Goal: Task Accomplishment & Management: Use online tool/utility

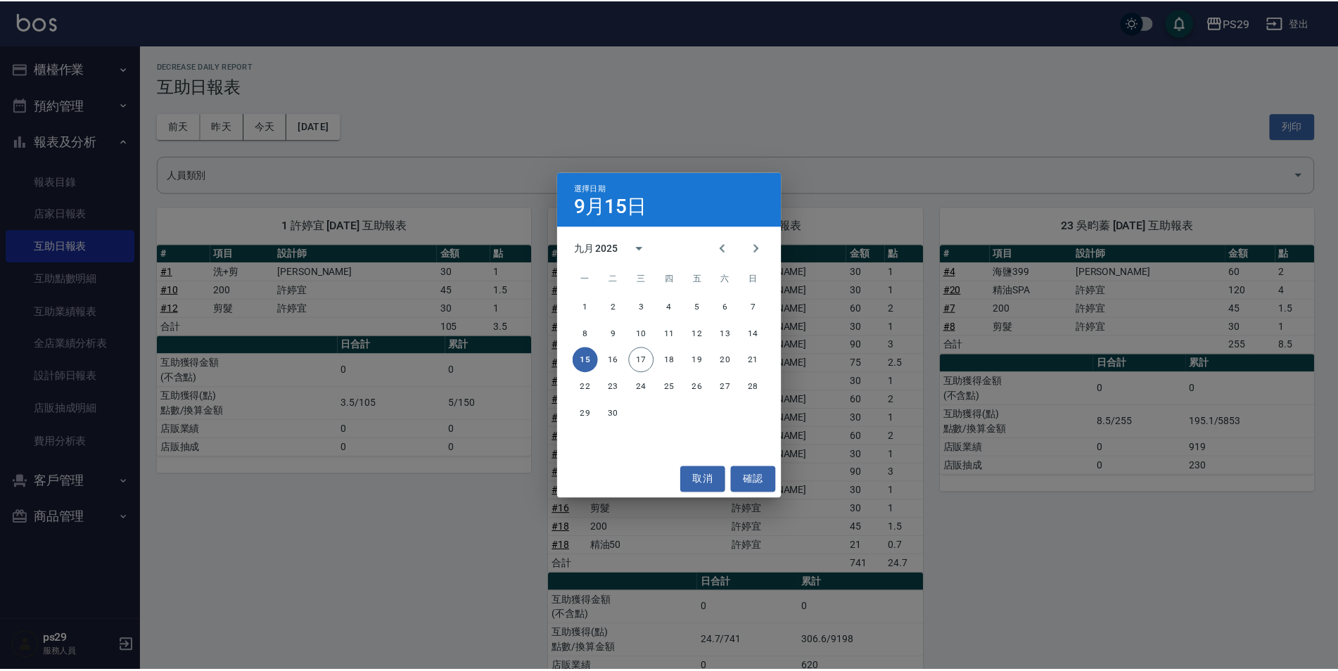
scroll to position [58, 0]
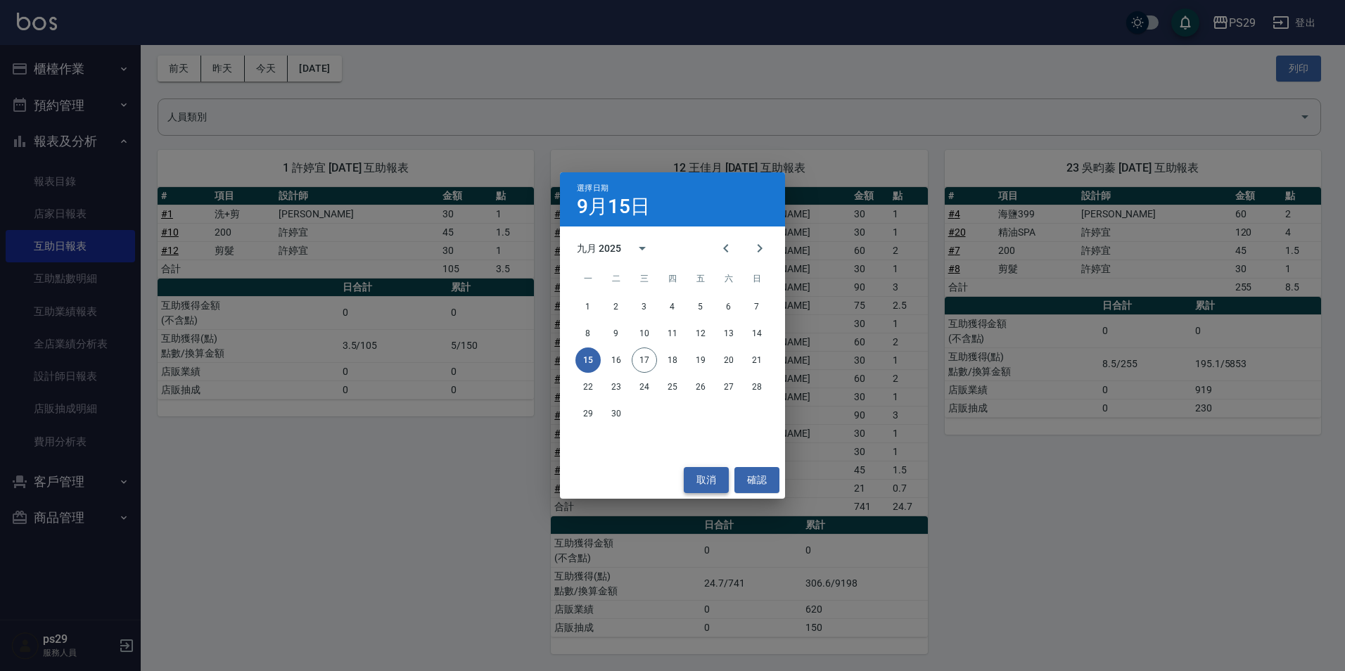
click at [715, 473] on button "取消" at bounding box center [706, 480] width 45 height 26
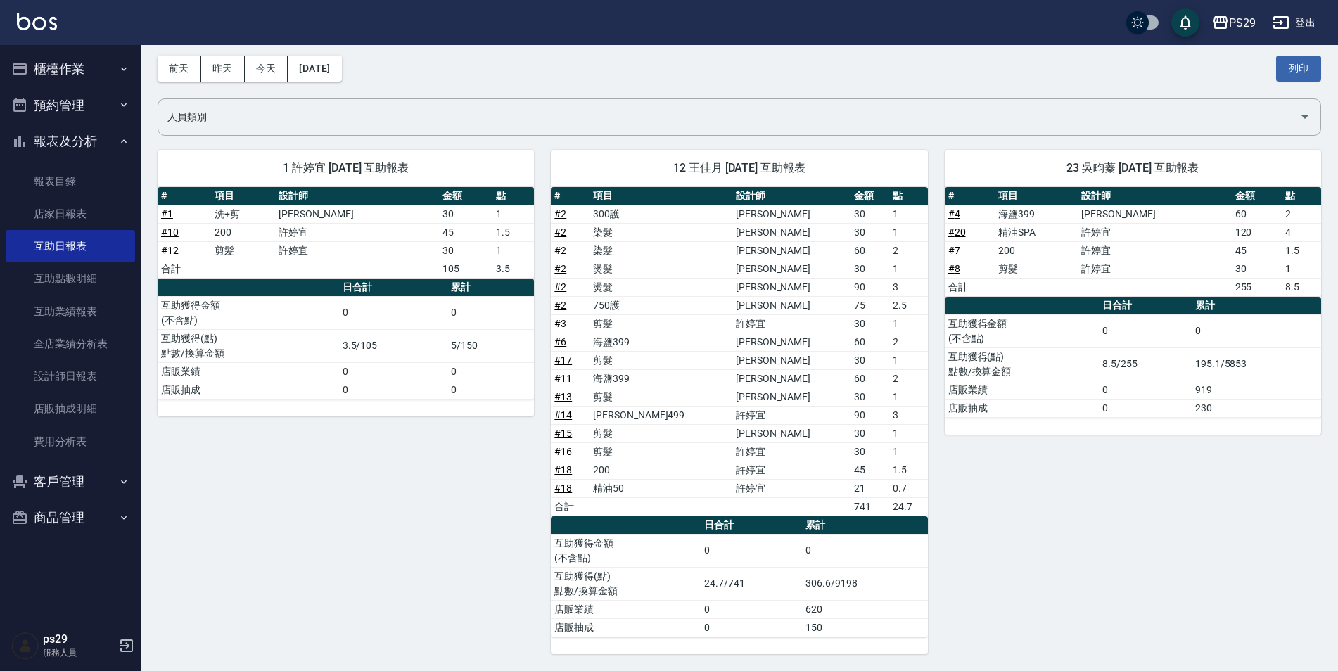
click at [44, 68] on button "櫃檯作業" at bounding box center [70, 69] width 129 height 37
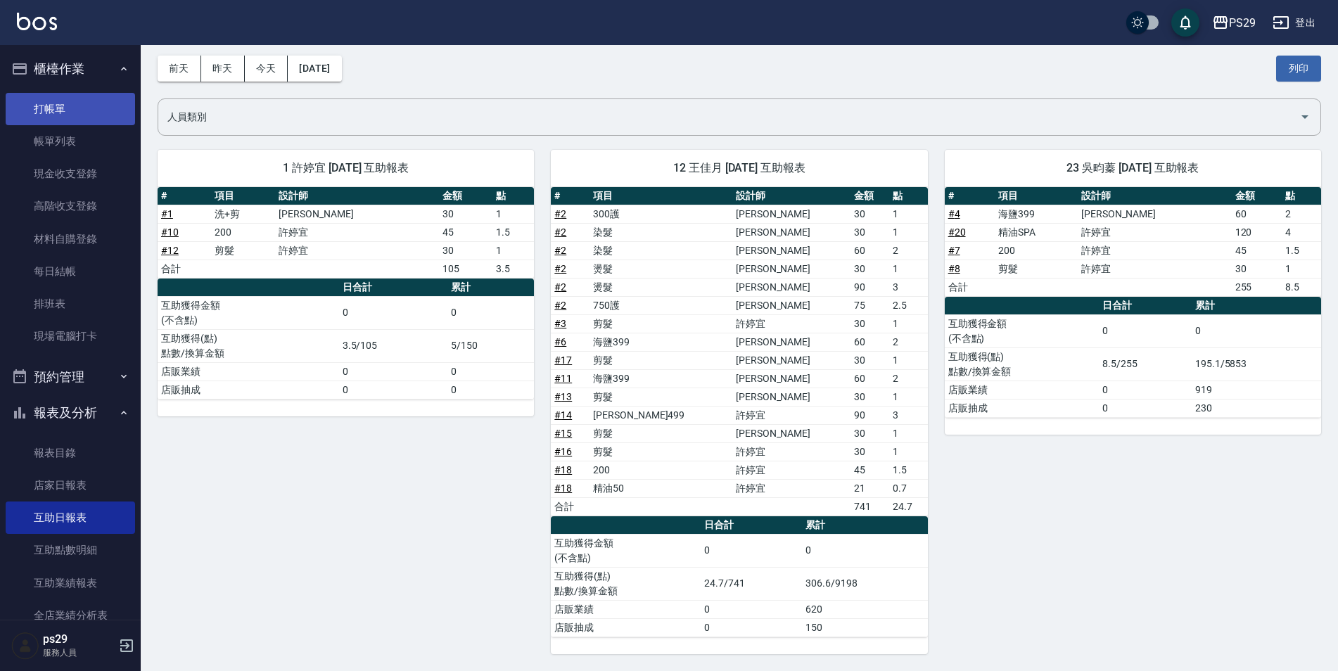
click at [55, 120] on link "打帳單" at bounding box center [70, 109] width 129 height 32
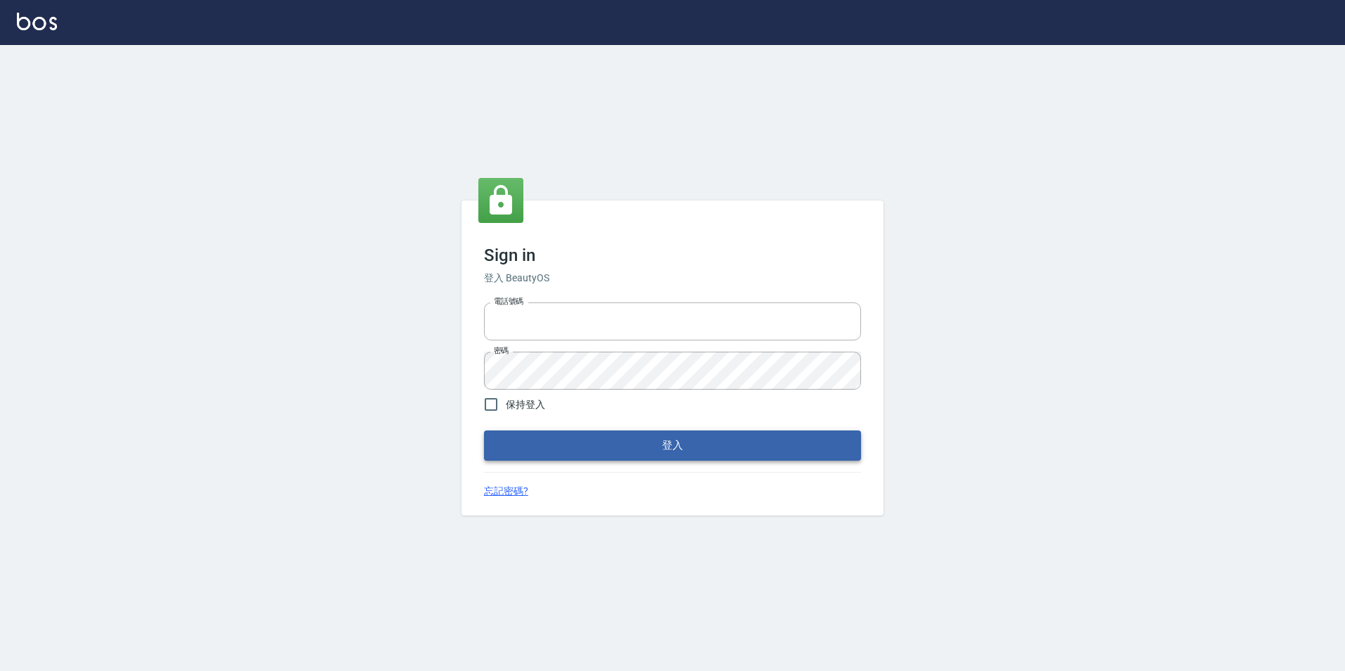
type input "0422269797"
click at [588, 457] on button "登入" at bounding box center [672, 445] width 377 height 30
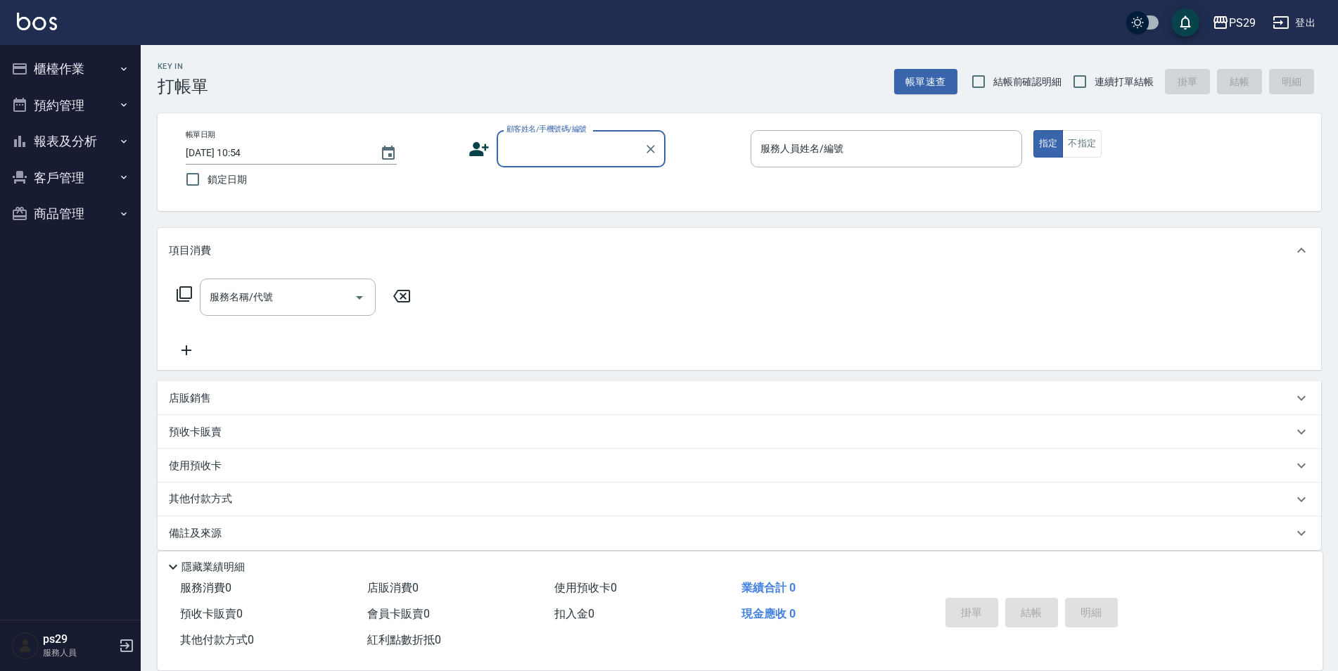
click at [371, 153] on div "[DATE] 10:54" at bounding box center [291, 152] width 211 height 23
click at [383, 158] on icon "Choose date, selected date is 2025-09-18" at bounding box center [388, 153] width 13 height 14
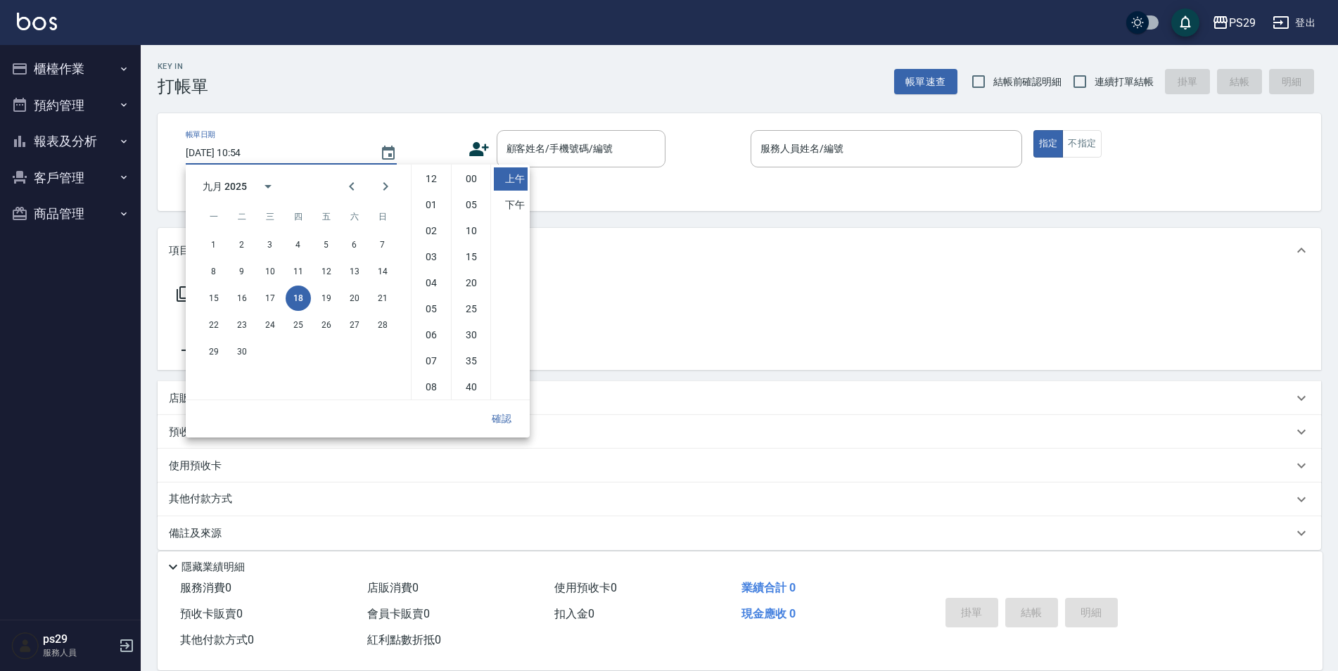
scroll to position [79, 0]
click at [278, 286] on div "15 16 17 18 19 20 21" at bounding box center [298, 298] width 225 height 25
click at [276, 296] on button "17" at bounding box center [269, 298] width 25 height 25
type input "[DATE] 10:54"
click at [495, 418] on button "確認" at bounding box center [501, 419] width 45 height 26
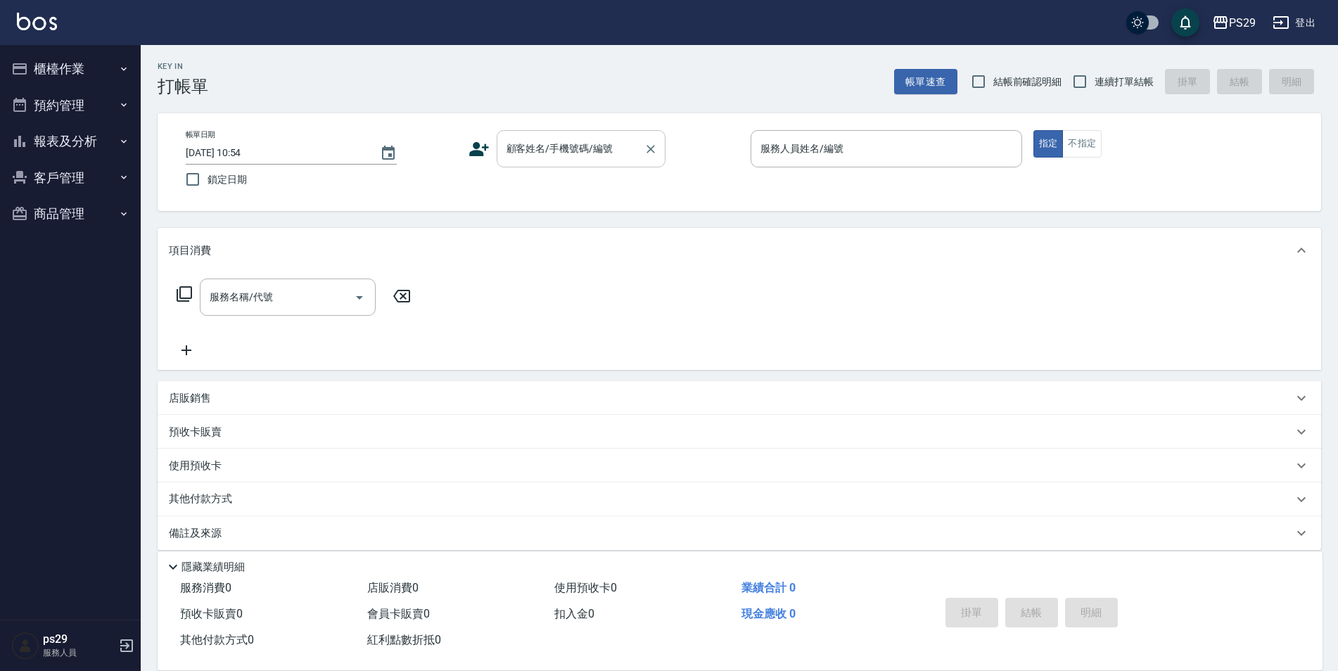
click at [570, 137] on div "顧客姓名/手機號碼/編號 顧客姓名/手機號碼/編號" at bounding box center [581, 148] width 169 height 37
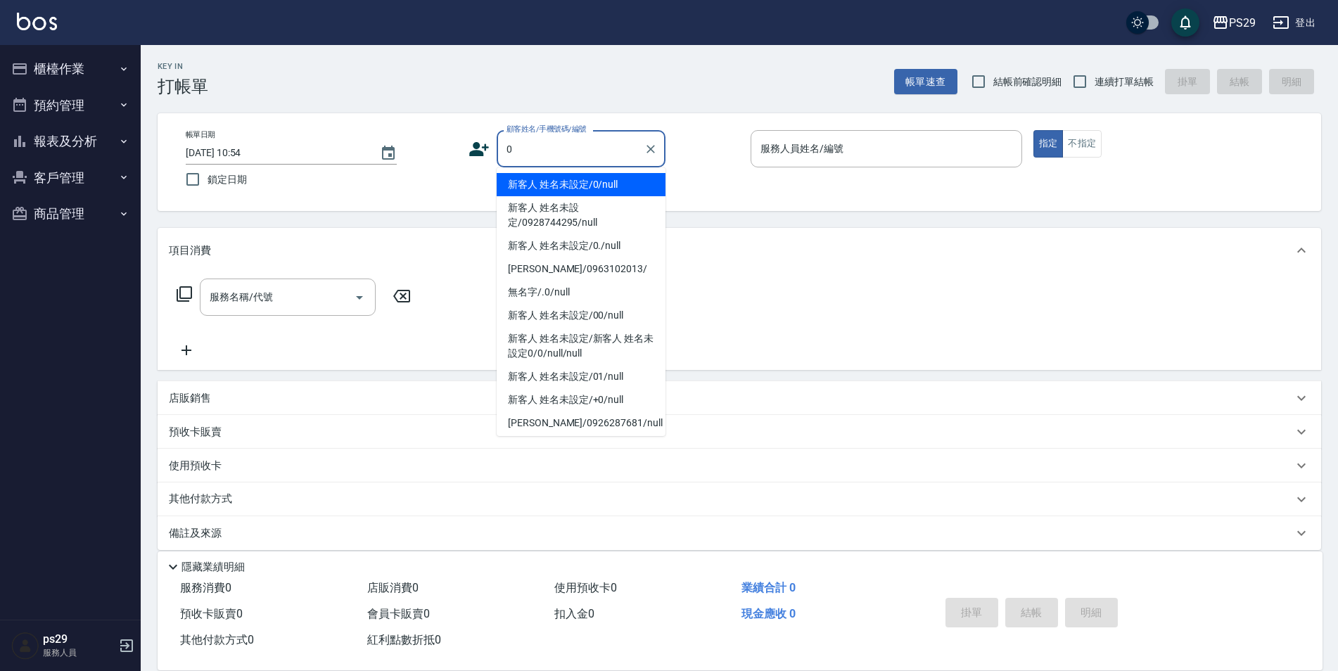
type input "新客人 姓名未設定/0/null"
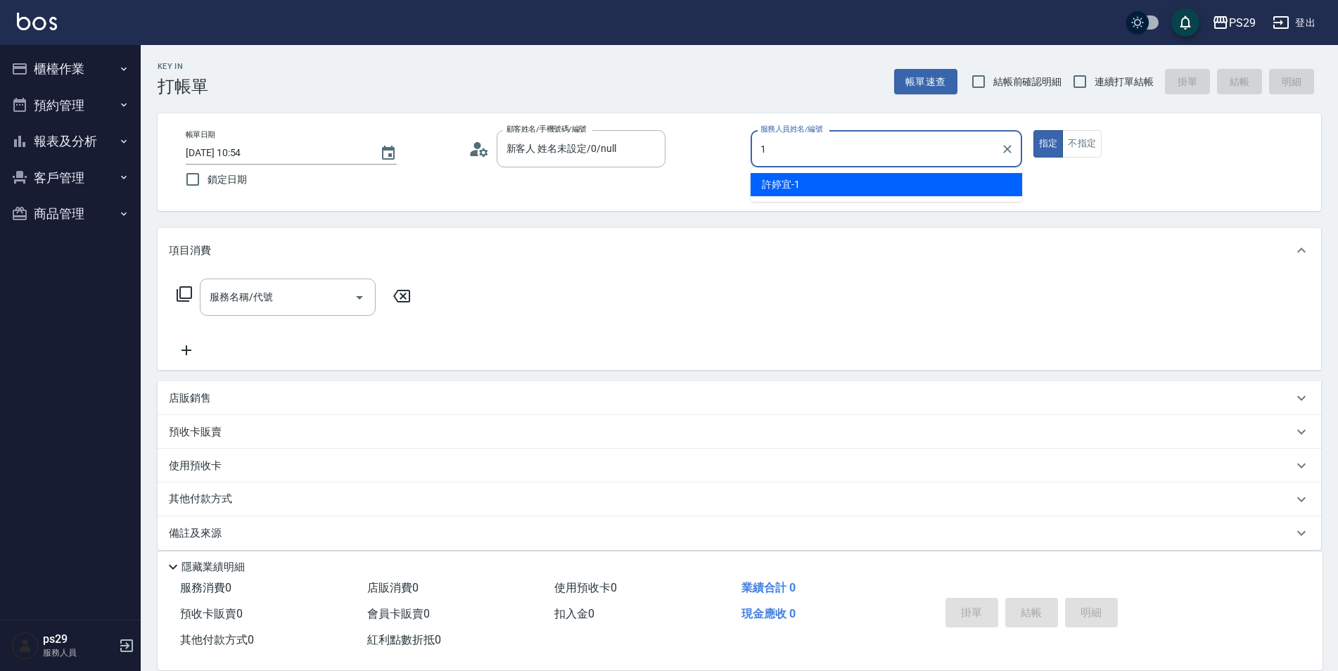
type input "[PERSON_NAME]-1"
type button "true"
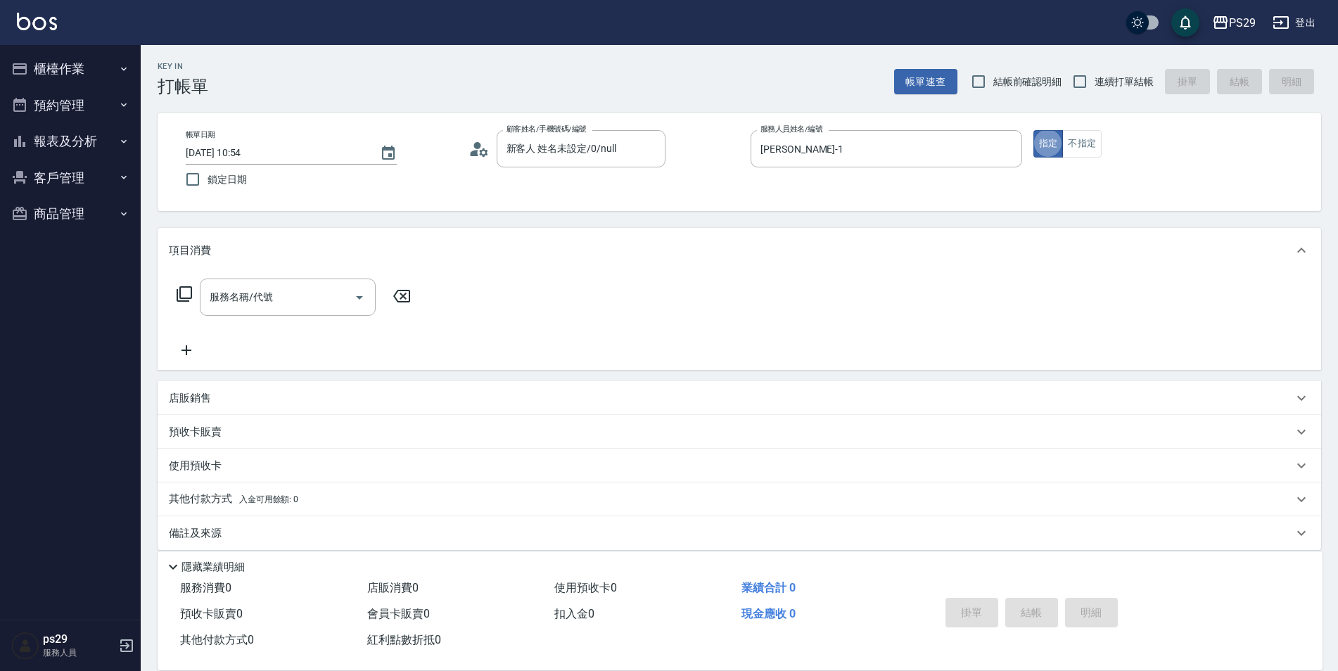
scroll to position [14, 0]
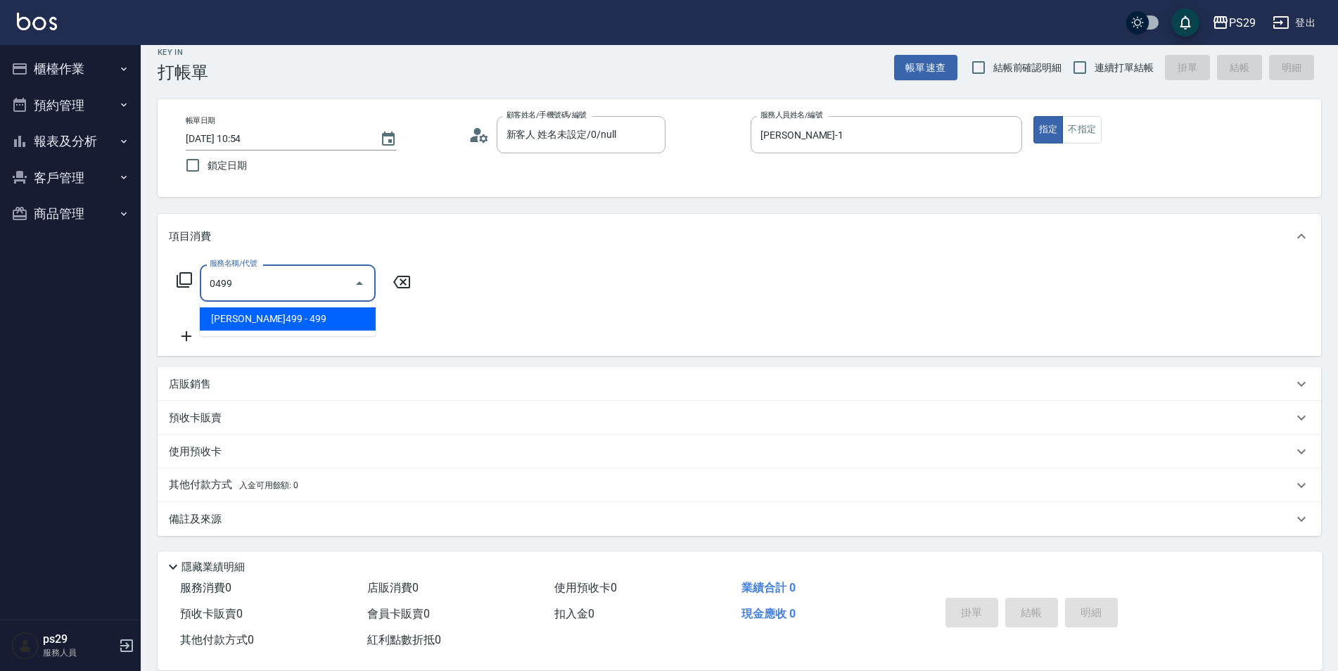
type input "[PERSON_NAME]499(0499)"
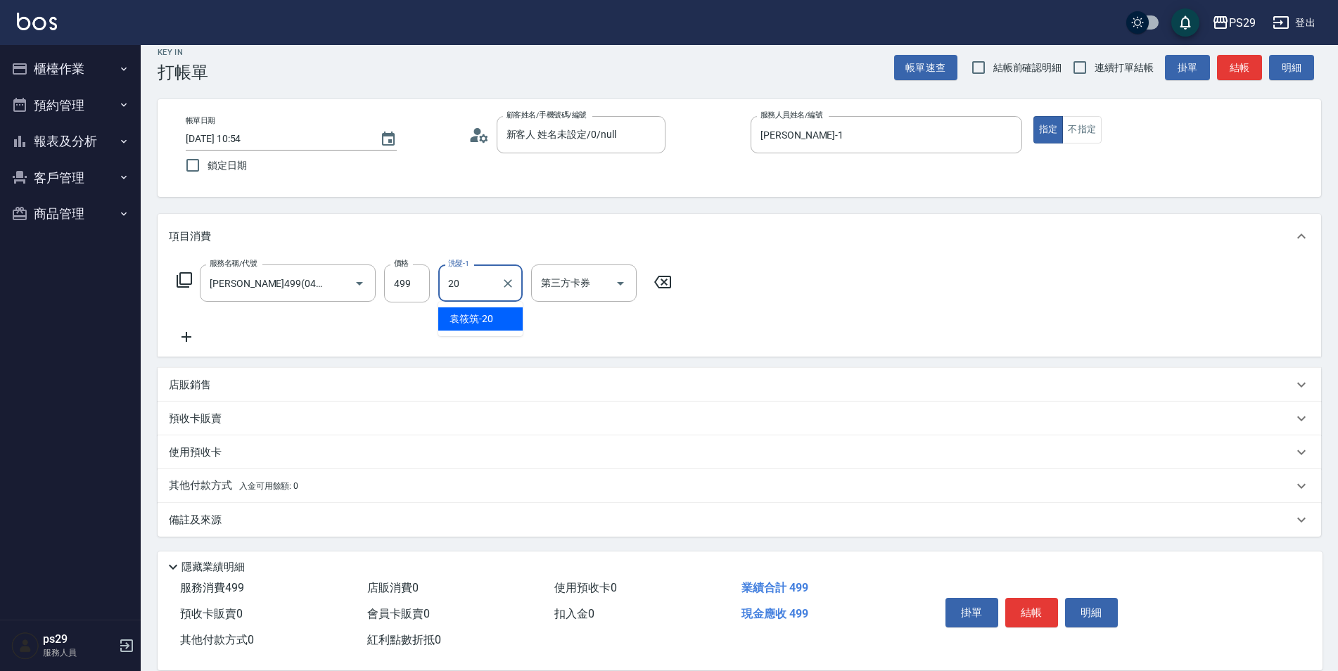
type input "[PERSON_NAME]-20"
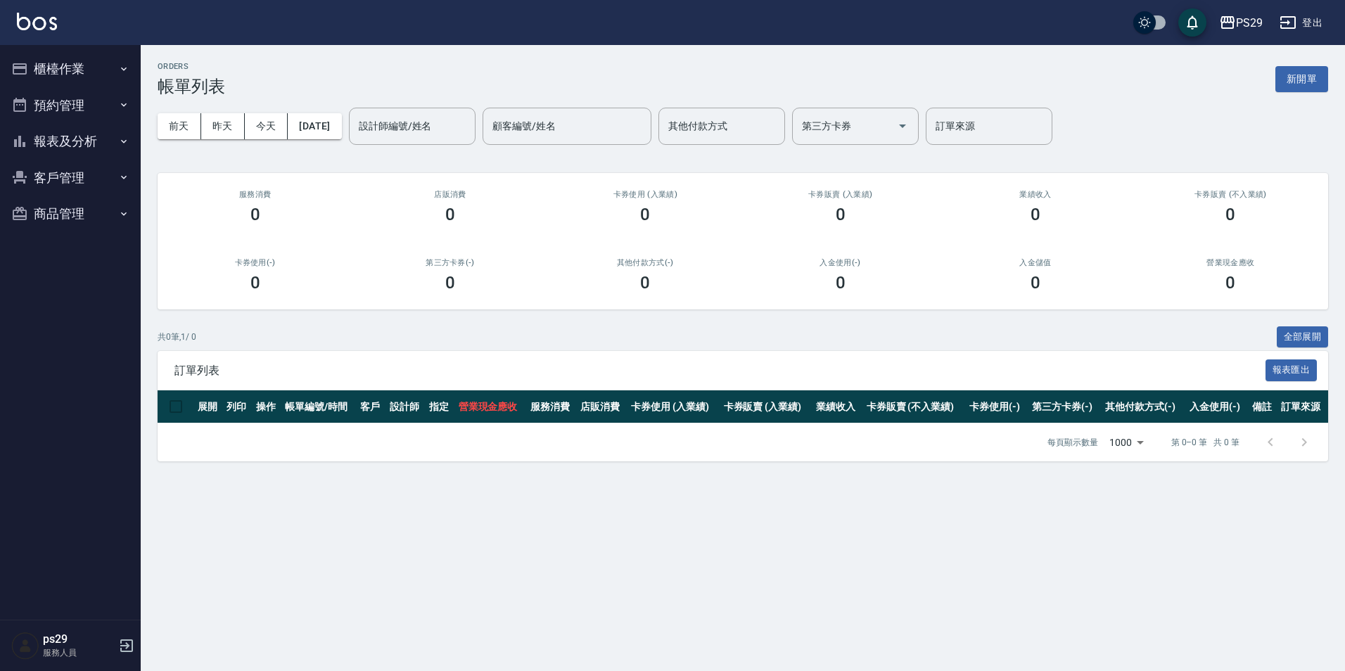
click at [110, 56] on button "櫃檯作業" at bounding box center [70, 69] width 129 height 37
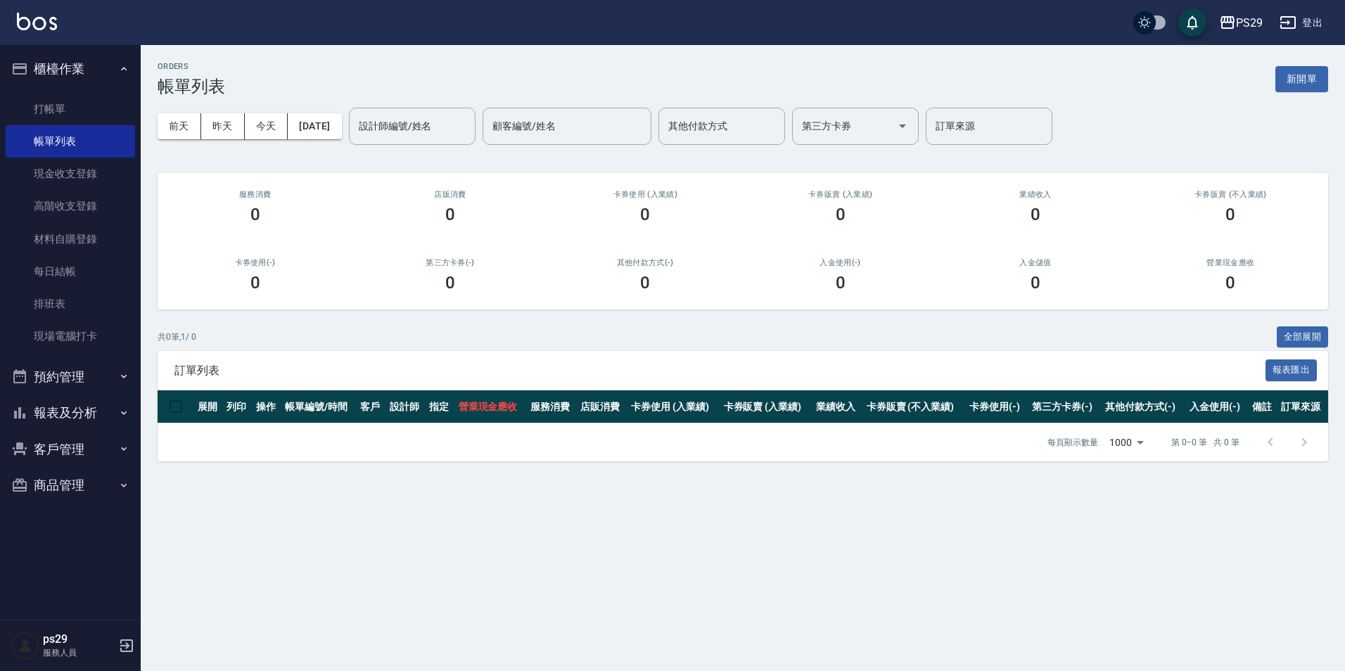
click at [93, 91] on ul "打帳單 帳單列表 現金收支登錄 高階收支登錄 材料自購登錄 每日結帳 排班表 現場電腦打卡" at bounding box center [70, 223] width 129 height 272
click at [93, 96] on link "打帳單" at bounding box center [70, 109] width 129 height 32
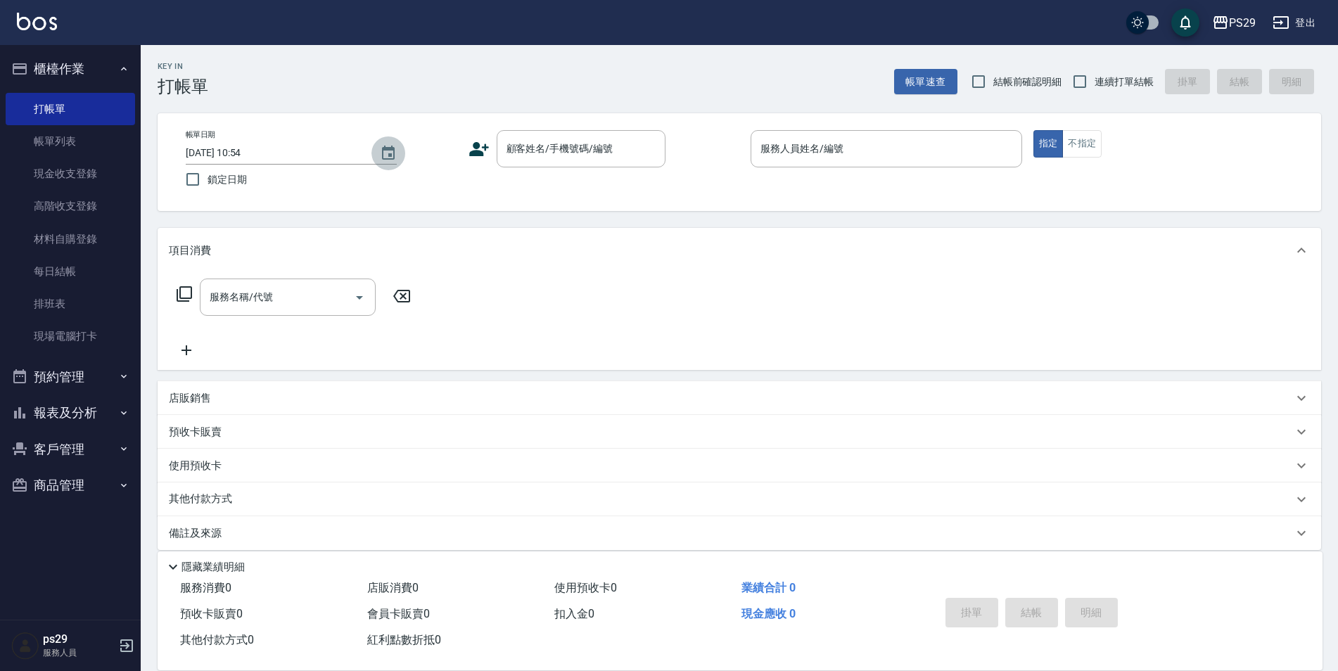
click at [383, 148] on icon "Choose date, selected date is 2025-09-18" at bounding box center [388, 153] width 17 height 17
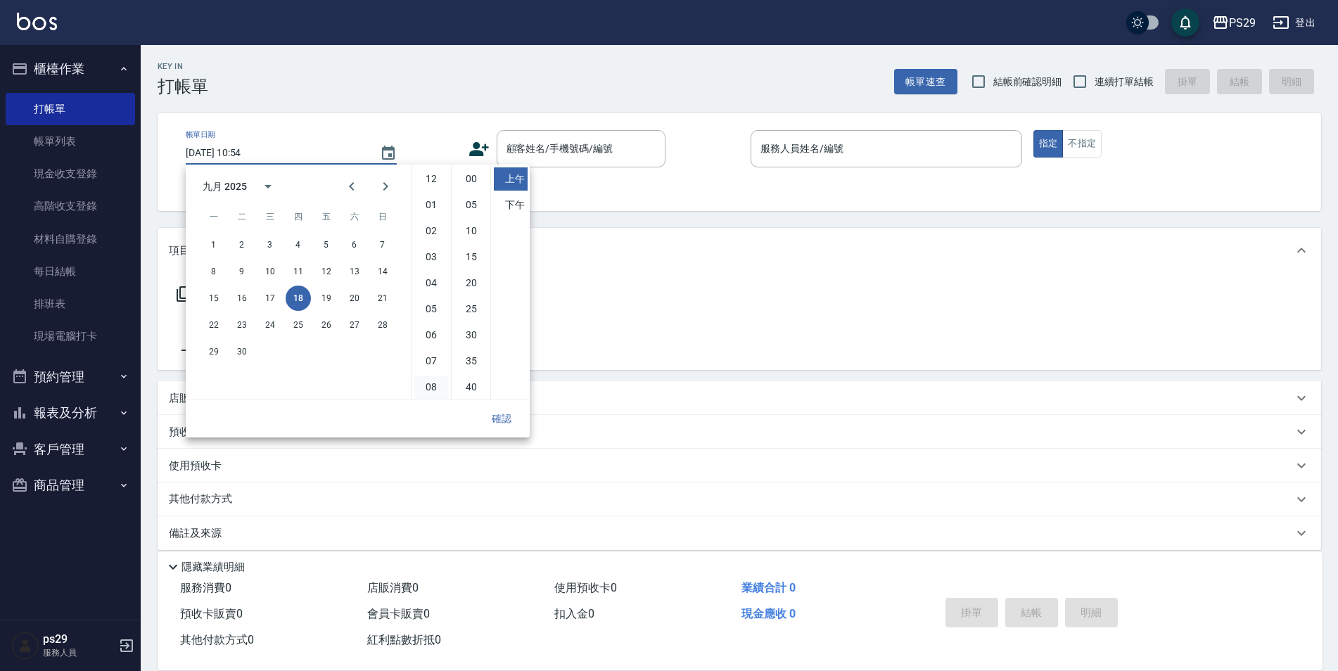
scroll to position [79, 0]
click at [273, 298] on button "17" at bounding box center [269, 298] width 25 height 25
type input "[DATE] 10:54"
click at [513, 414] on button "確認" at bounding box center [501, 419] width 45 height 26
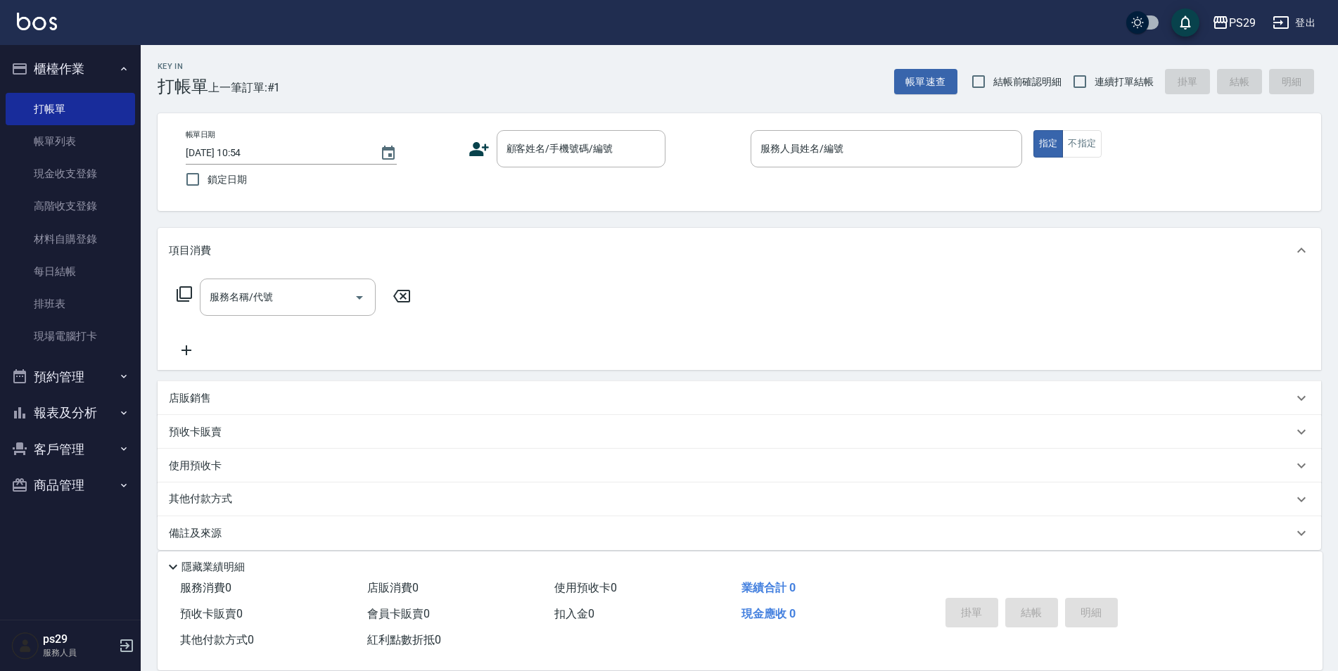
click at [212, 191] on label "鎖定日期" at bounding box center [312, 180] width 268 height 30
click at [207, 191] on input "鎖定日期" at bounding box center [193, 180] width 30 height 30
checkbox input "true"
click at [1103, 68] on label "連續打單結帳" at bounding box center [1109, 82] width 89 height 30
click at [1094, 68] on input "連續打單結帳" at bounding box center [1080, 82] width 30 height 30
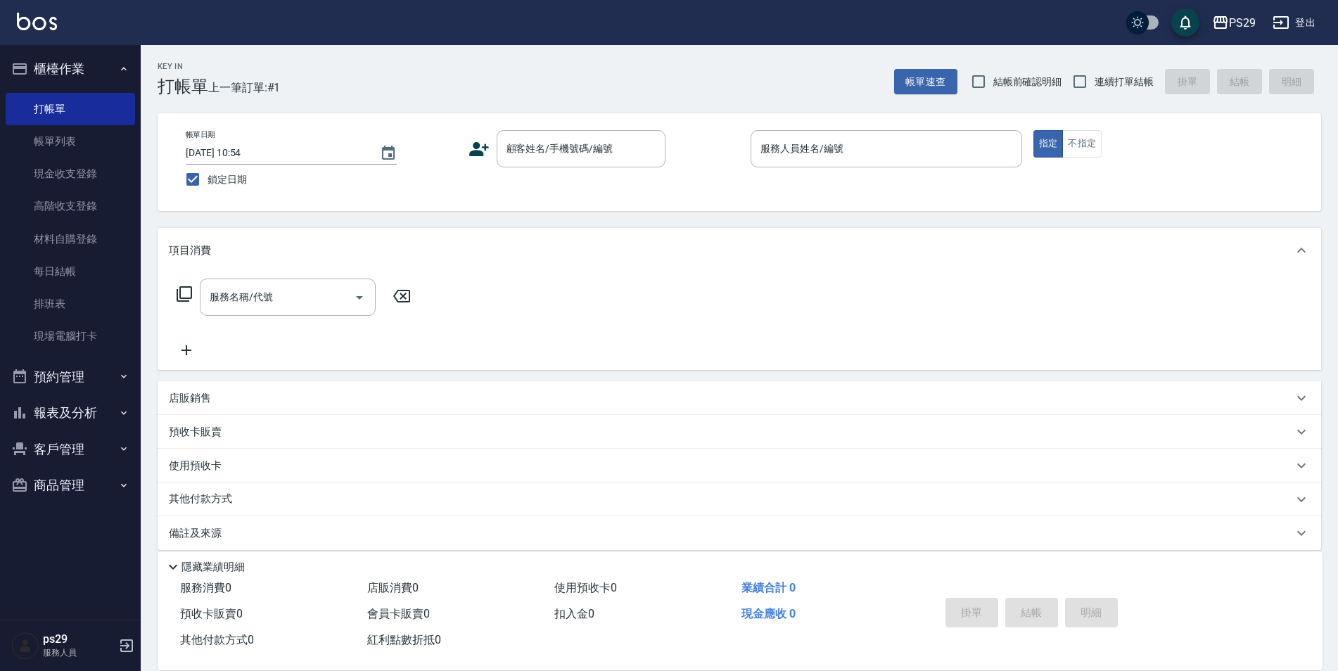
checkbox input "true"
click at [558, 145] on input "顧客姓名/手機號碼/編號" at bounding box center [570, 148] width 135 height 25
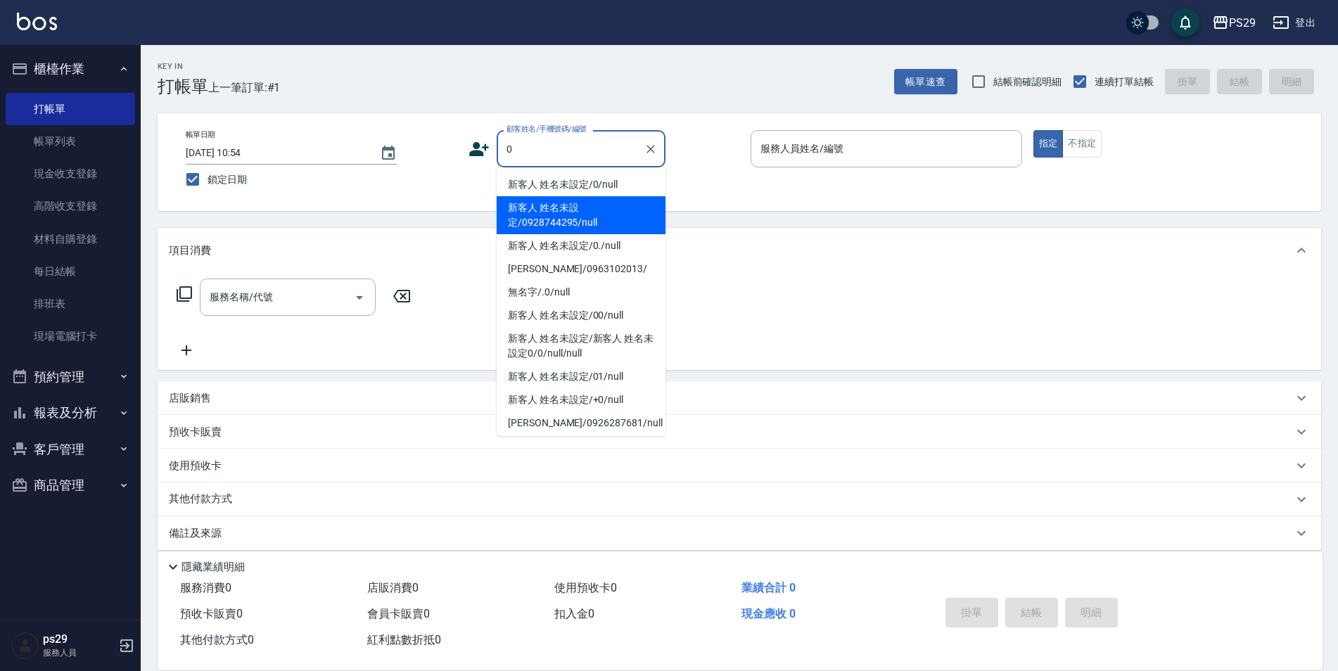
type input "新客人 姓名未設定/0/null"
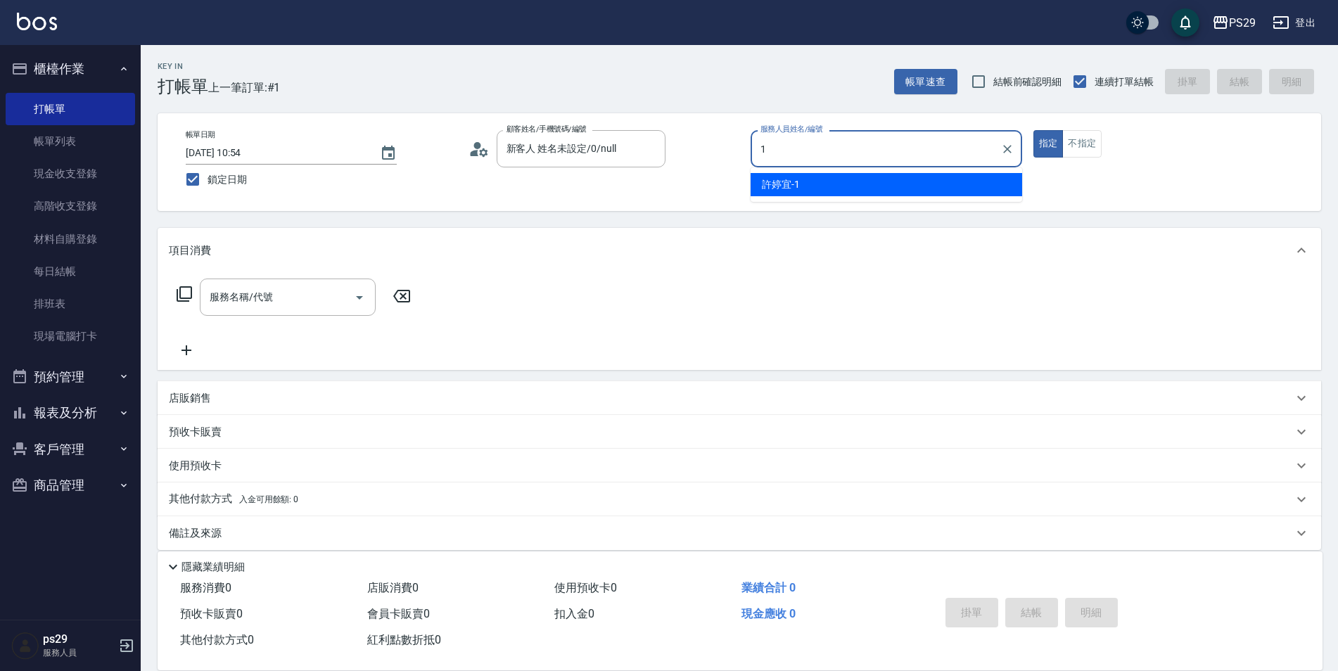
type input "[PERSON_NAME]-1"
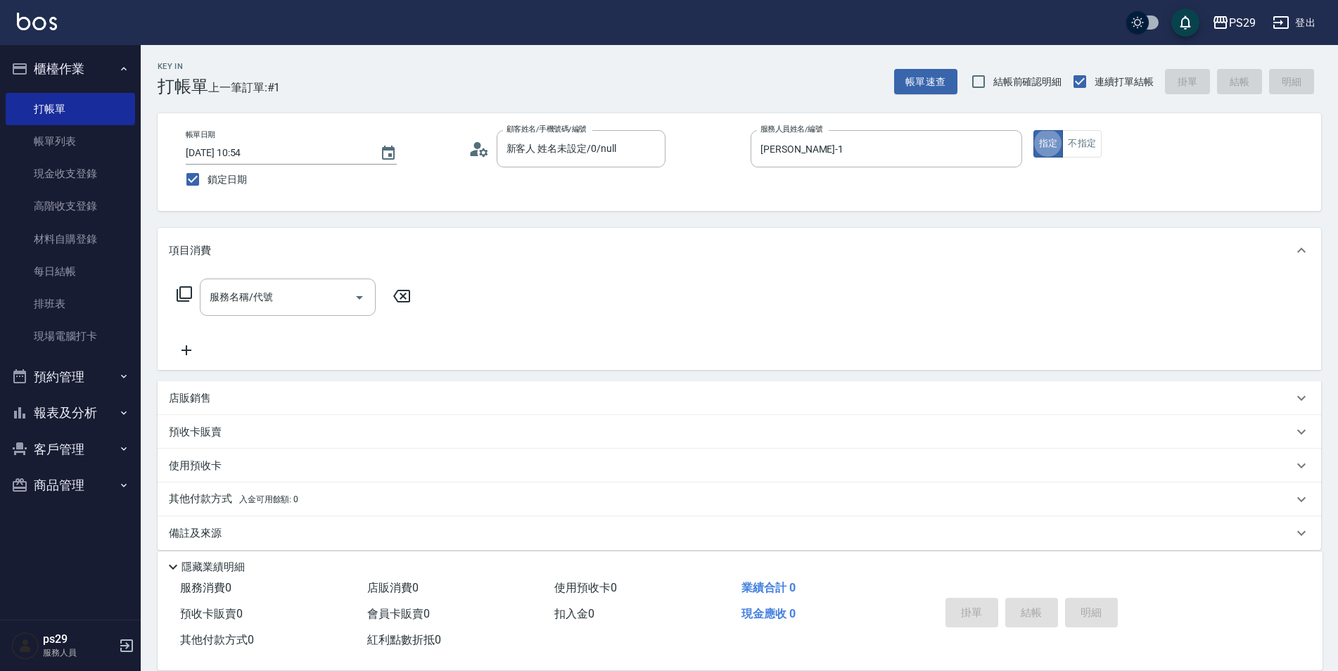
type button "true"
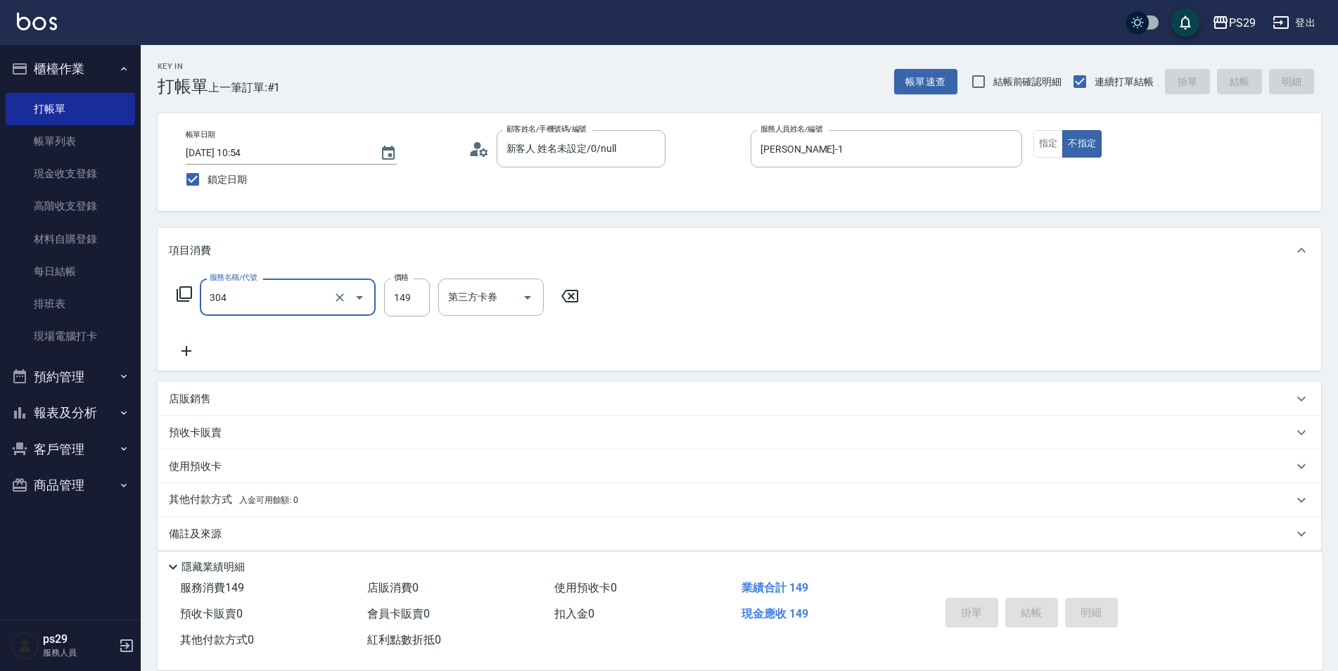
type input "304"
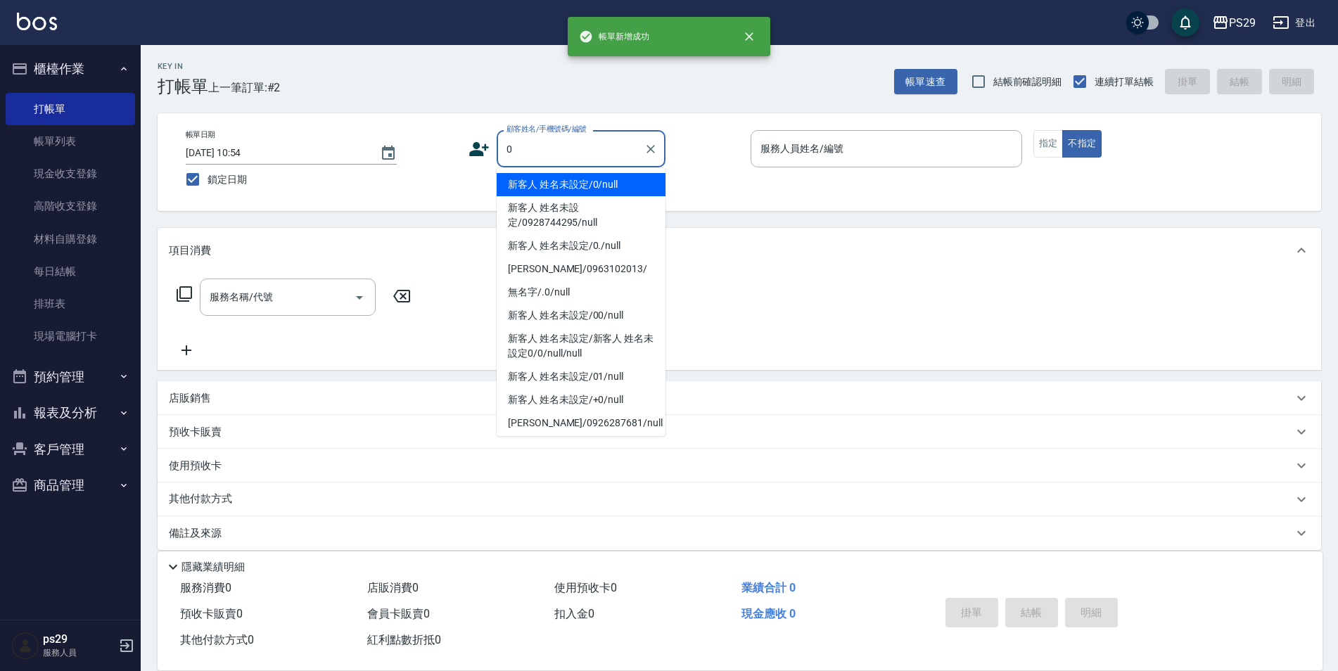
type input "新客人 姓名未設定/0/null"
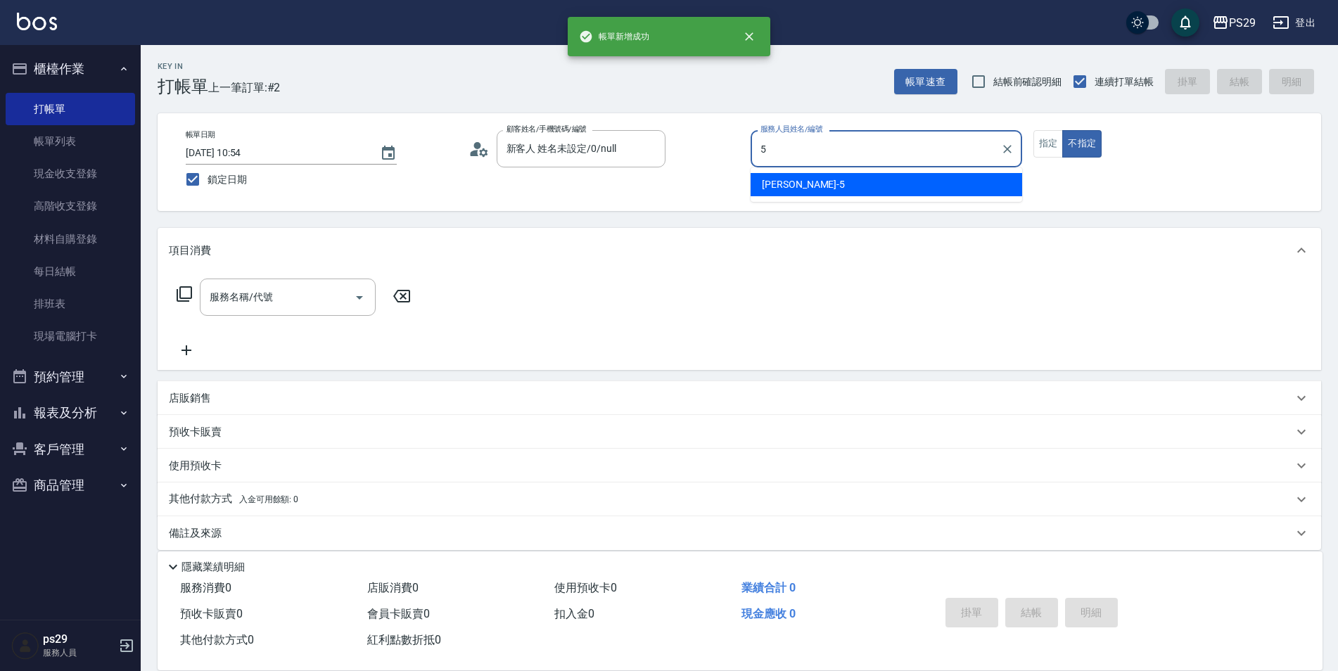
type input "[PERSON_NAME]維-5"
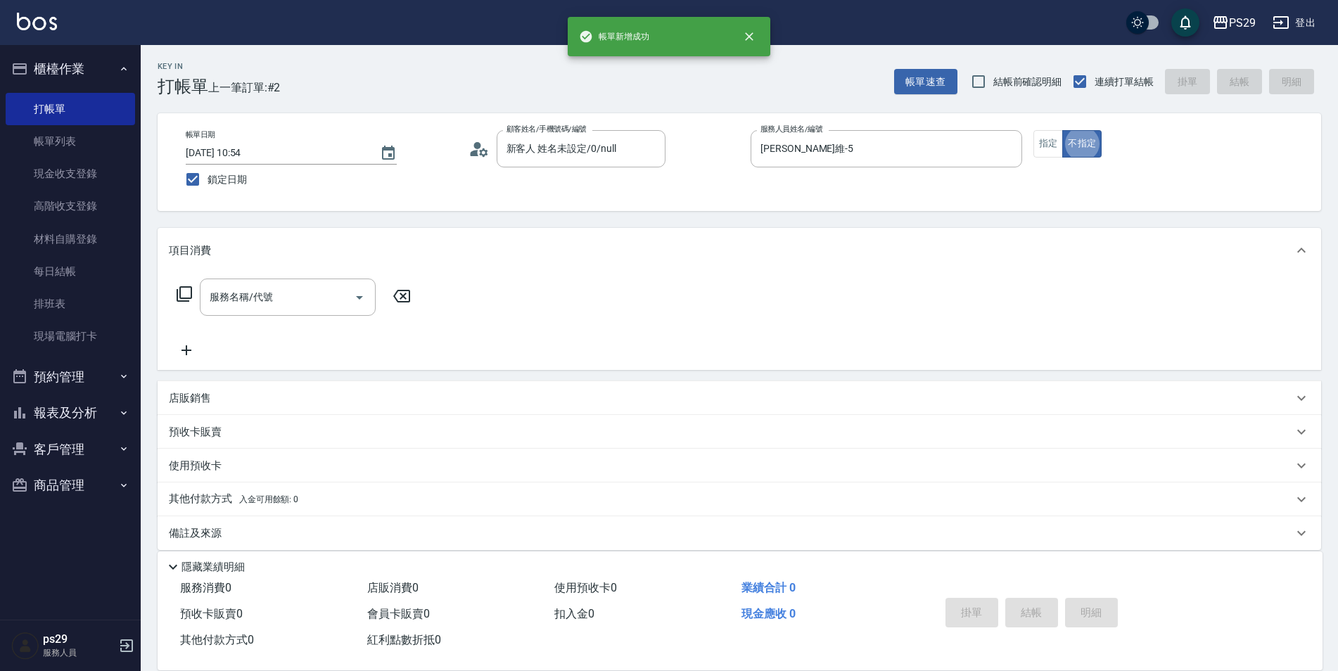
type button "false"
type input "304"
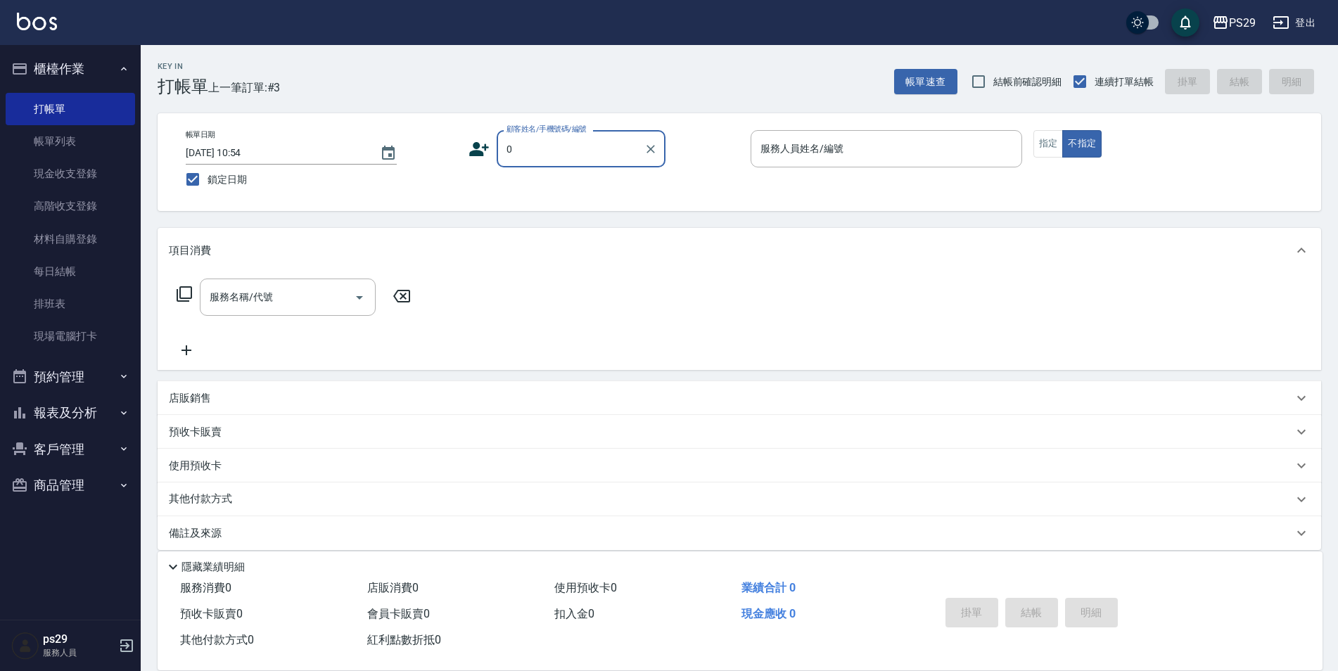
type input "新客人 姓名未設定/0/null"
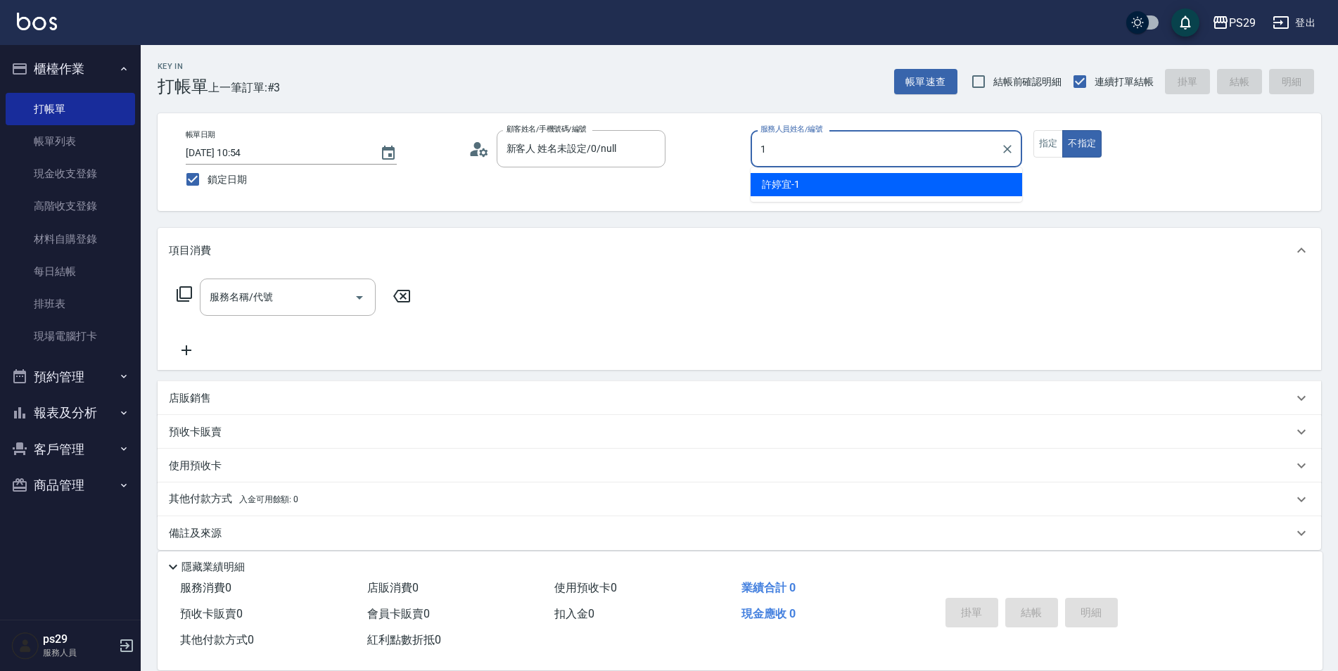
type input "[PERSON_NAME]-1"
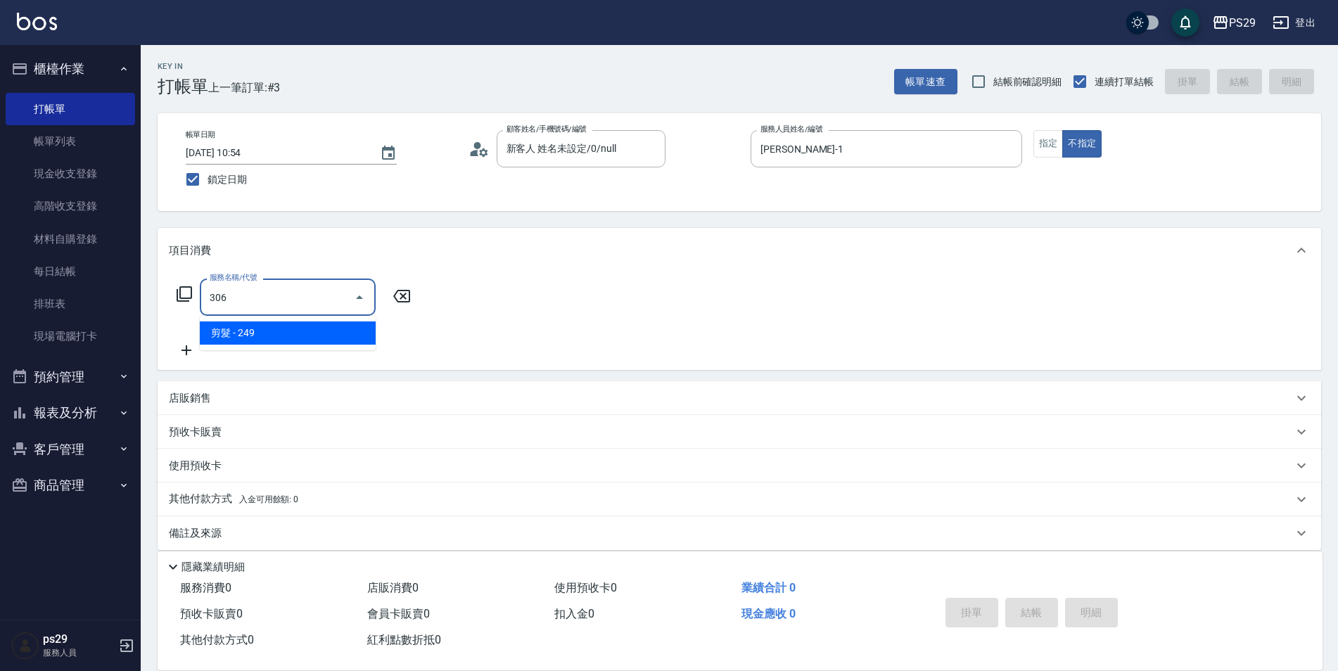
type input "剪髮(306)"
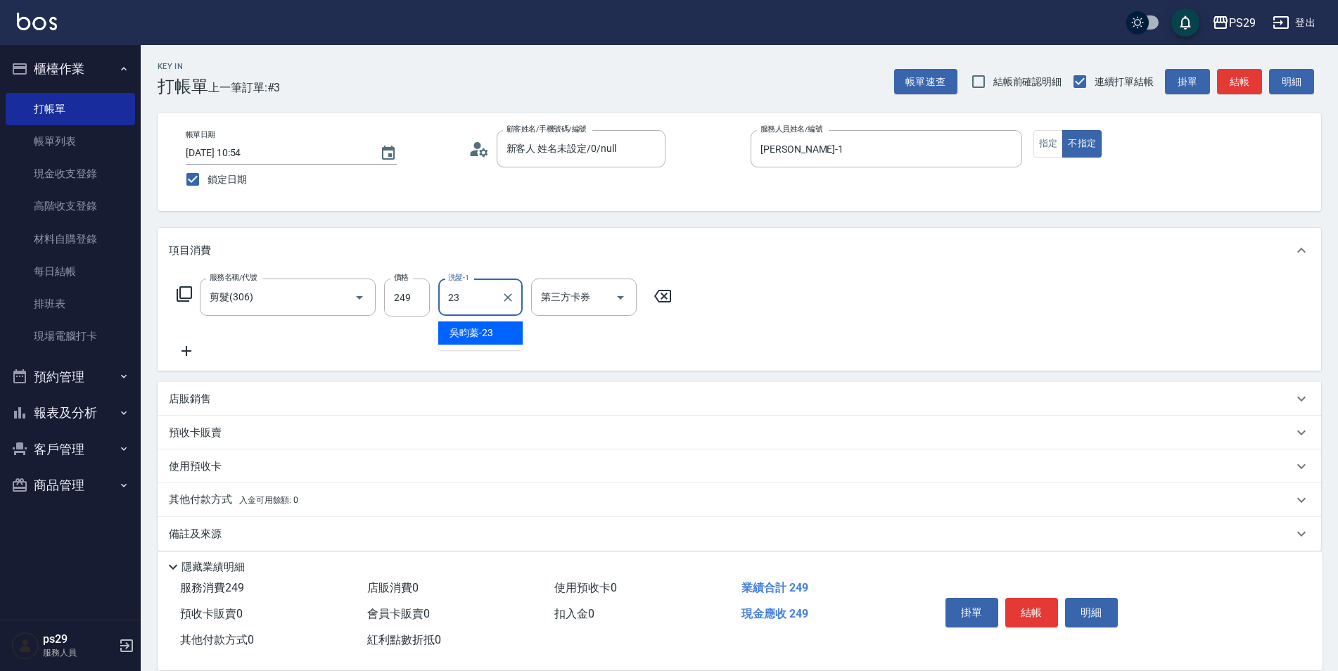
type input "吳畇蓁-23"
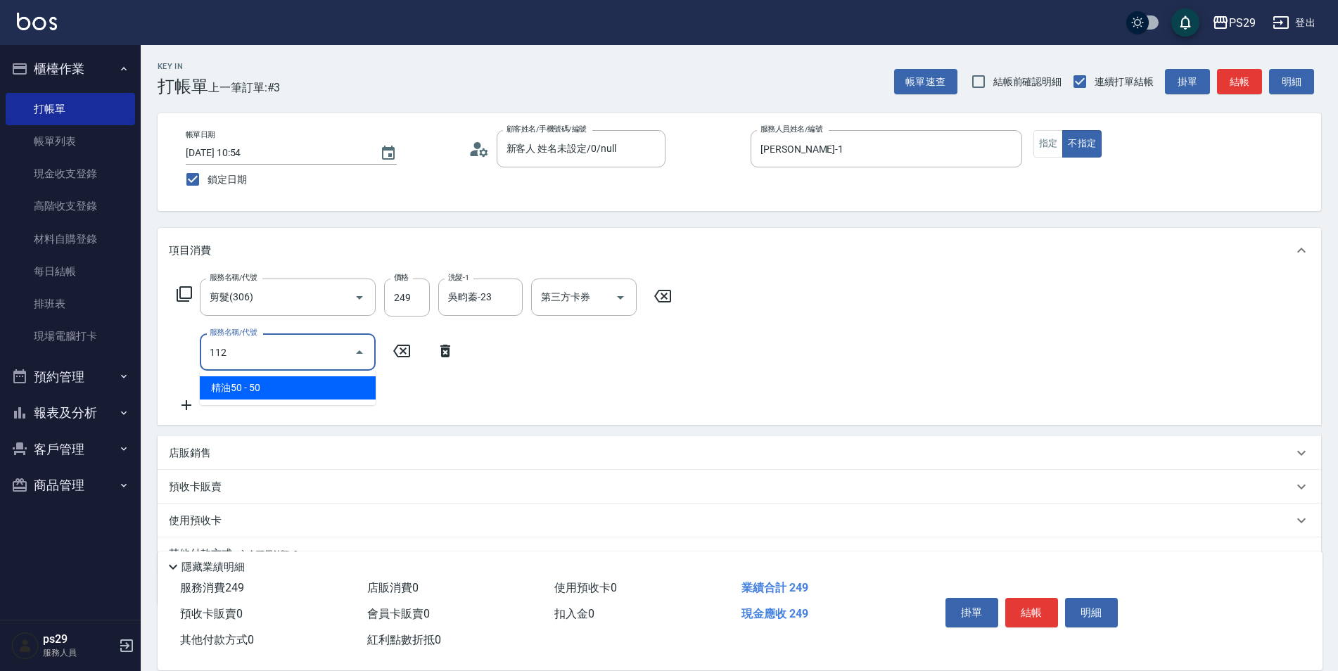
type input "精油50(112)"
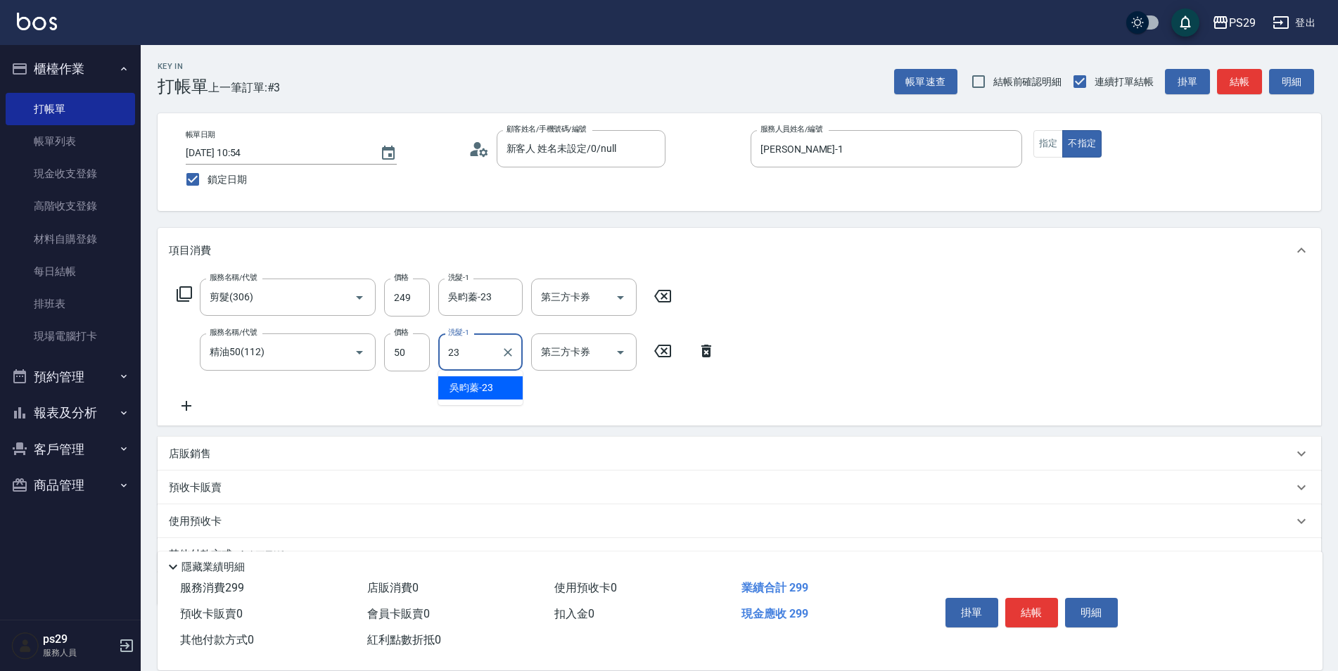
type input "吳畇蓁-23"
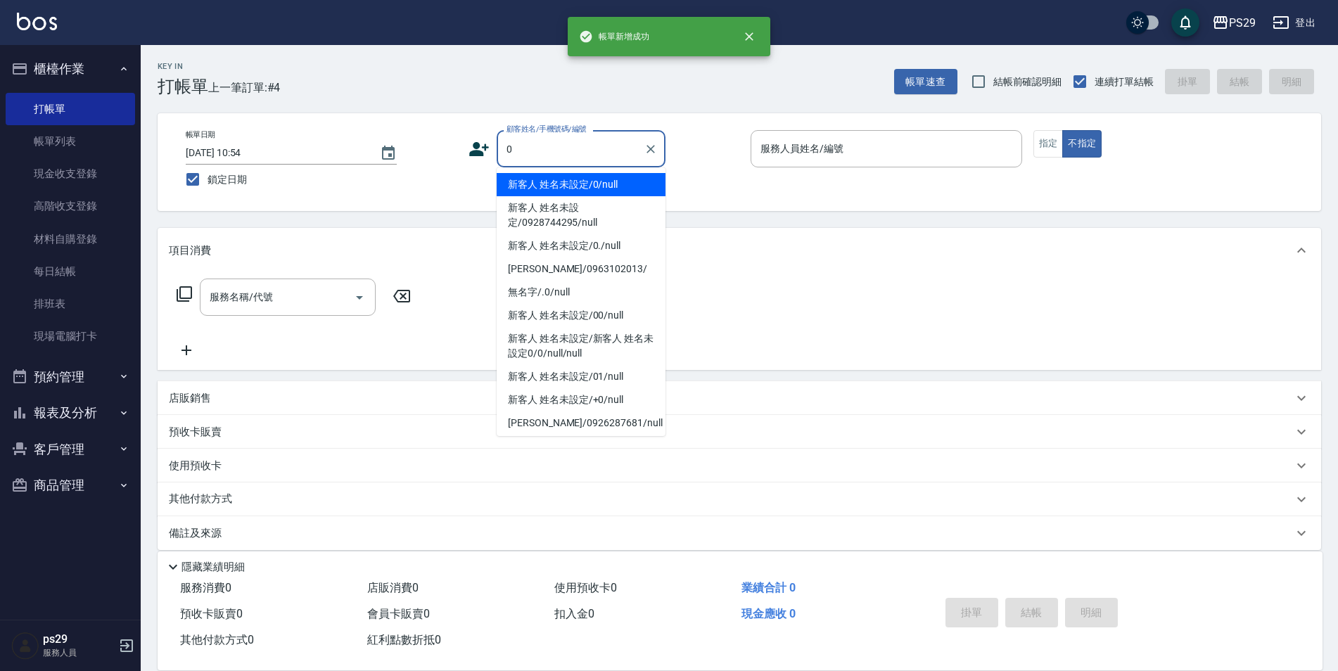
type input "新客人 姓名未設定/0/null"
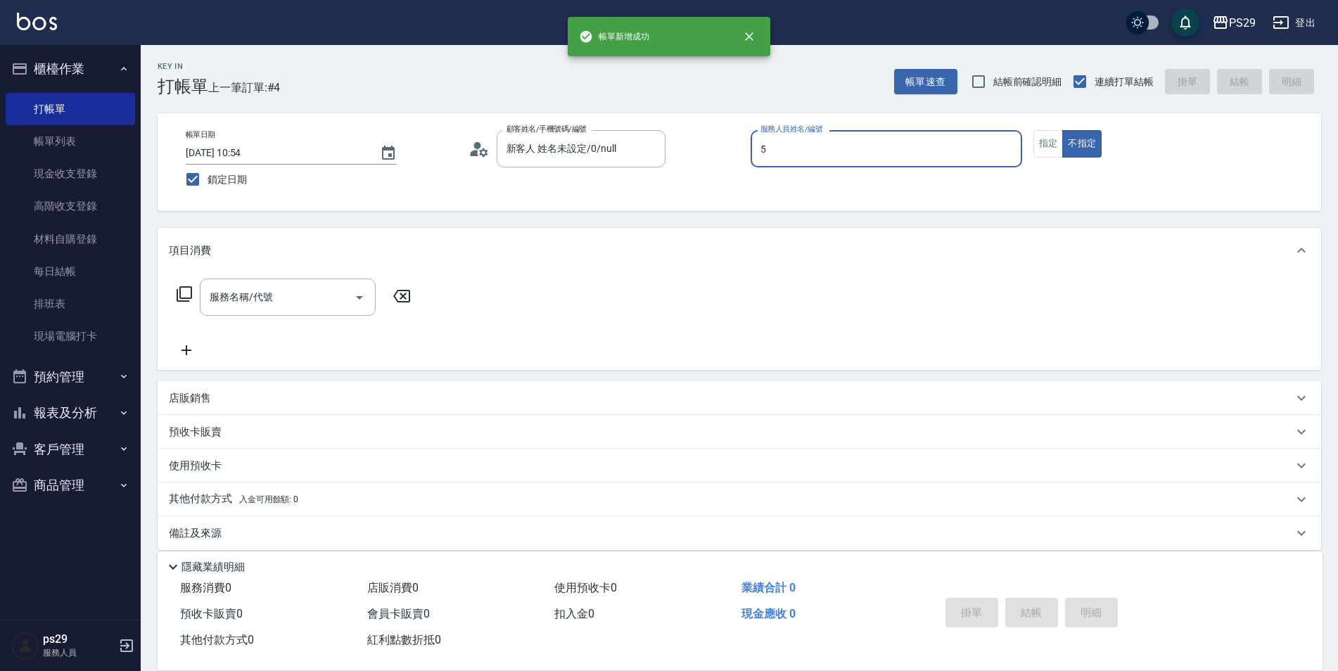
type input "[PERSON_NAME]維-5"
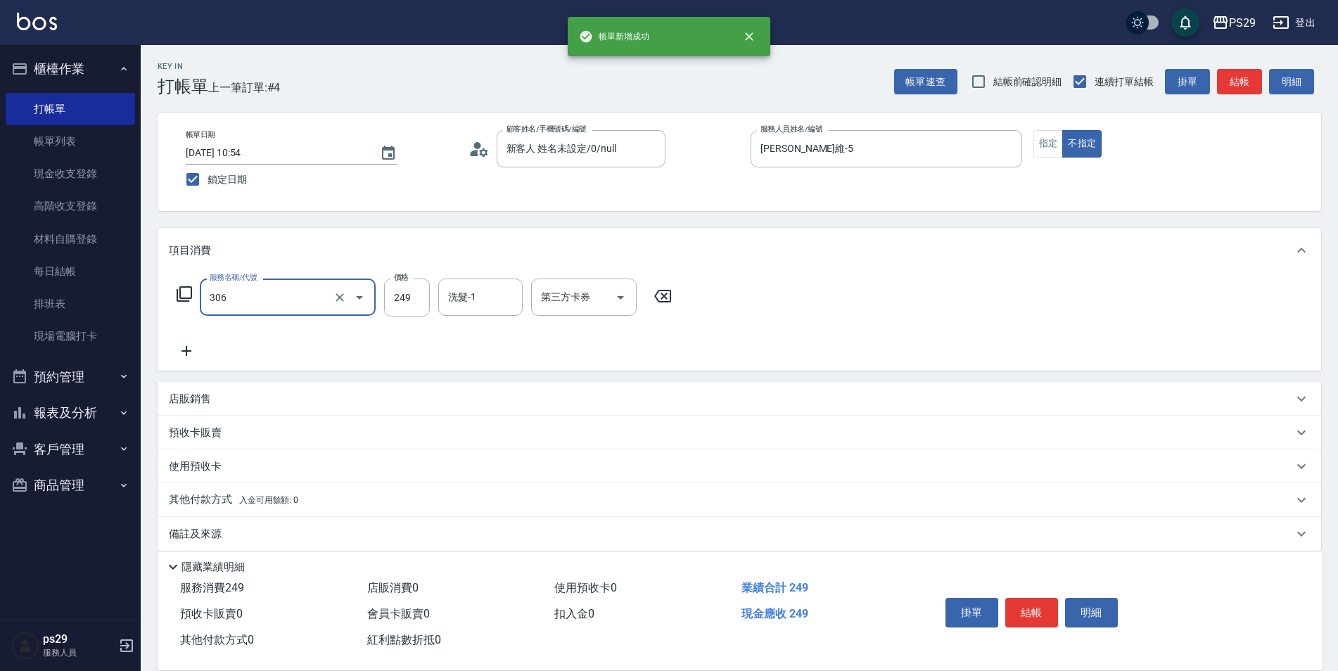
type input "剪髮(306)"
type input "[PERSON_NAME]-20"
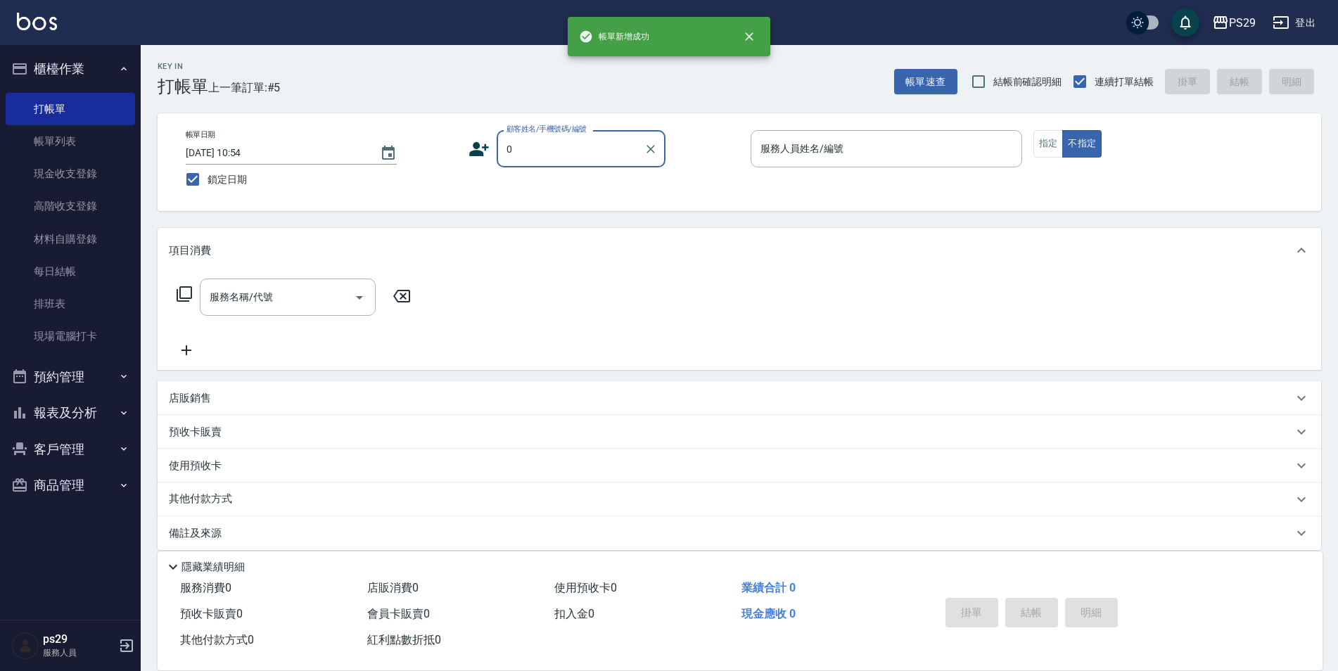
type input "新客人 姓名未設定/0/null"
type input "[PERSON_NAME]-1"
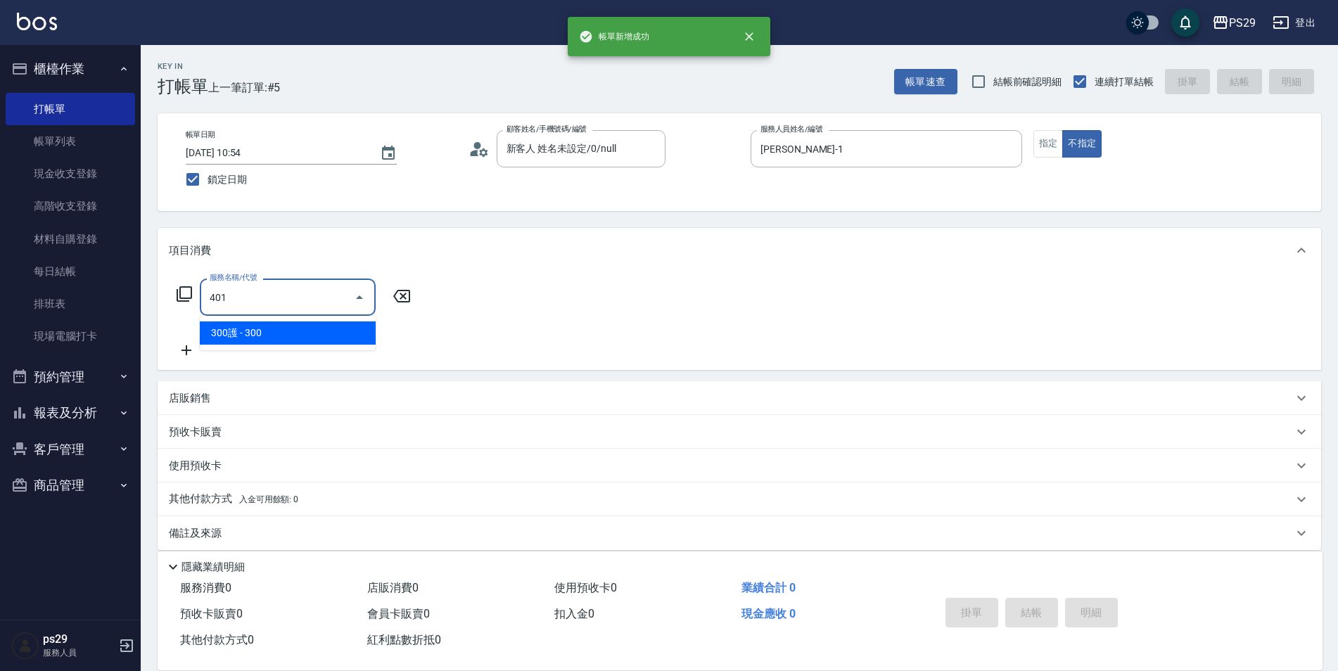
type input "300護(401)"
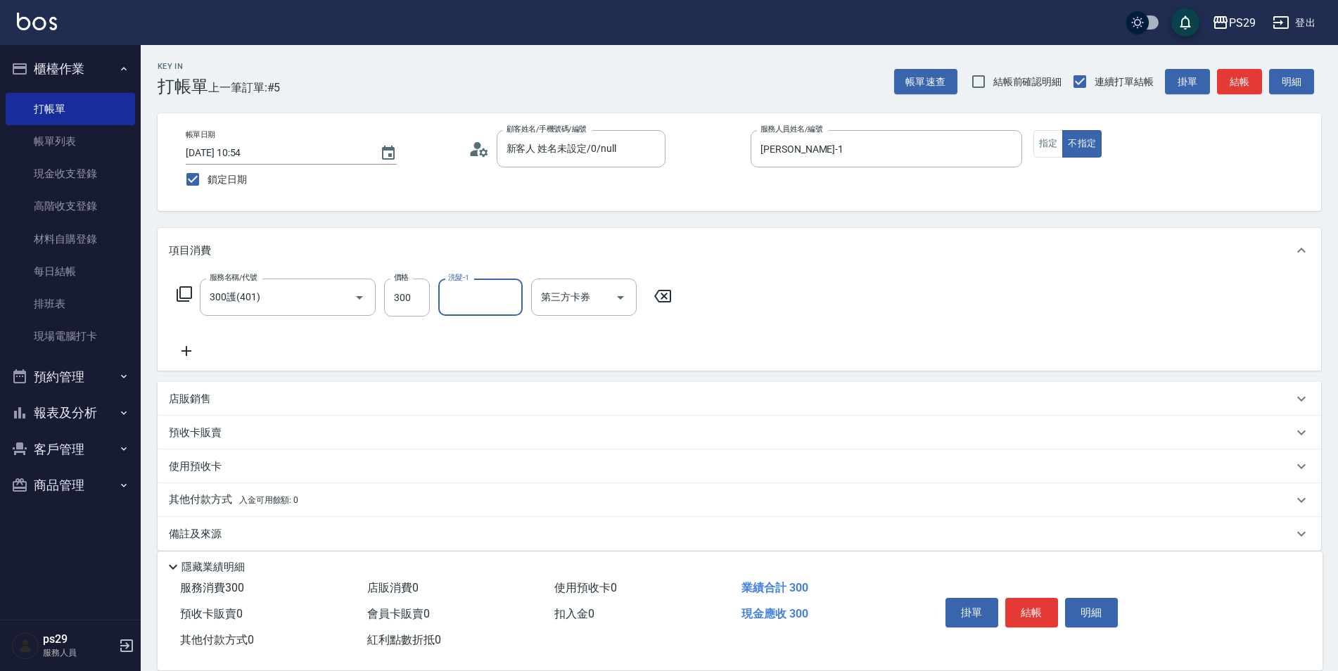
type input "0"
type input "[PERSON_NAME]-20"
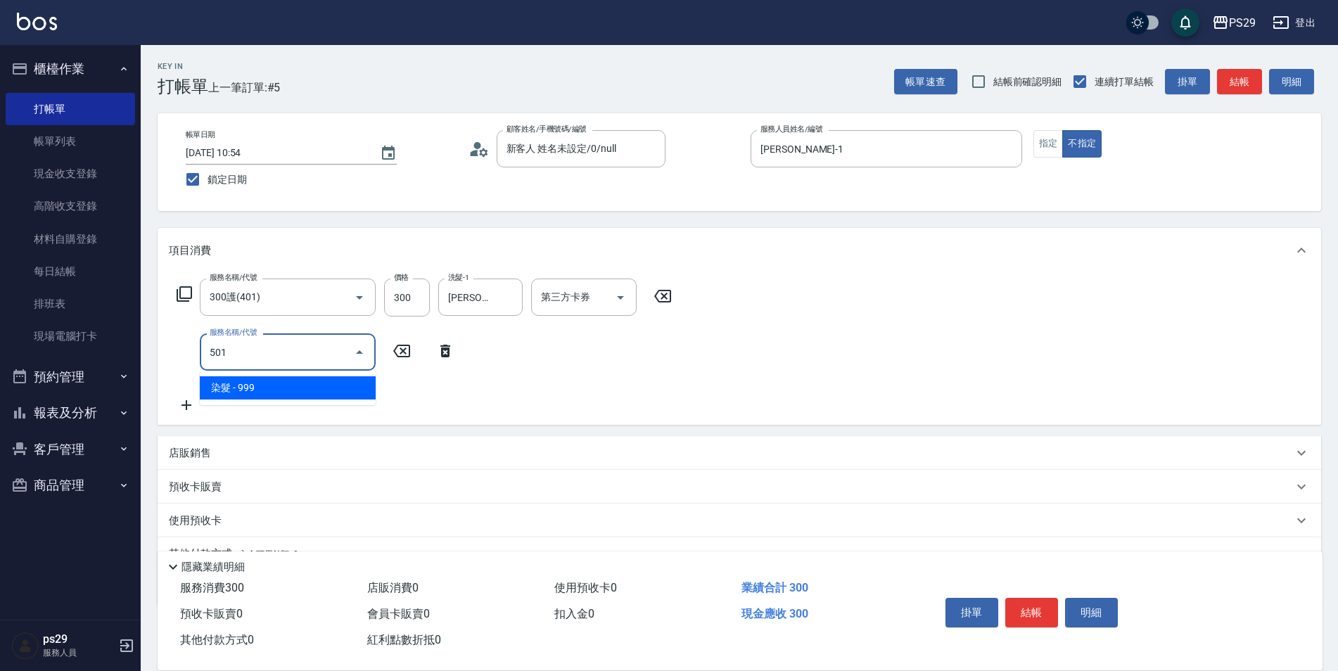
type input "染髮(501)"
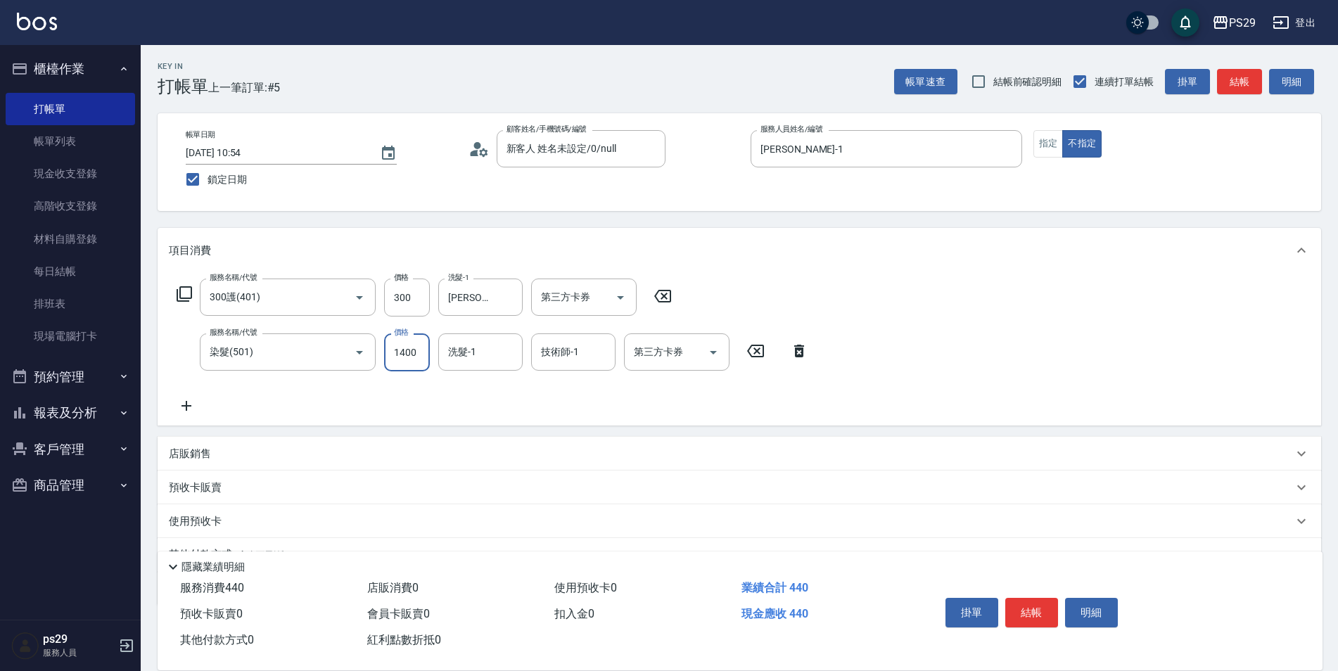
type input "1400"
type input "[PERSON_NAME]-20"
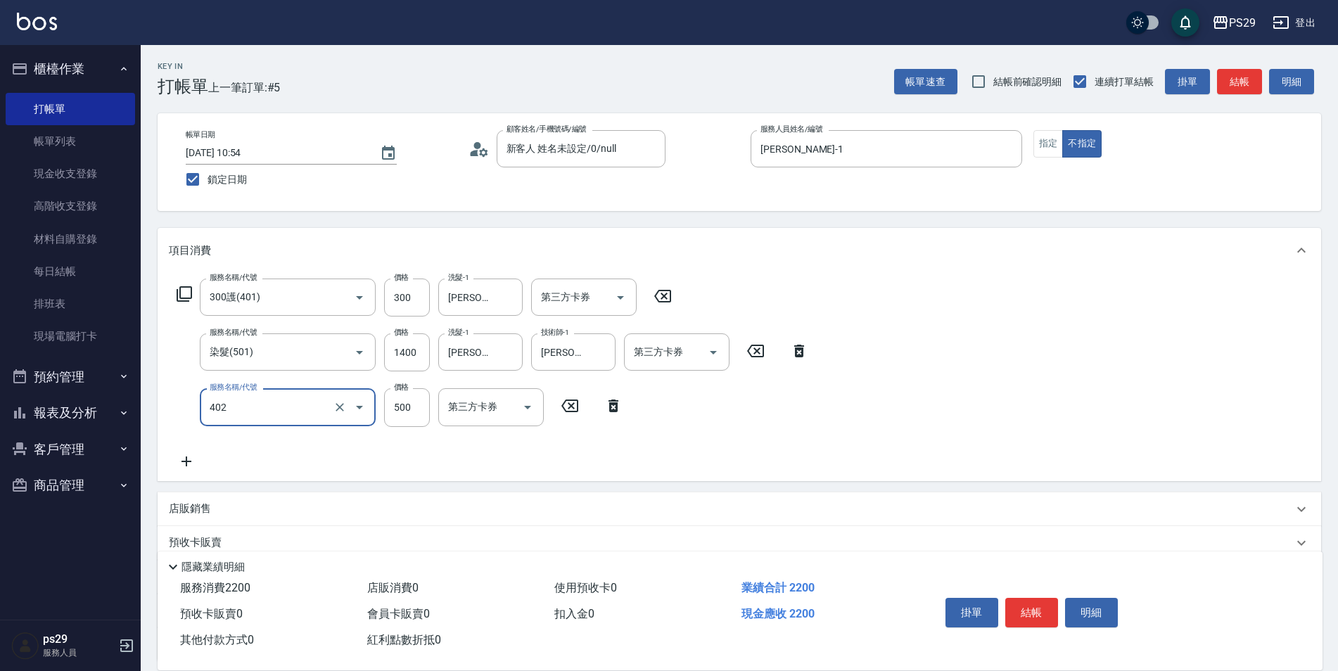
type input "500護(402)"
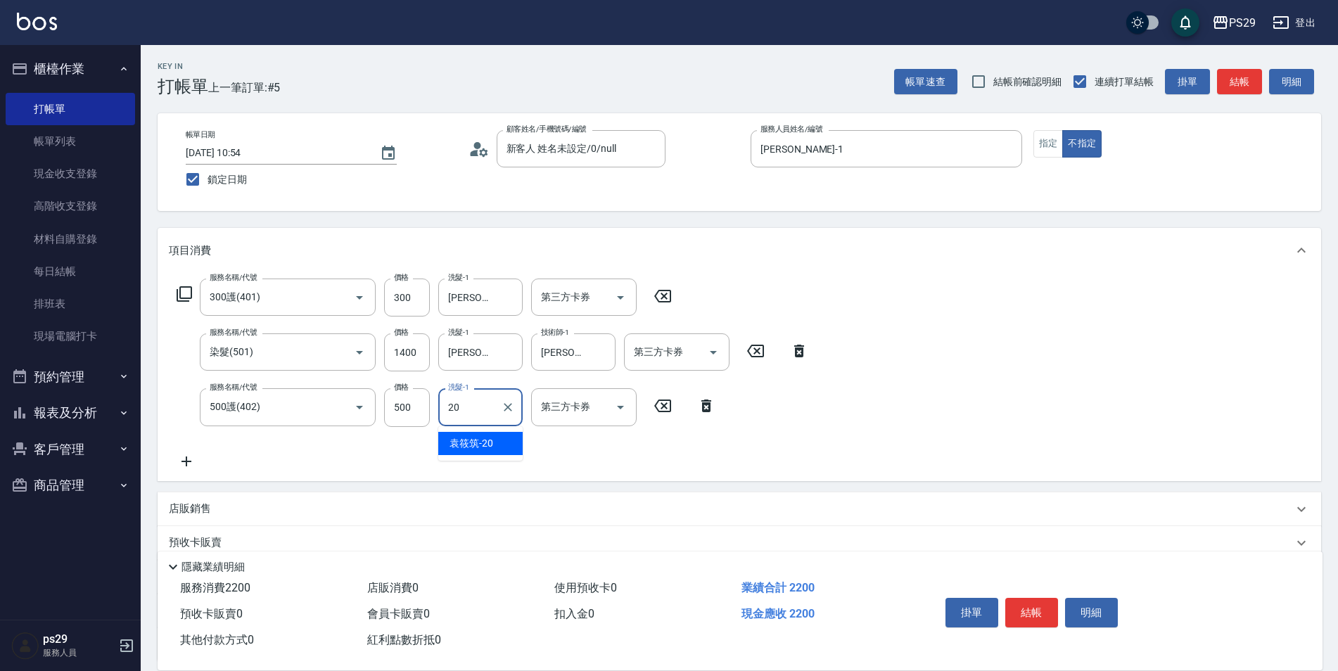
type input "[PERSON_NAME]-20"
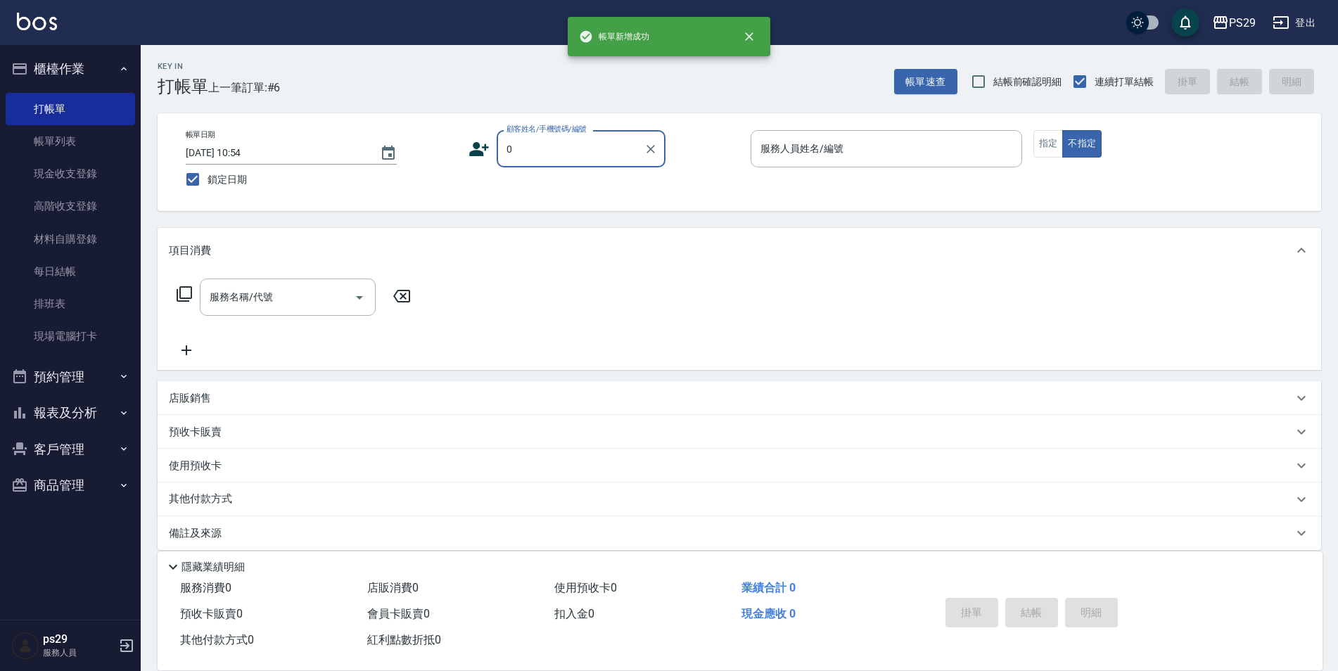
type input "新客人 姓名未設定/0/null"
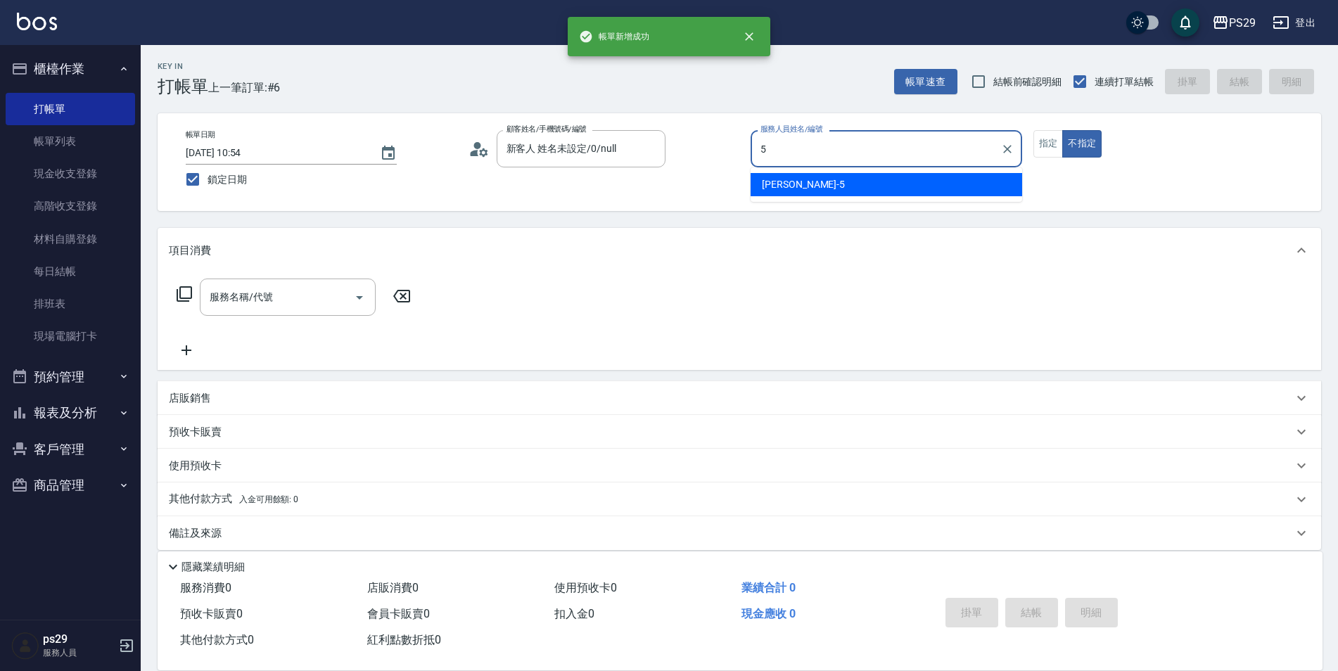
type input "[PERSON_NAME]維-5"
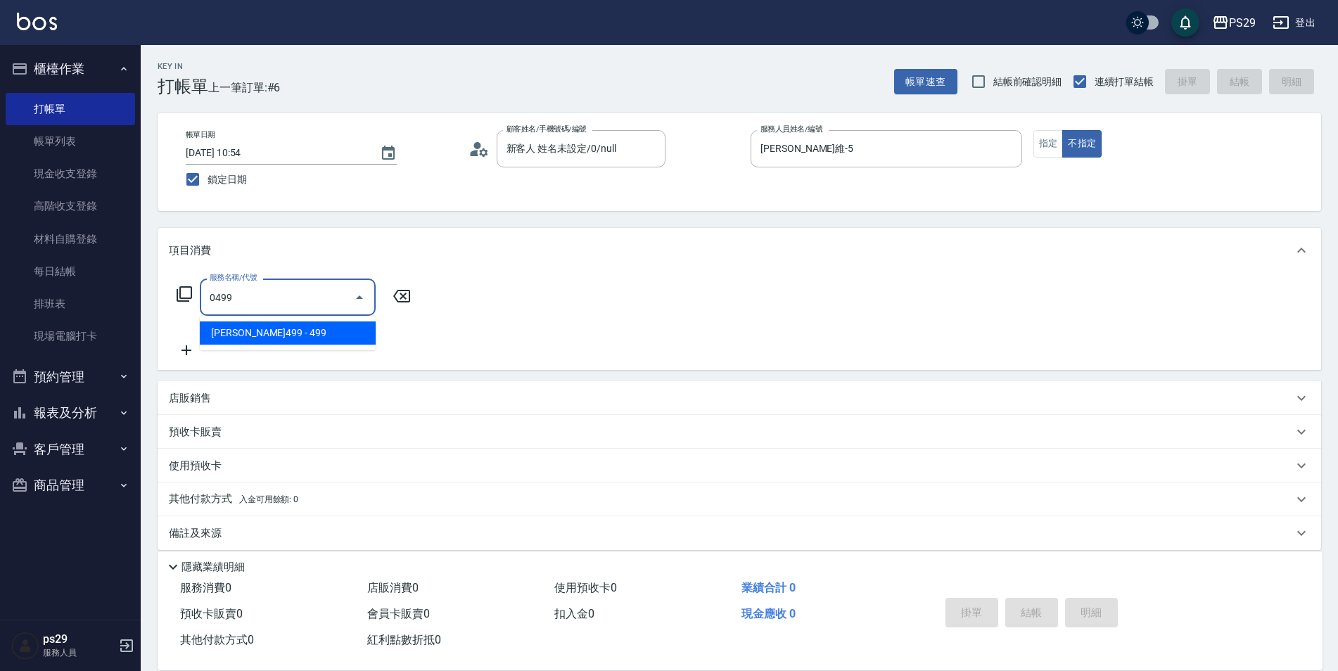
type input "[PERSON_NAME]499(0499)"
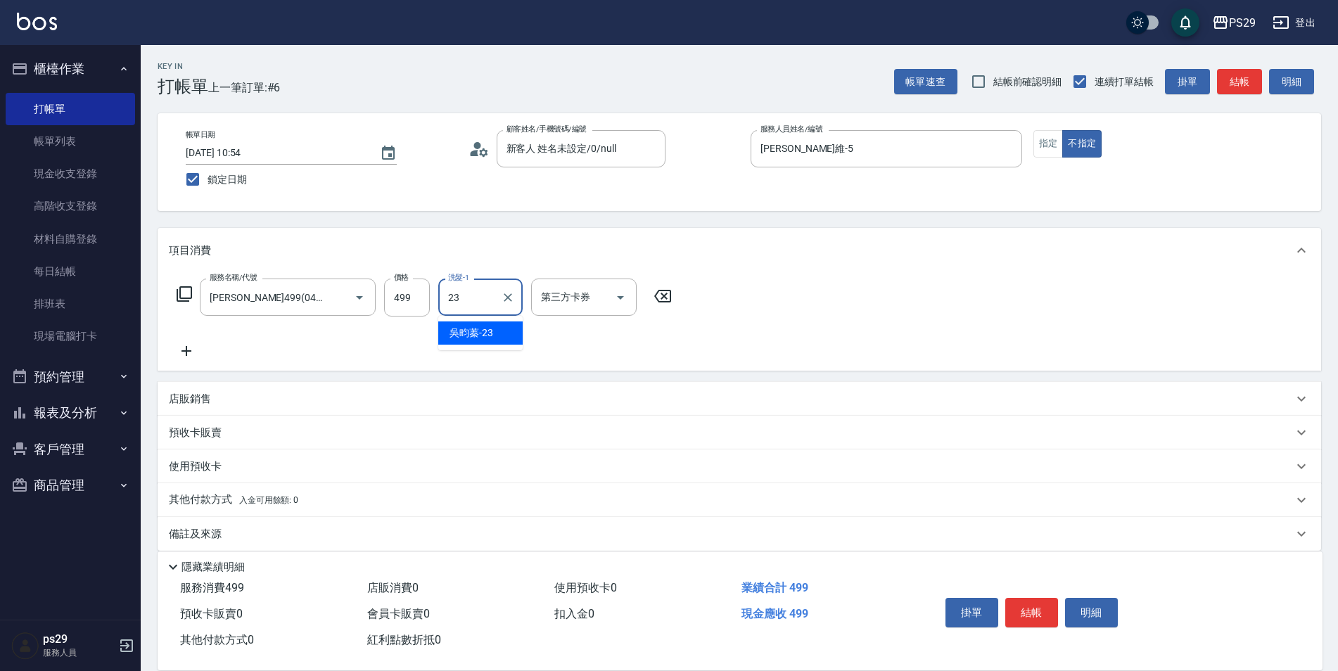
type input "吳畇蓁-23"
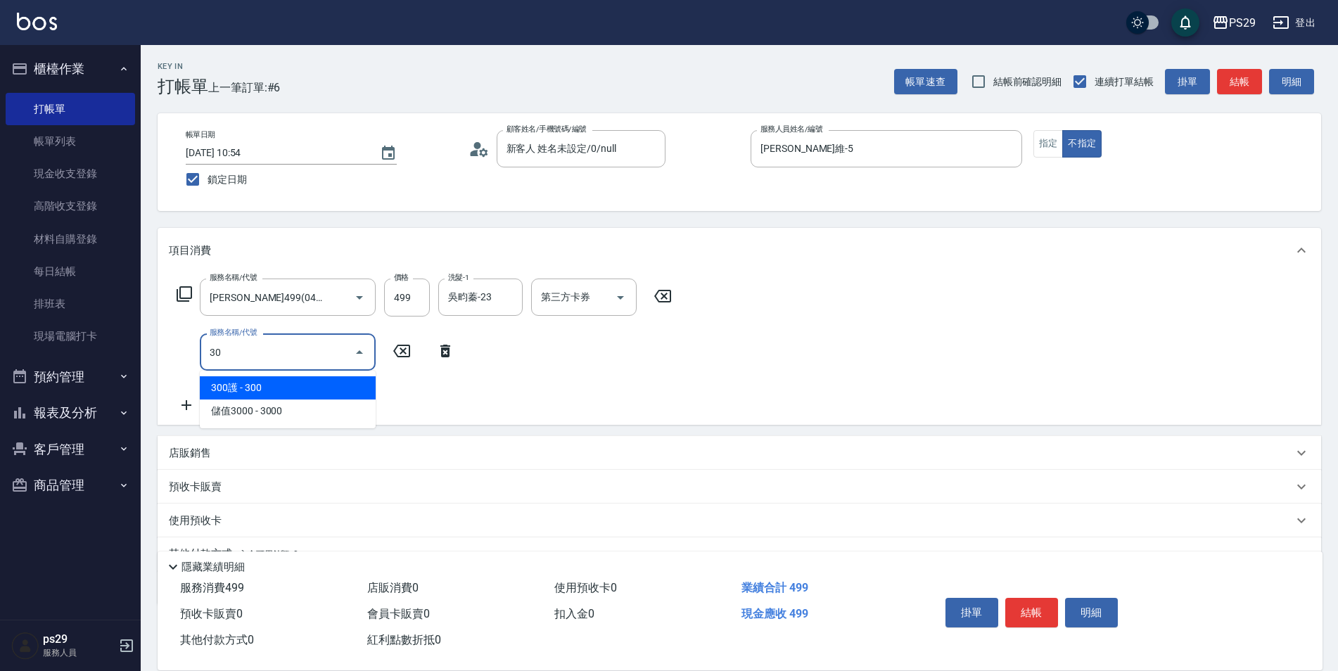
type input "304"
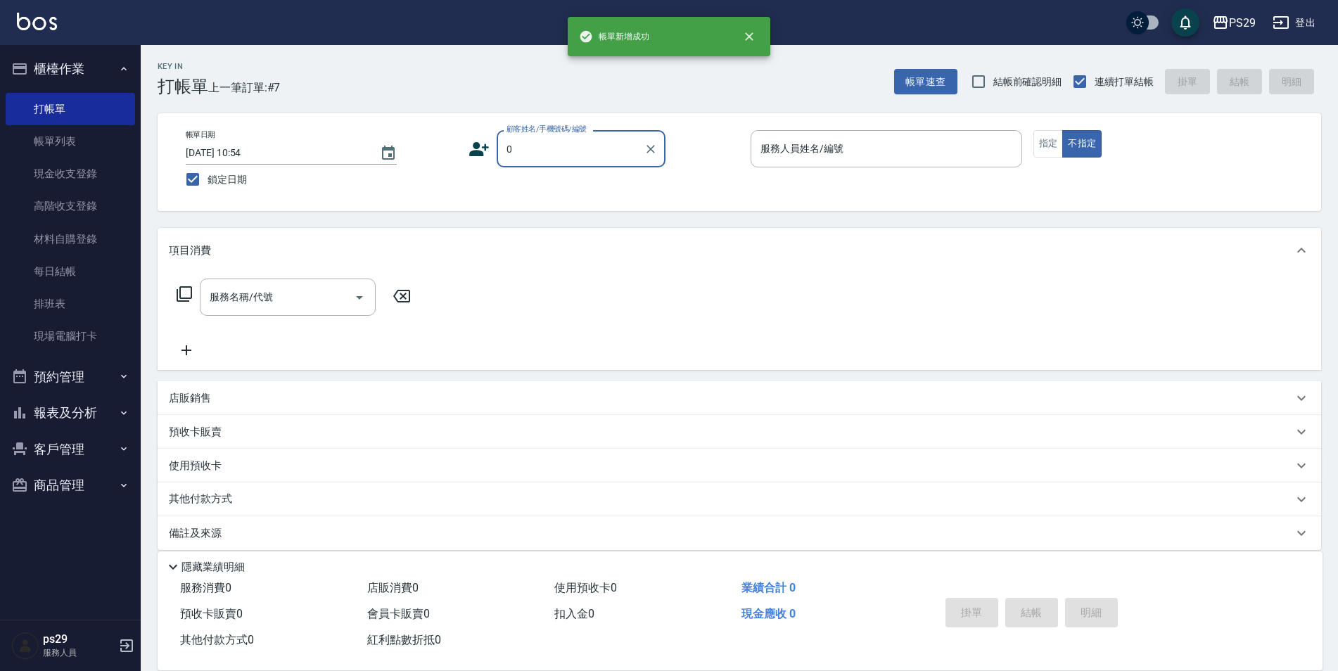
type input "新客人 姓名未設定/0/null"
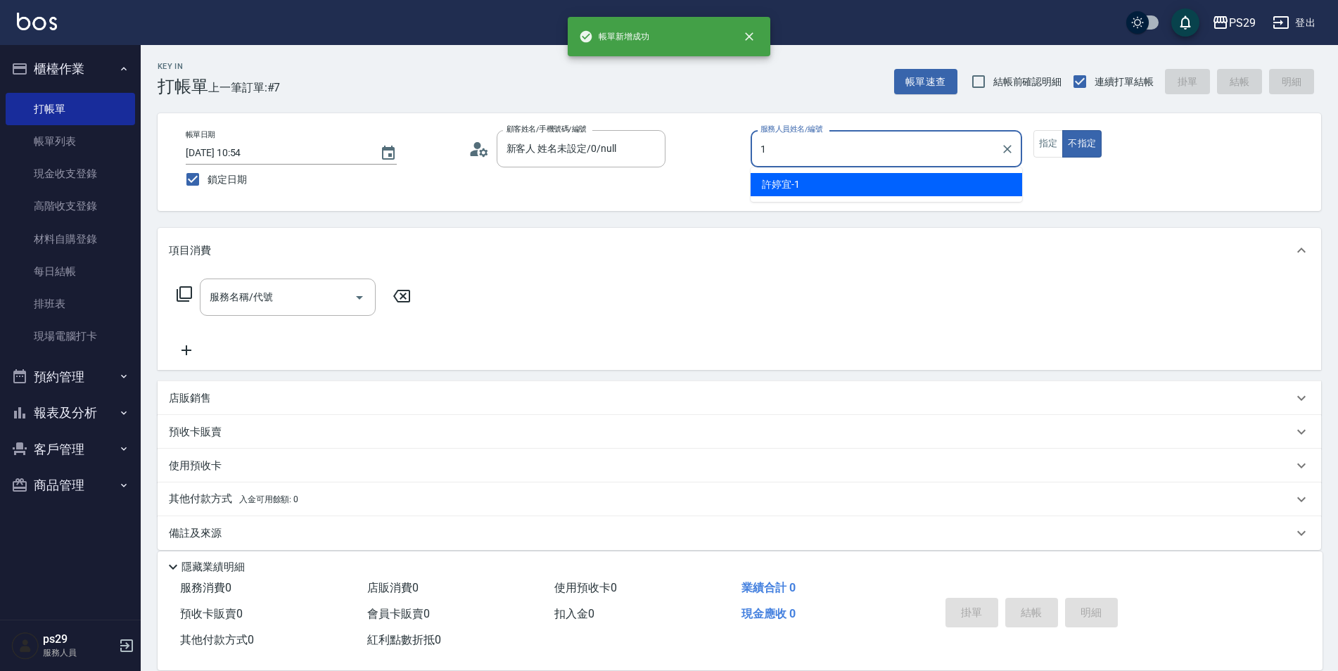
type input "[PERSON_NAME]-1"
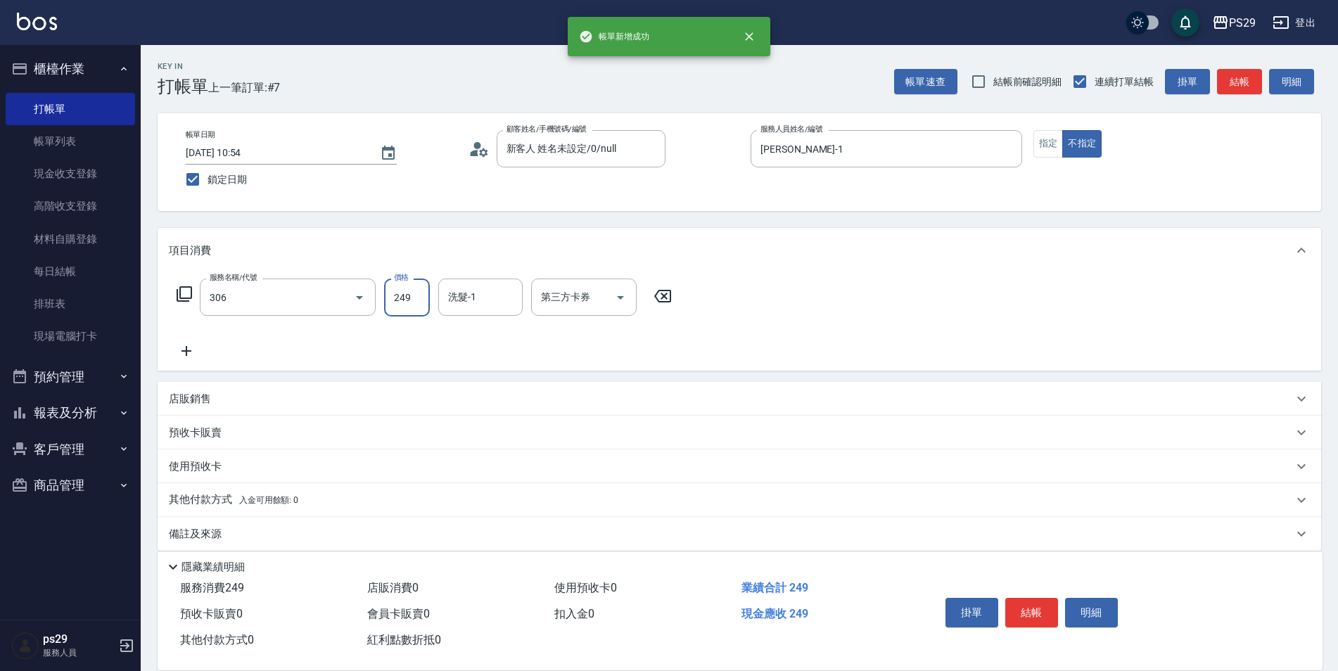
type input "剪髮(306)"
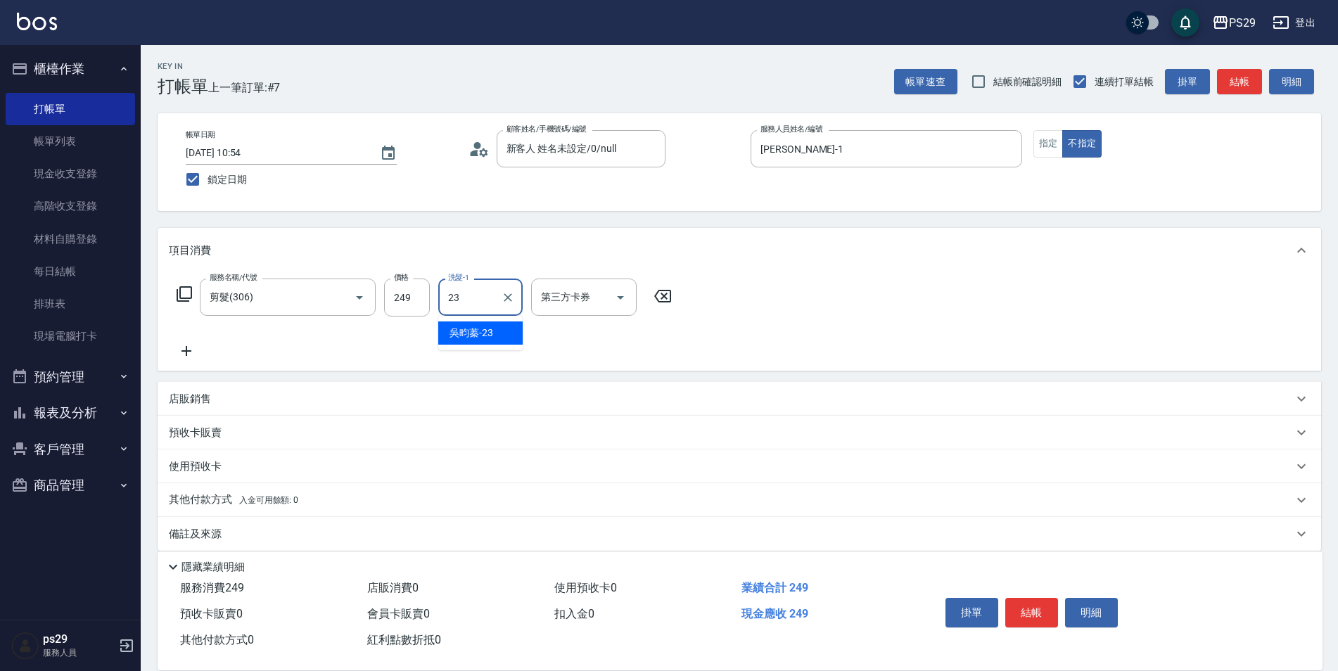
type input "吳畇蓁-23"
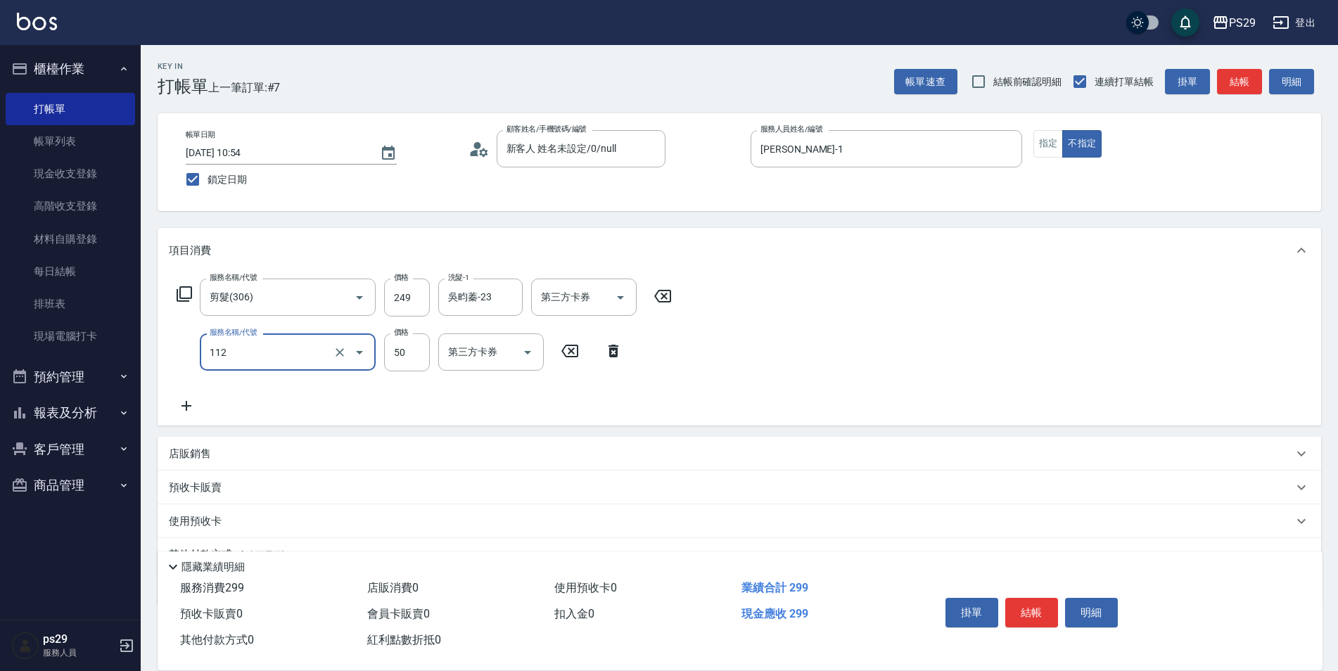
type input "精油50(112)"
type input "50"
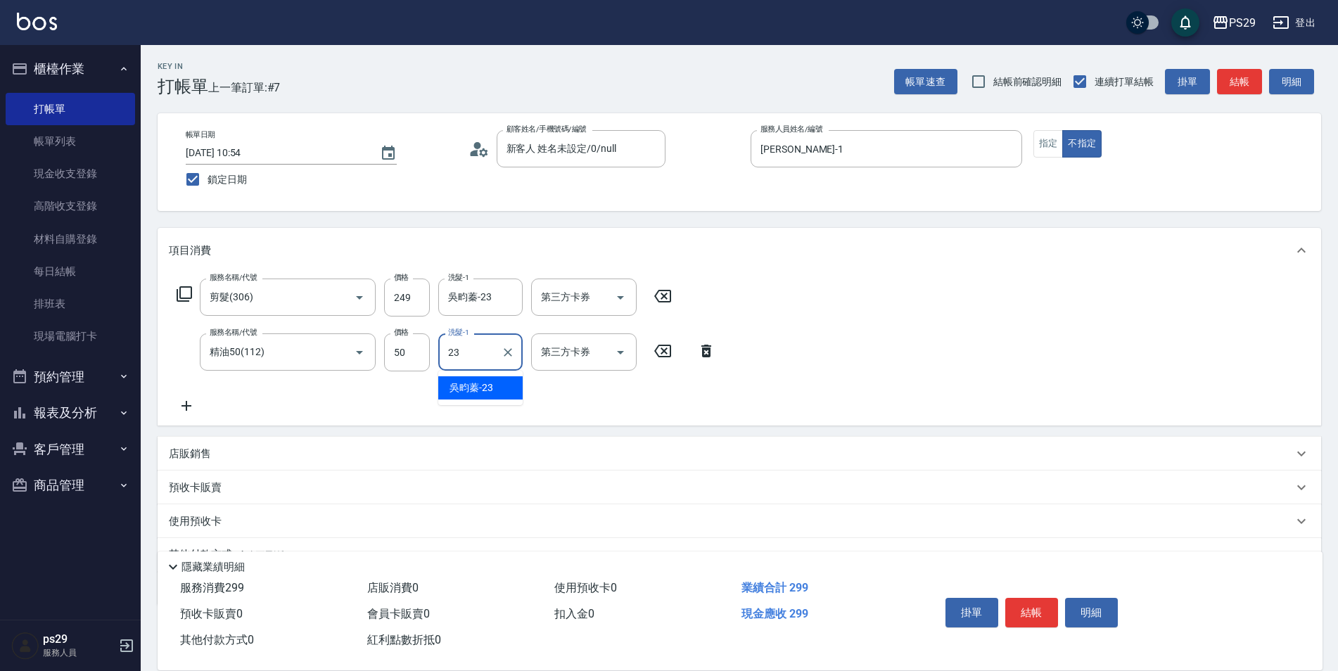
type input "吳畇蓁-23"
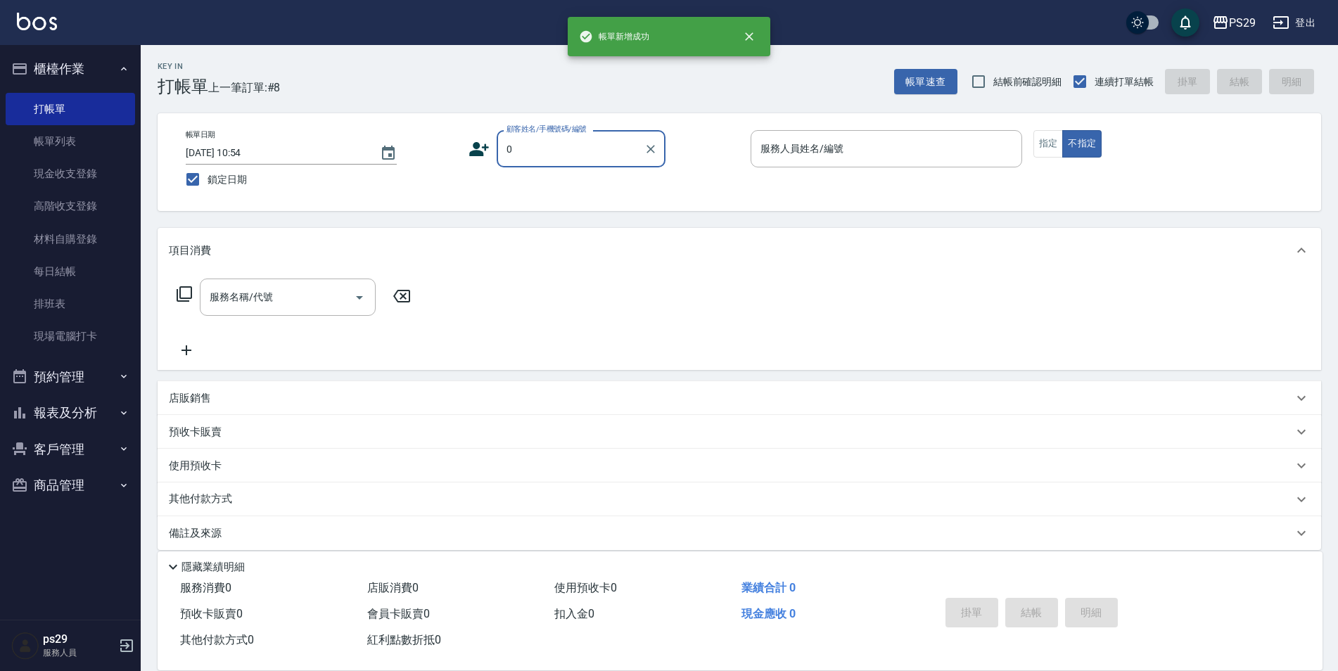
type input "新客人 姓名未設定/0/null"
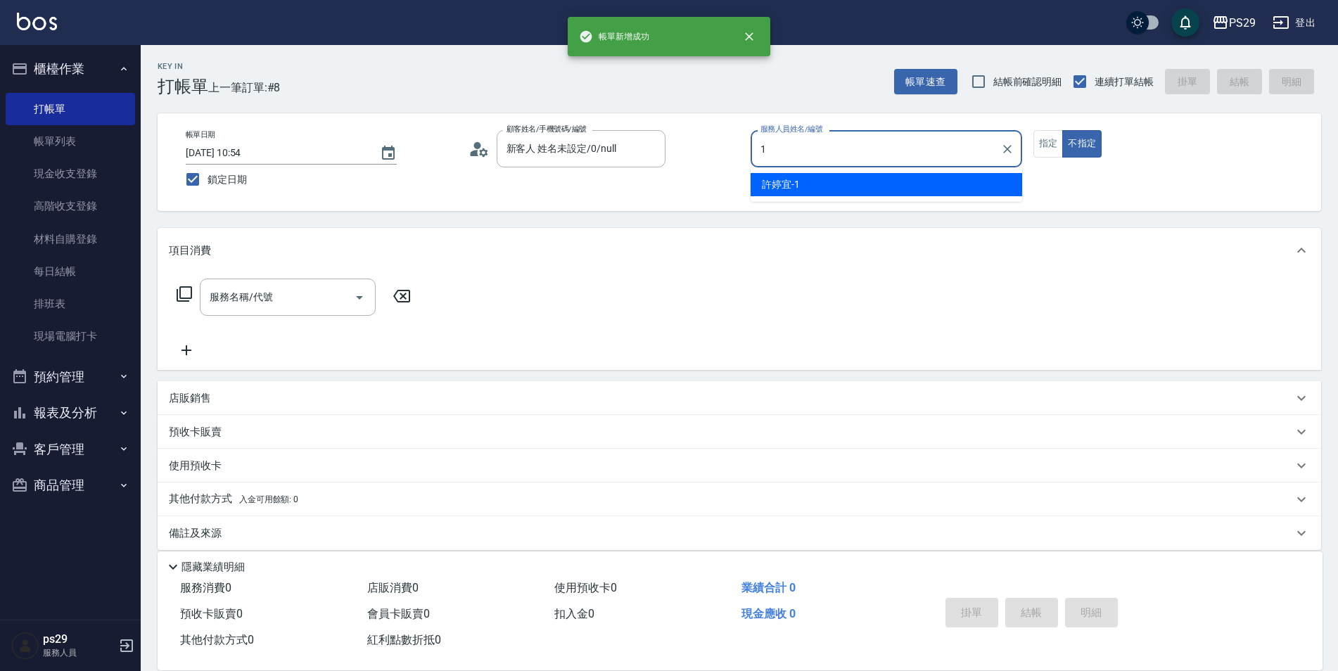
type input "[PERSON_NAME]-1"
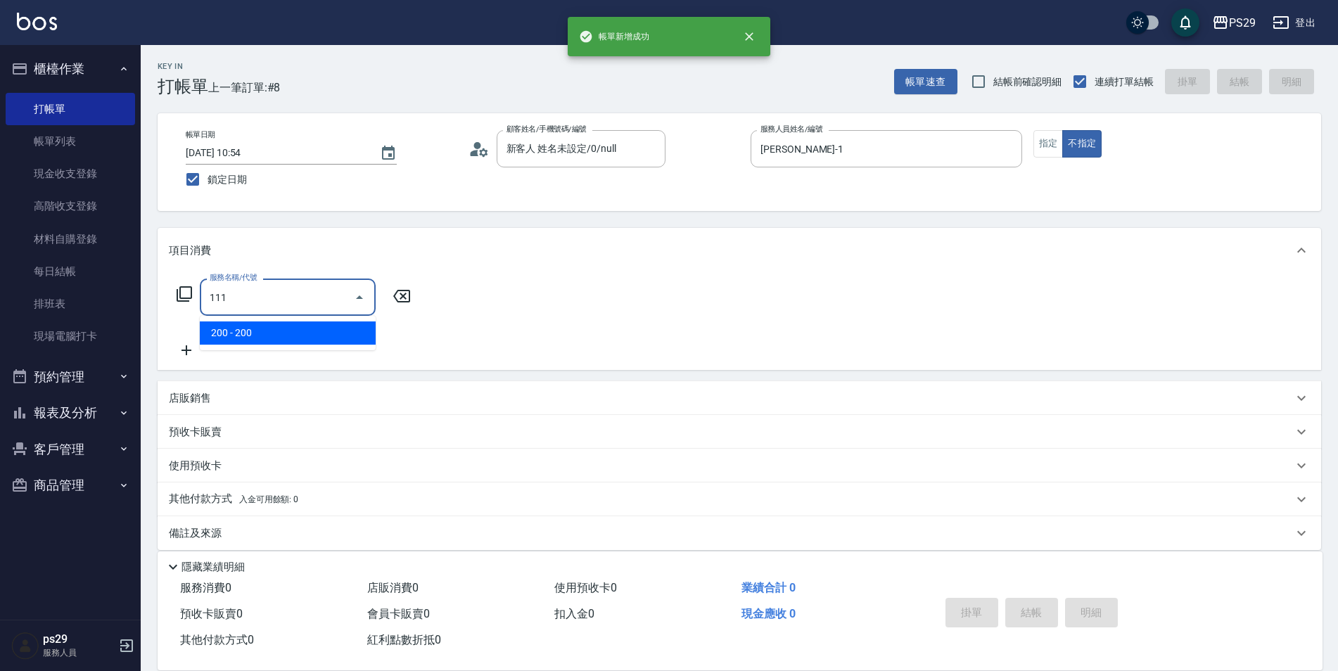
type input "200(111)"
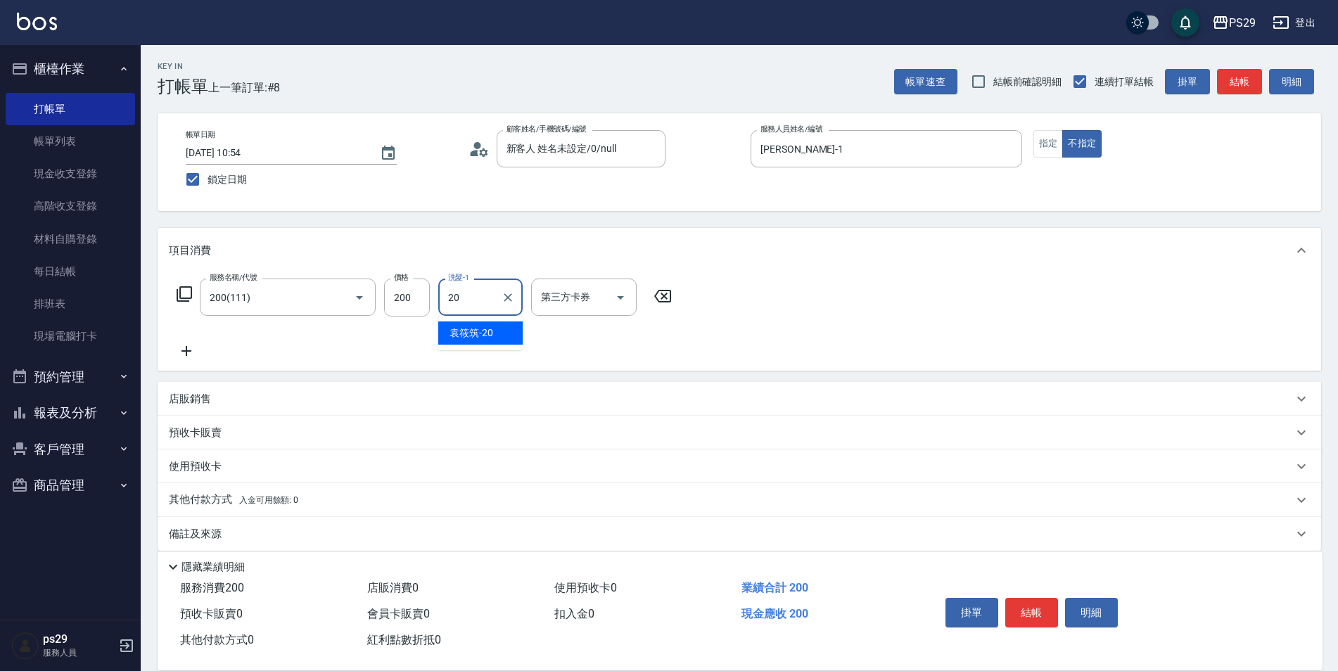
type input "[PERSON_NAME]-20"
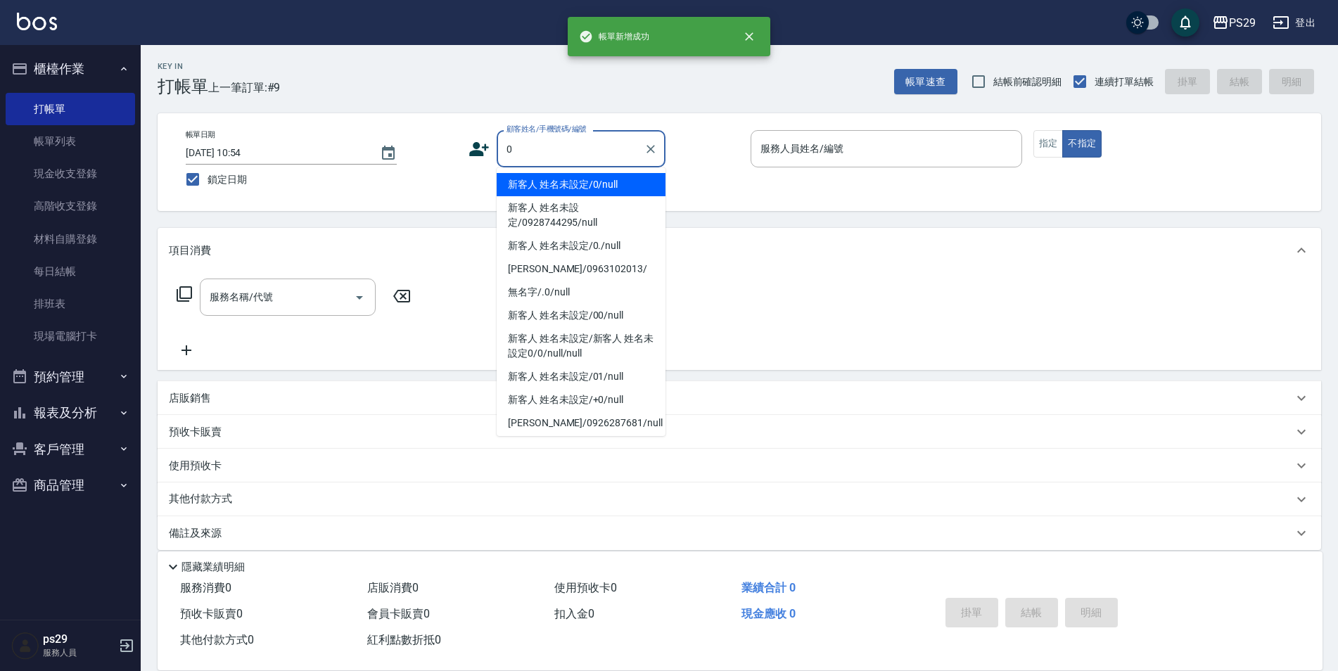
type input "新客人 姓名未設定/0/null"
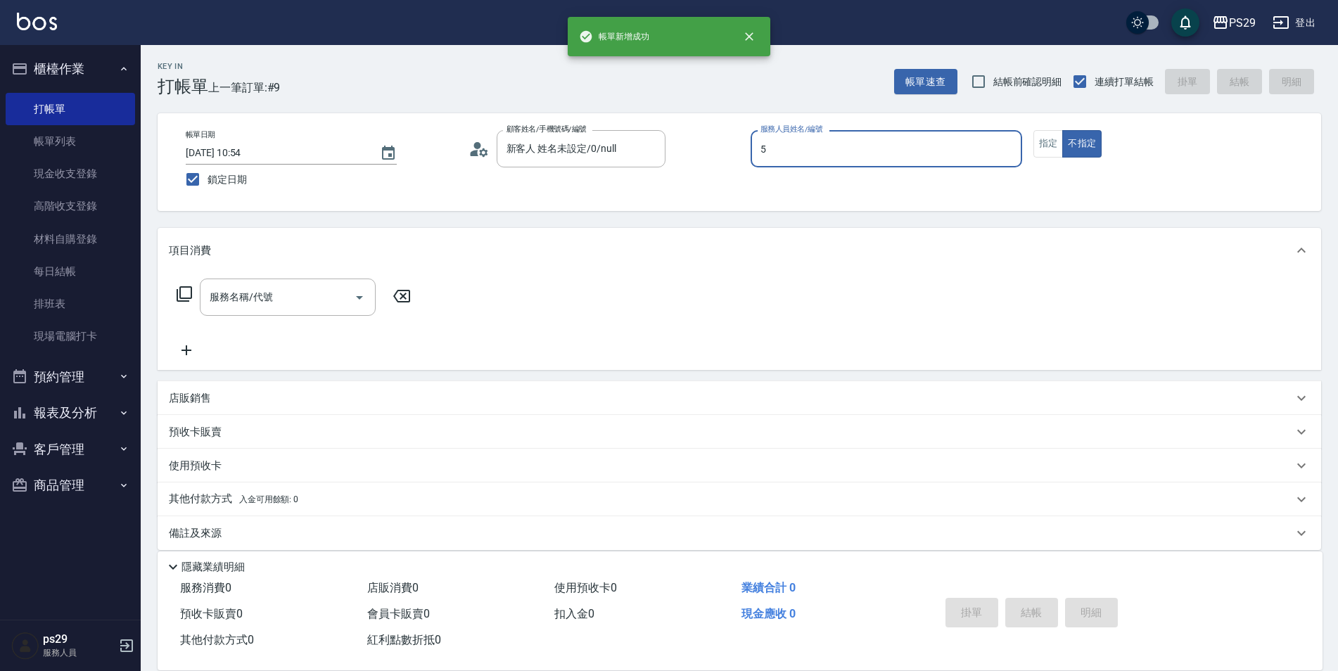
type input "[PERSON_NAME]維-5"
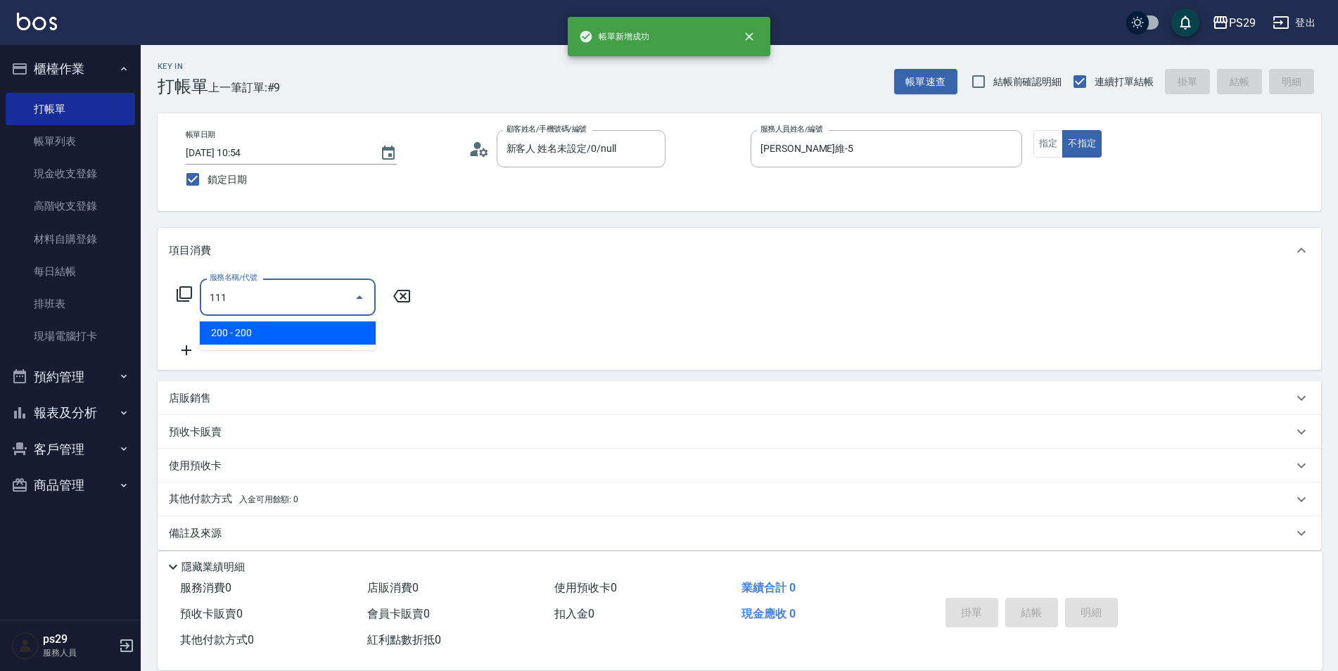
type input "200(111)"
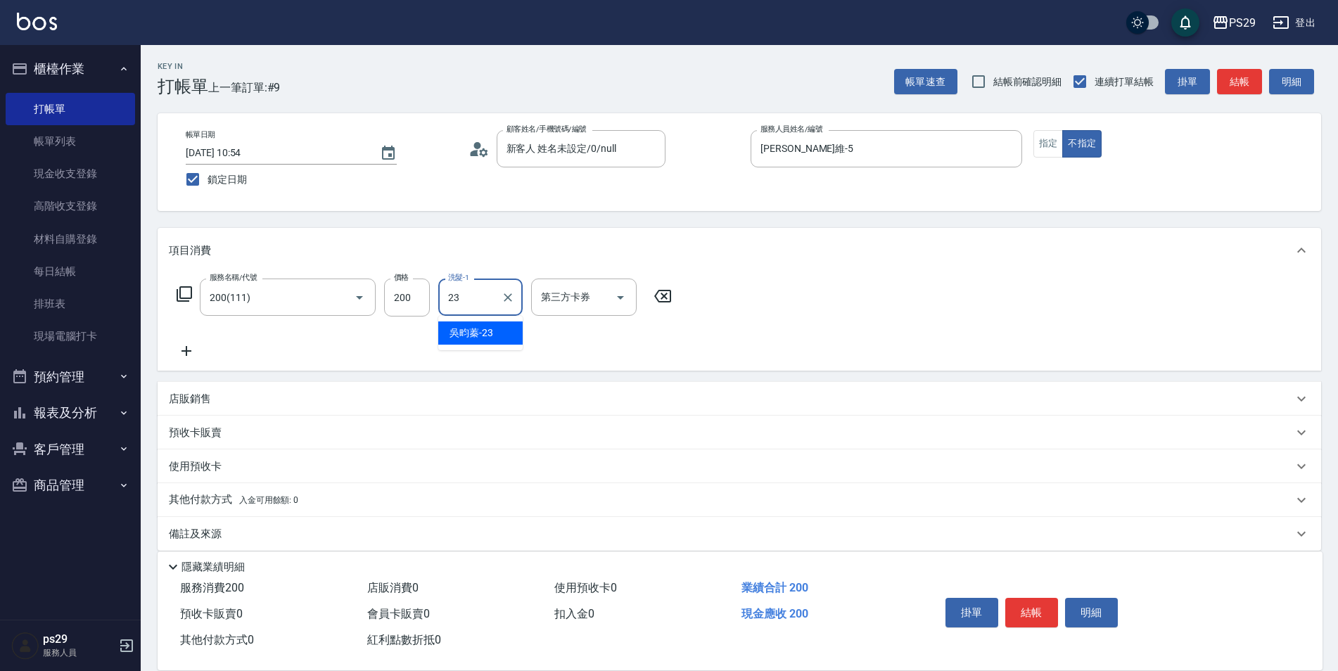
type input "吳畇蓁-23"
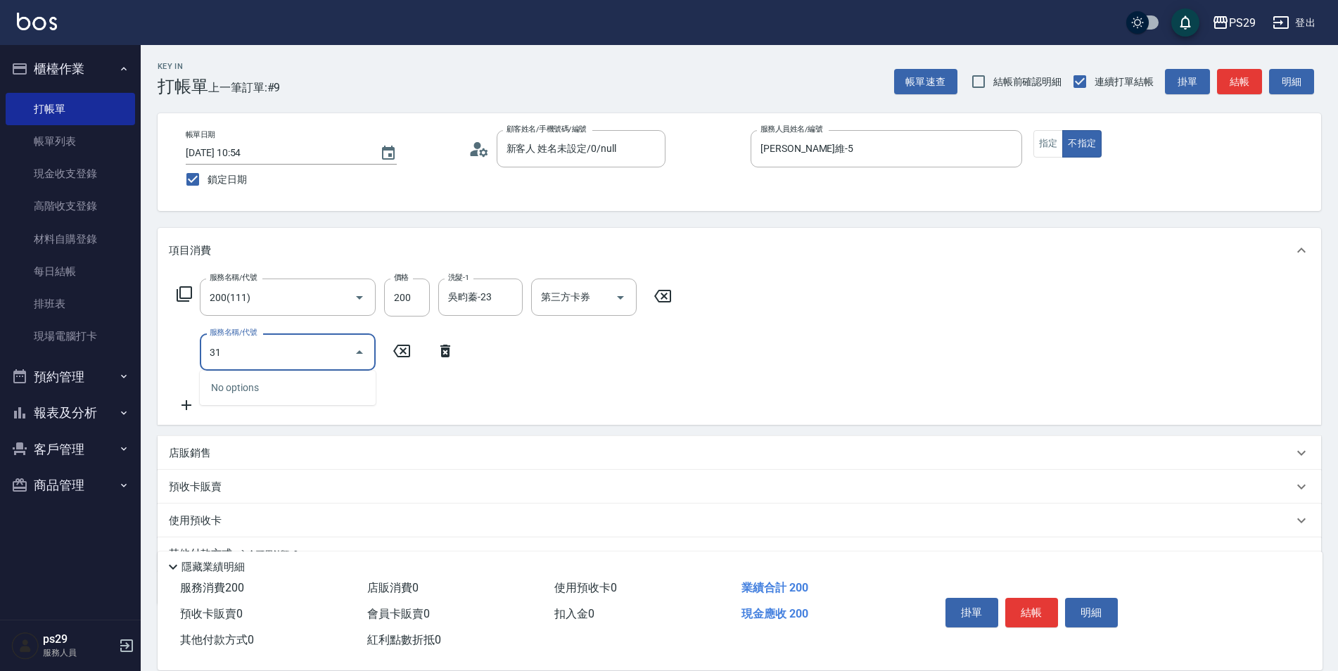
type input "310"
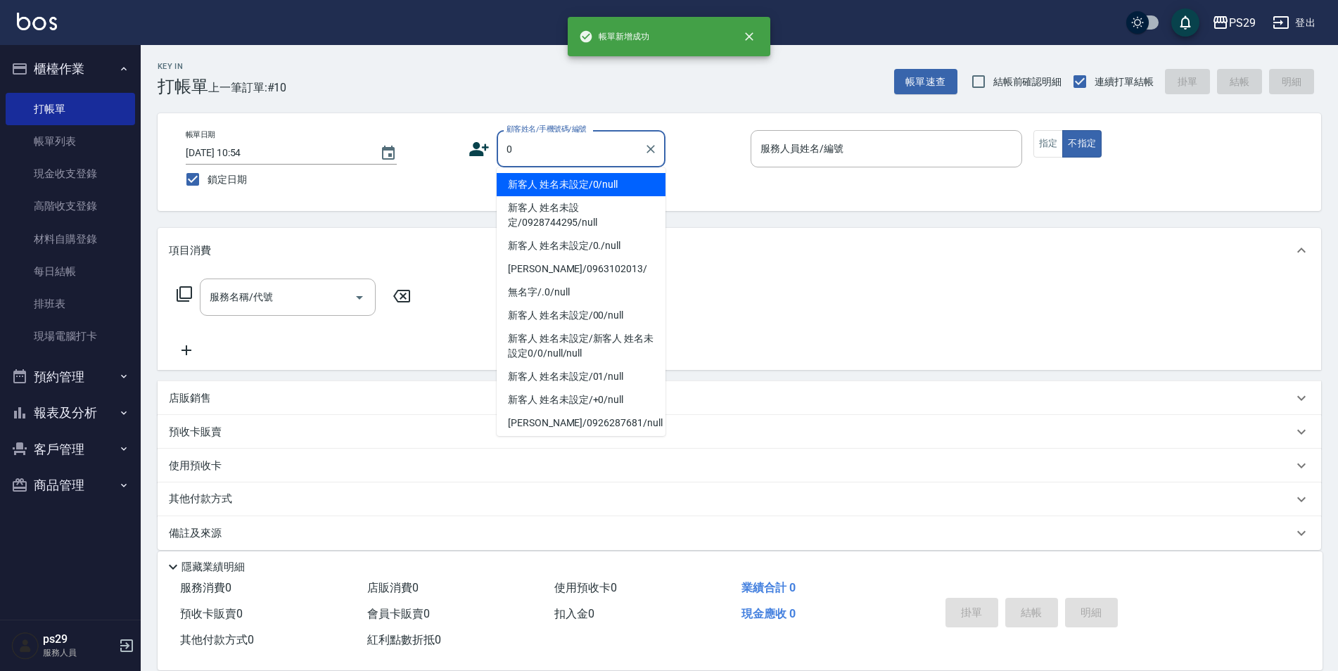
type input "新客人 姓名未設定/0/null"
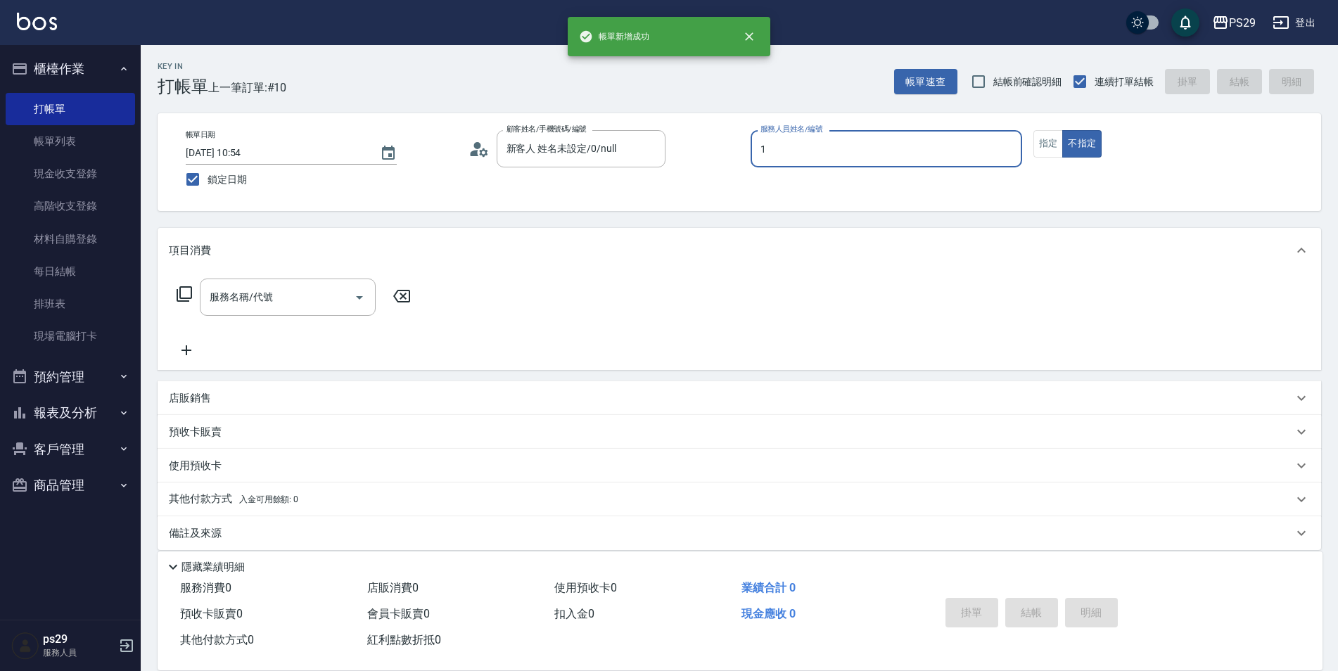
type input "[PERSON_NAME]-1"
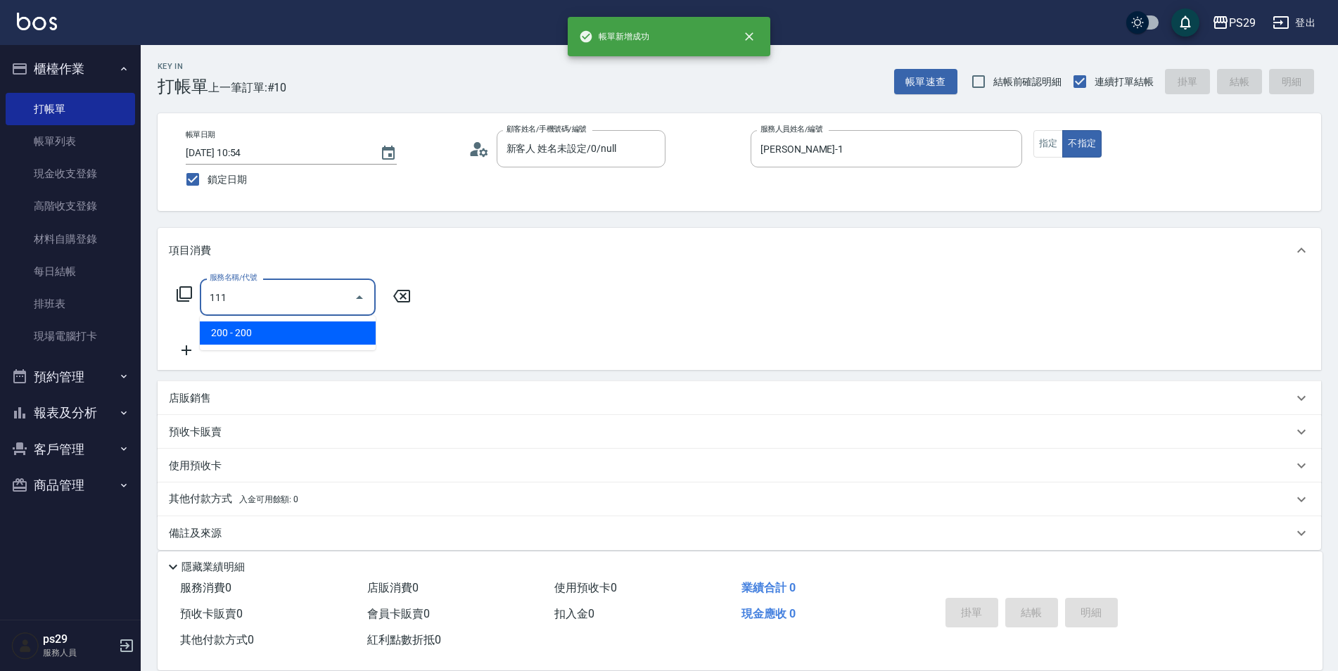
type input "200(111)"
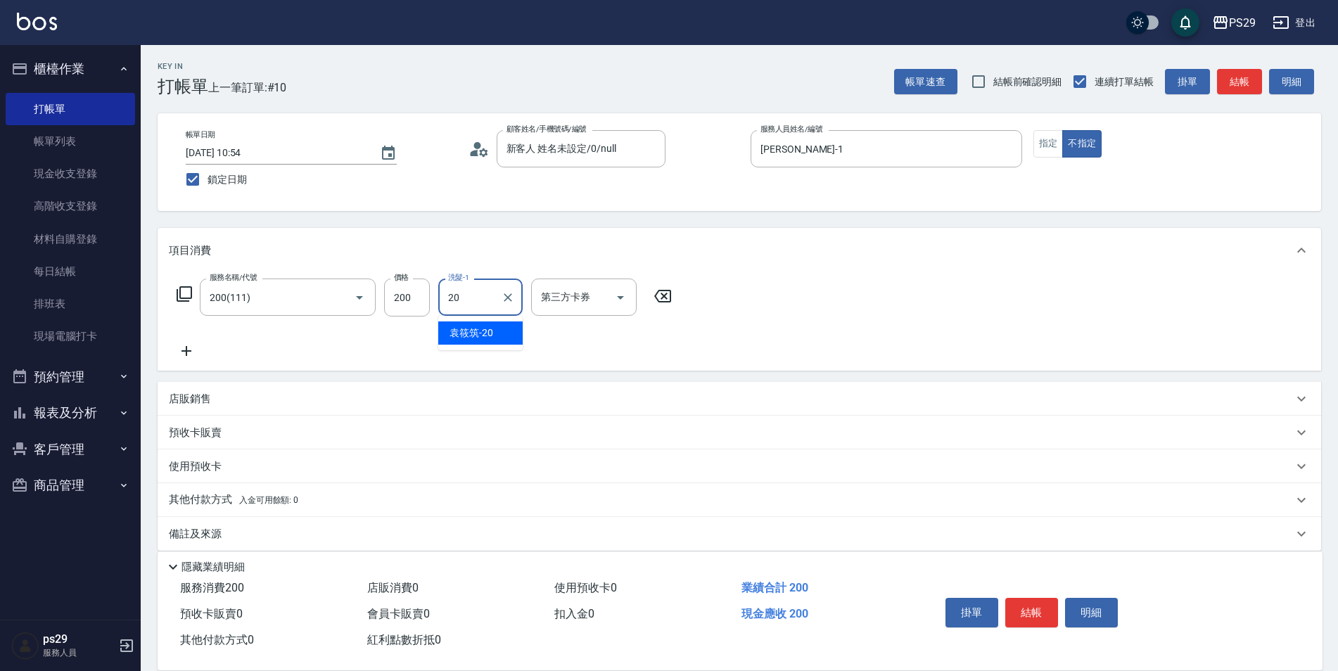
type input "[PERSON_NAME]-20"
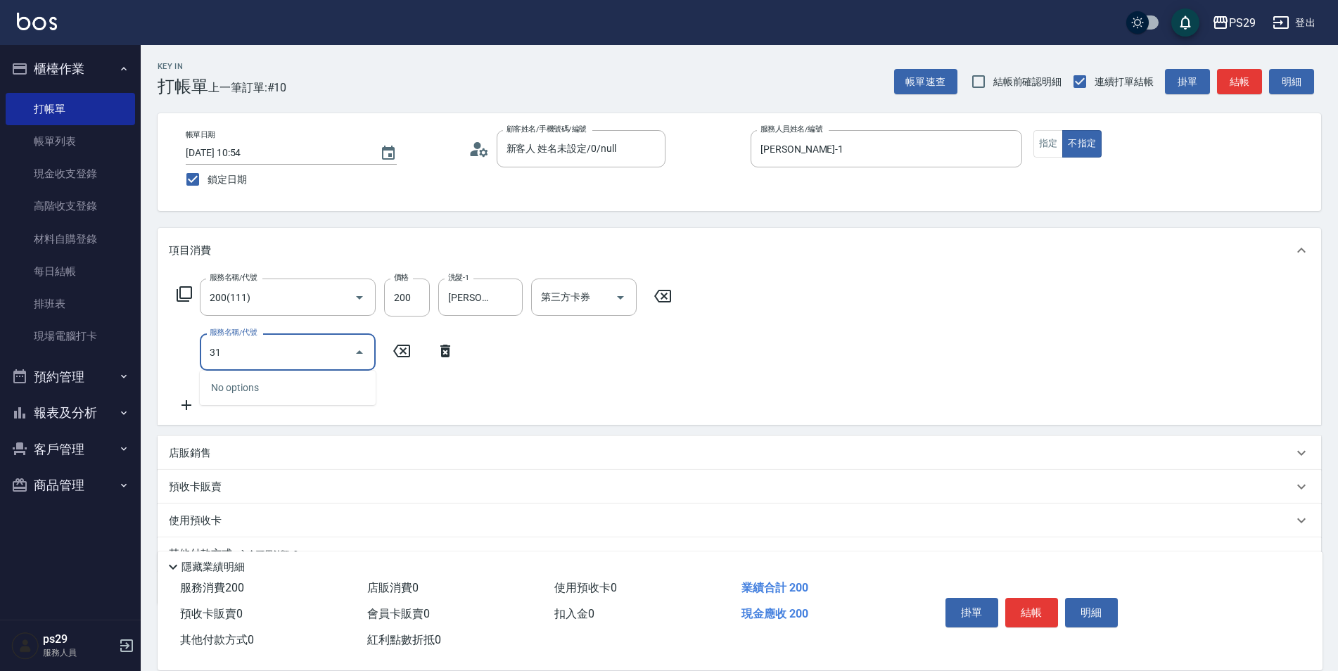
type input "310"
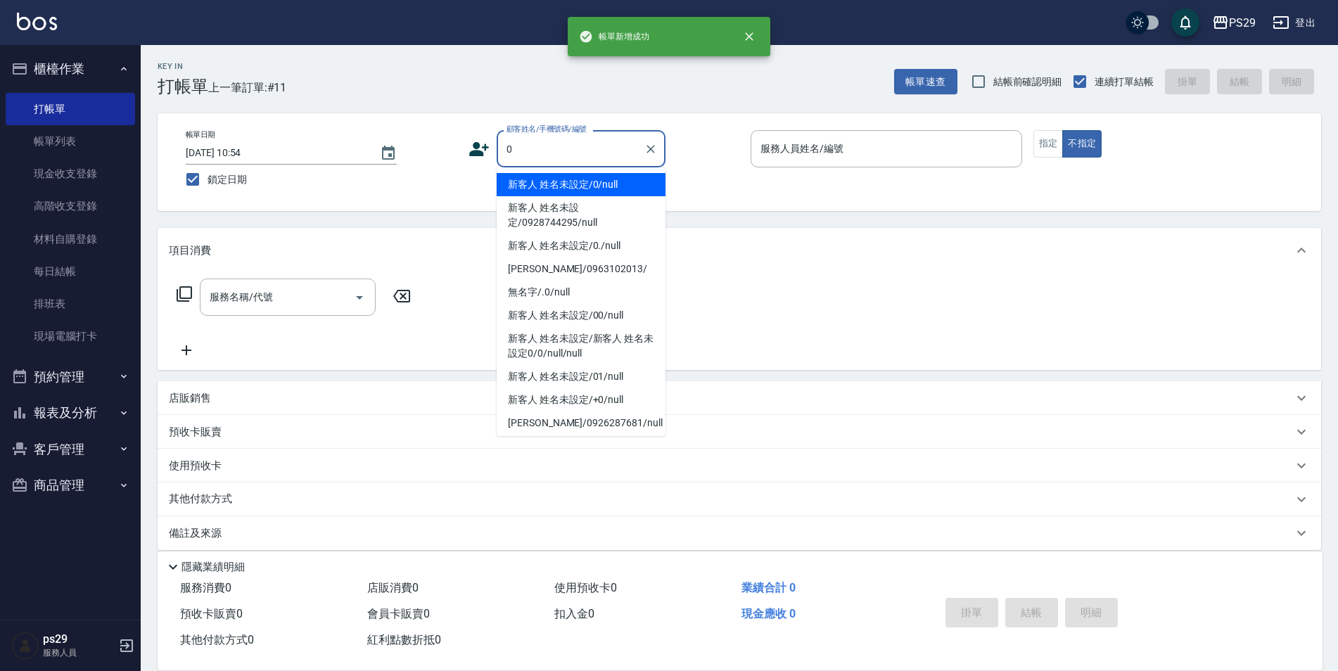
type input "新客人 姓名未設定/0/null"
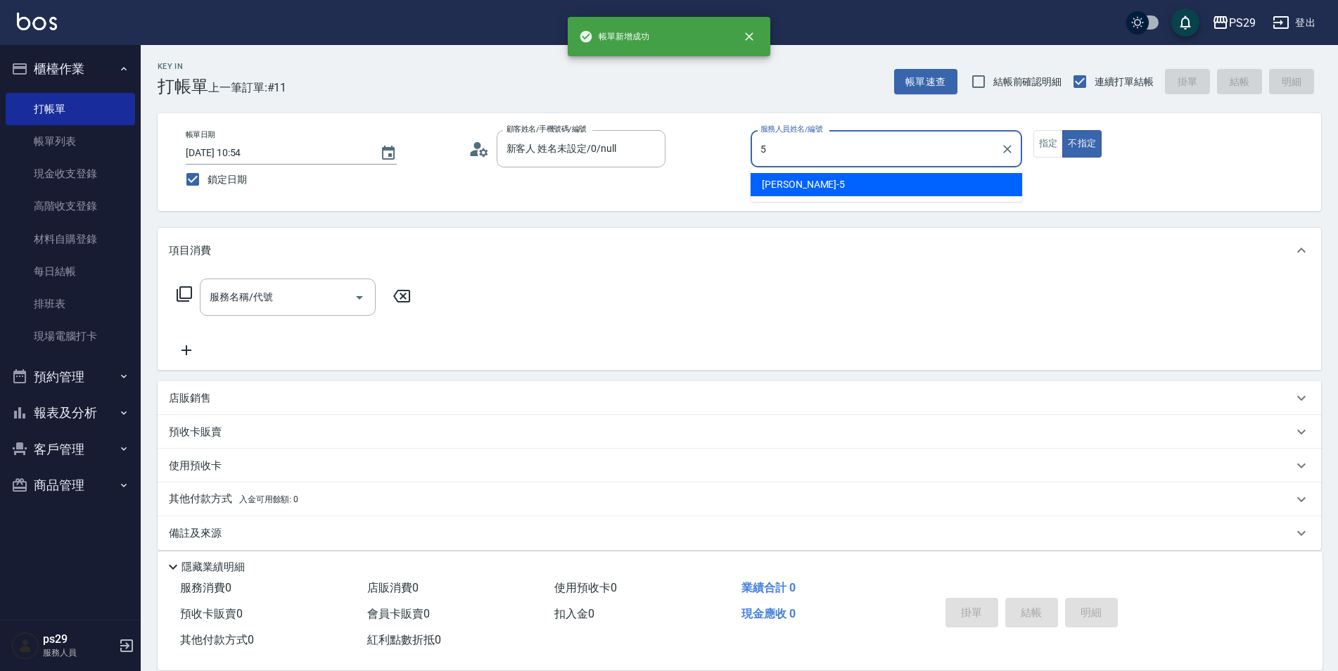
type input "[PERSON_NAME]維-5"
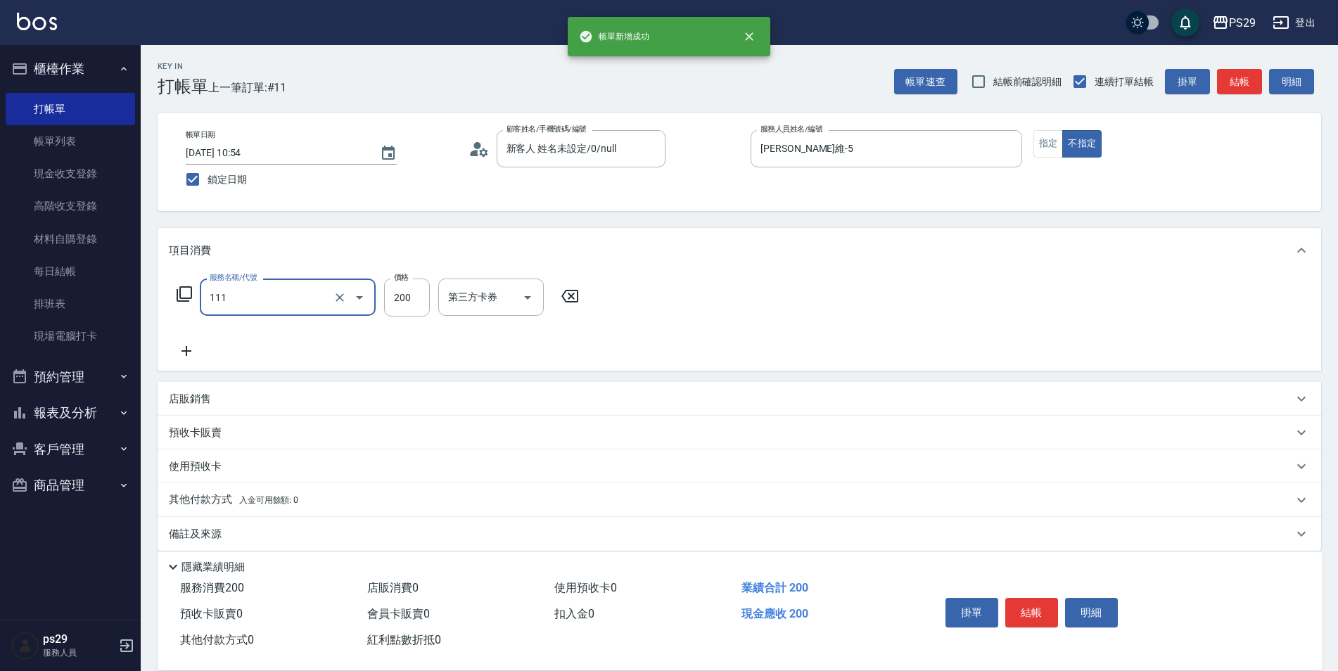
type input "200(111)"
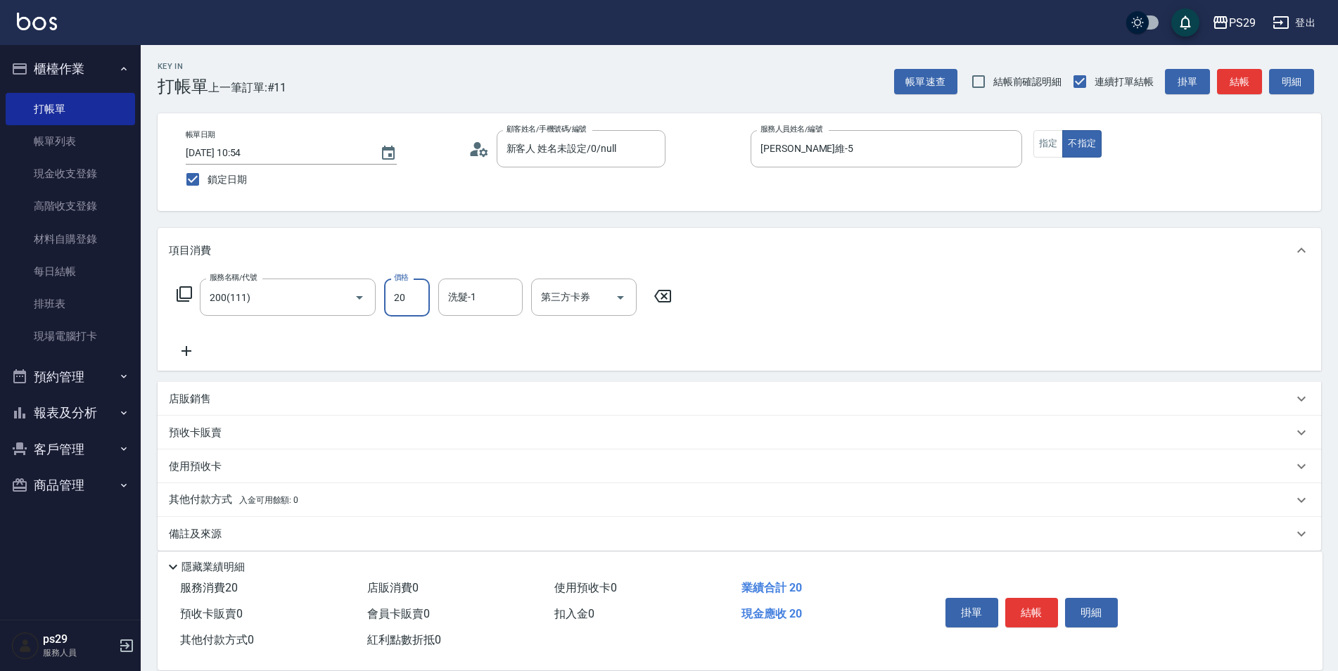
type input "200"
type input "吳畇蓁-23"
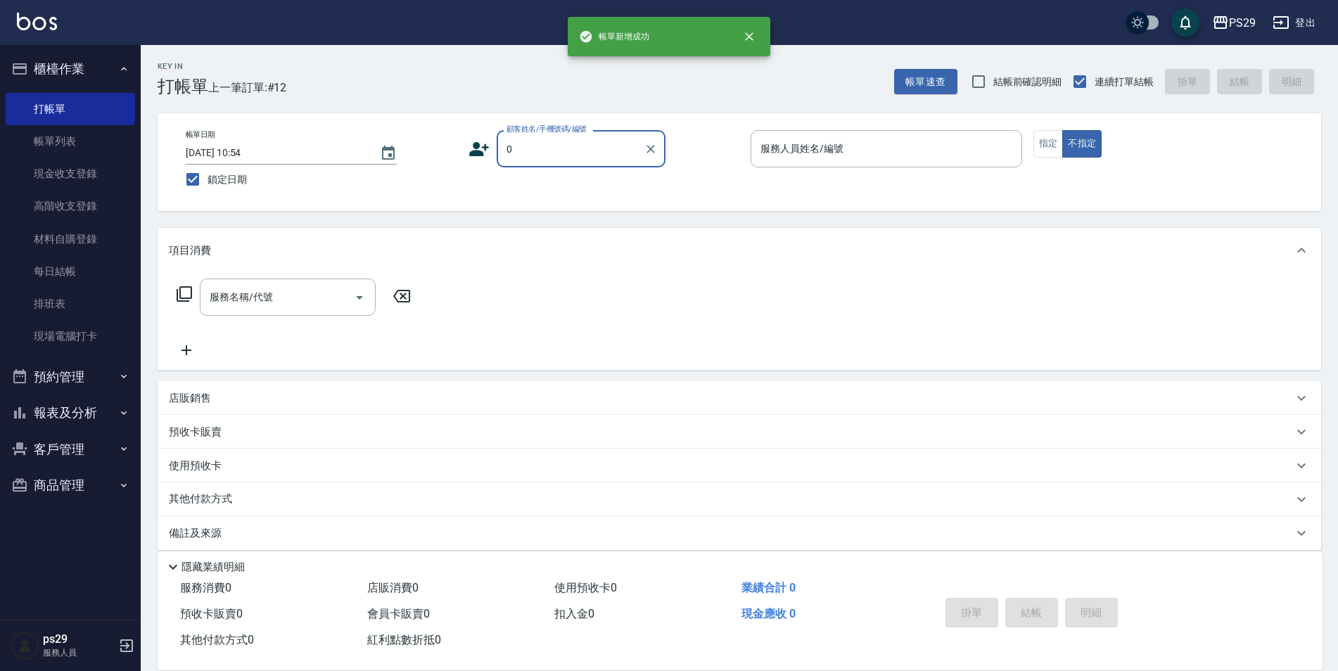
type input "新客人 姓名未設定/0/null"
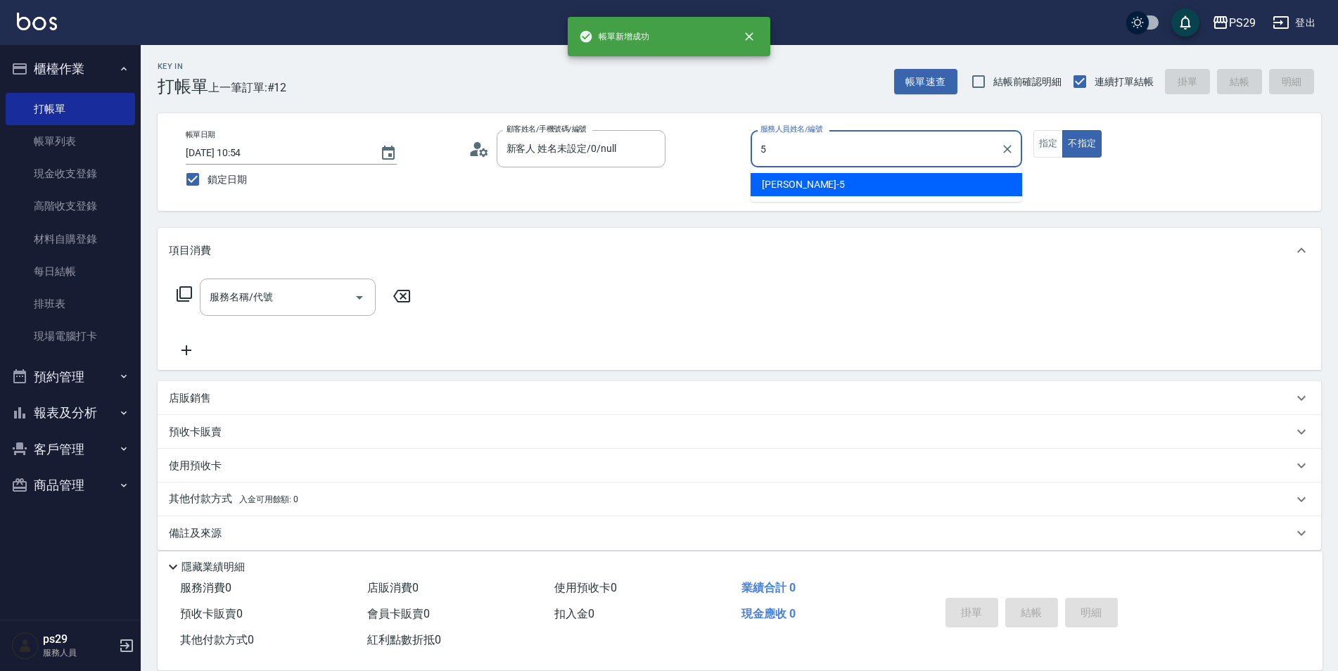
type input "[PERSON_NAME]維-5"
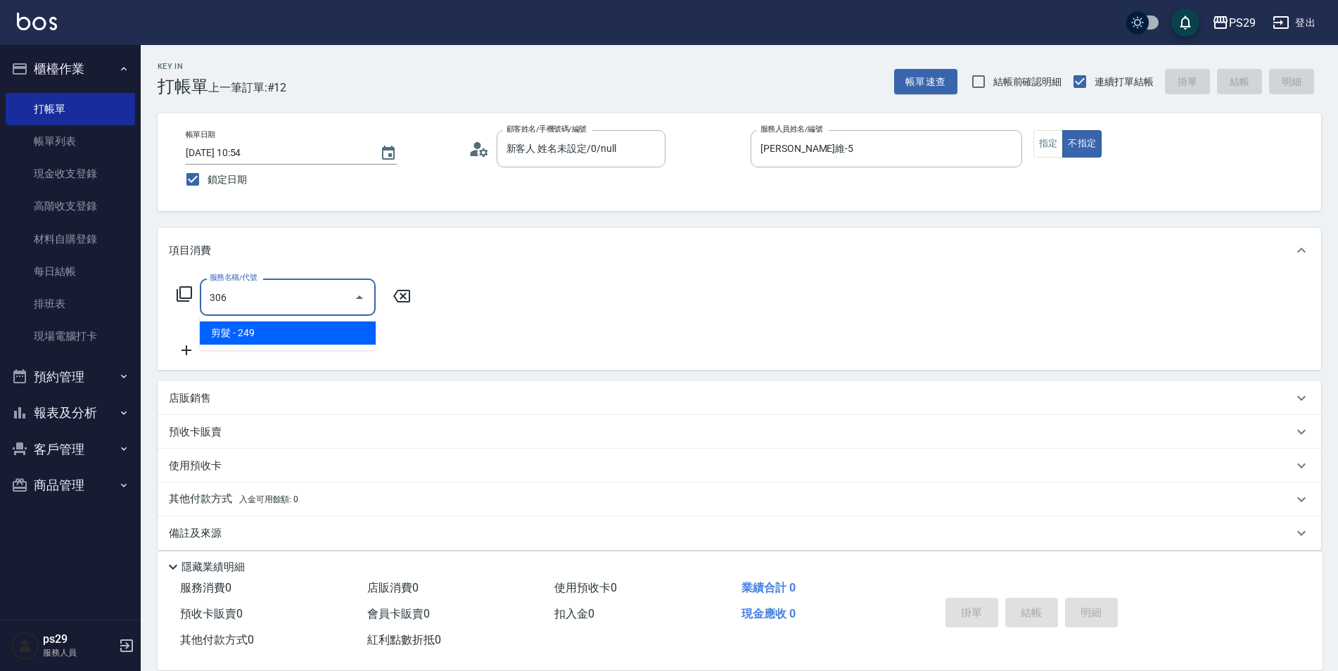
type input "剪髮(306)"
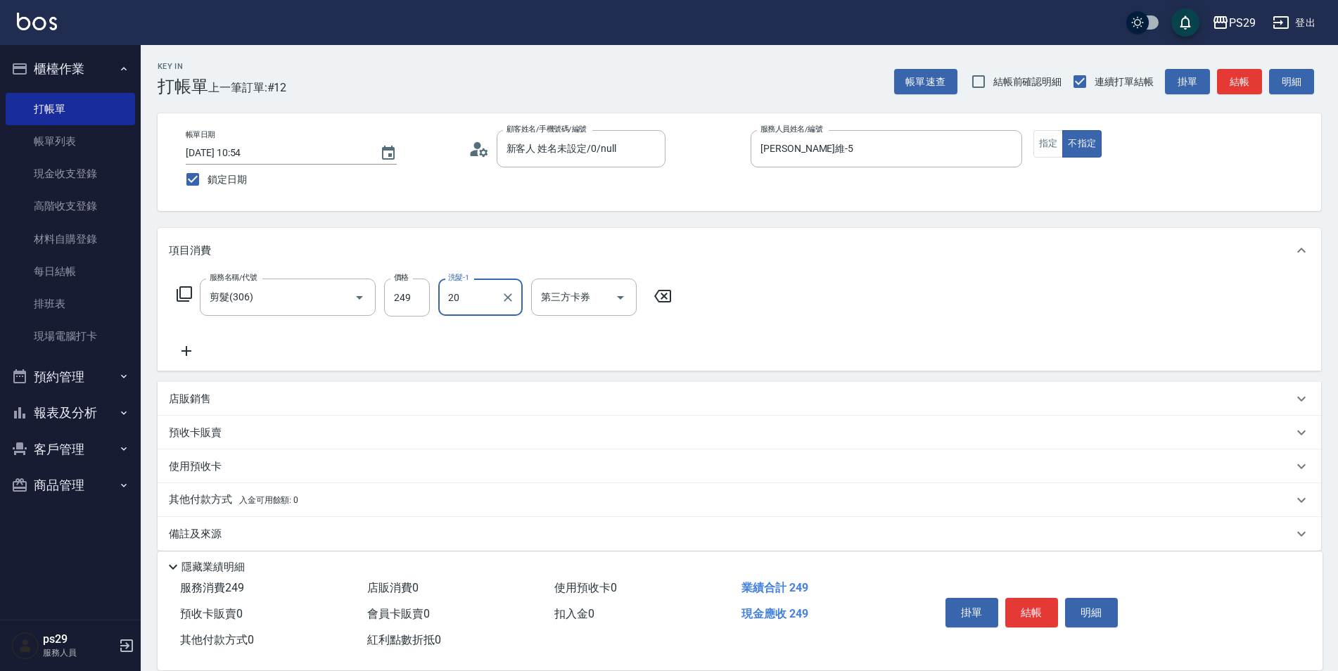
type input "[PERSON_NAME]-20"
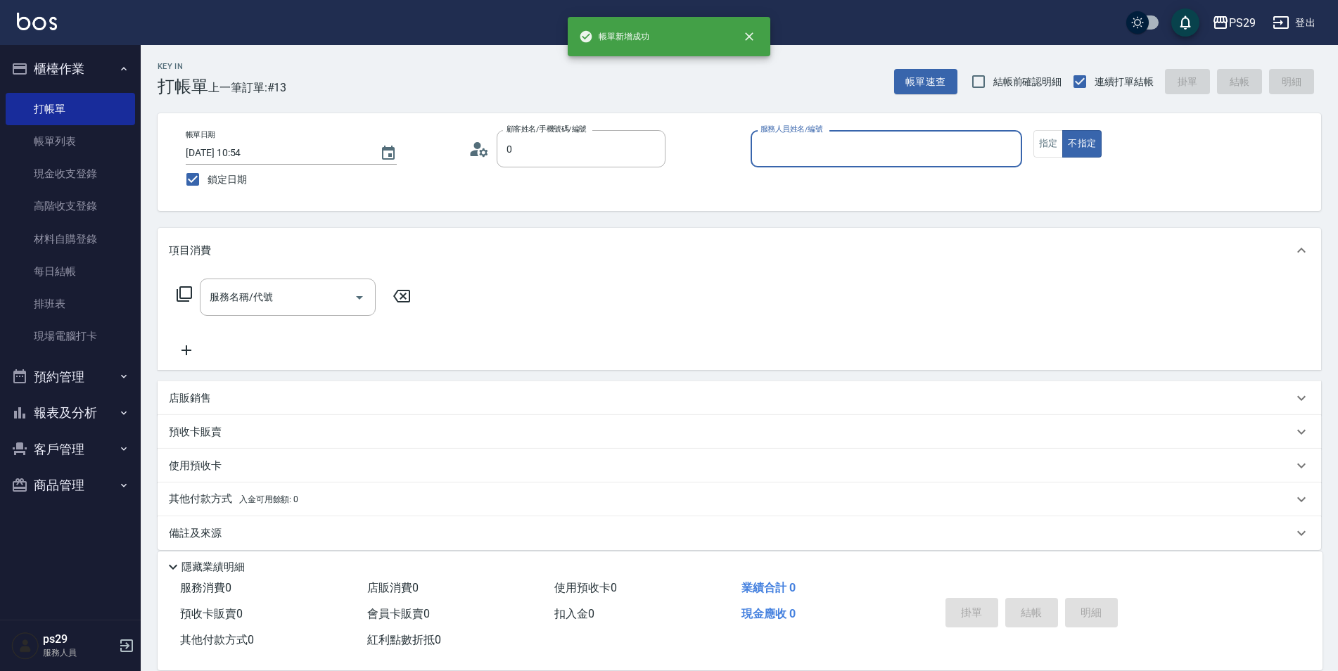
type input "新客人 姓名未設定/0/null"
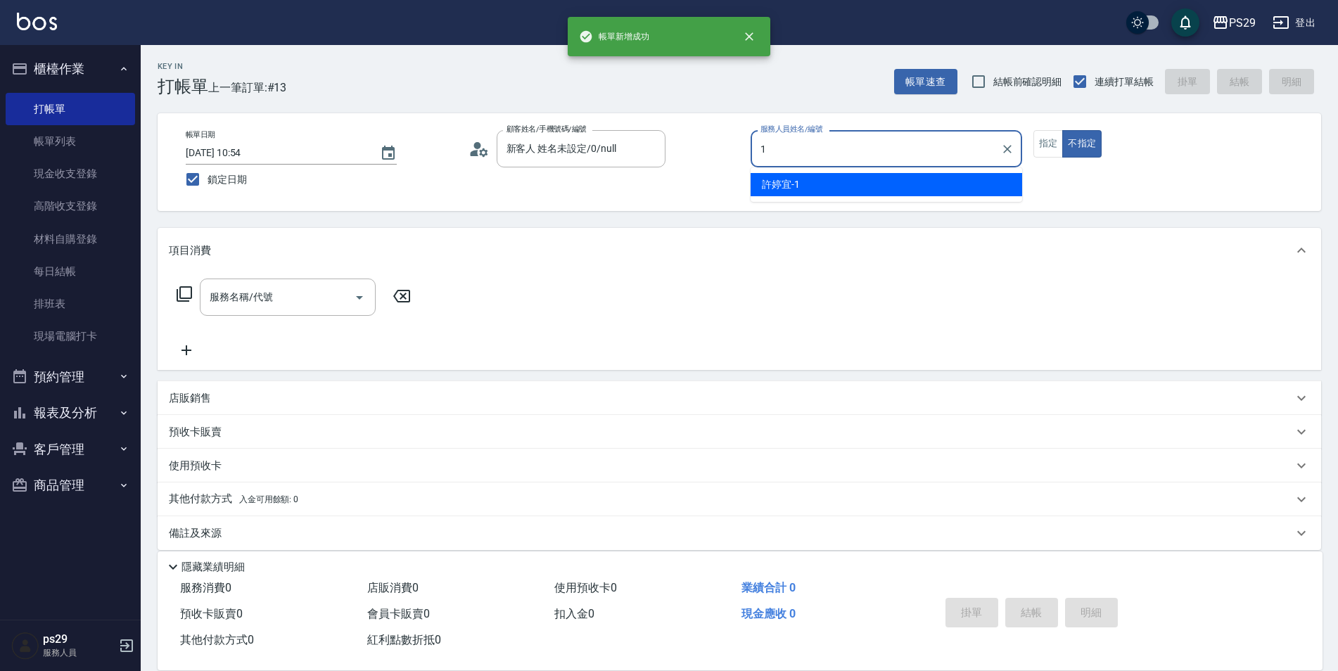
type input "[PERSON_NAME]-1"
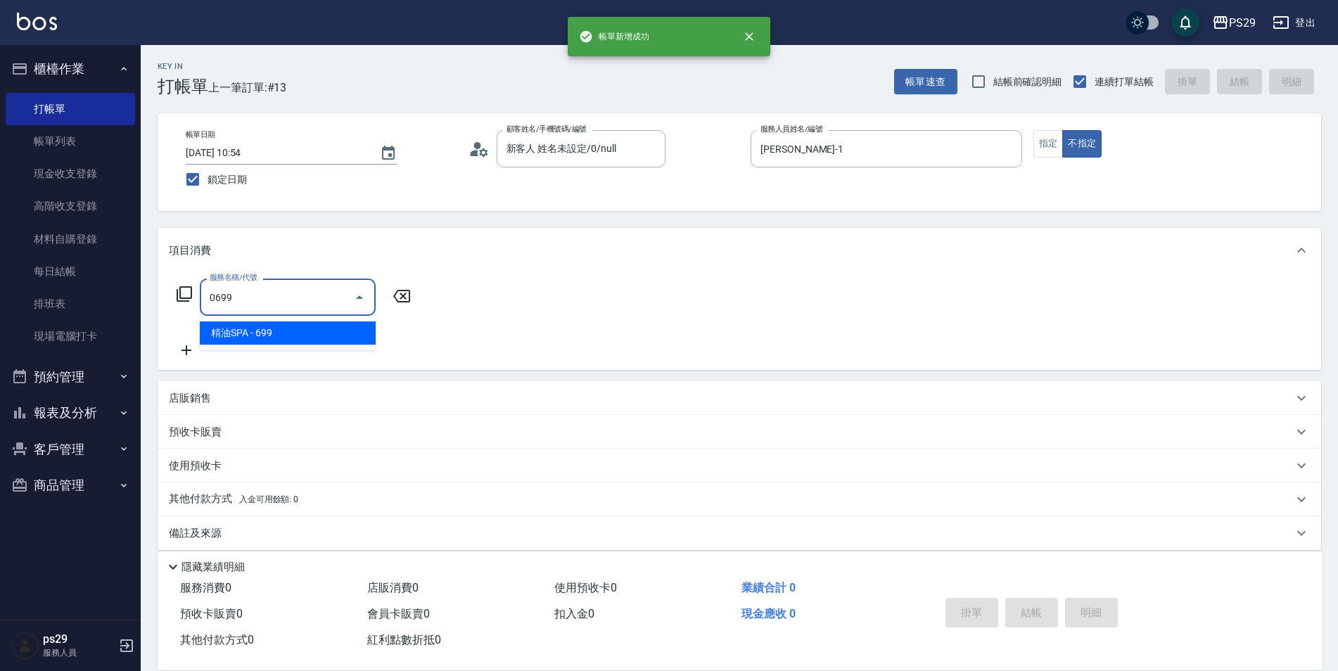
type input "精油SPA(0699)"
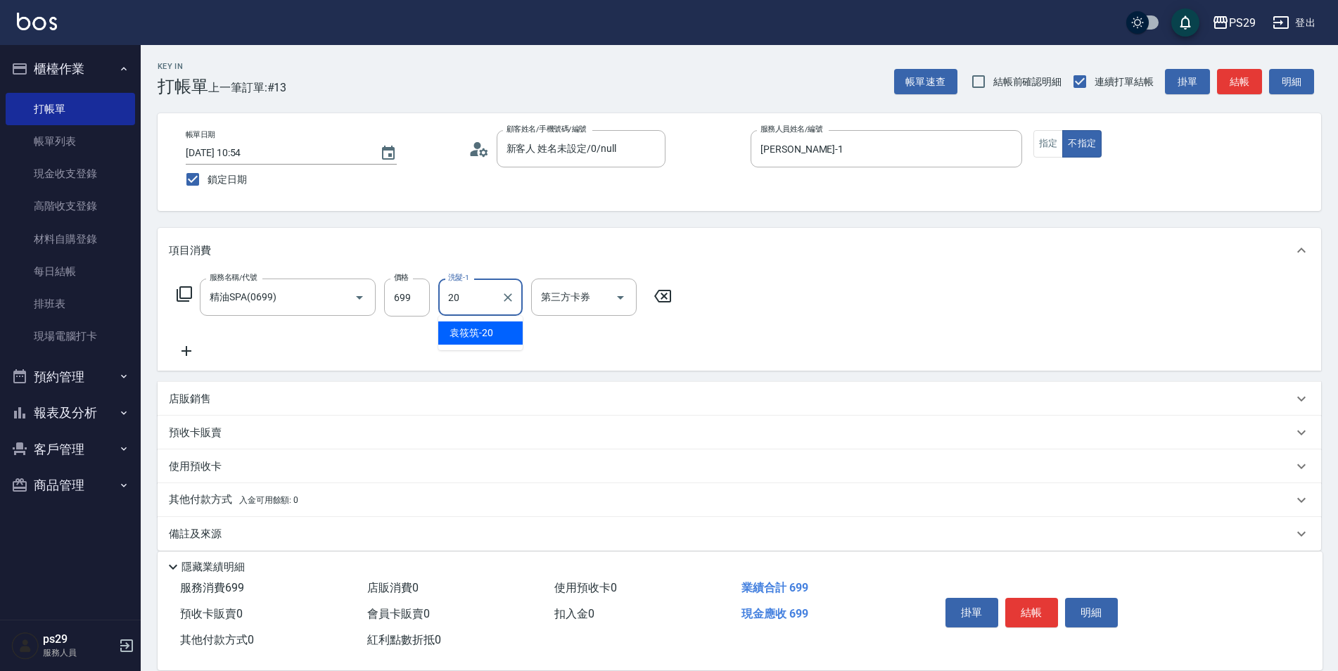
type input "[PERSON_NAME]-20"
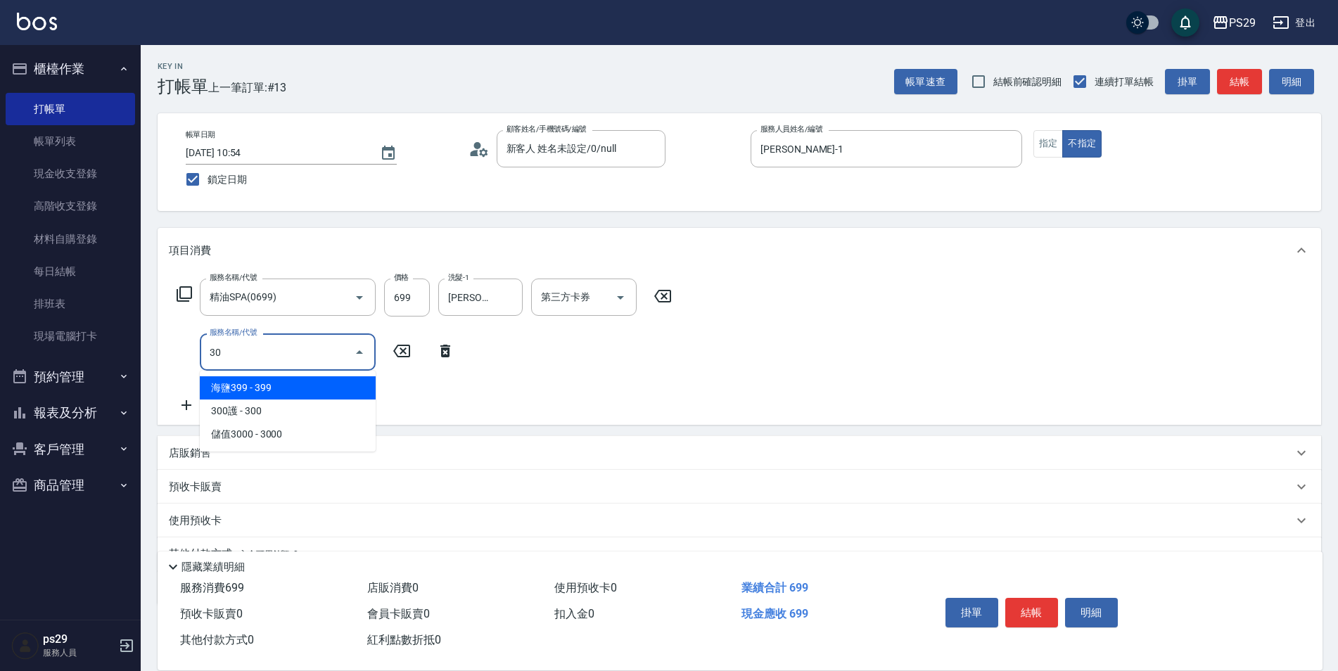
type input "304"
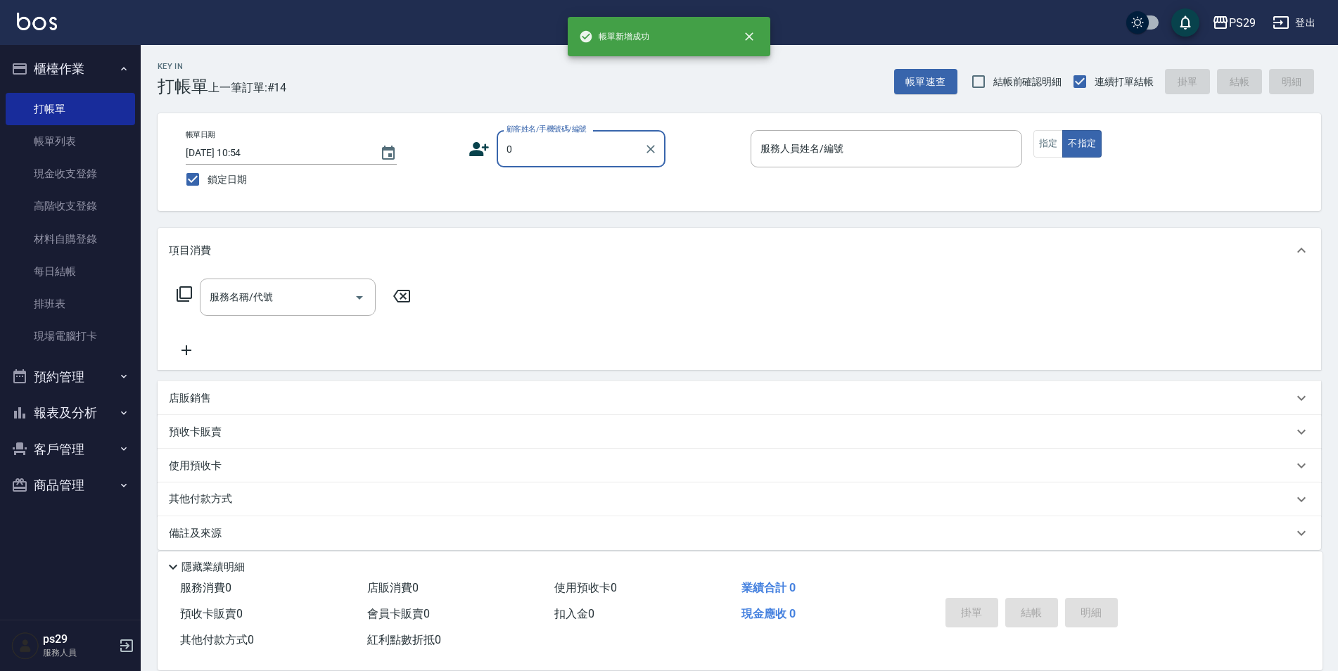
type input "新客人 姓名未設定/0/null"
type input "[PERSON_NAME]維-5"
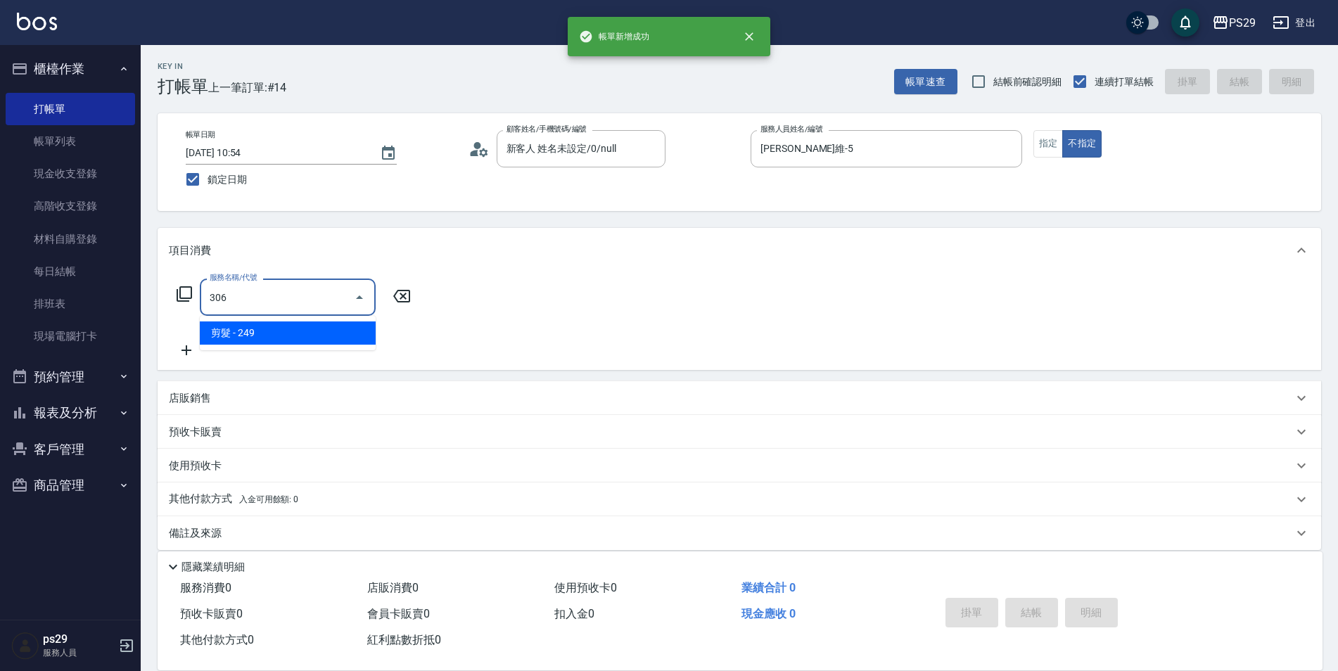
type input "剪髮(306)"
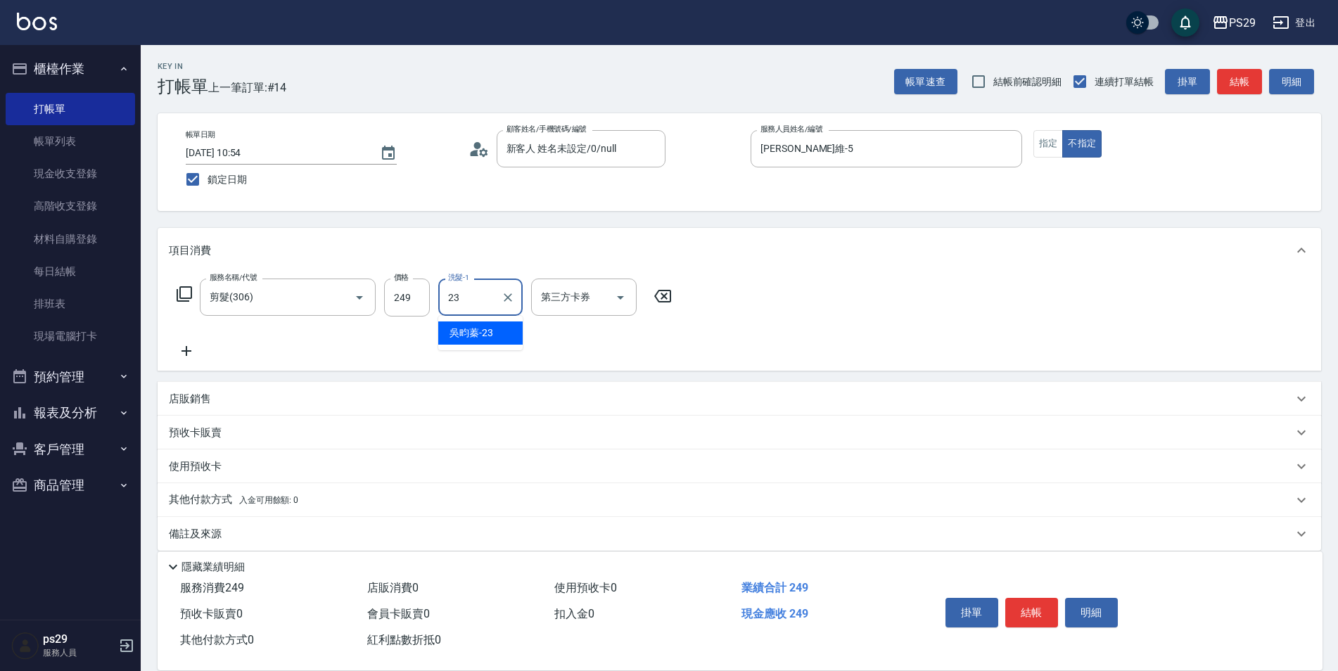
type input "吳畇蓁-23"
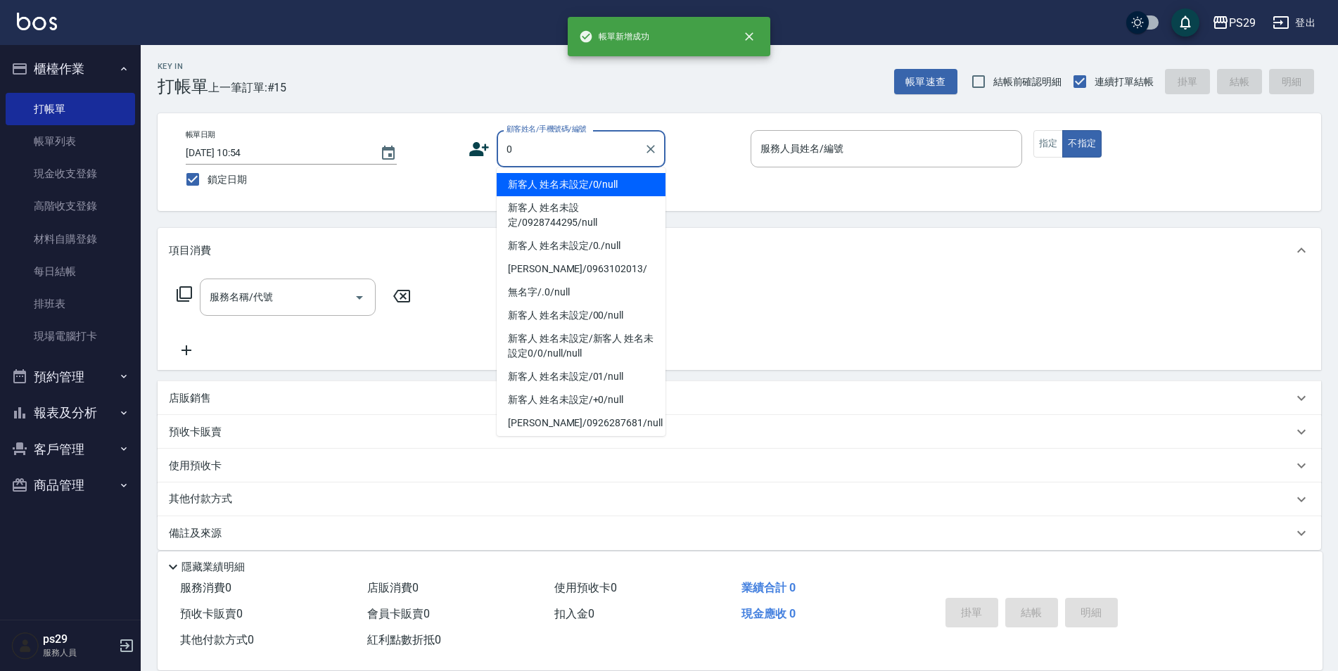
type input "新客人 姓名未設定/0/null"
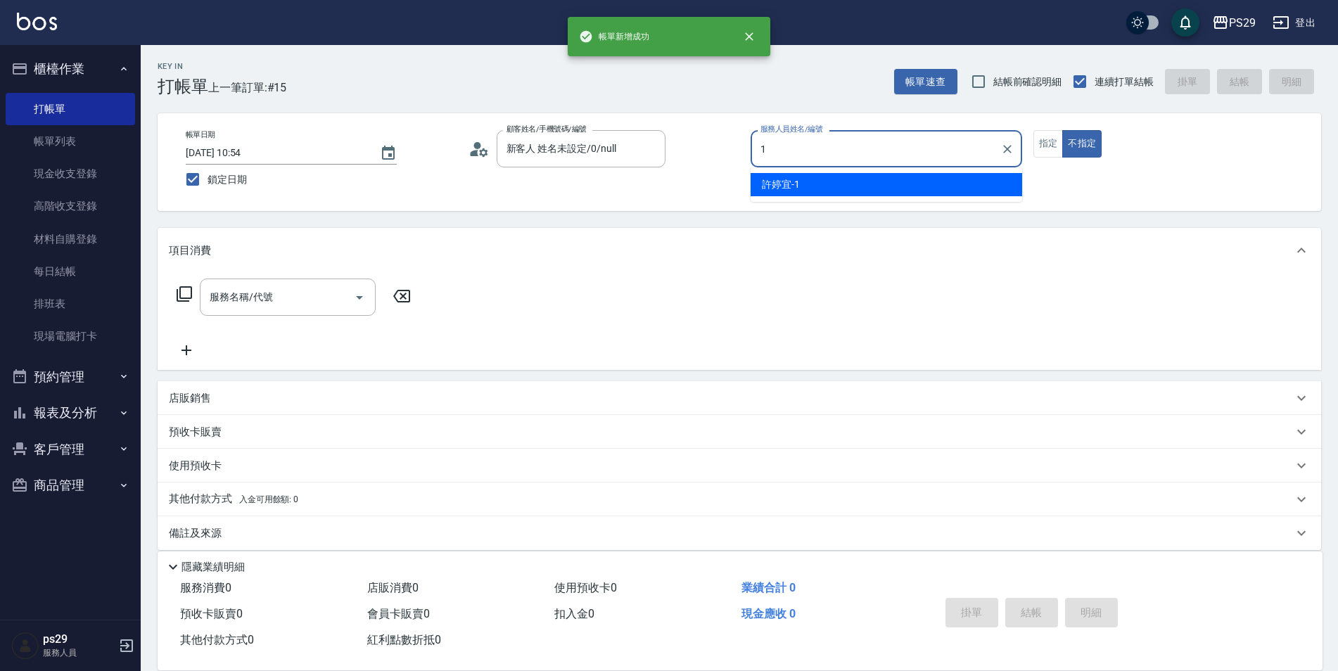
type input "[PERSON_NAME]-1"
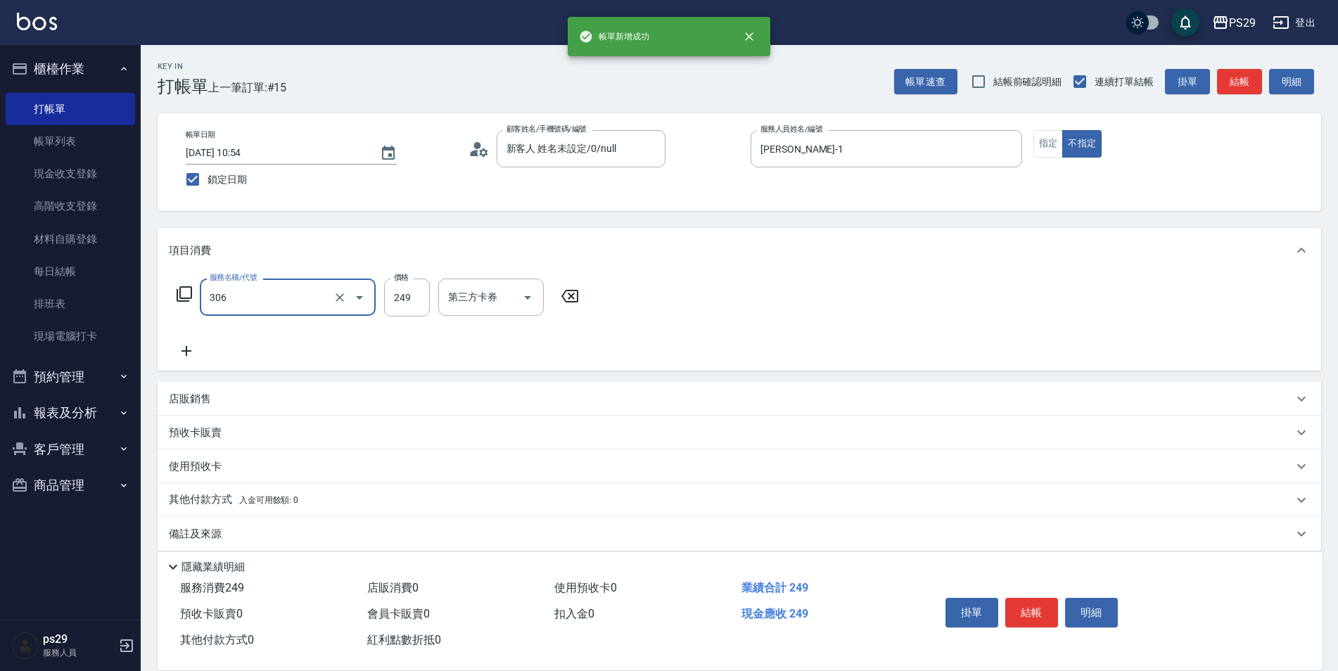
type input "剪髮(306)"
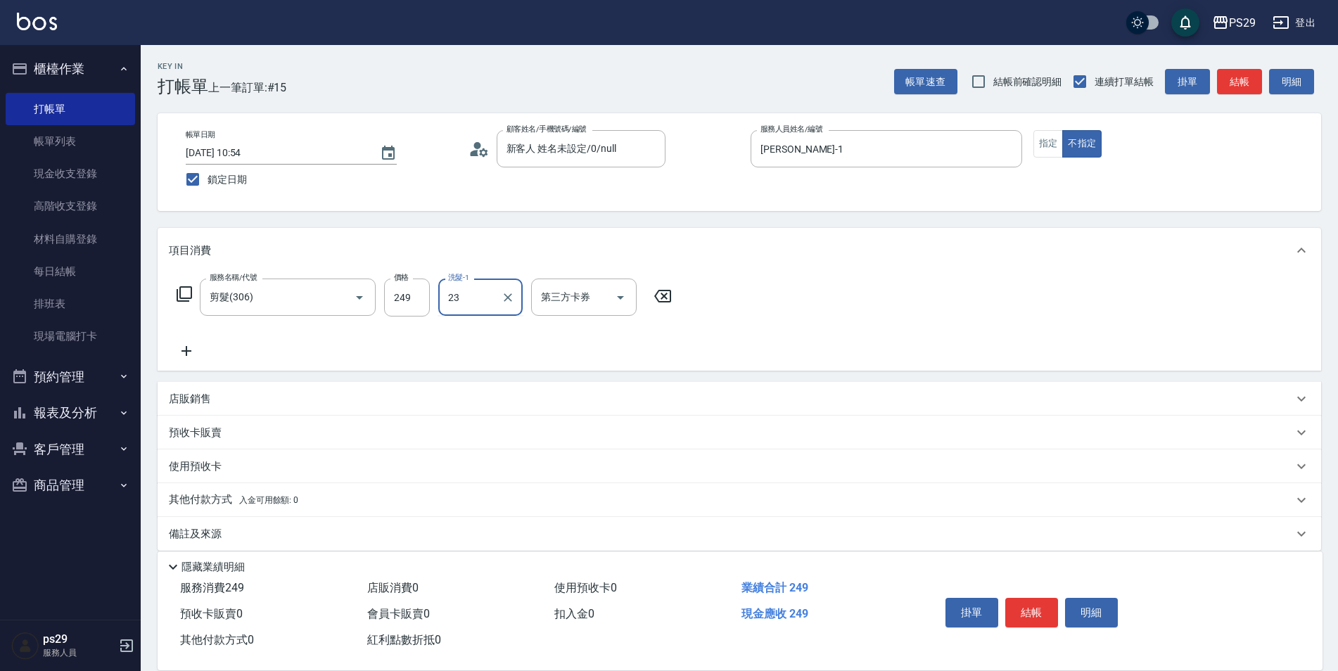
type input "吳畇蓁-23"
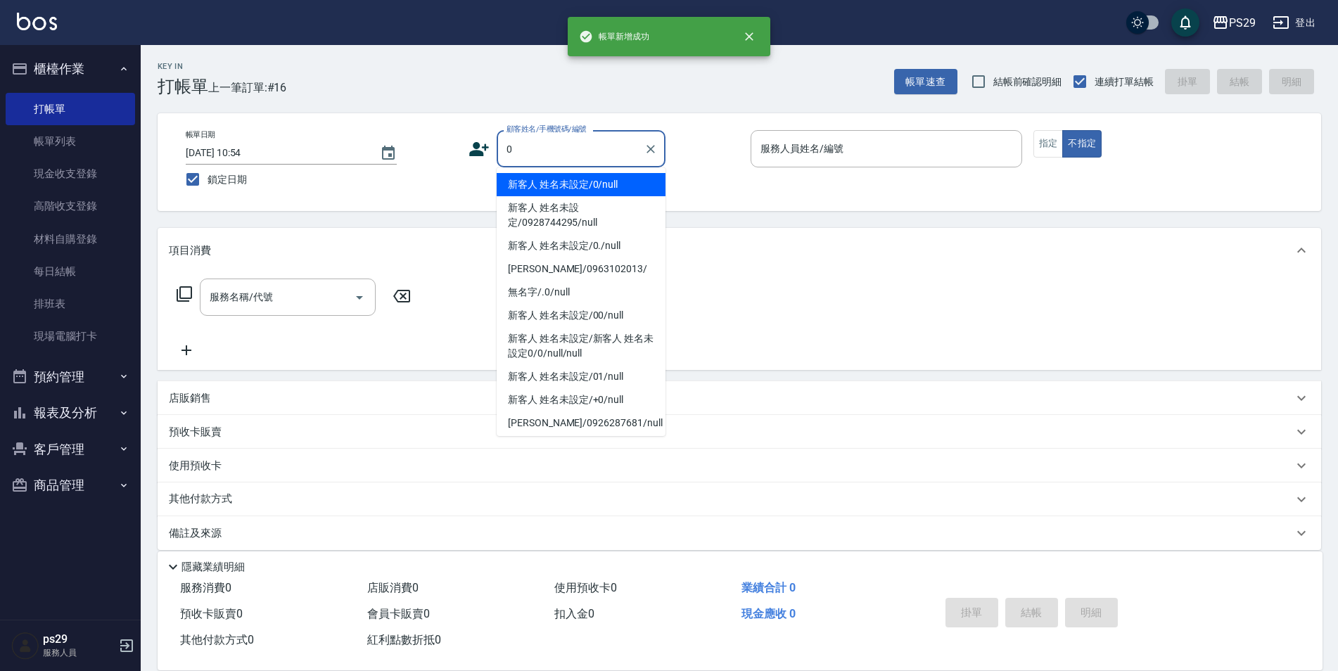
type input "新客人 姓名未設定/0/null"
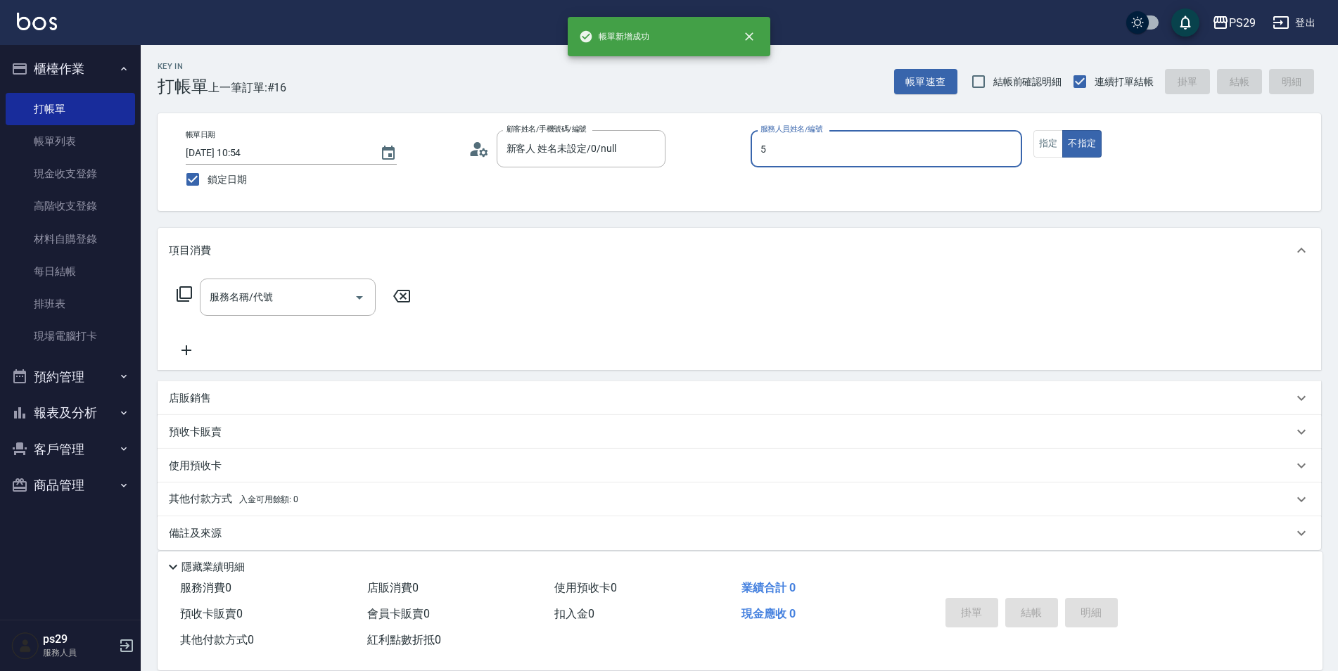
type input "[PERSON_NAME]維-5"
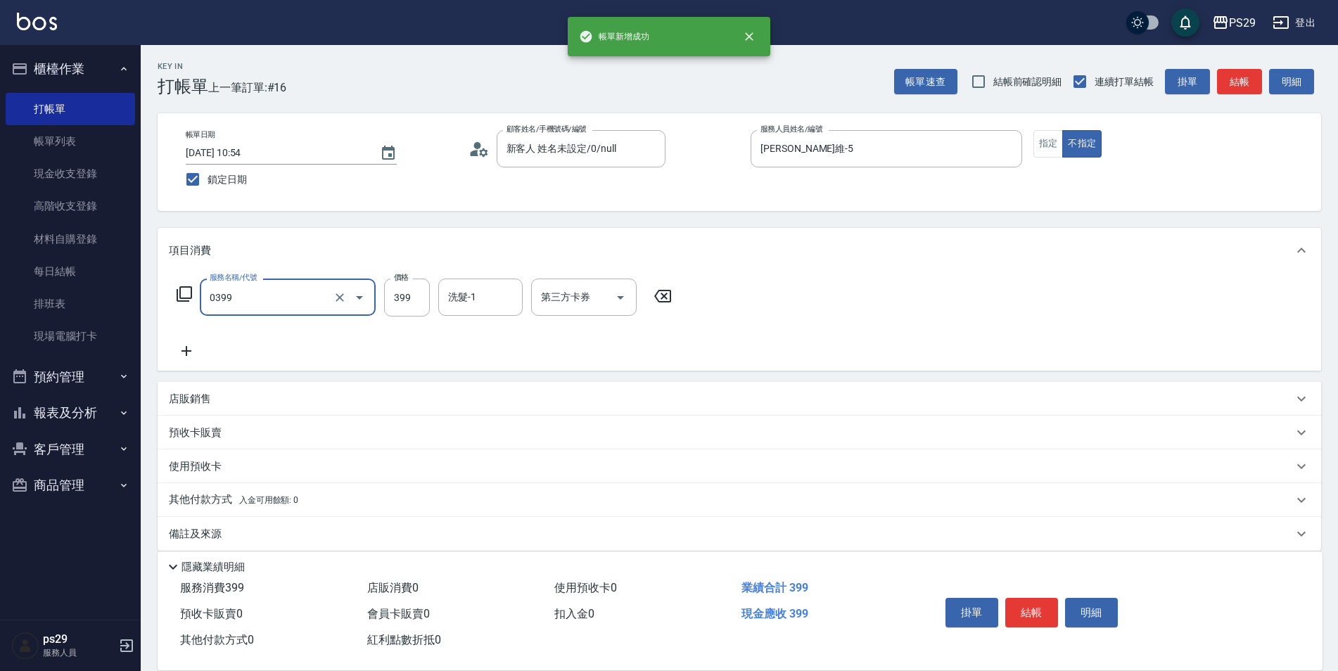
type input "海鹽399(0399)"
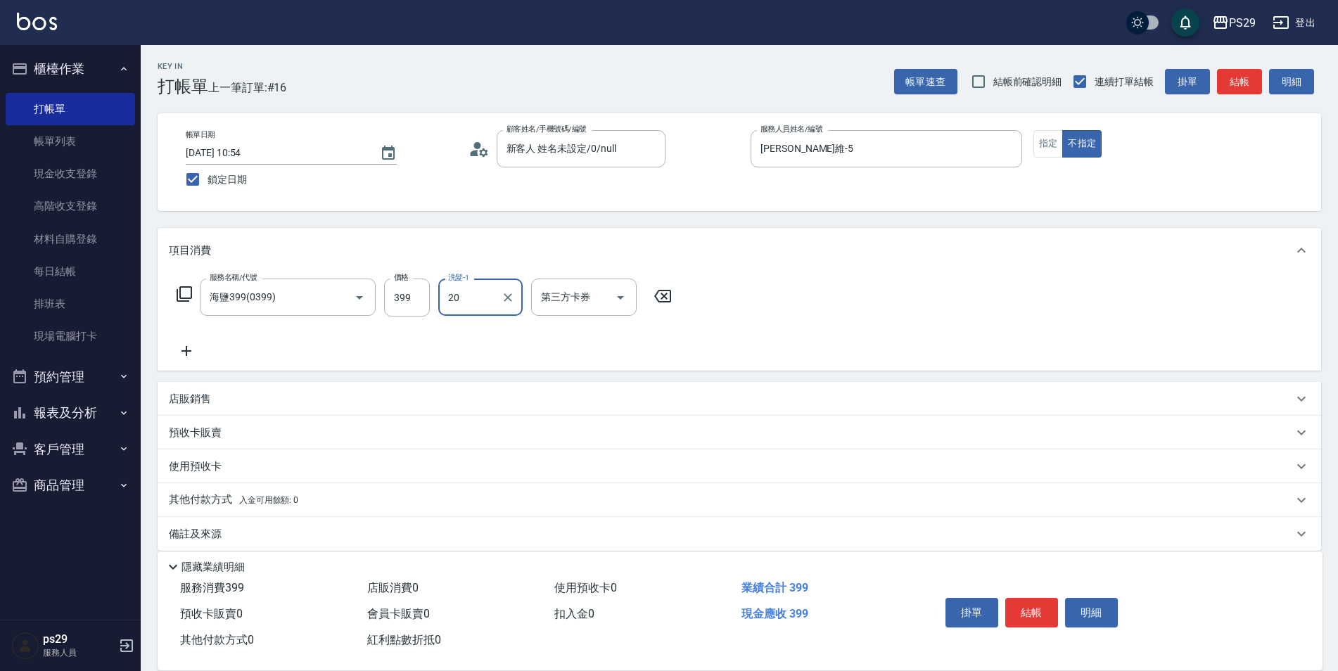
type input "[PERSON_NAME]-20"
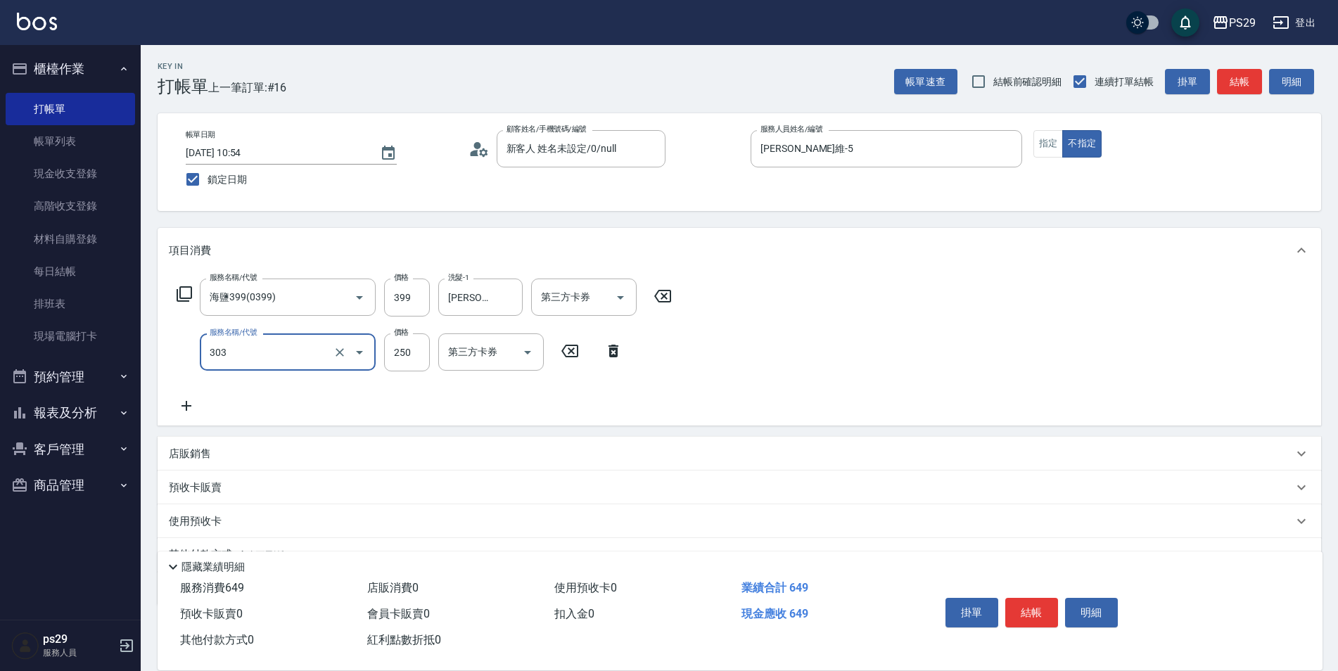
type input "剪髮(303)"
click at [1049, 161] on div "帳單日期 [DATE] 10:54 鎖定日期 顧客姓名/手機號碼/編號 新客人 姓名未設定/0/null 顧客姓名/手機號碼/編號 服務人員姓名/編號 [PE…" at bounding box center [739, 162] width 1130 height 64
click at [1049, 147] on button "指定" at bounding box center [1048, 143] width 30 height 27
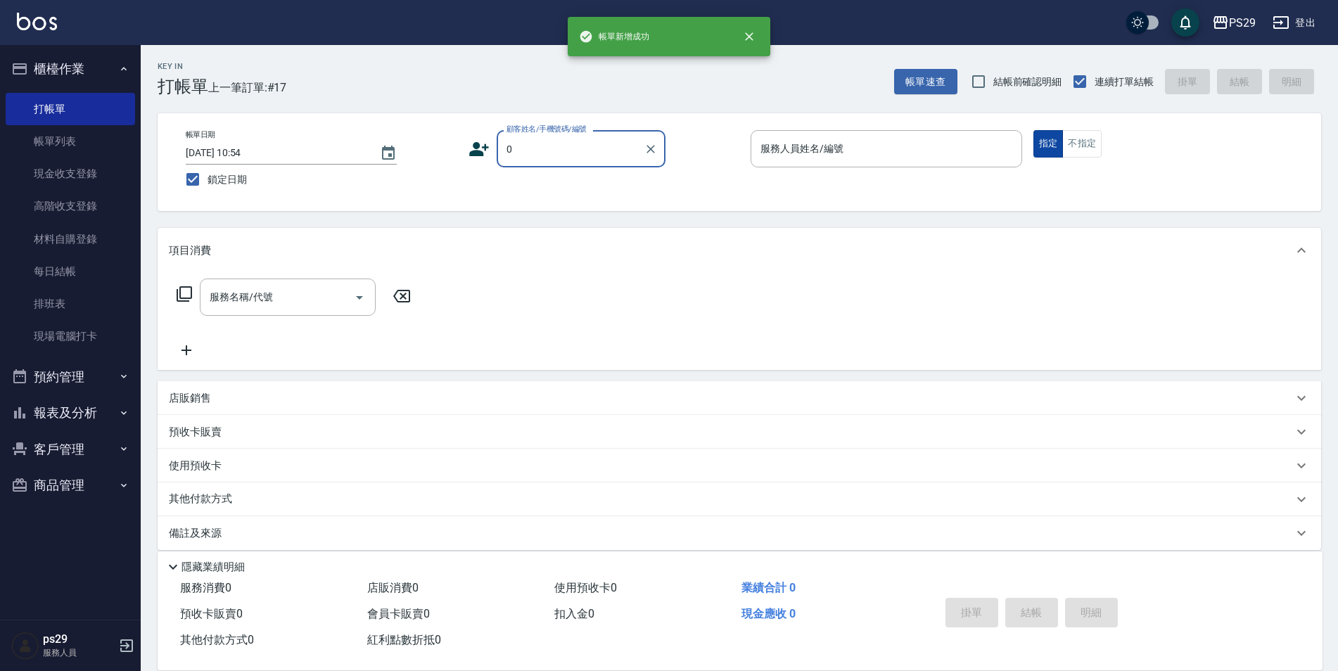
type input "新客人 姓名未設定/0/null"
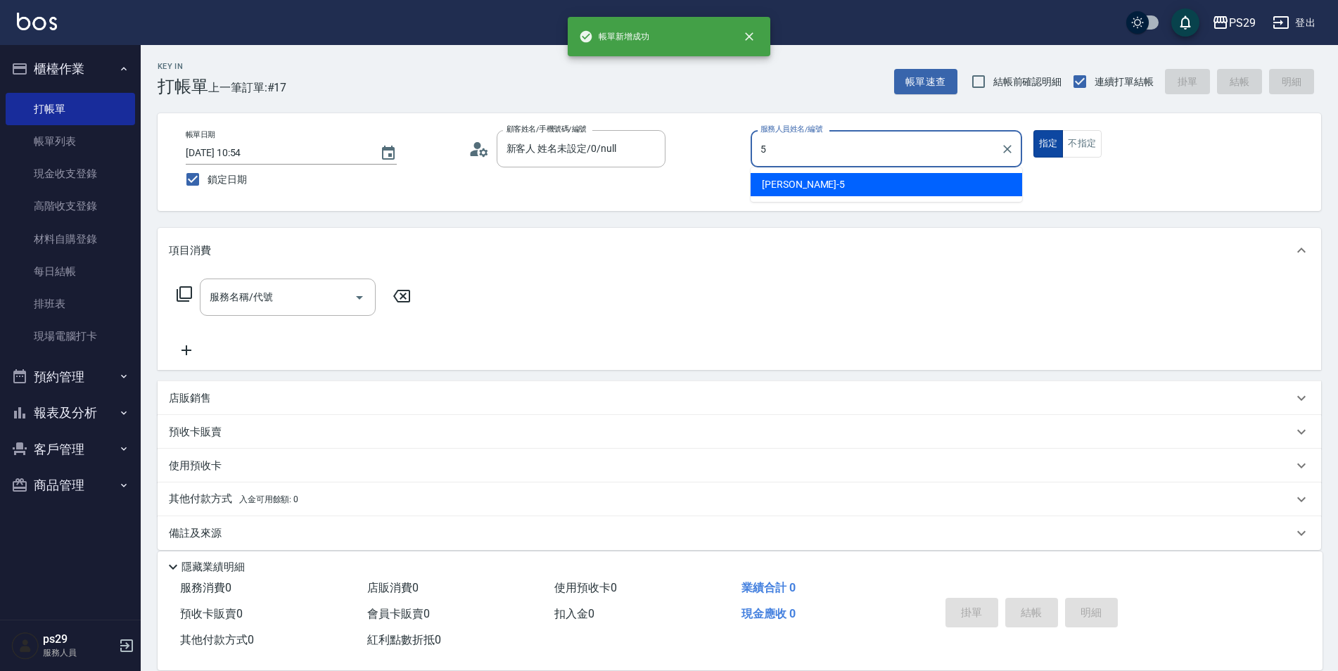
type input "[PERSON_NAME]維-5"
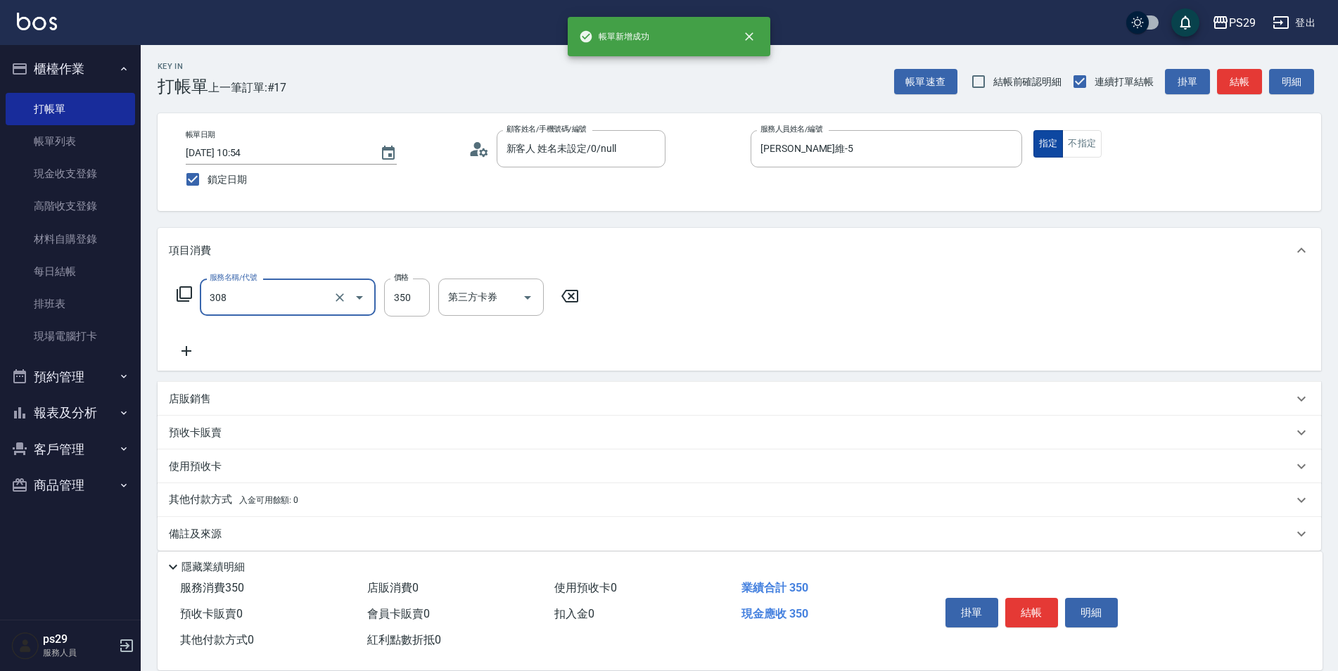
type input "洗+剪(308)"
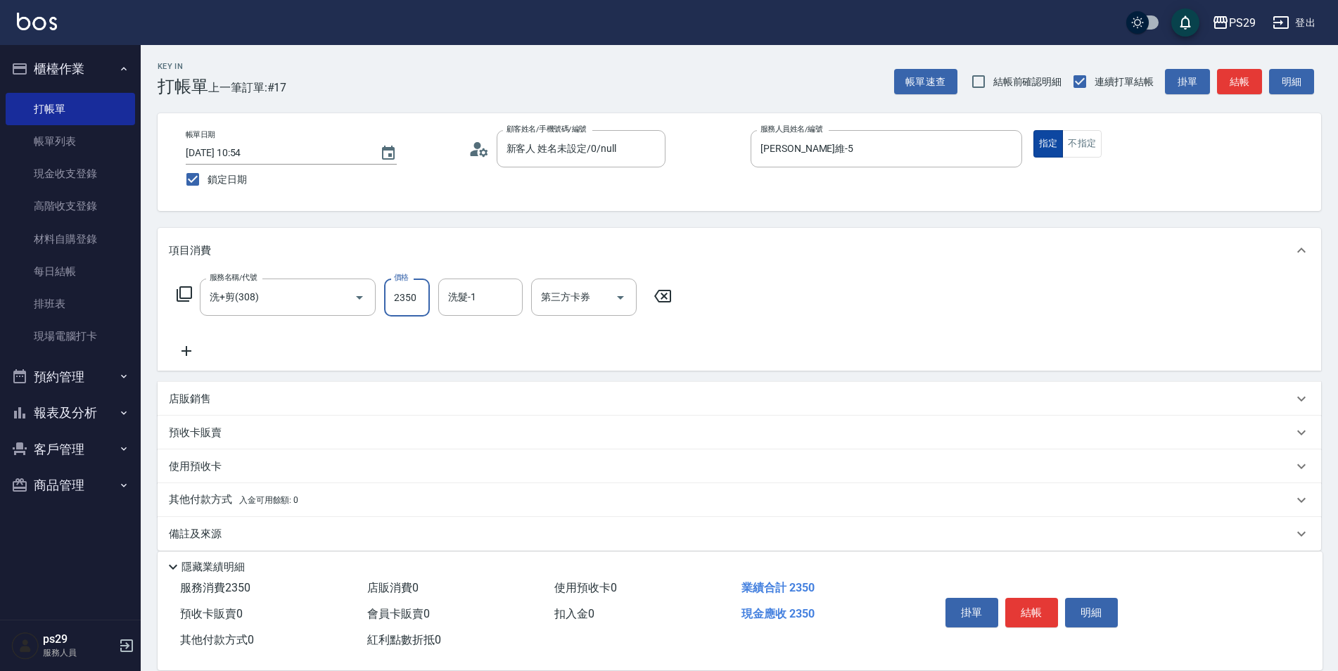
type input "350"
type input "[PERSON_NAME]-20"
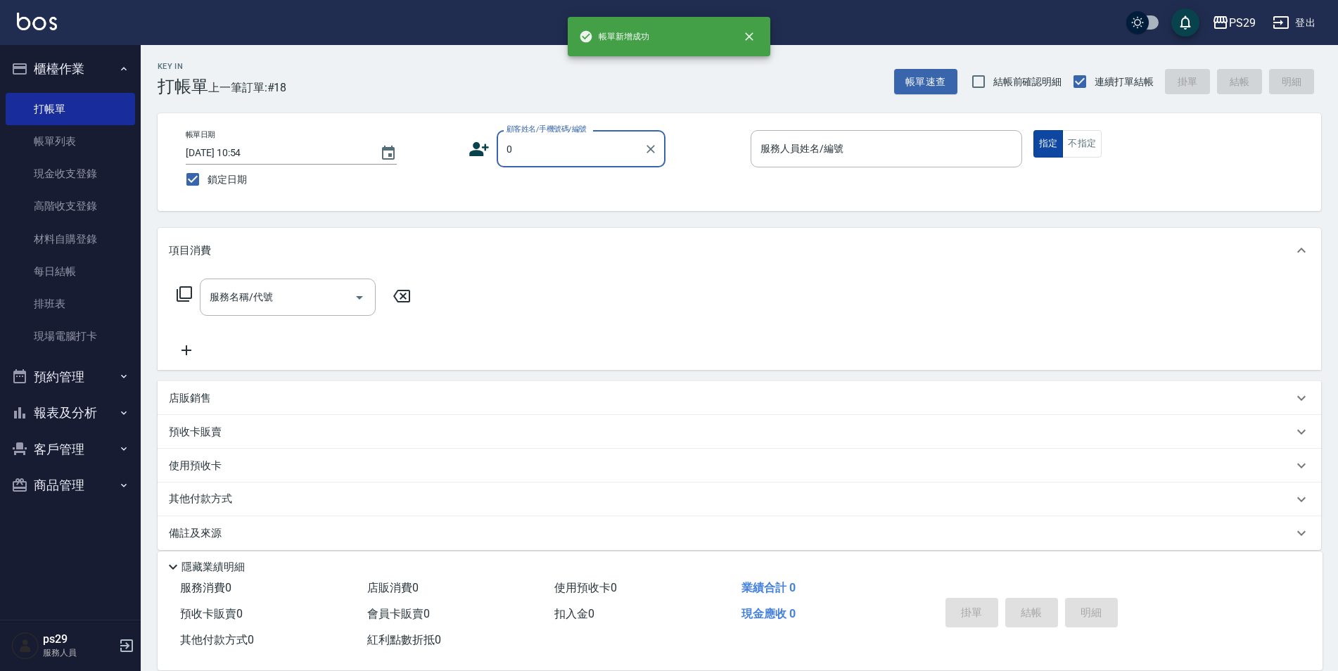
type input "新客人 姓名未設定/0/null"
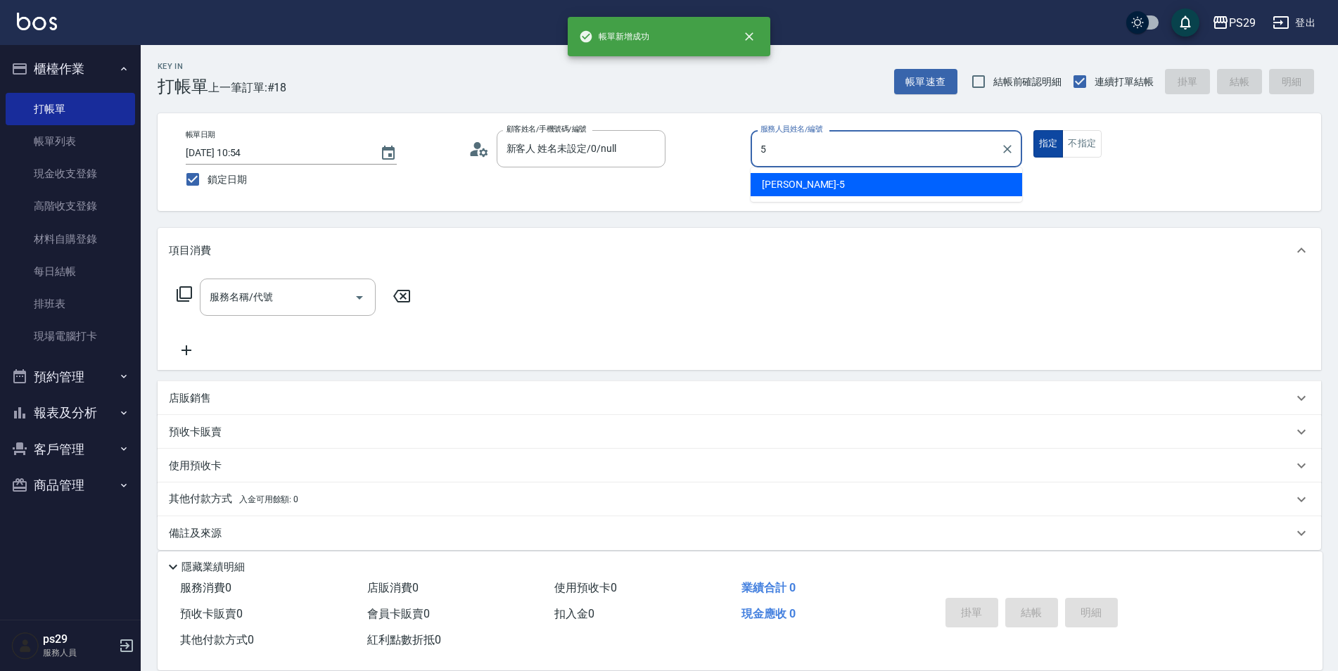
type input "[PERSON_NAME]維-5"
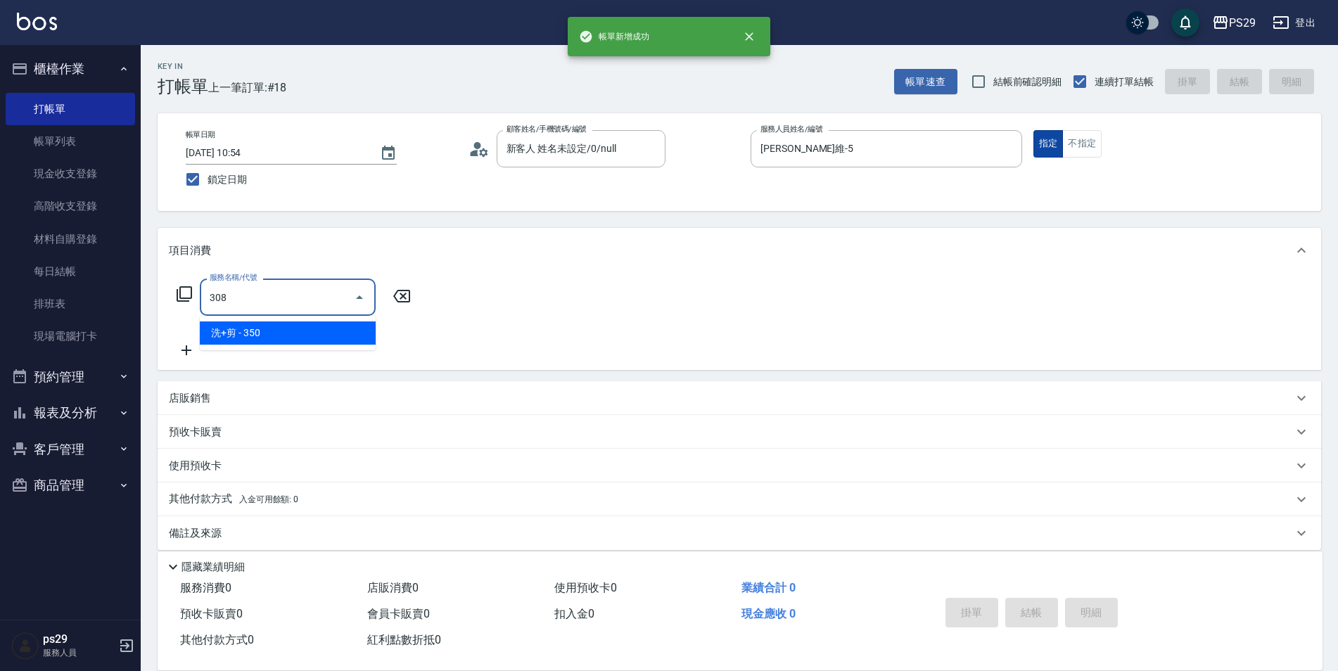
type input "洗+剪(308)"
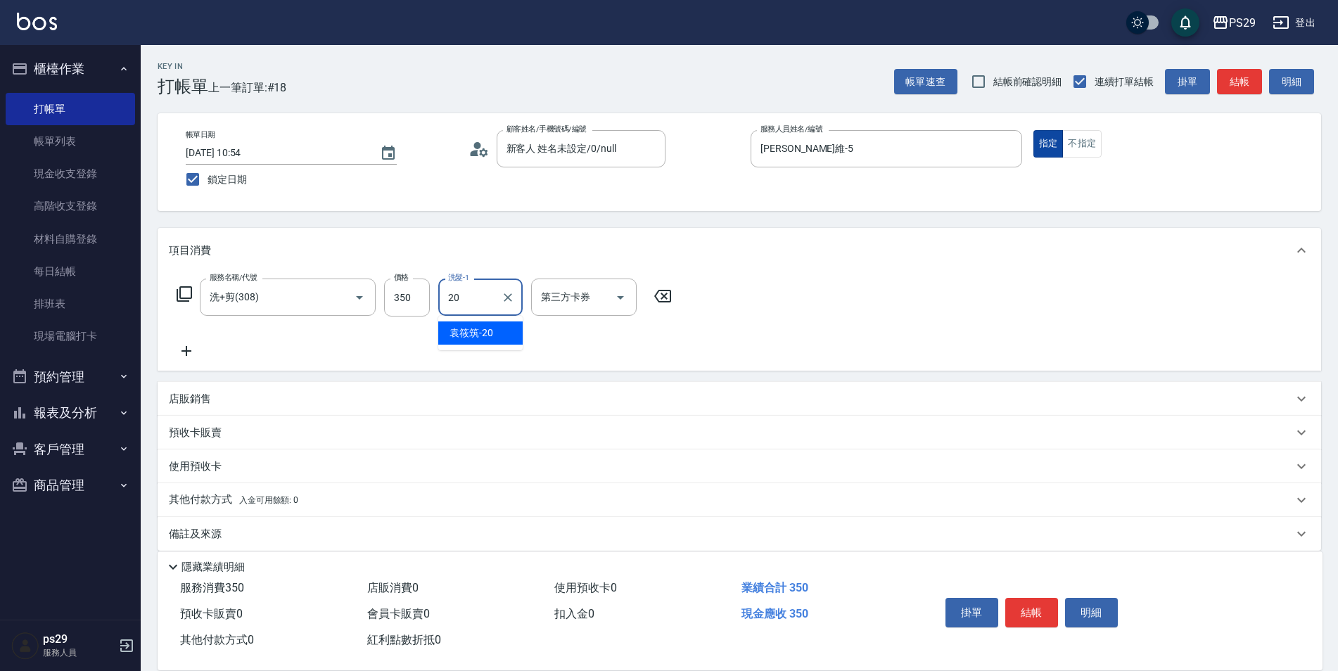
type input "[PERSON_NAME]-20"
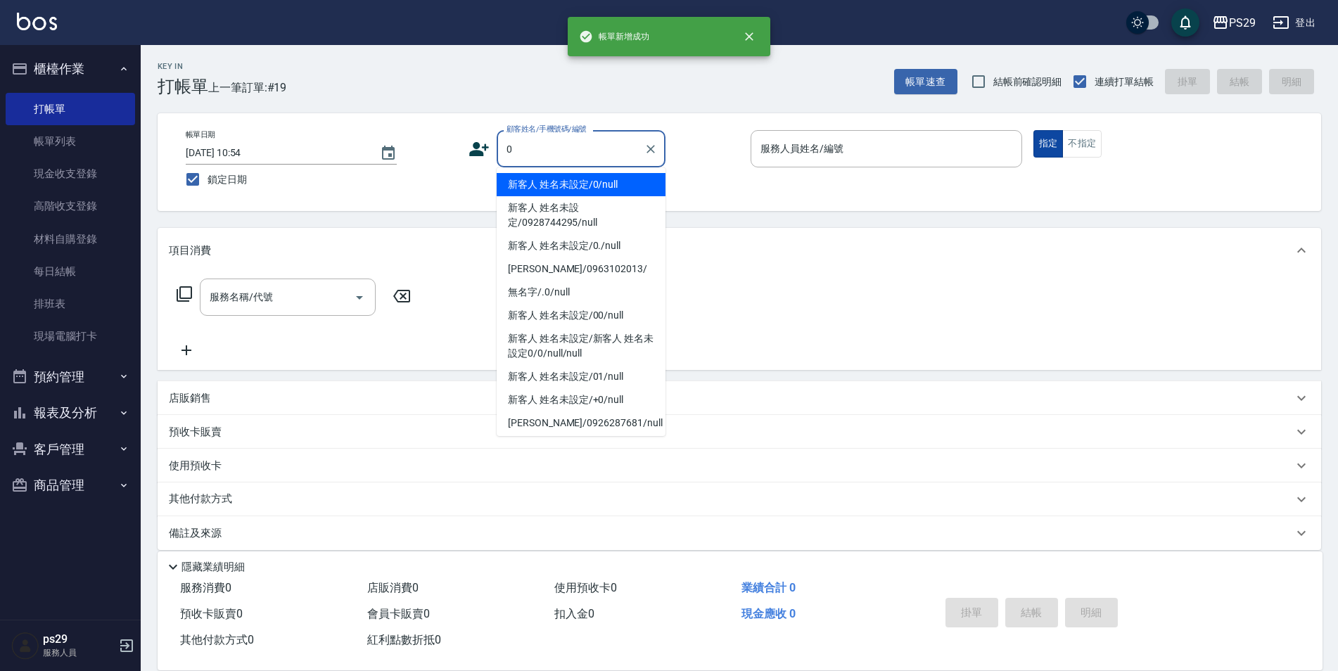
type input "新客人 姓名未設定/0/null"
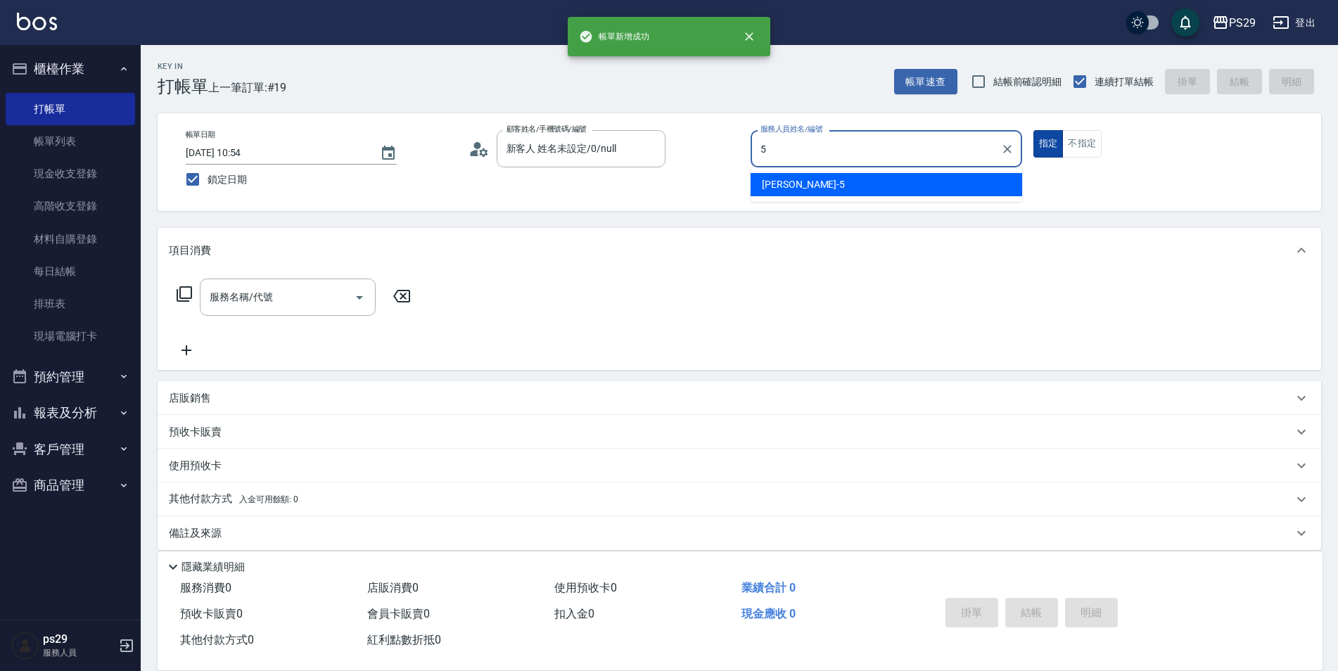
type input "[PERSON_NAME]維-5"
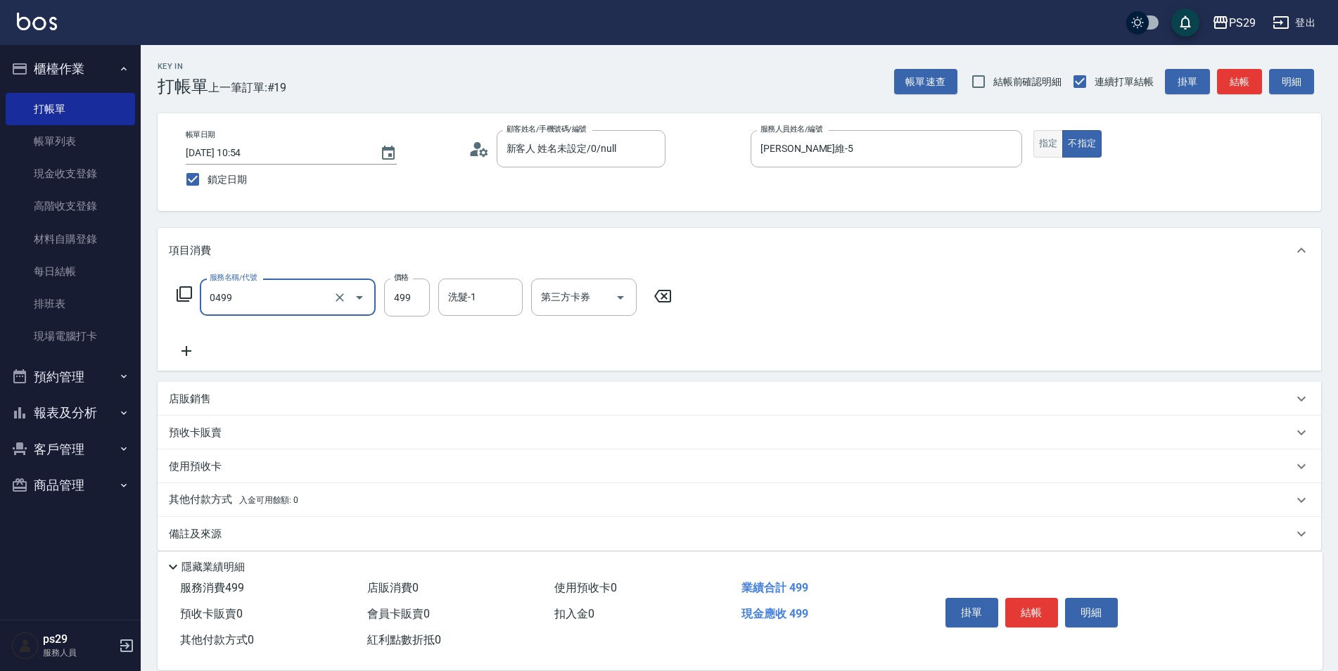
type input "[PERSON_NAME]499(0499)"
type input "[PERSON_NAME]-20"
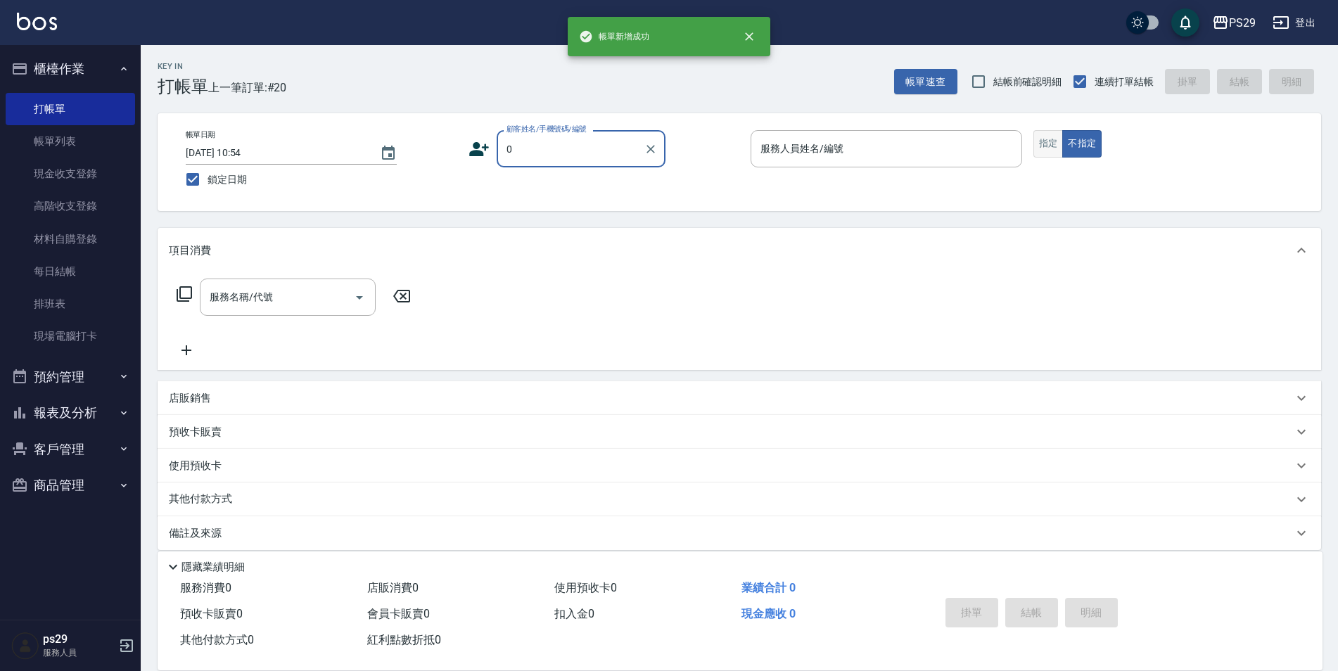
type input "新客人 姓名未設定/0/null"
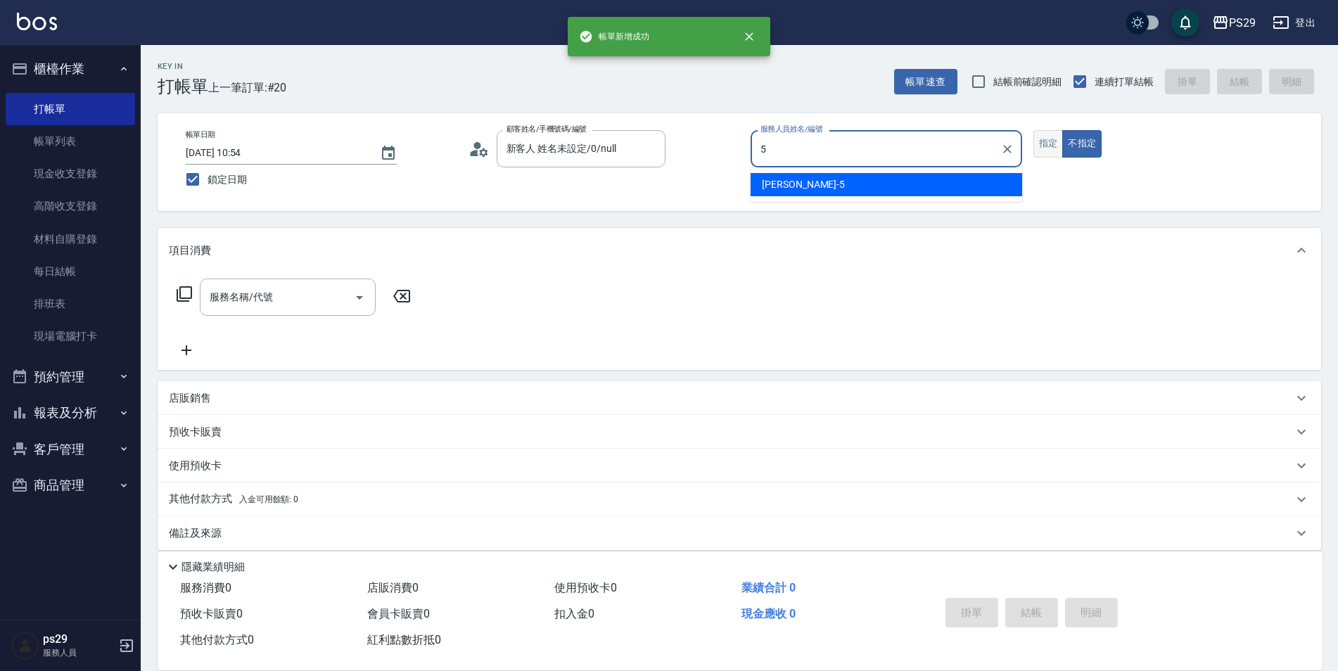
type input "[PERSON_NAME]維-5"
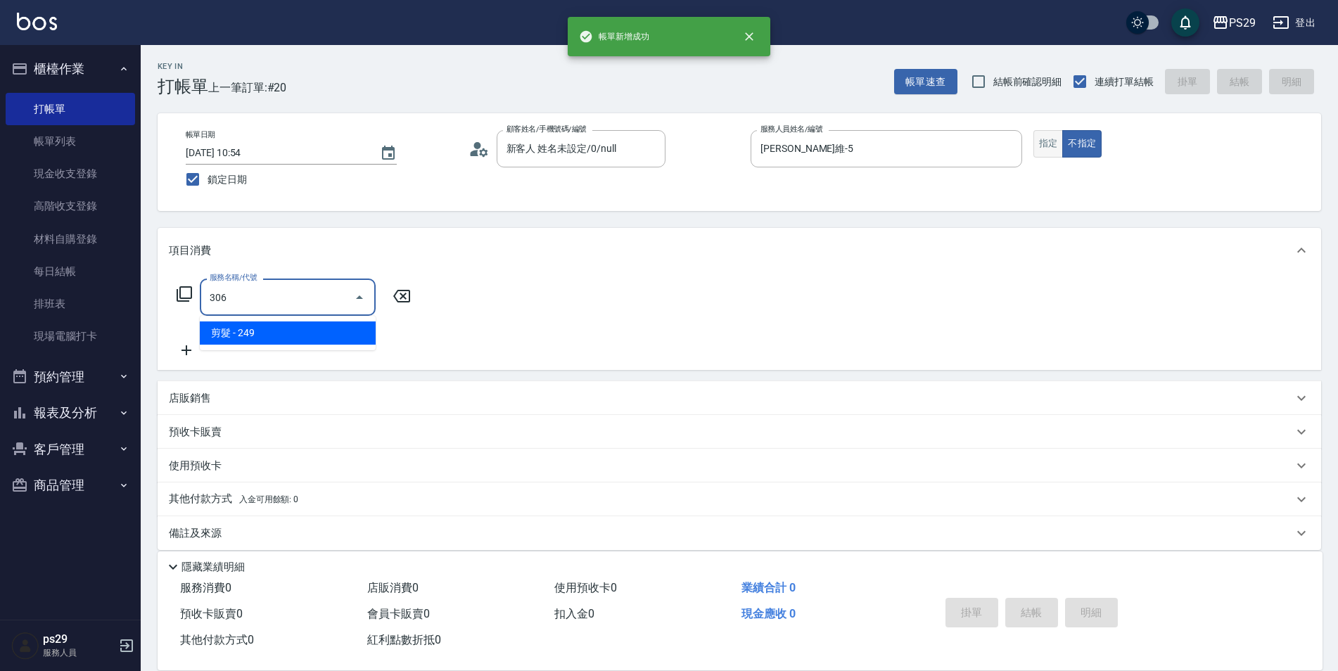
type input "剪髮(306)"
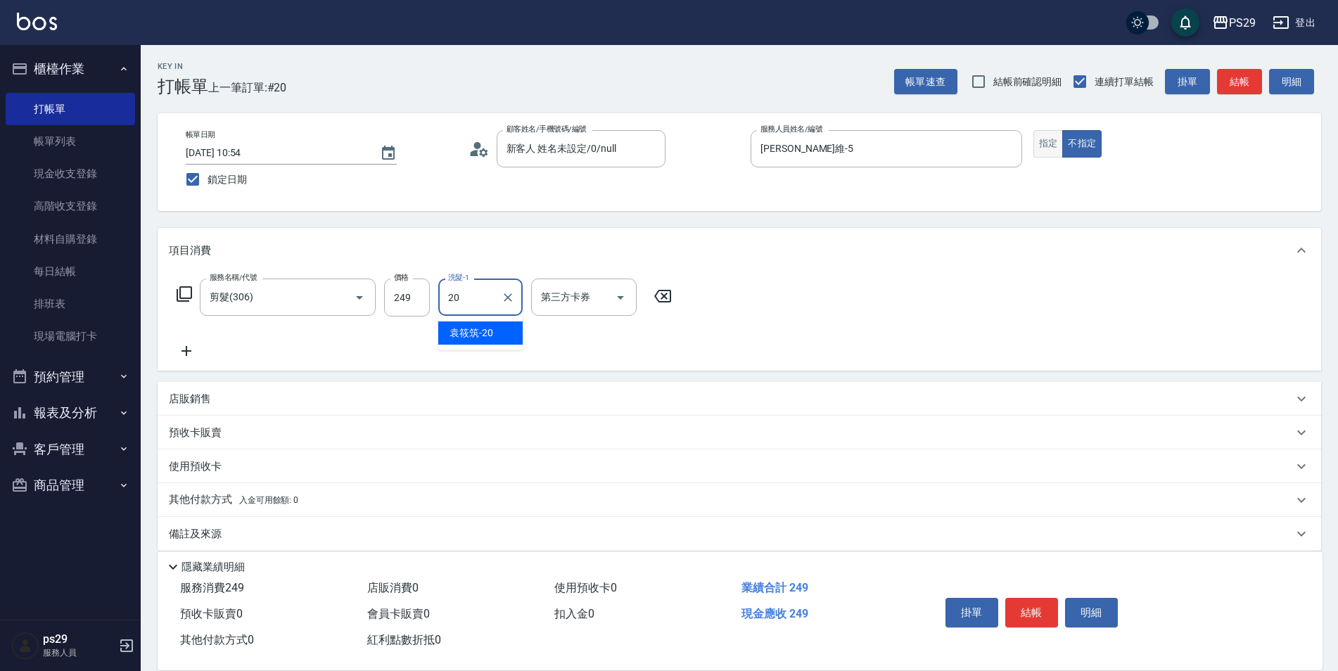
type input "[PERSON_NAME]-20"
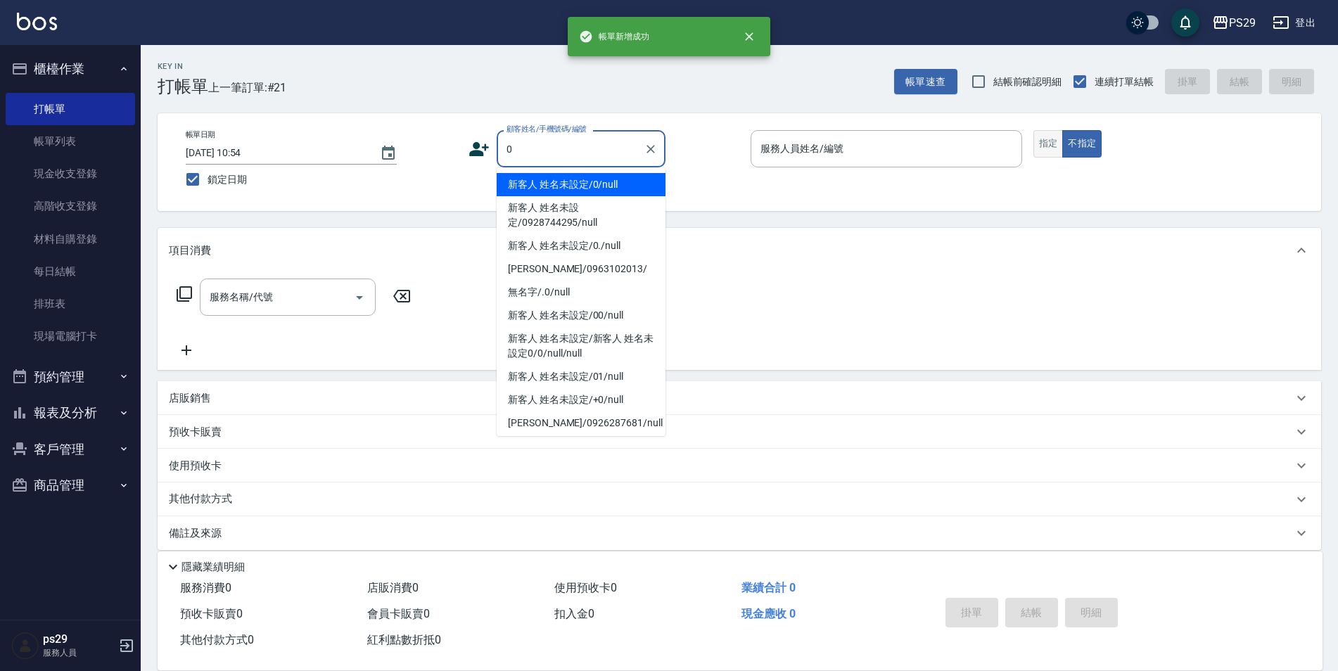
type input "新客人 姓名未設定/0/null"
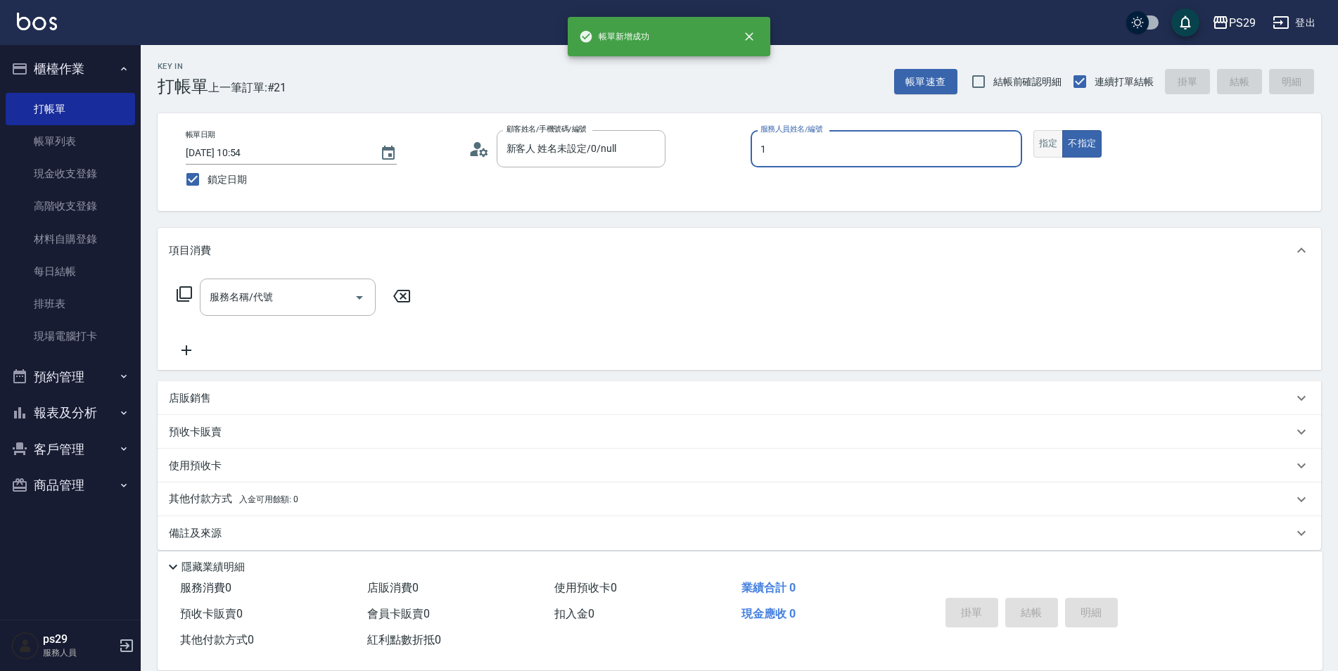
type input "[PERSON_NAME]-1"
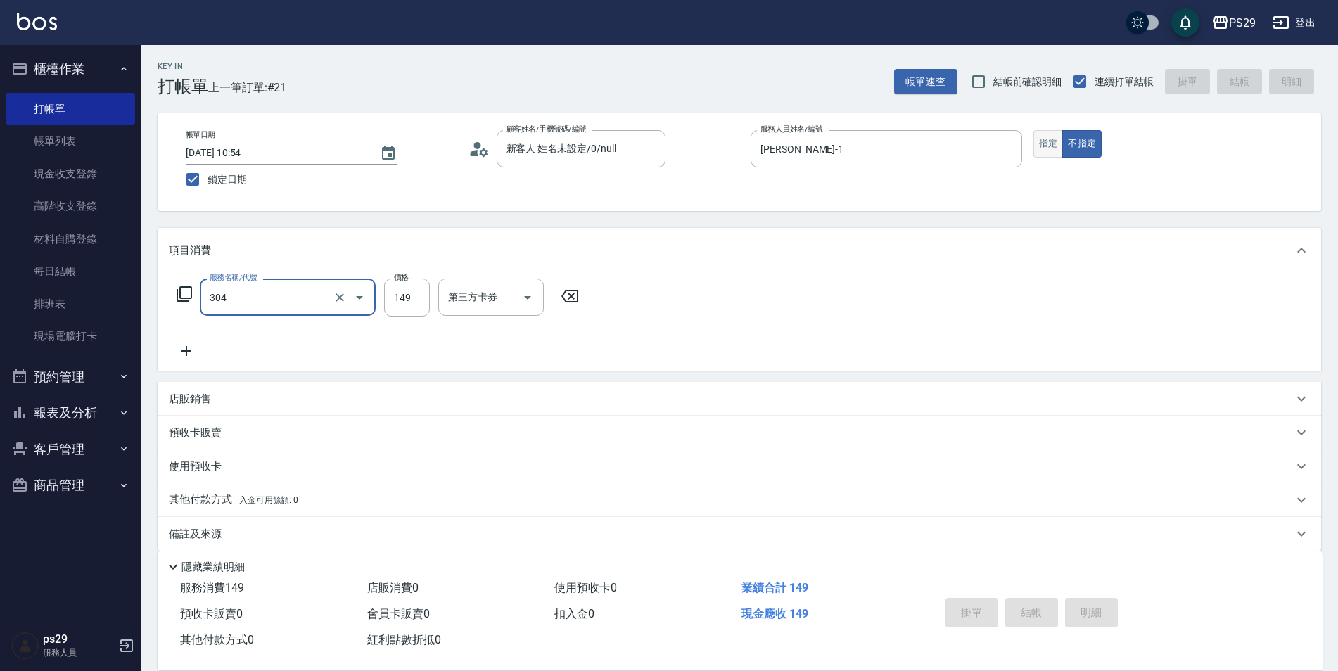
type input "304"
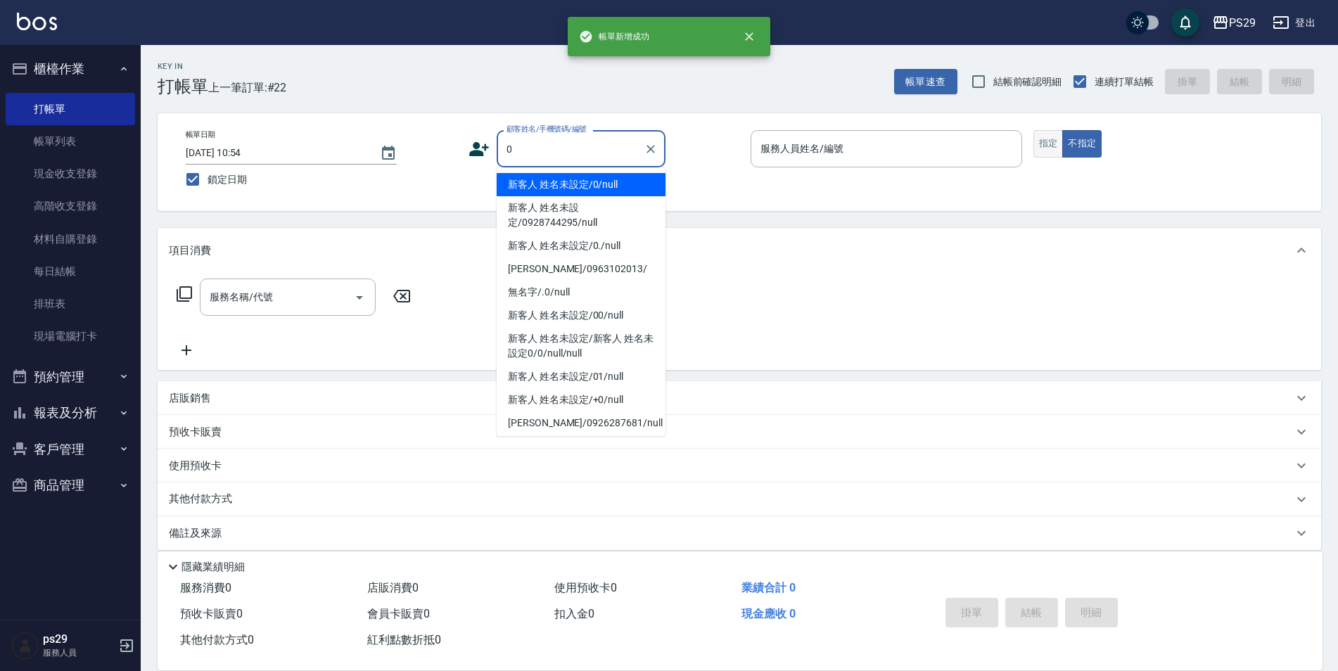
type input "新客人 姓名未設定/0/null"
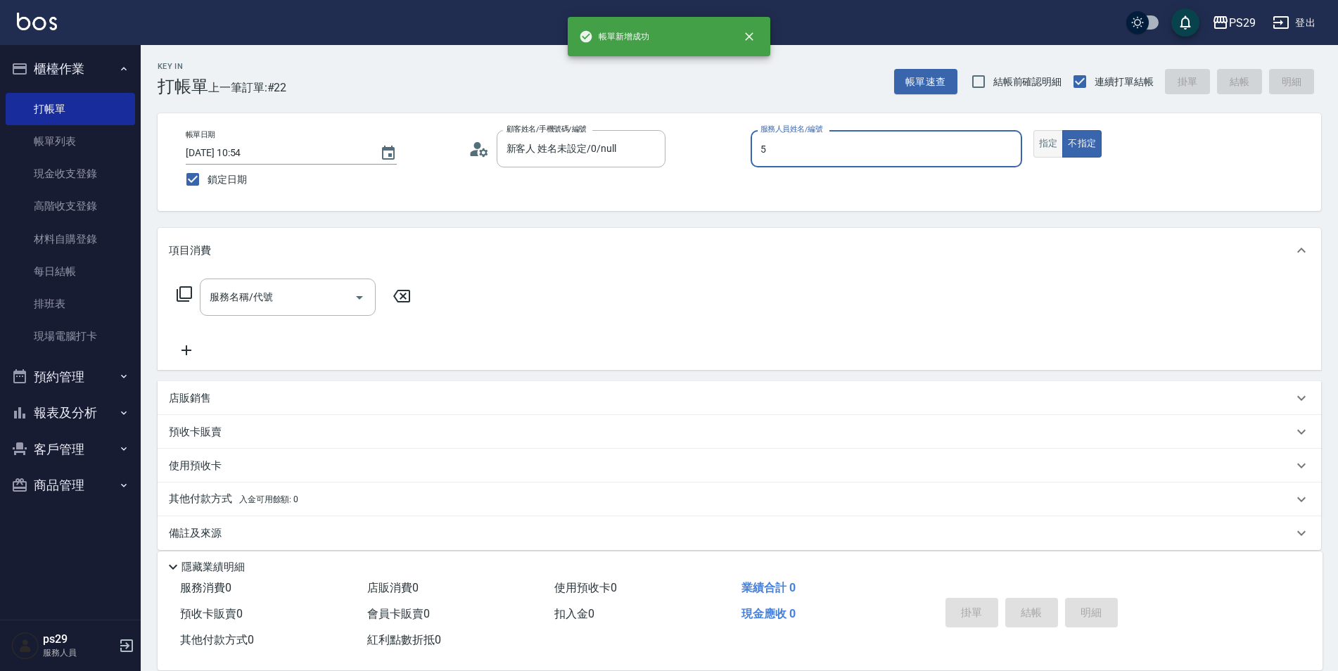
type input "[PERSON_NAME]維-5"
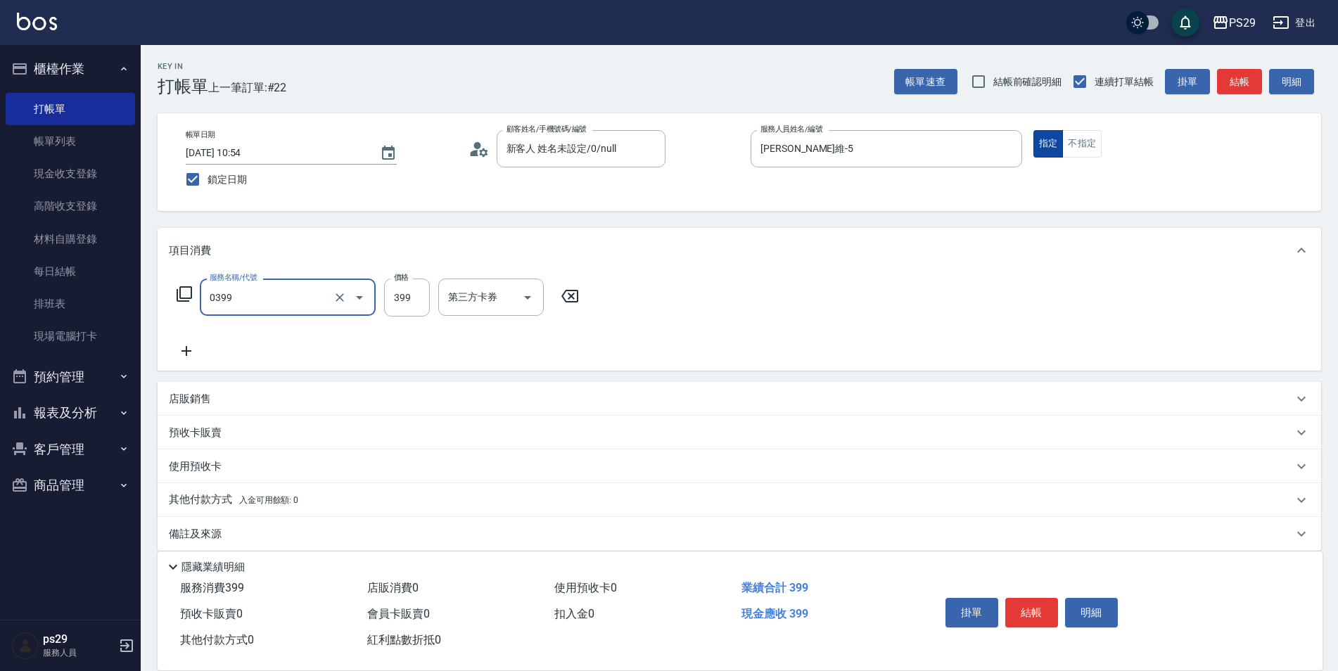
type input "海鹽399(0399)"
type input "[PERSON_NAME]-20"
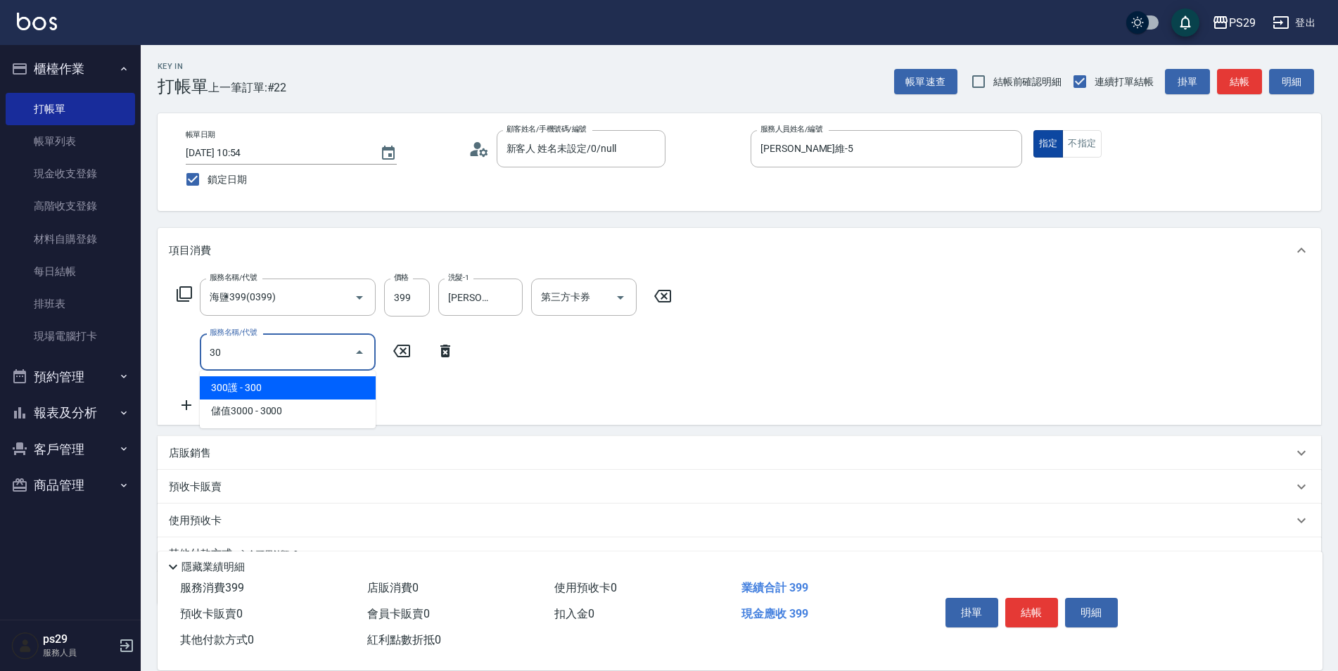
type input "303"
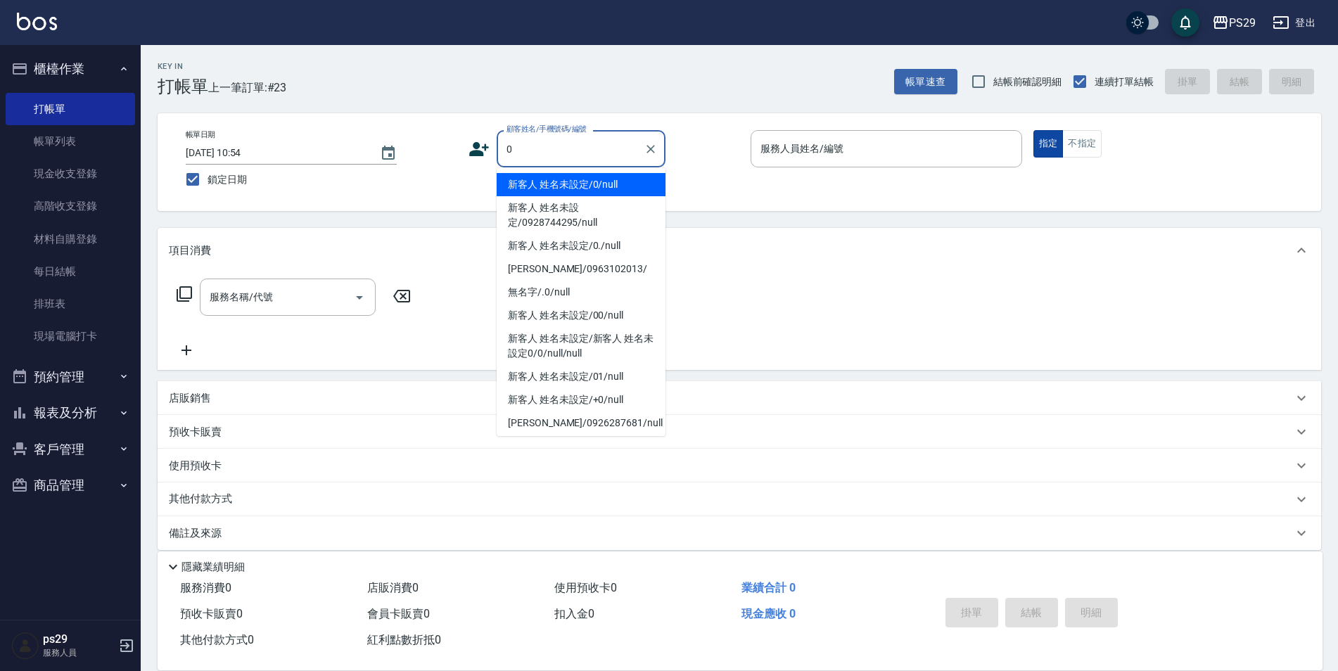
type input "新客人 姓名未設定/0/null"
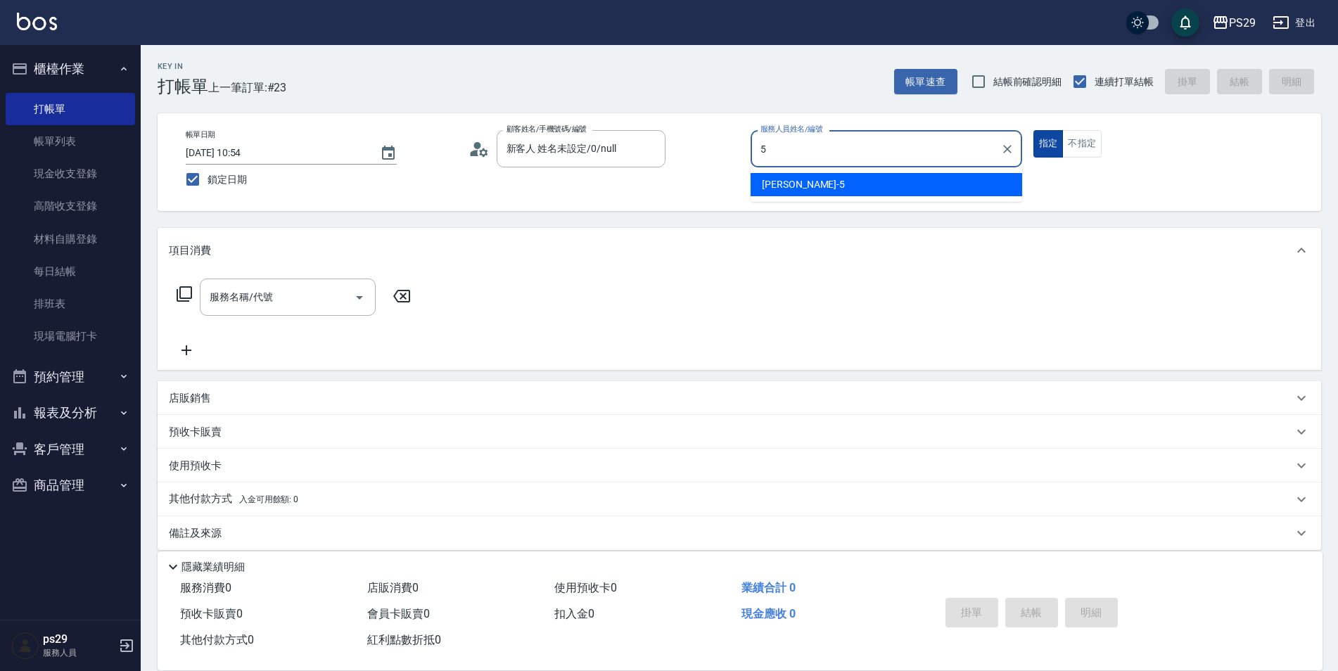
type input "[PERSON_NAME]維-5"
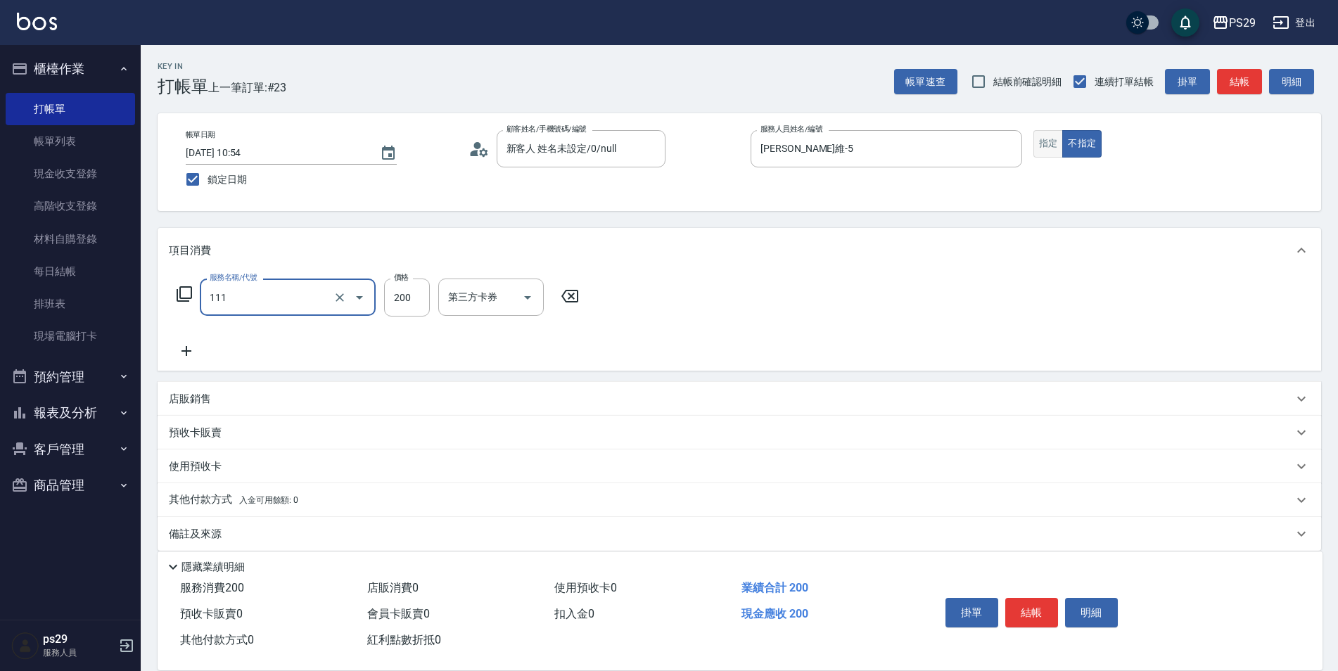
type input "200(111)"
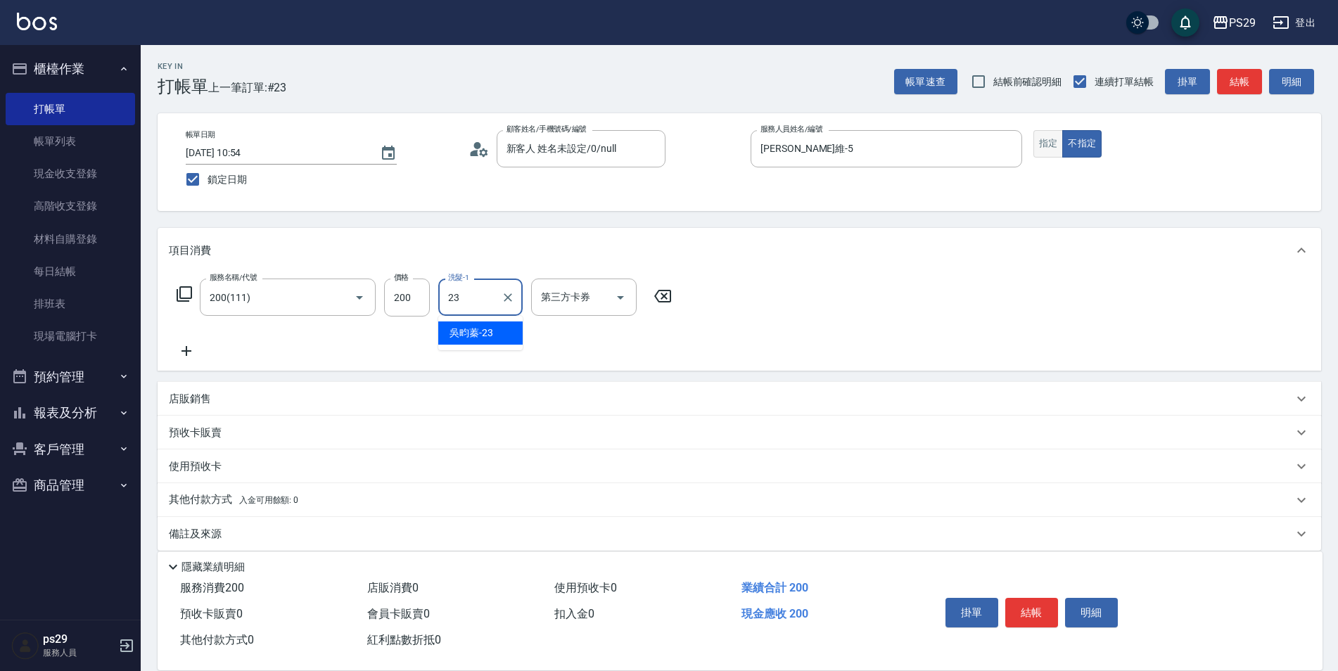
type input "吳畇蓁-23"
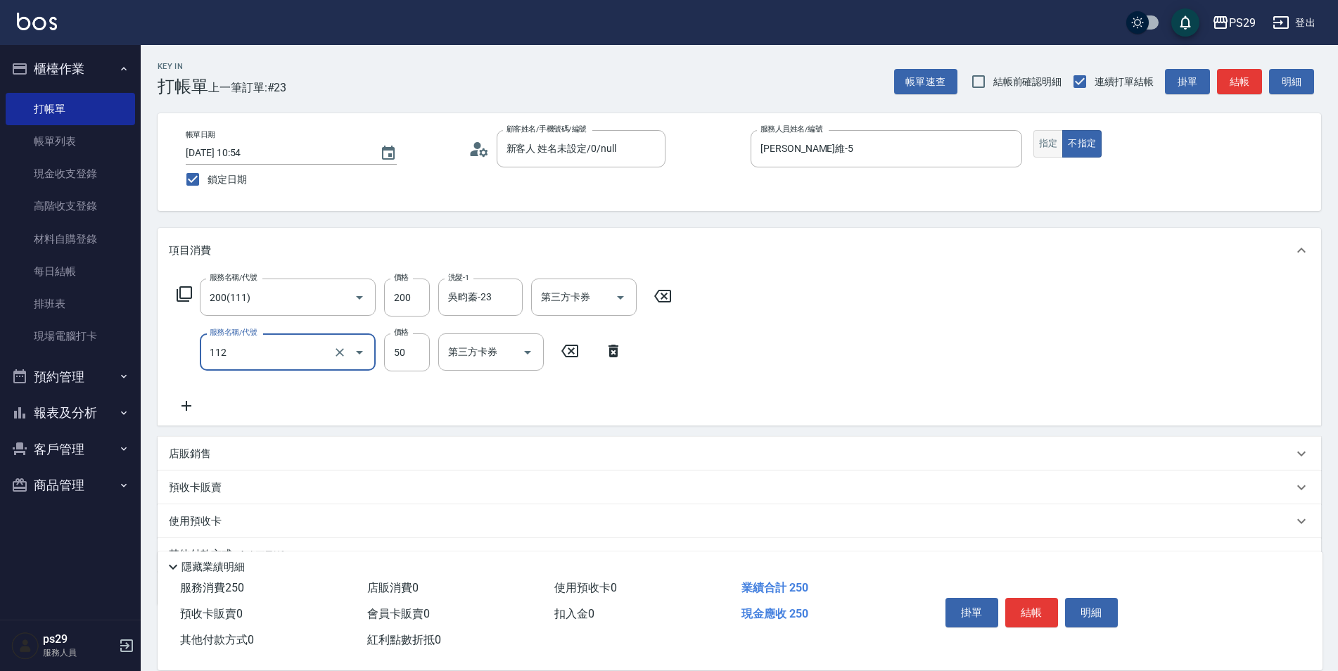
type input "精油50(112)"
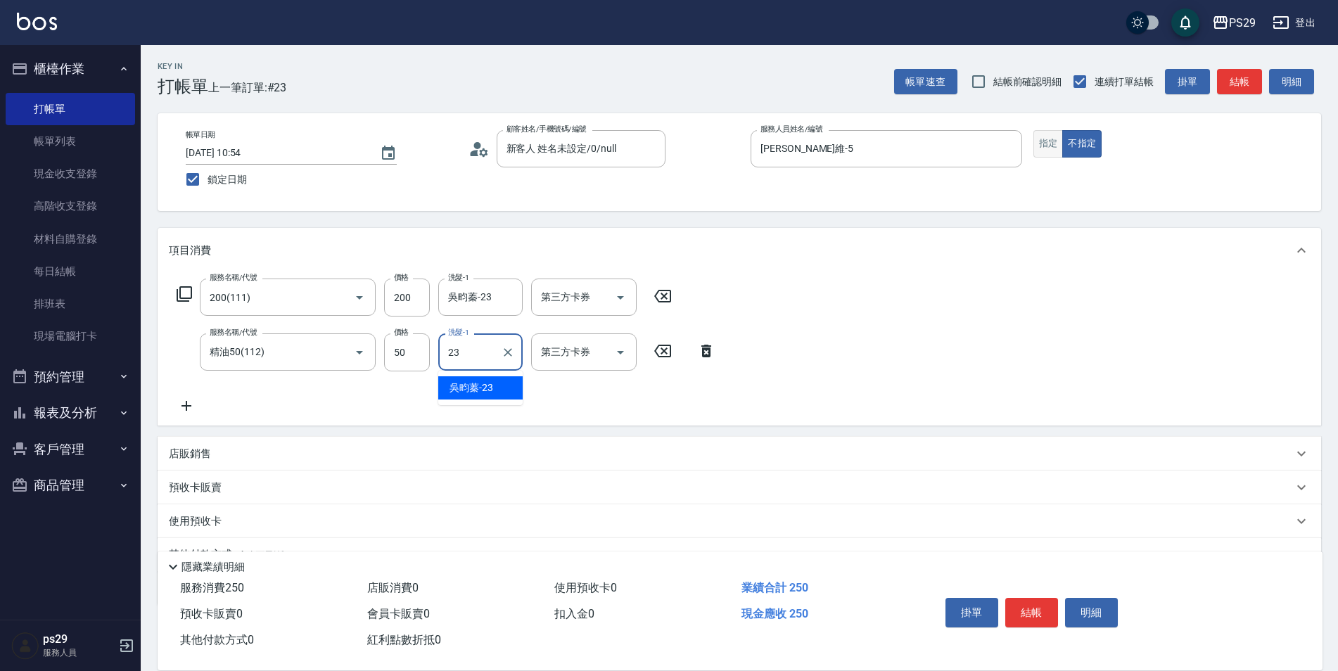
type input "吳畇蓁-23"
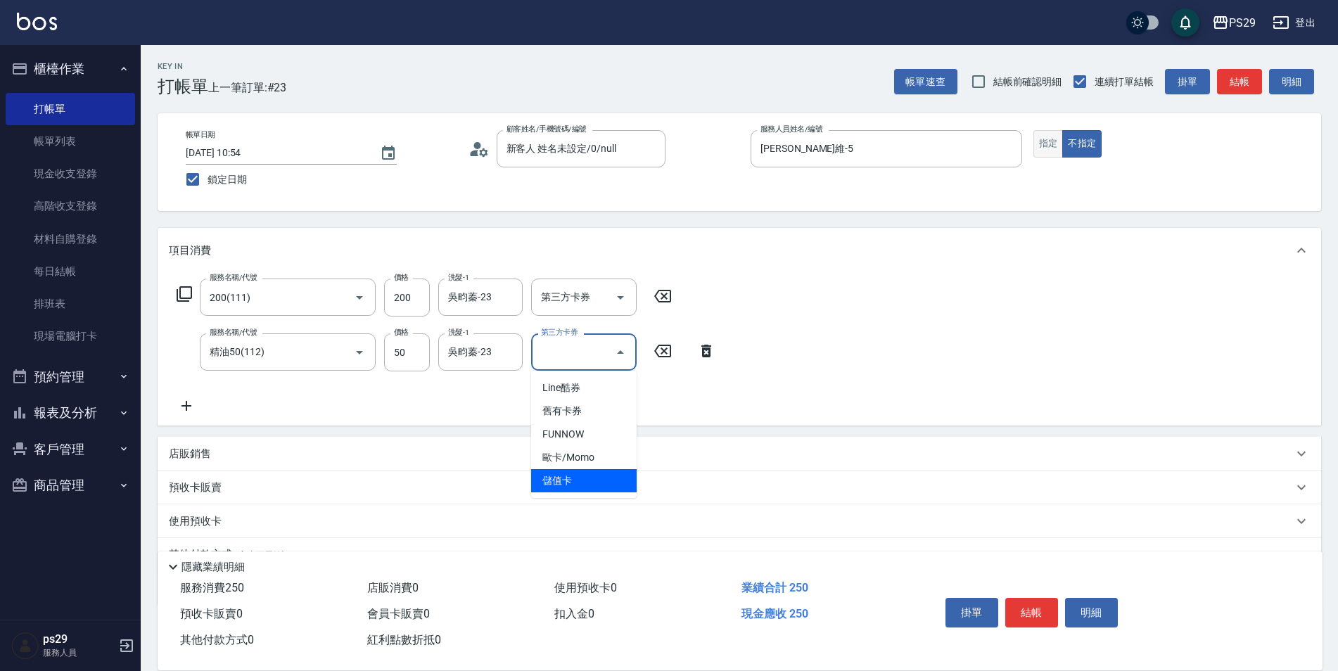
type input "儲值卡"
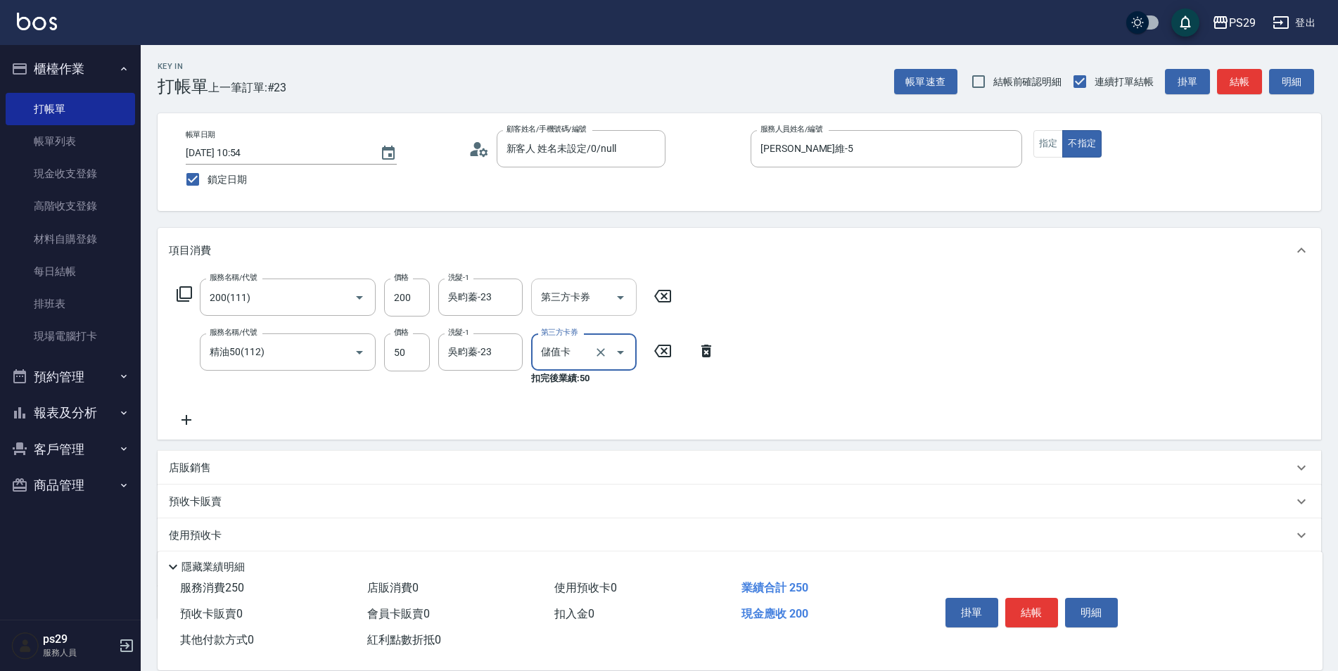
click at [615, 304] on icon "Open" at bounding box center [620, 297] width 17 height 17
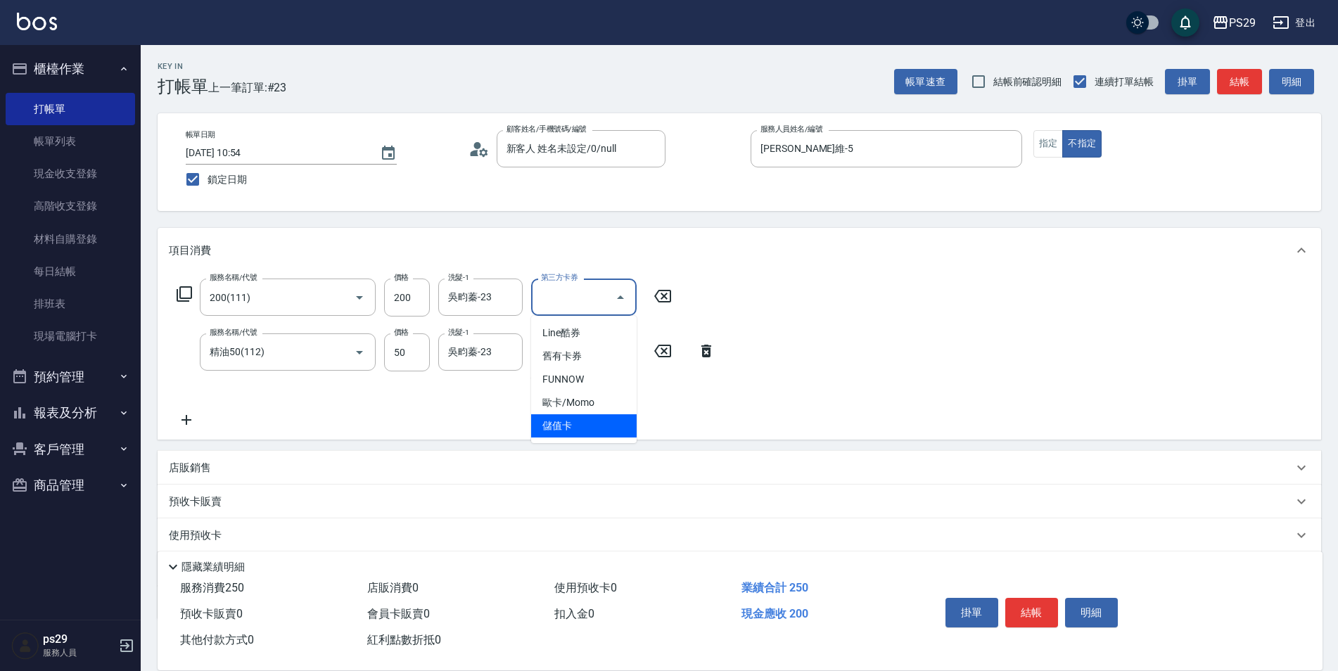
drag, startPoint x: 593, startPoint y: 431, endPoint x: 751, endPoint y: 488, distance: 168.2
click at [593, 430] on span "儲值卡" at bounding box center [584, 425] width 106 height 23
type input "儲值卡"
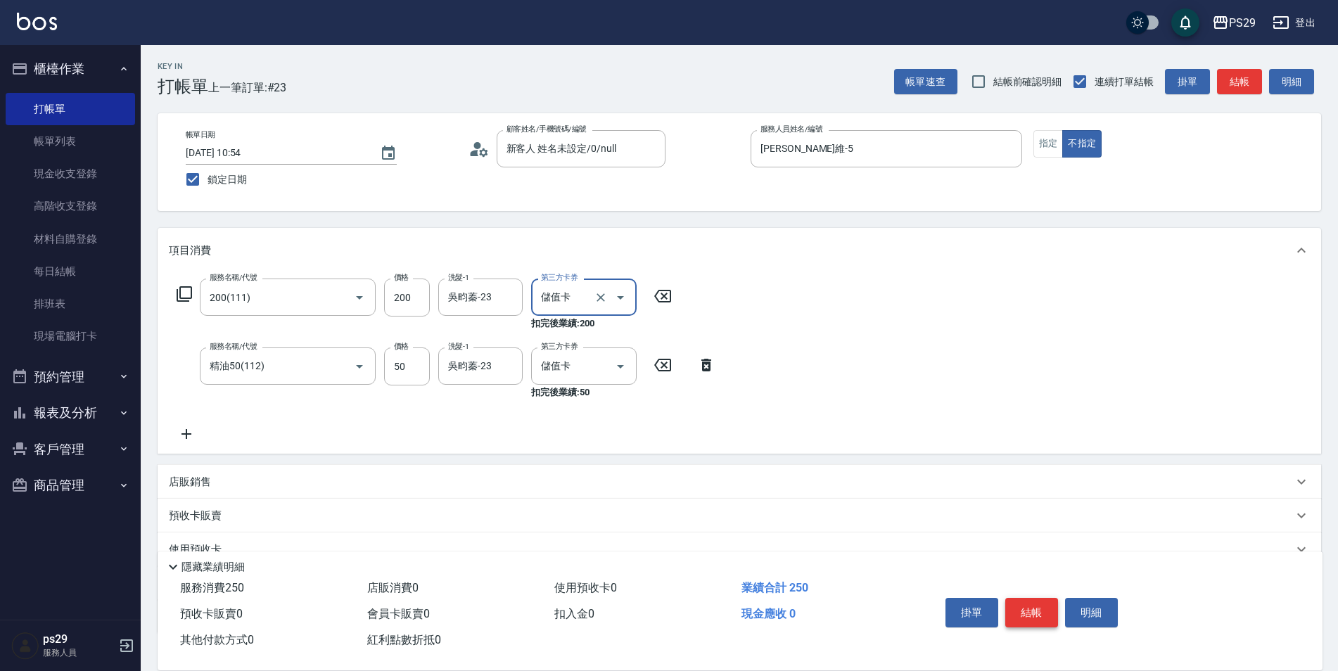
click at [1043, 599] on button "結帳" at bounding box center [1031, 613] width 53 height 30
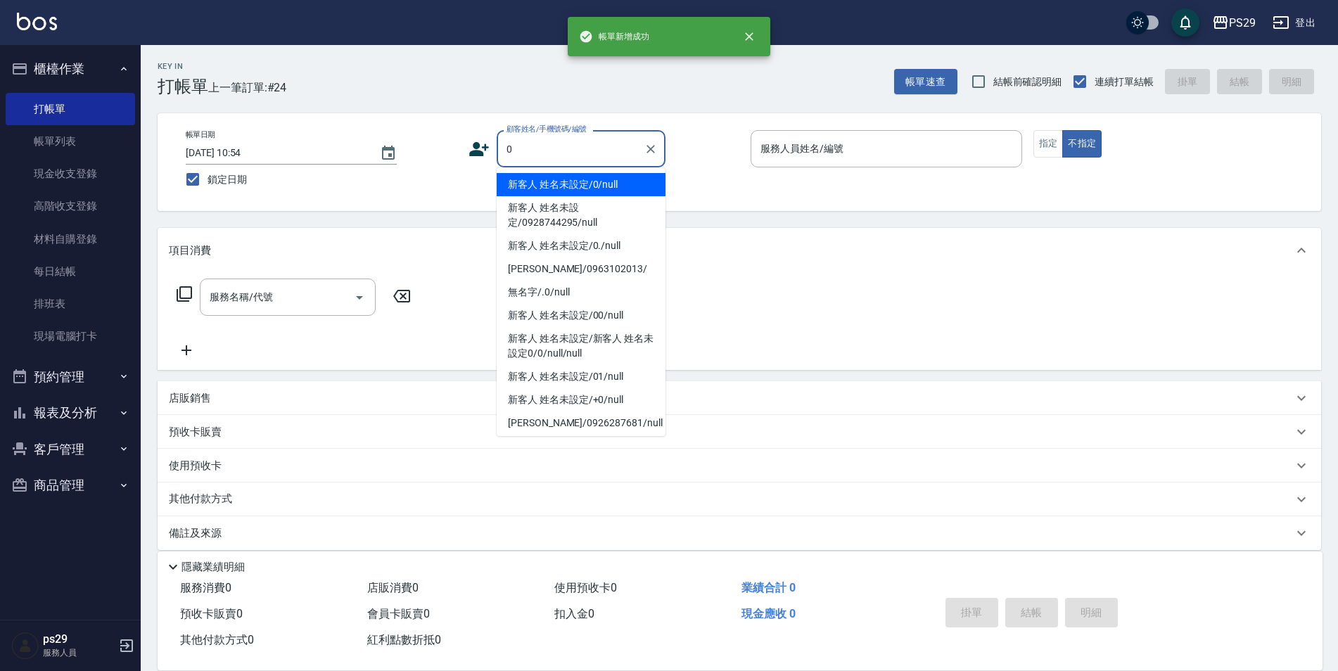
type input "新客人 姓名未設定/0/null"
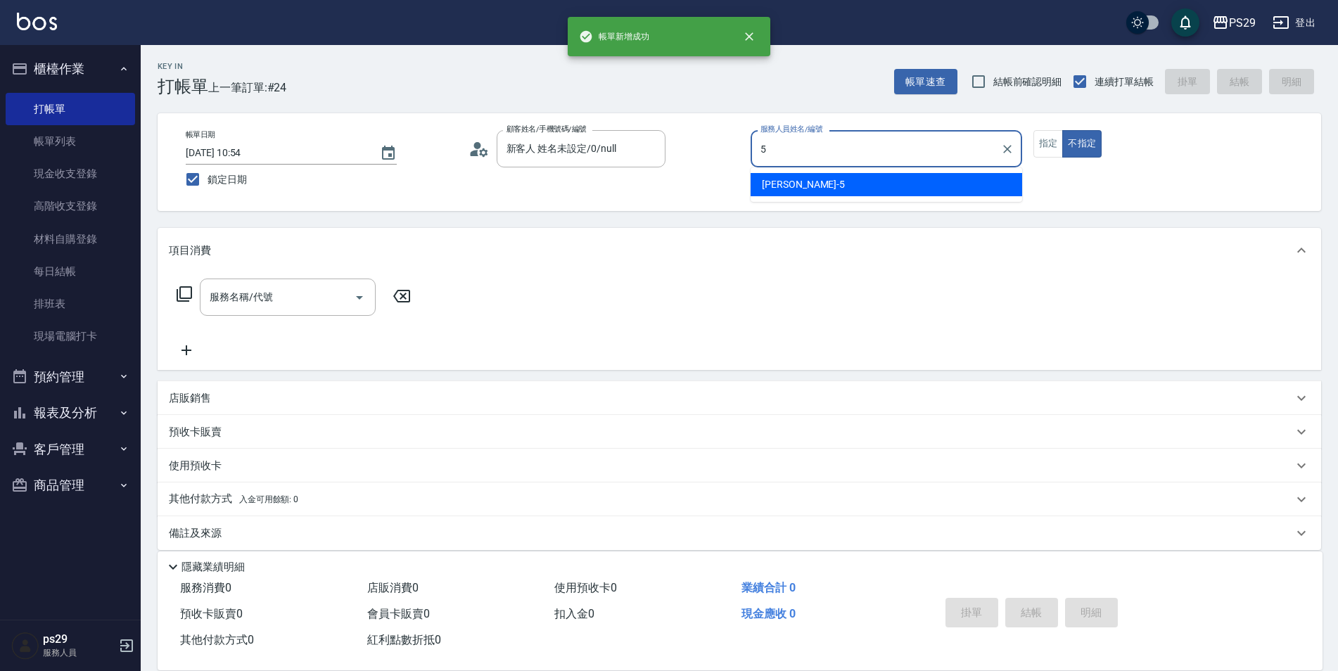
type input "[PERSON_NAME]維-5"
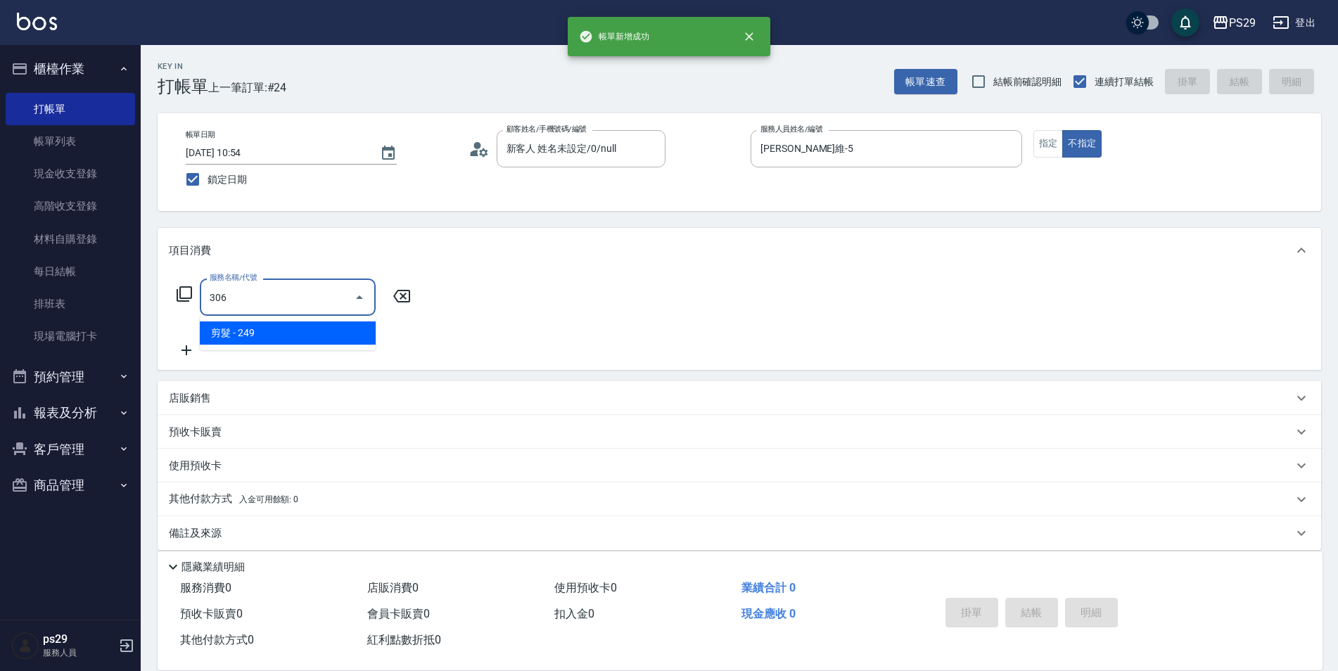
type input "剪髮(306)"
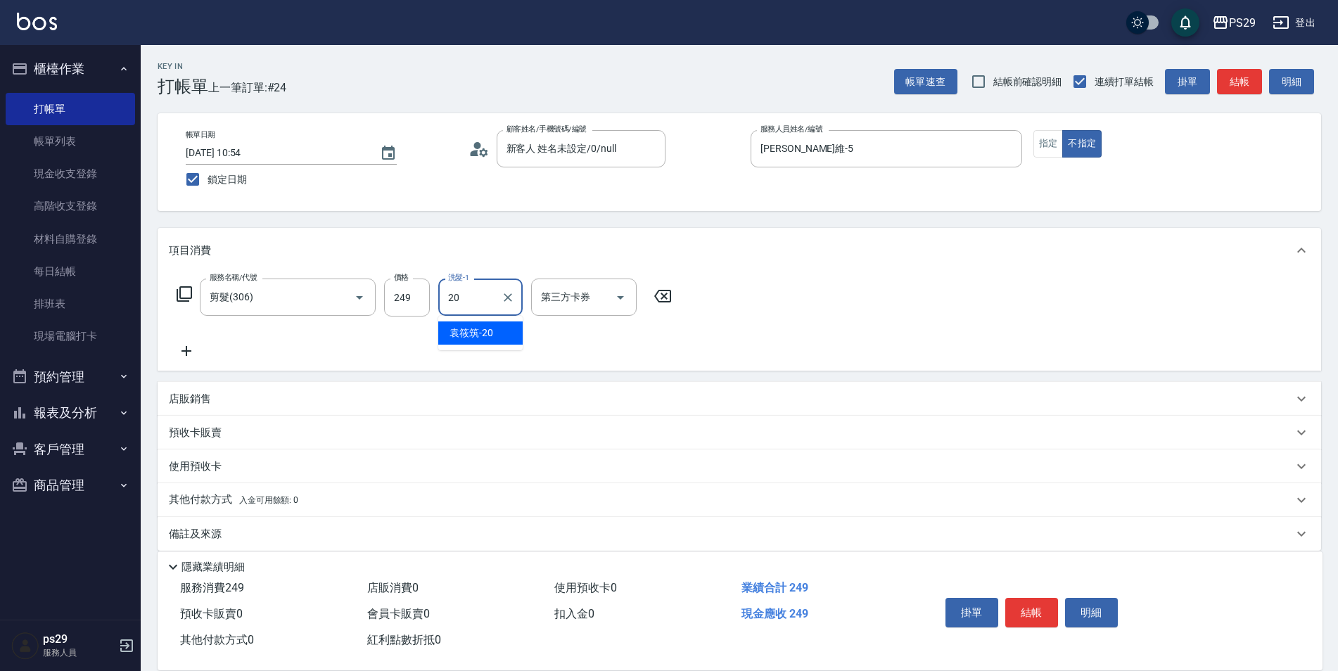
type input "[PERSON_NAME]-20"
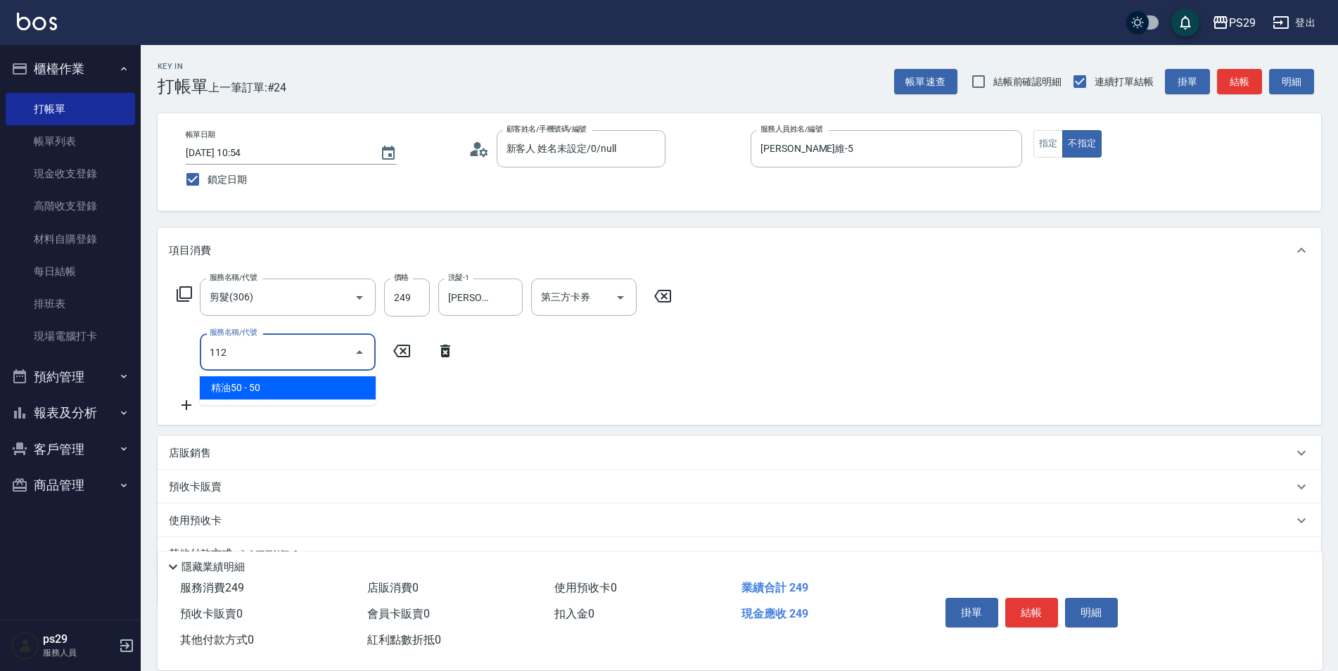
type input "精油50(112)"
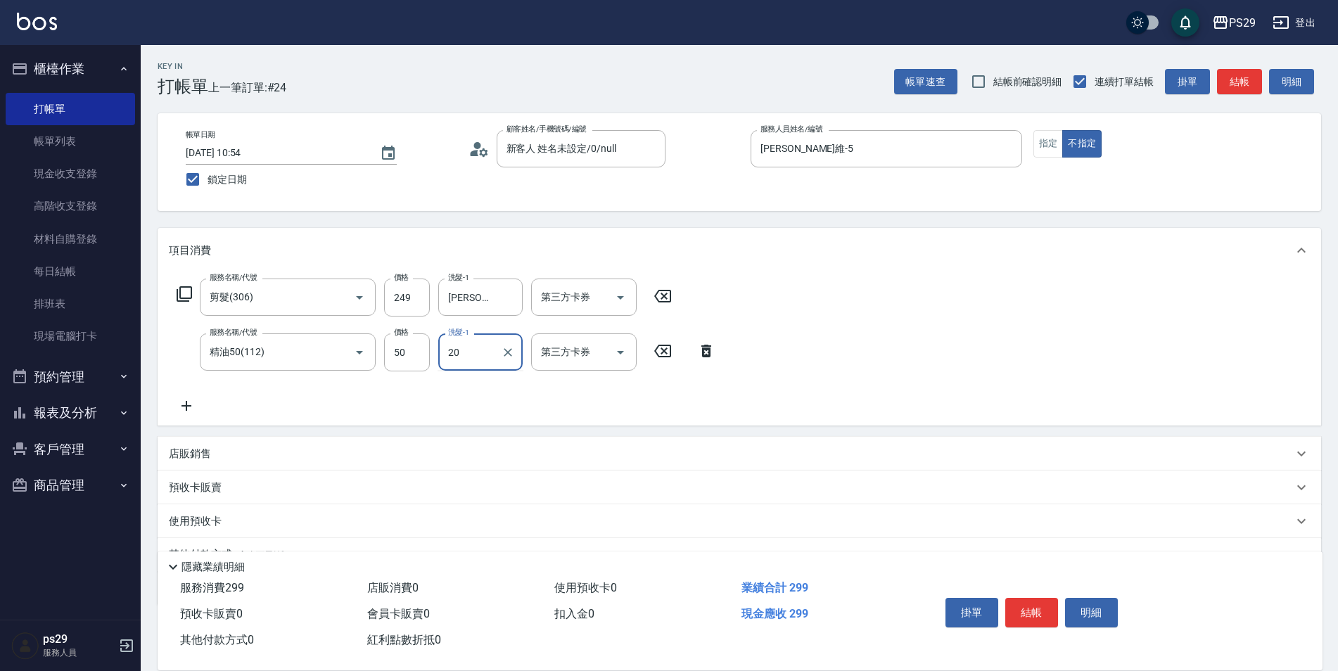
type input "[PERSON_NAME]-20"
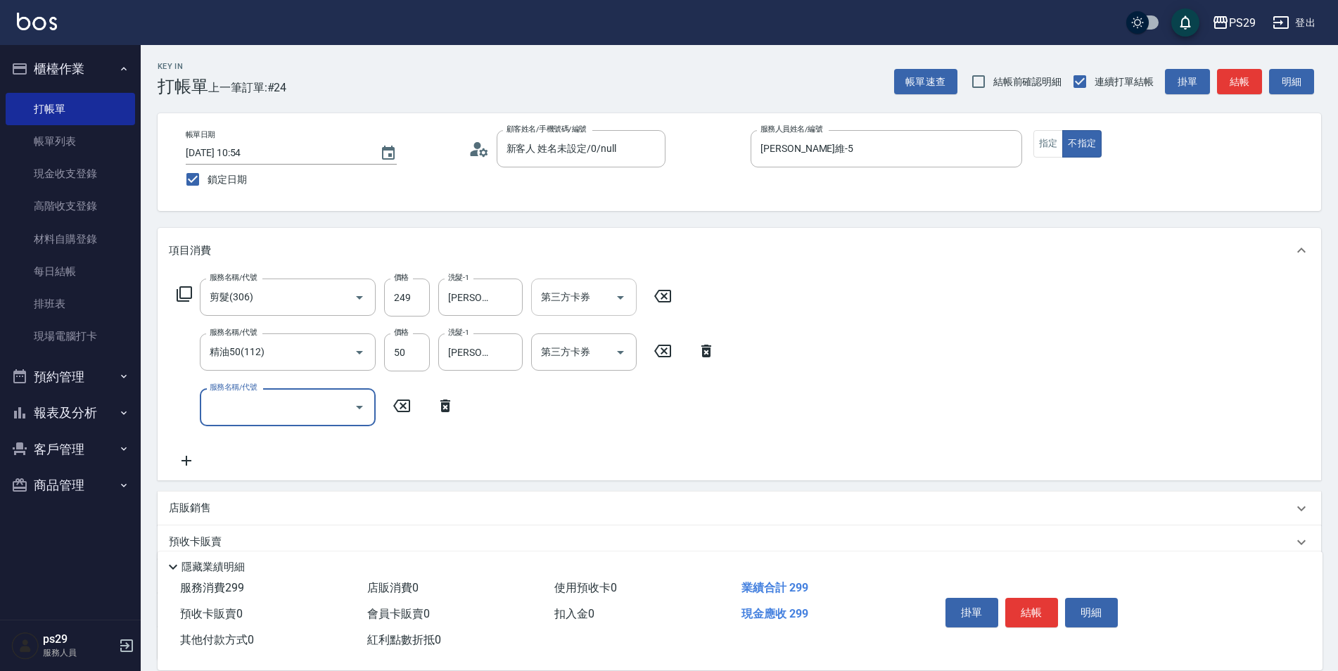
click at [628, 291] on icon "Open" at bounding box center [620, 297] width 17 height 17
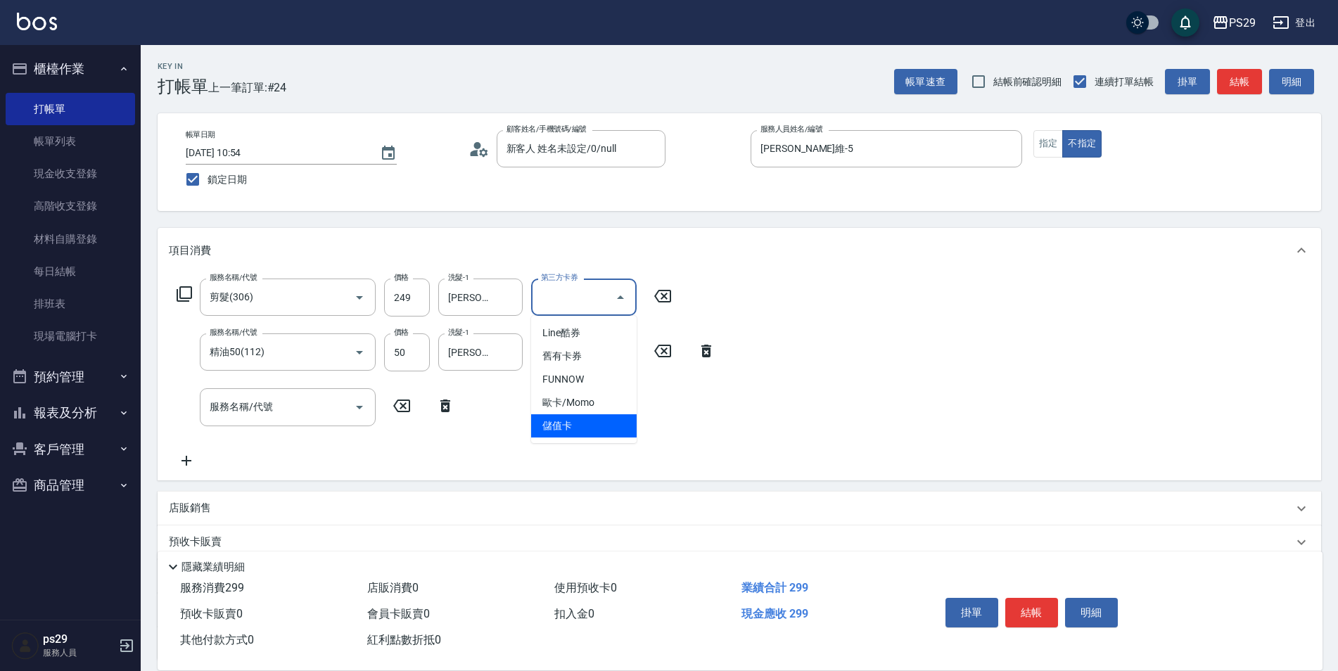
click at [604, 435] on span "儲值卡" at bounding box center [584, 425] width 106 height 23
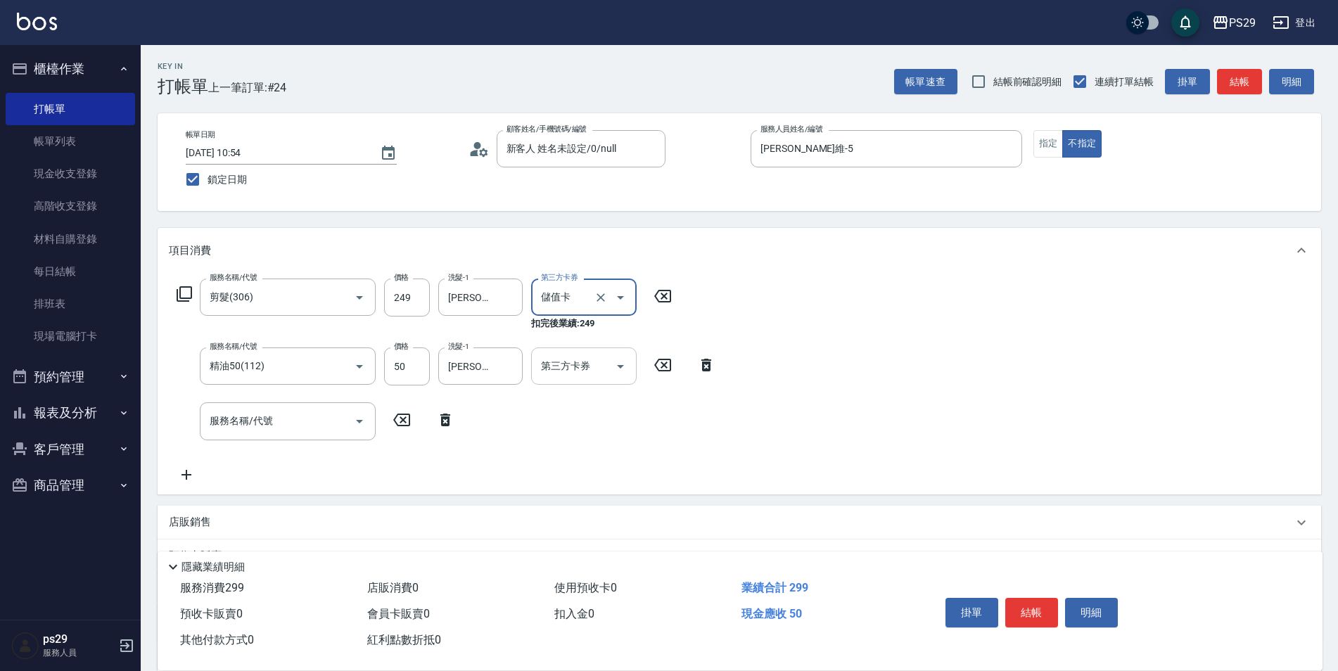
click at [618, 364] on icon "Open" at bounding box center [620, 366] width 17 height 17
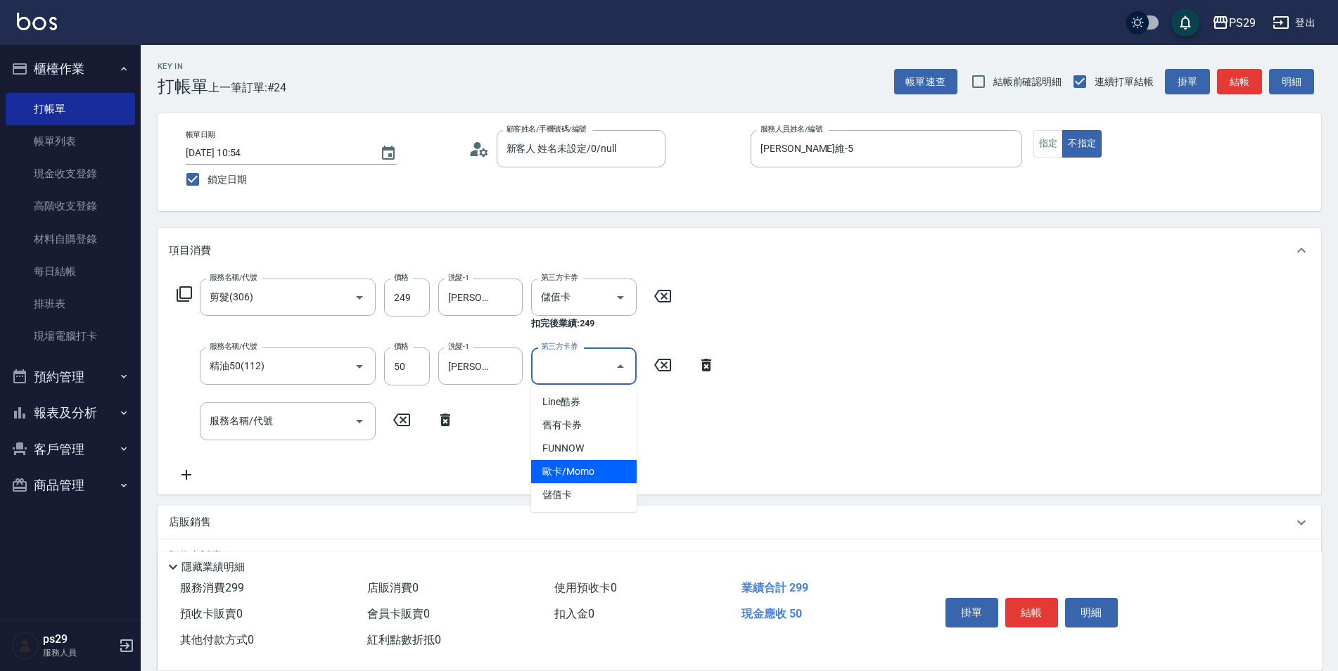
click at [594, 481] on span "歐卡/Momo" at bounding box center [584, 471] width 106 height 23
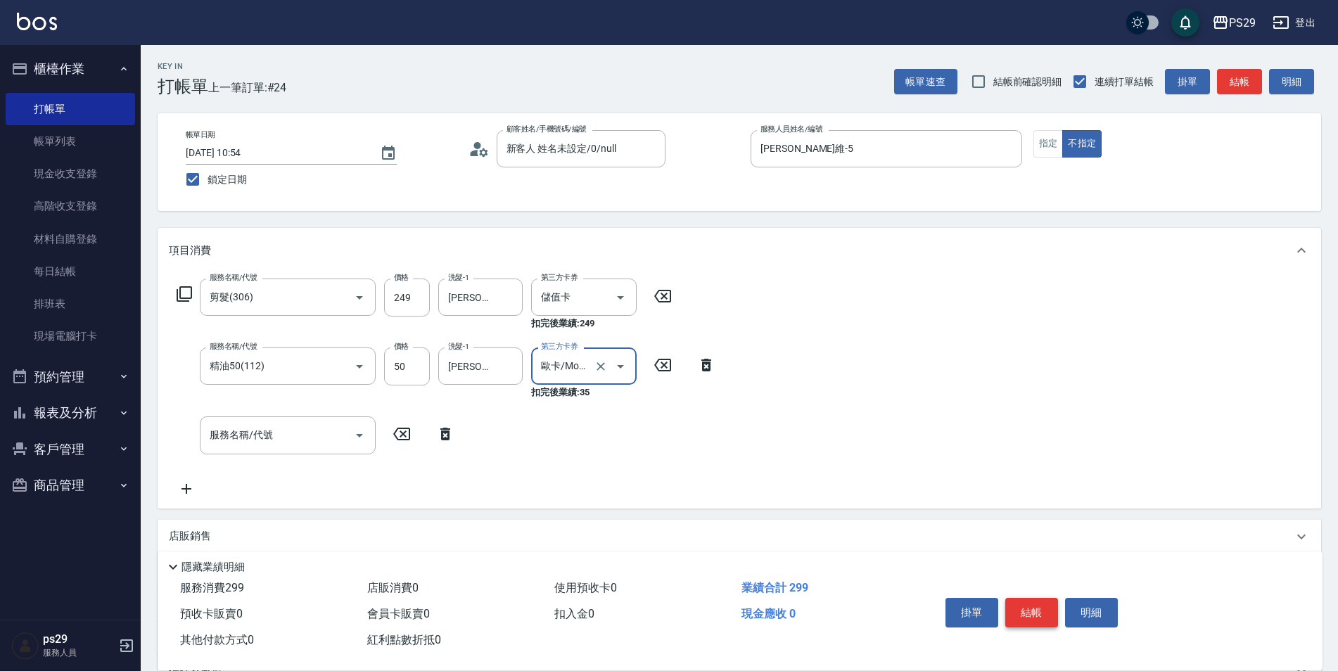
click at [1023, 612] on button "結帳" at bounding box center [1031, 613] width 53 height 30
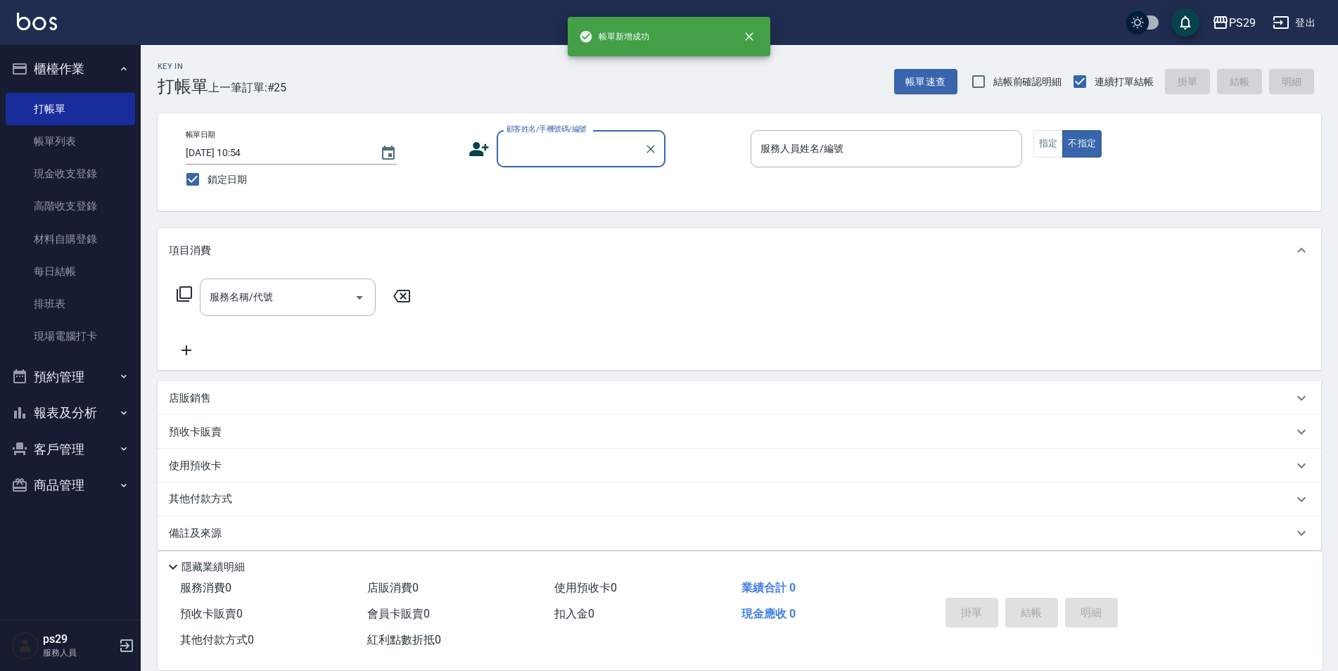
drag, startPoint x: 98, startPoint y: 128, endPoint x: 488, endPoint y: 241, distance: 406.3
click at [98, 128] on link "帳單列表" at bounding box center [70, 141] width 129 height 32
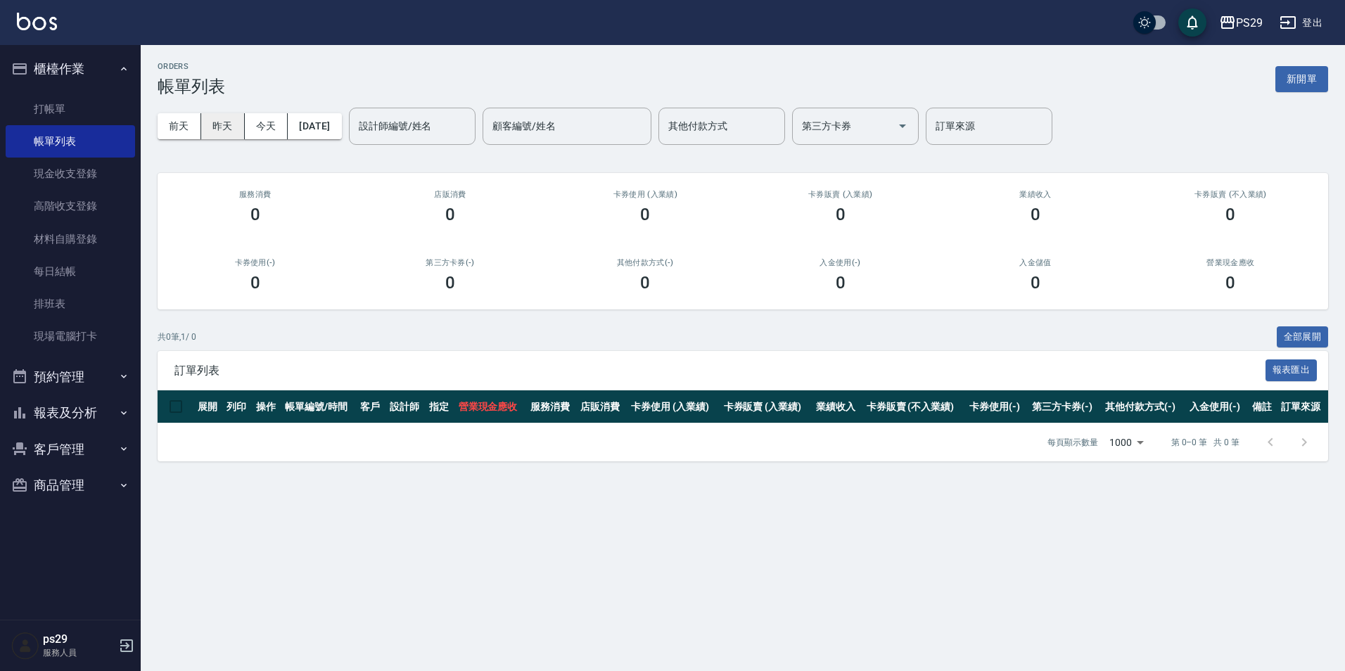
click at [206, 116] on button "昨天" at bounding box center [223, 126] width 44 height 26
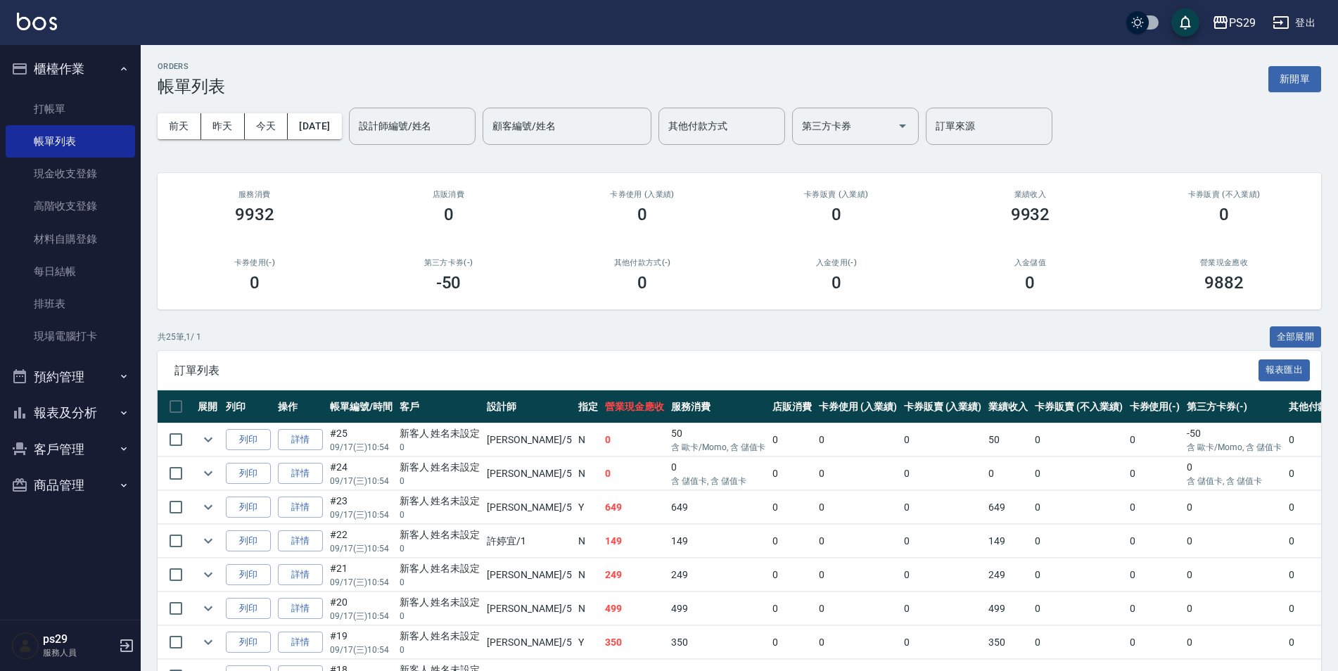
click at [311, 407] on th "操作" at bounding box center [300, 406] width 52 height 33
click at [315, 440] on link "詳情" at bounding box center [300, 440] width 45 height 22
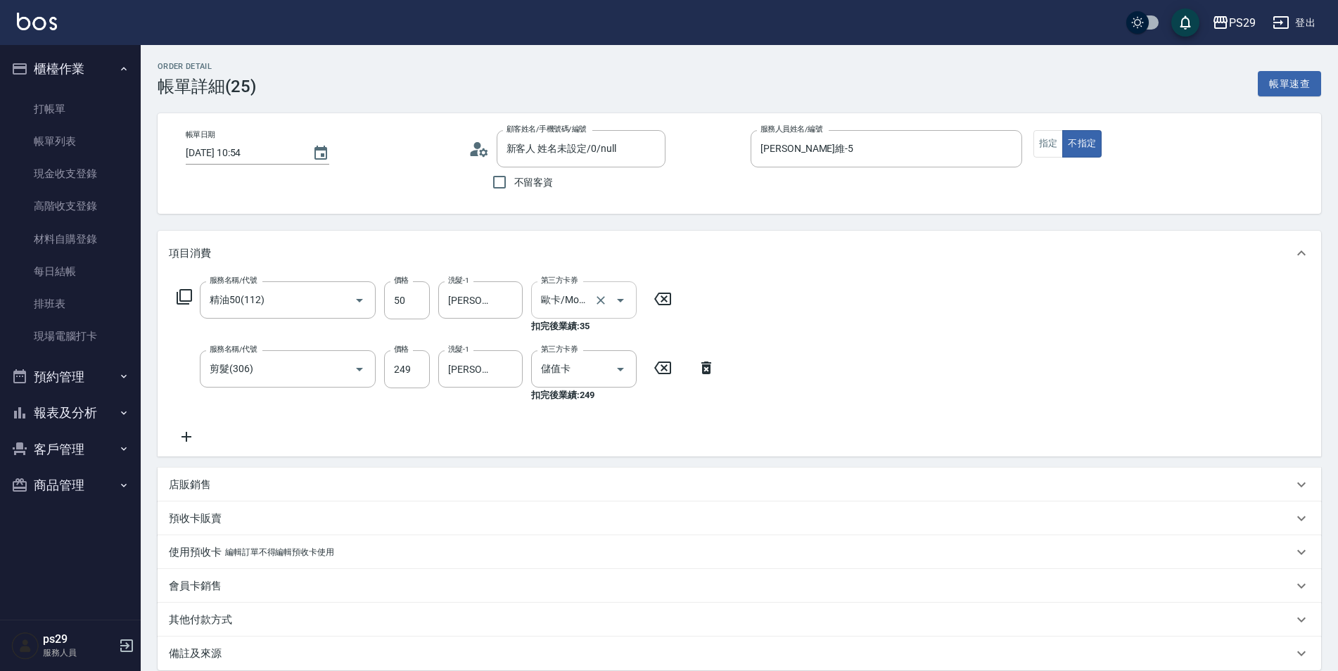
click at [630, 304] on button "Open" at bounding box center [620, 300] width 23 height 23
click at [596, 438] on span "儲值卡" at bounding box center [584, 428] width 106 height 23
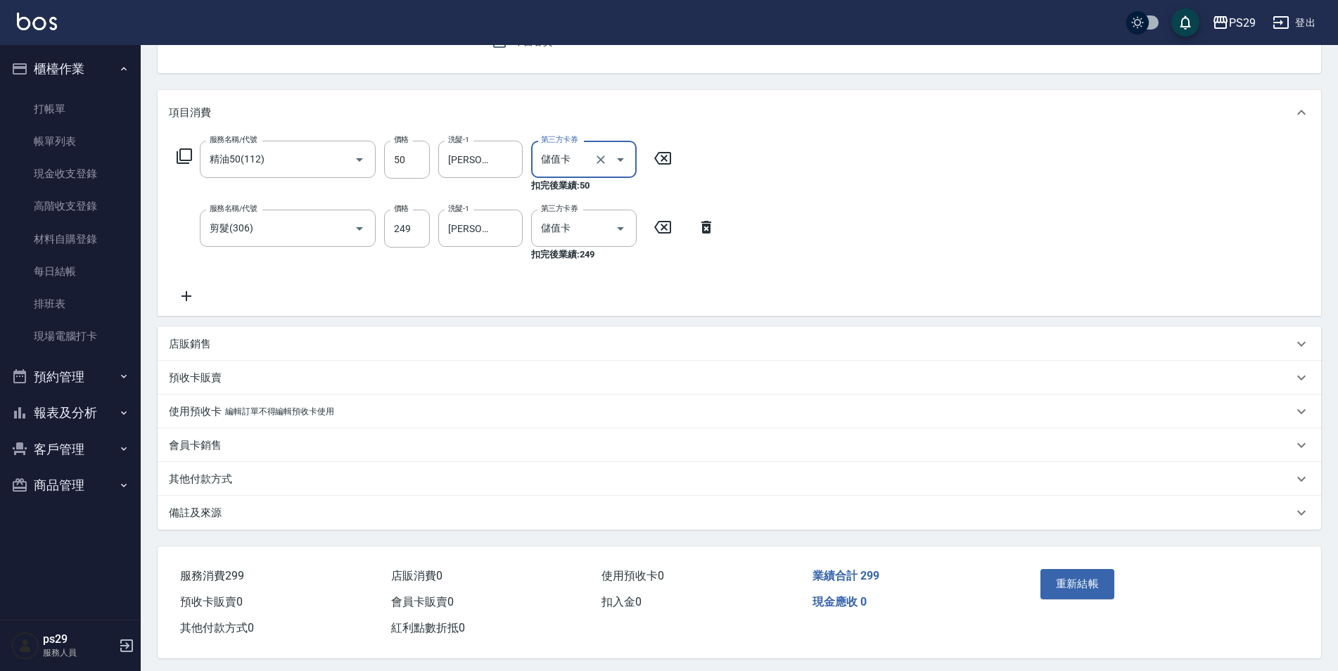
click at [1058, 582] on button "重新結帳" at bounding box center [1077, 584] width 75 height 30
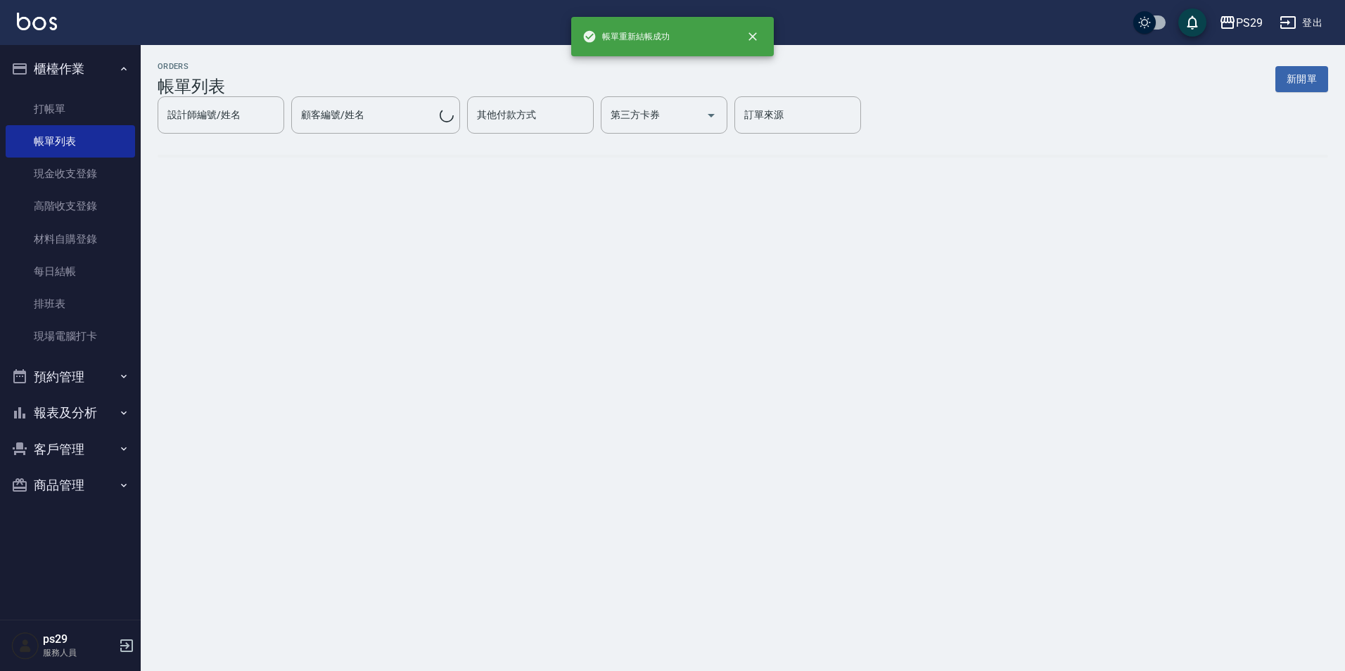
click at [98, 71] on button "櫃檯作業" at bounding box center [70, 69] width 129 height 37
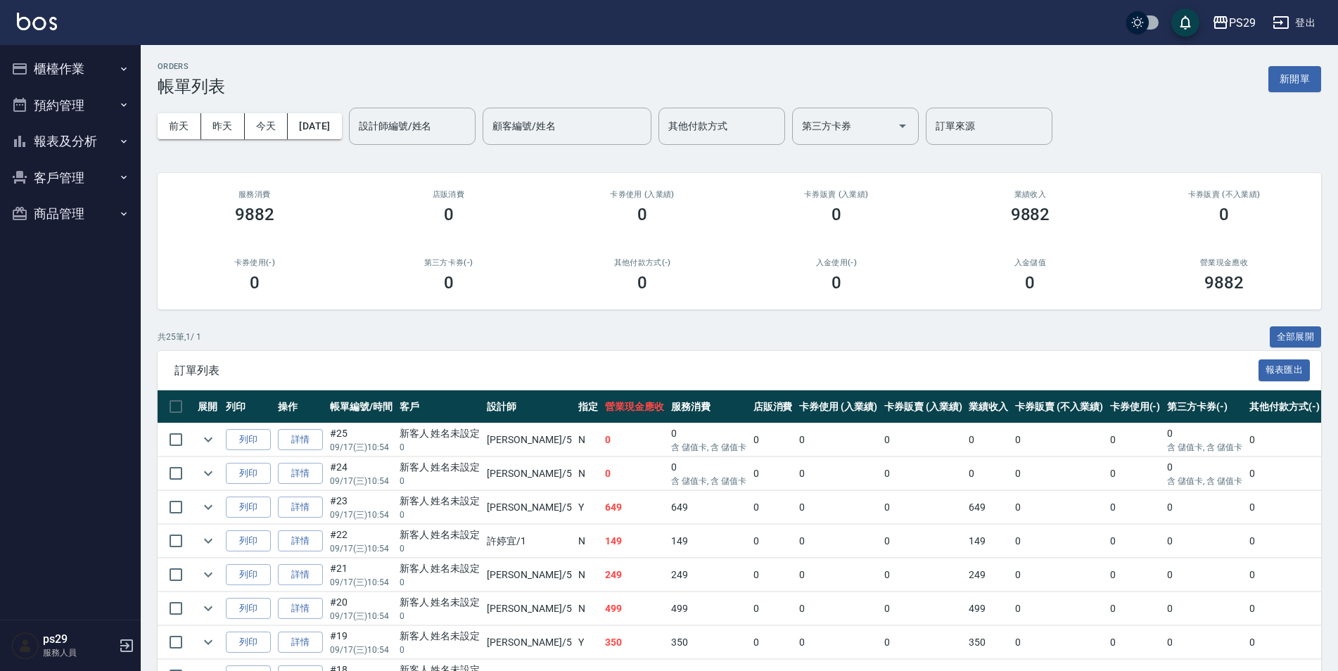
click at [103, 144] on button "報表及分析" at bounding box center [70, 141] width 129 height 37
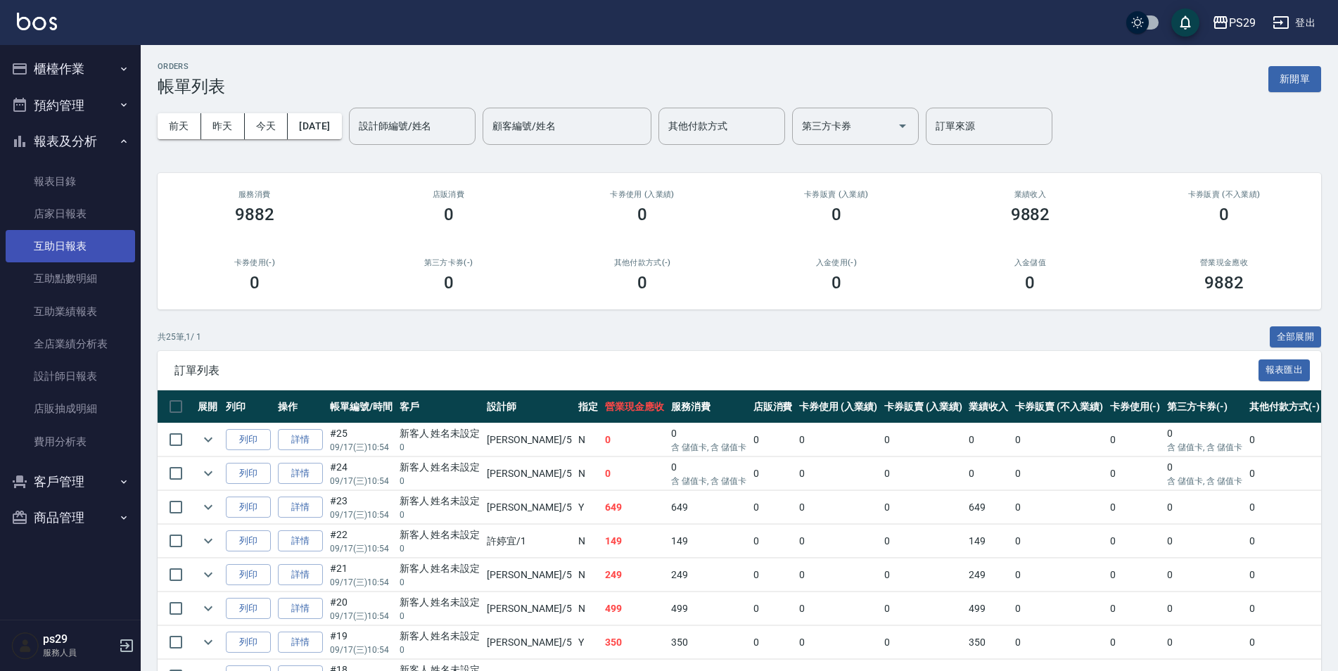
click at [60, 233] on link "互助日報表" at bounding box center [70, 246] width 129 height 32
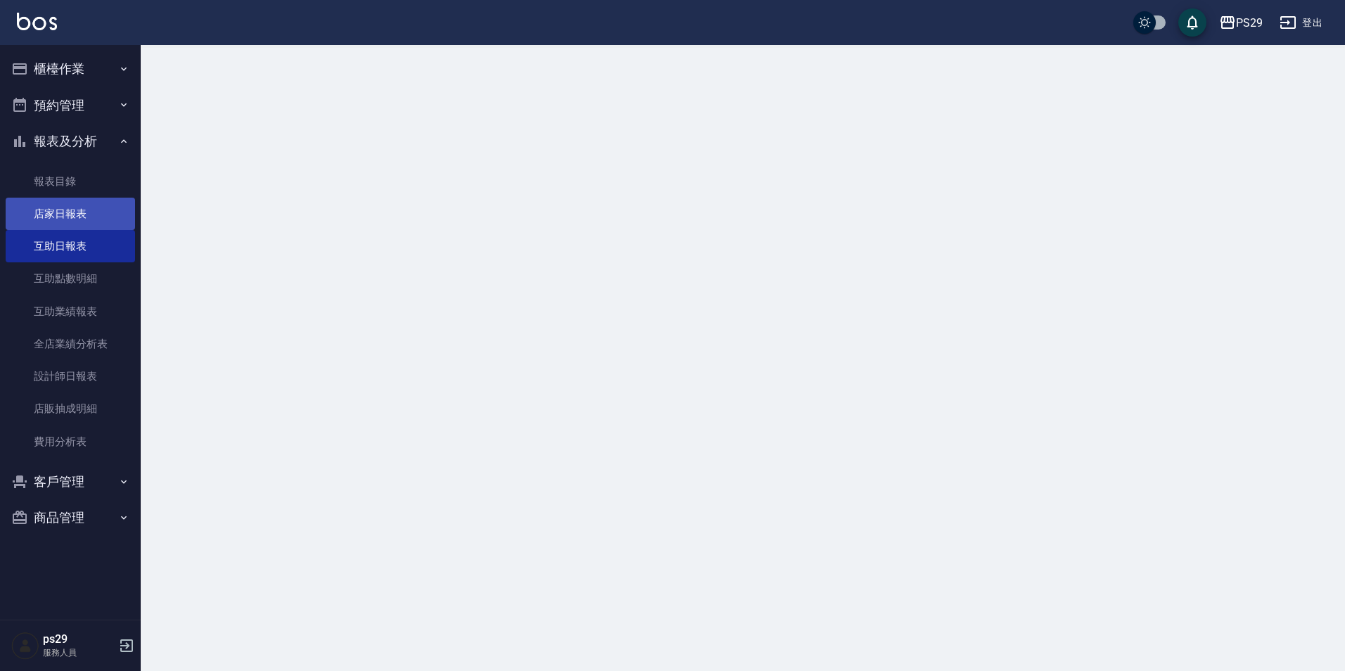
click at [74, 219] on link "店家日報表" at bounding box center [70, 214] width 129 height 32
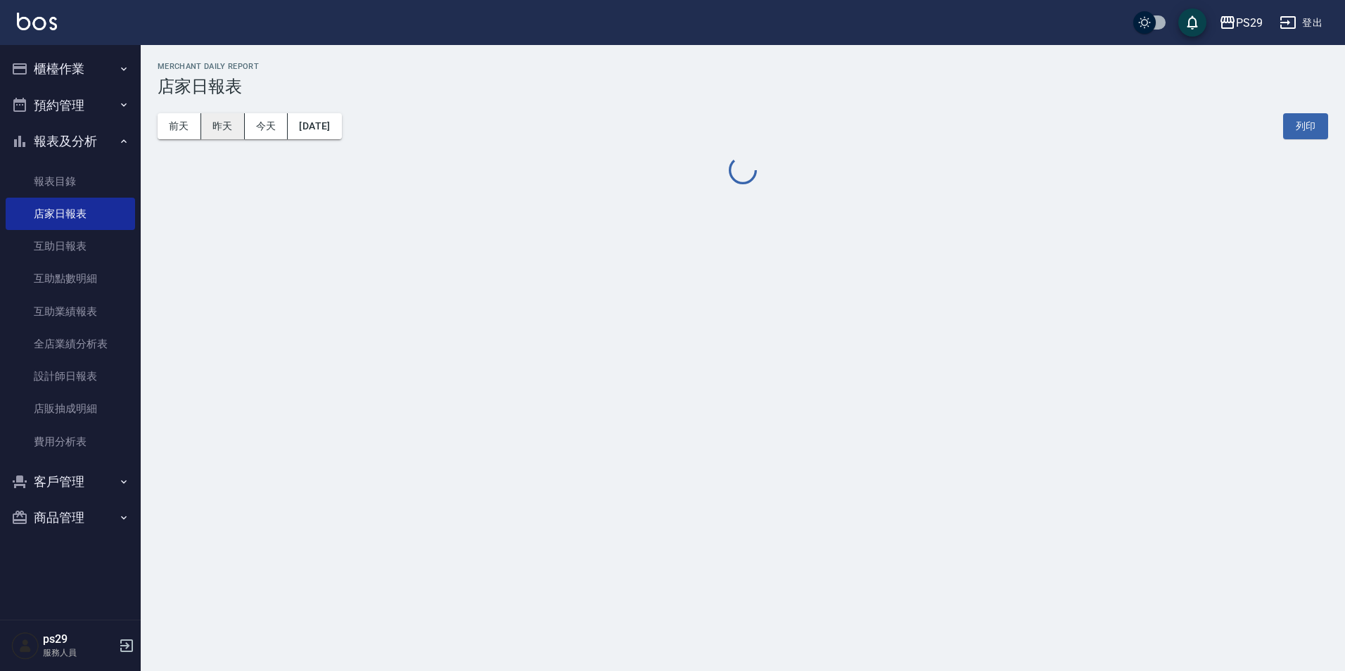
click at [228, 119] on button "昨天" at bounding box center [223, 126] width 44 height 26
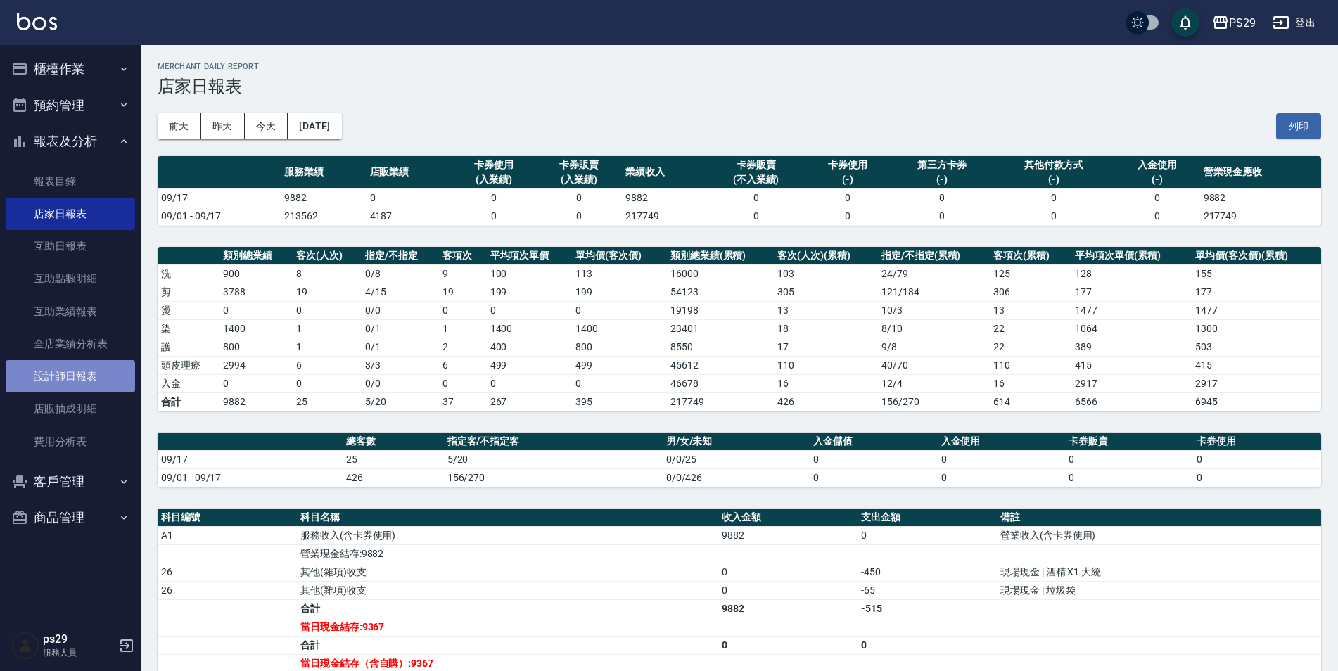
click at [68, 386] on link "設計師日報表" at bounding box center [70, 376] width 129 height 32
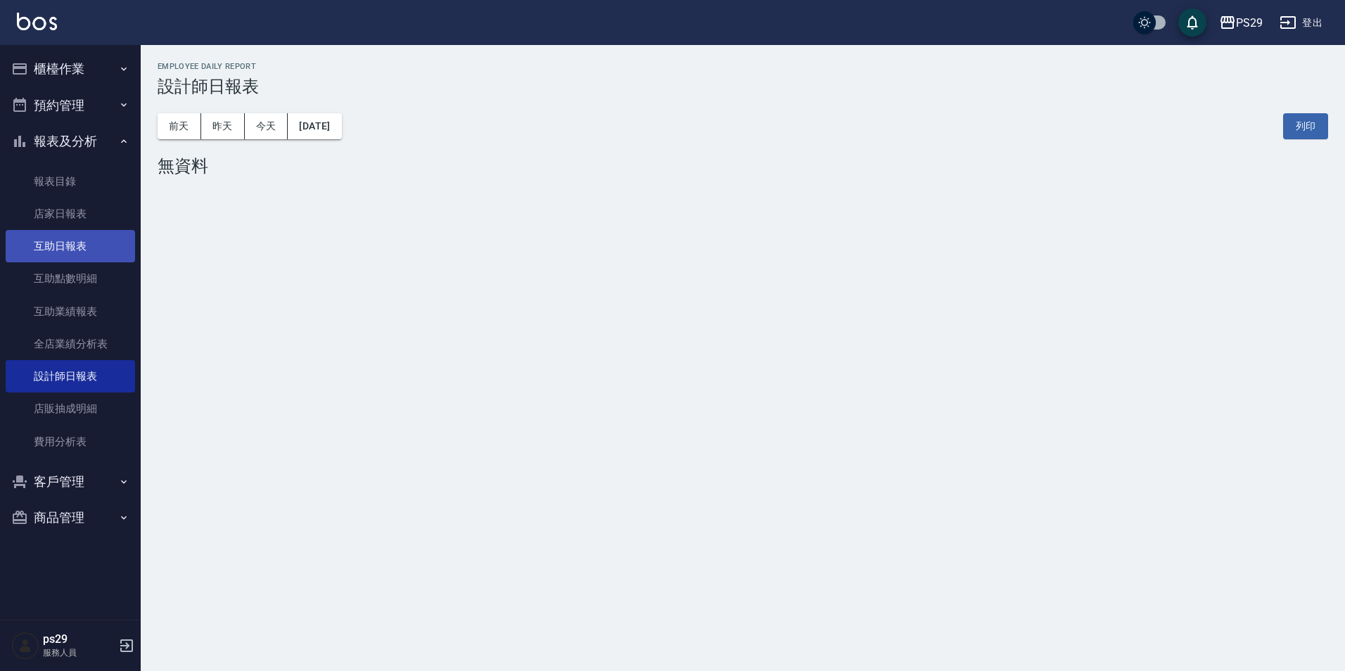
click at [78, 243] on link "互助日報表" at bounding box center [70, 246] width 129 height 32
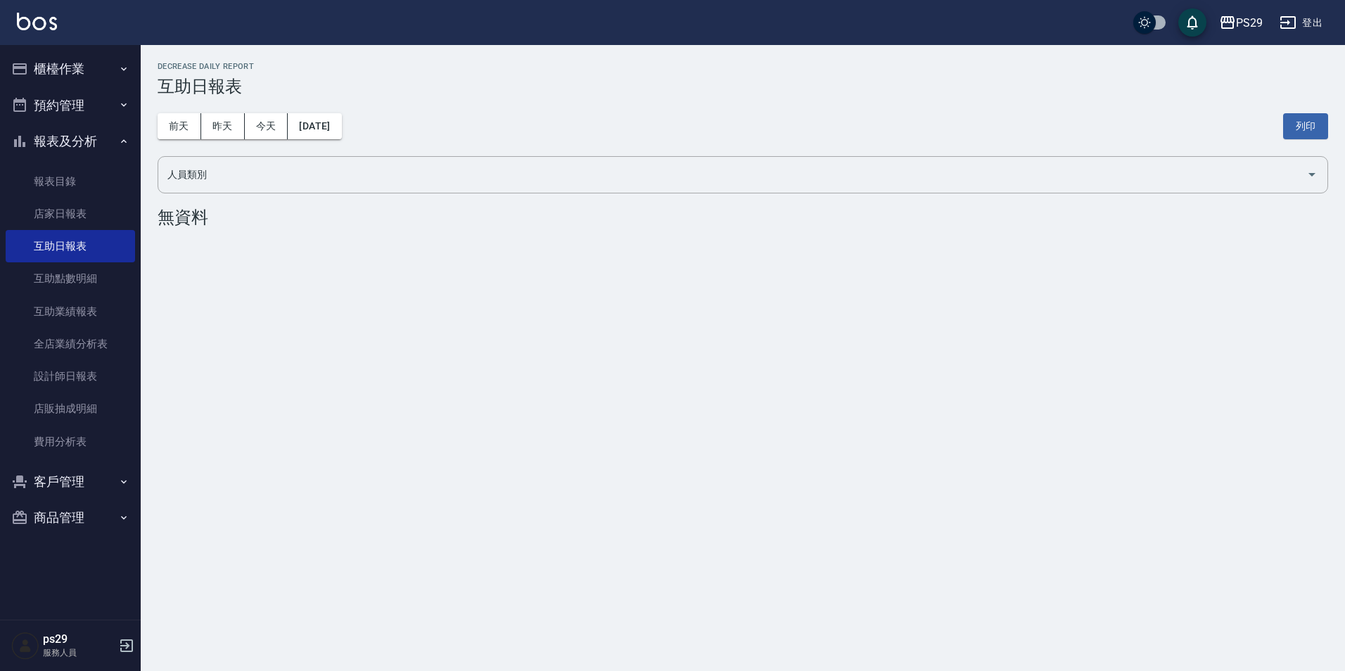
click at [189, 300] on div "PS29 [DATE] 互助日報表 列印時間： [DATE][PHONE_NUMBER]:57 Decrease Daily Report 互助日報表 [DA…" at bounding box center [672, 335] width 1345 height 671
click at [59, 385] on link "設計師日報表" at bounding box center [70, 376] width 129 height 32
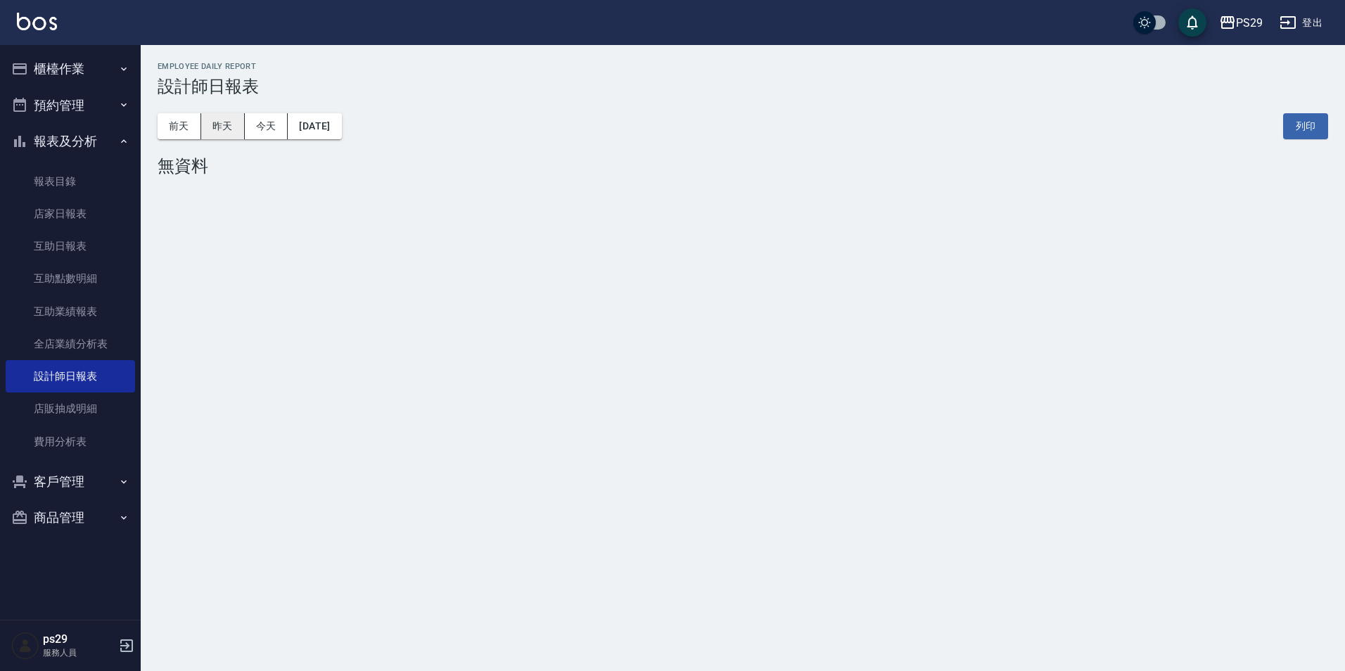
click at [234, 129] on button "昨天" at bounding box center [223, 126] width 44 height 26
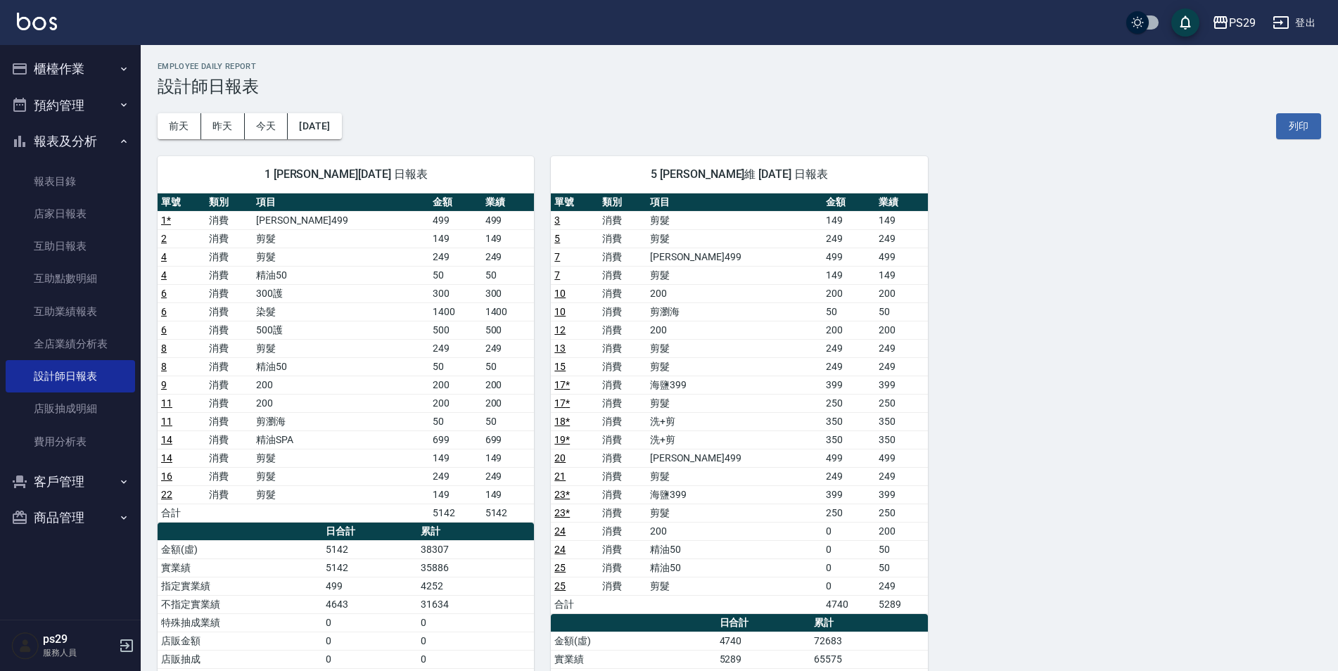
click at [41, 27] on img at bounding box center [37, 22] width 40 height 18
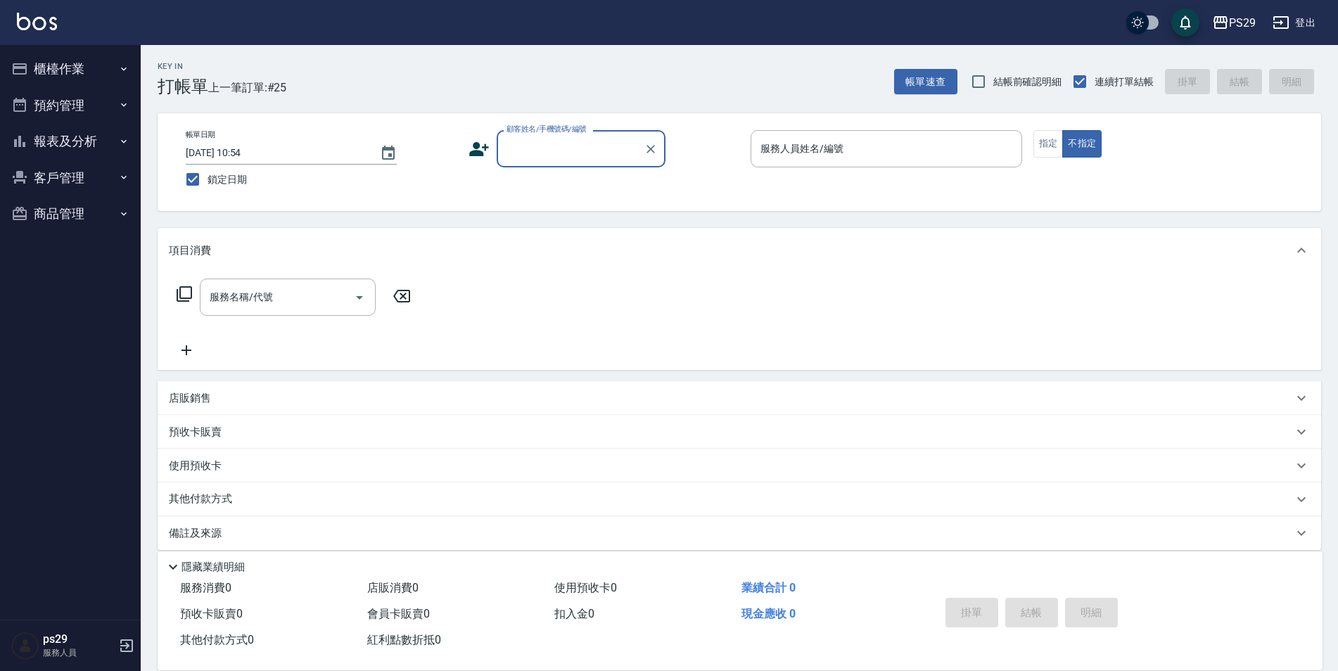
click at [92, 131] on button "報表及分析" at bounding box center [70, 141] width 129 height 37
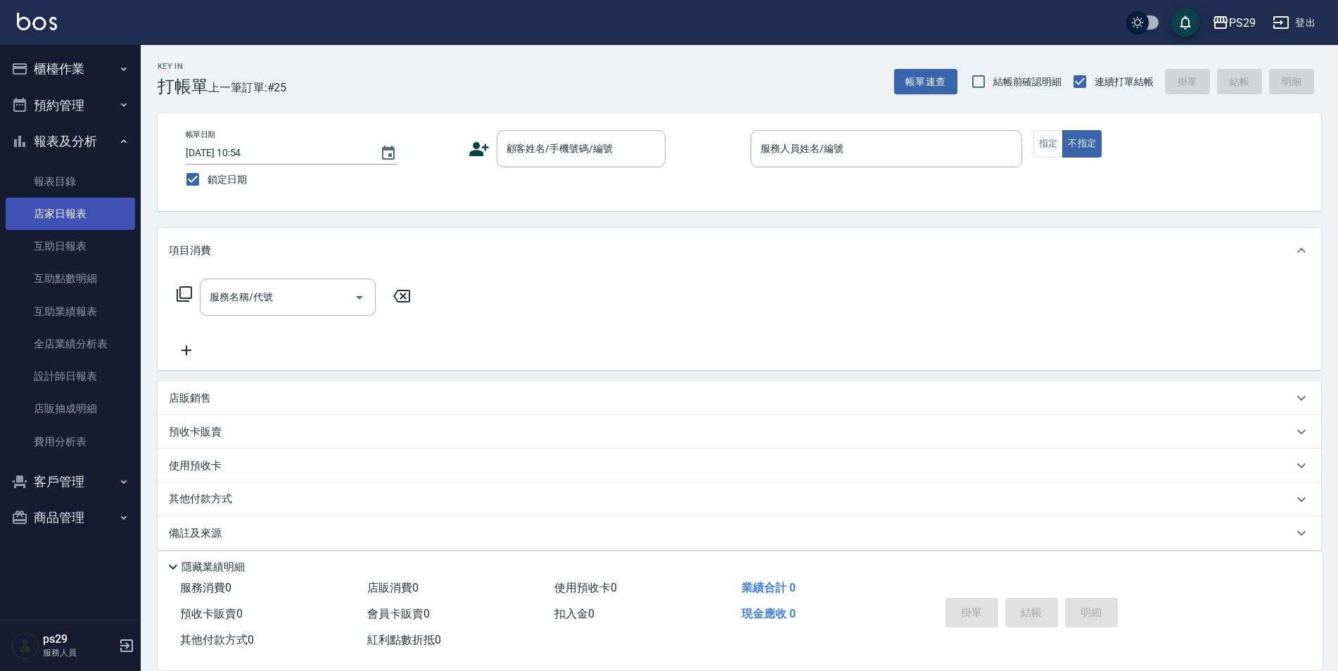
click at [115, 218] on link "店家日報表" at bounding box center [70, 214] width 129 height 32
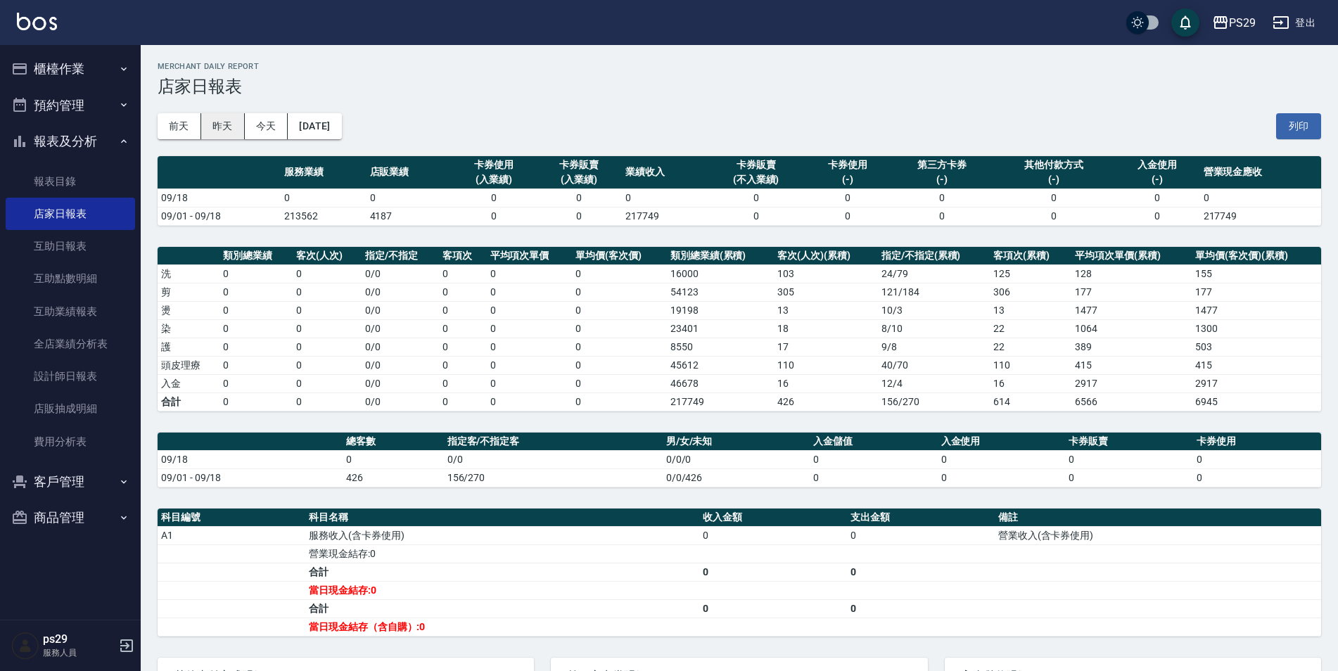
click at [237, 132] on button "昨天" at bounding box center [223, 126] width 44 height 26
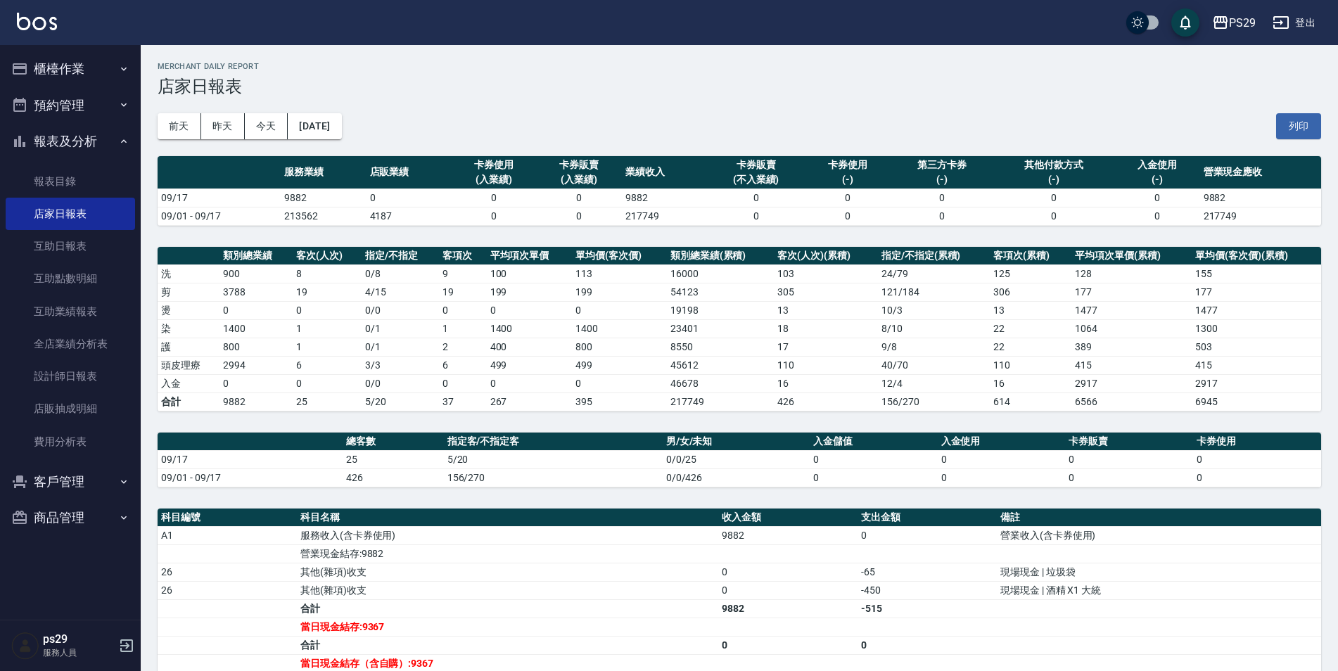
click at [37, 37] on div "PS29 登出" at bounding box center [669, 22] width 1338 height 45
click at [38, 25] on img at bounding box center [37, 22] width 40 height 18
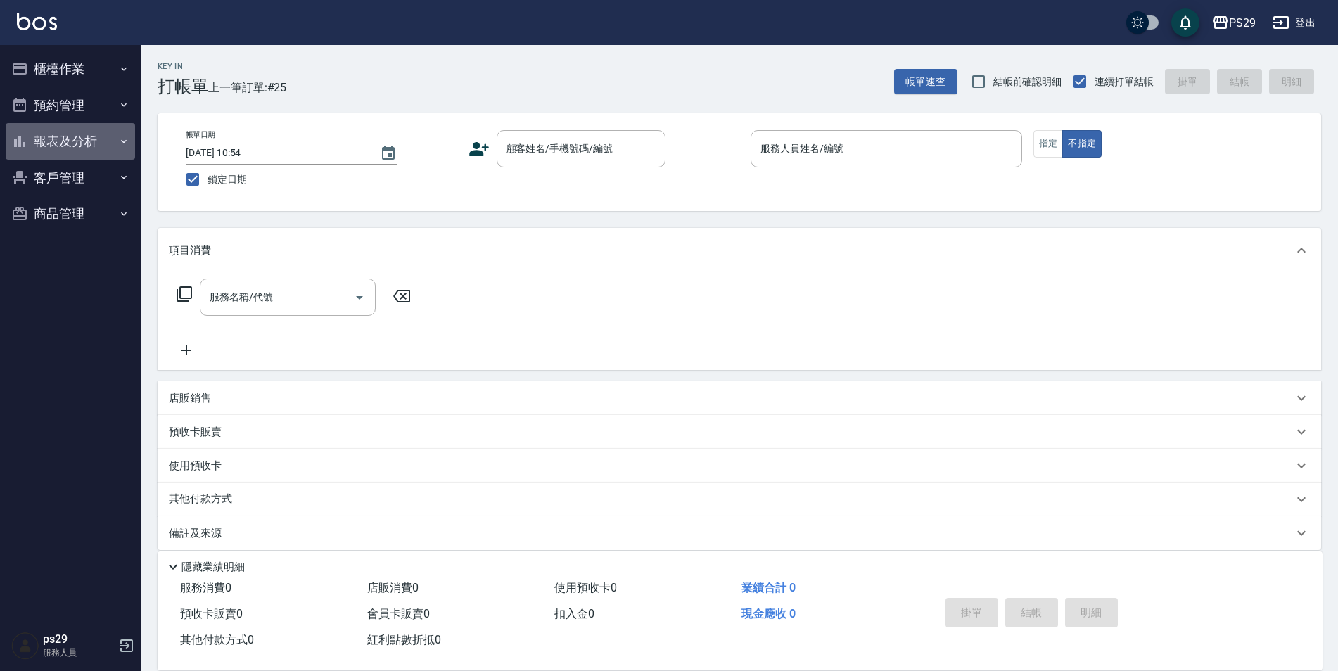
click at [63, 132] on button "報表及分析" at bounding box center [70, 141] width 129 height 37
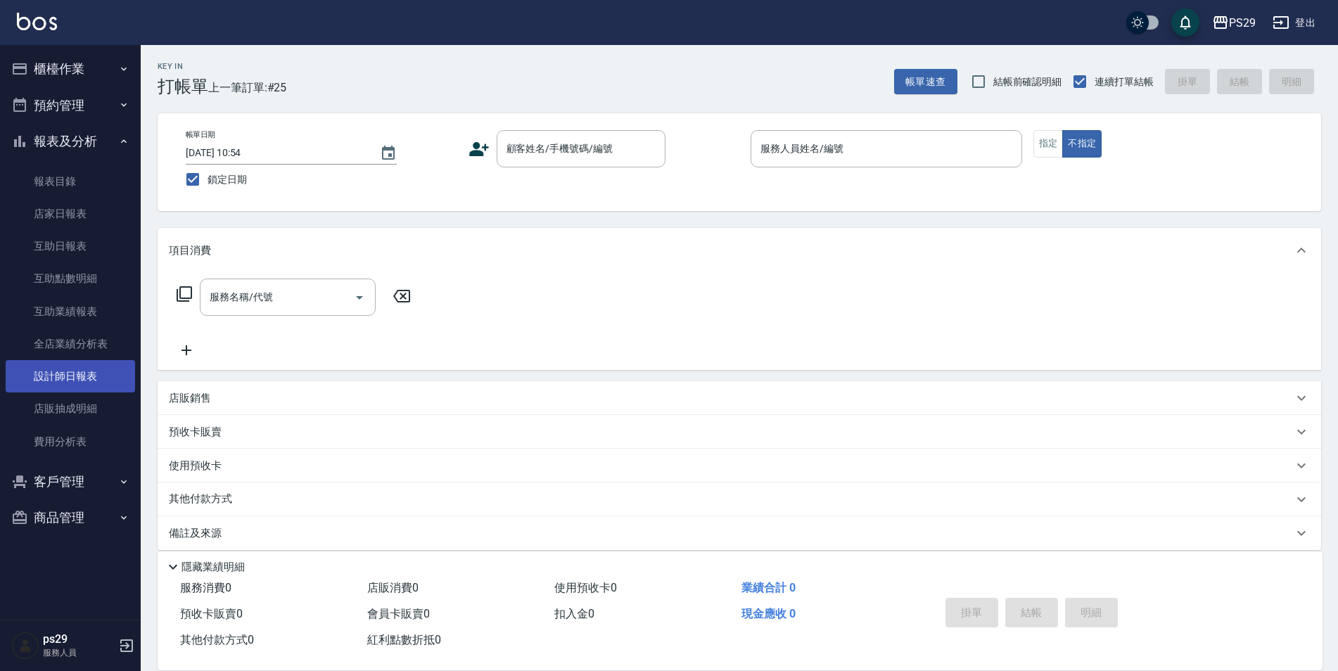
click at [87, 364] on link "設計師日報表" at bounding box center [70, 376] width 129 height 32
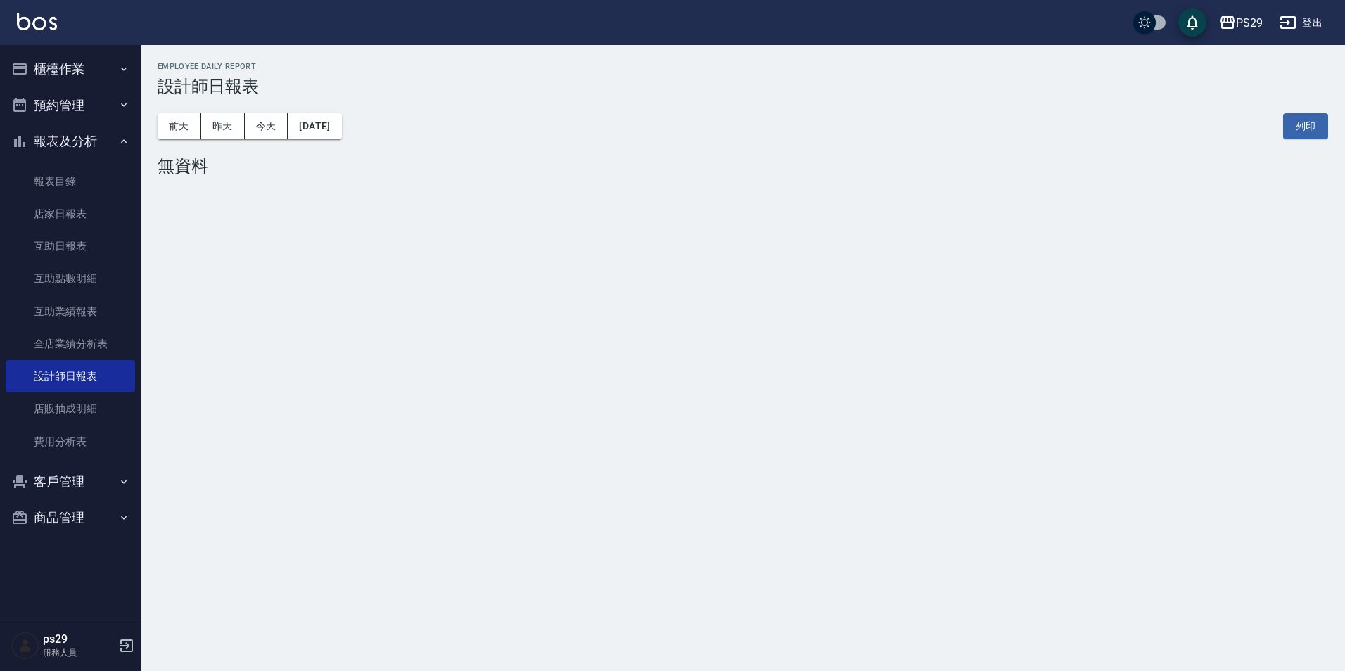
click at [222, 141] on div "[DATE] [DATE] [DATE] [DATE] 列印" at bounding box center [743, 126] width 1170 height 60
click at [222, 129] on button "昨天" at bounding box center [223, 126] width 44 height 26
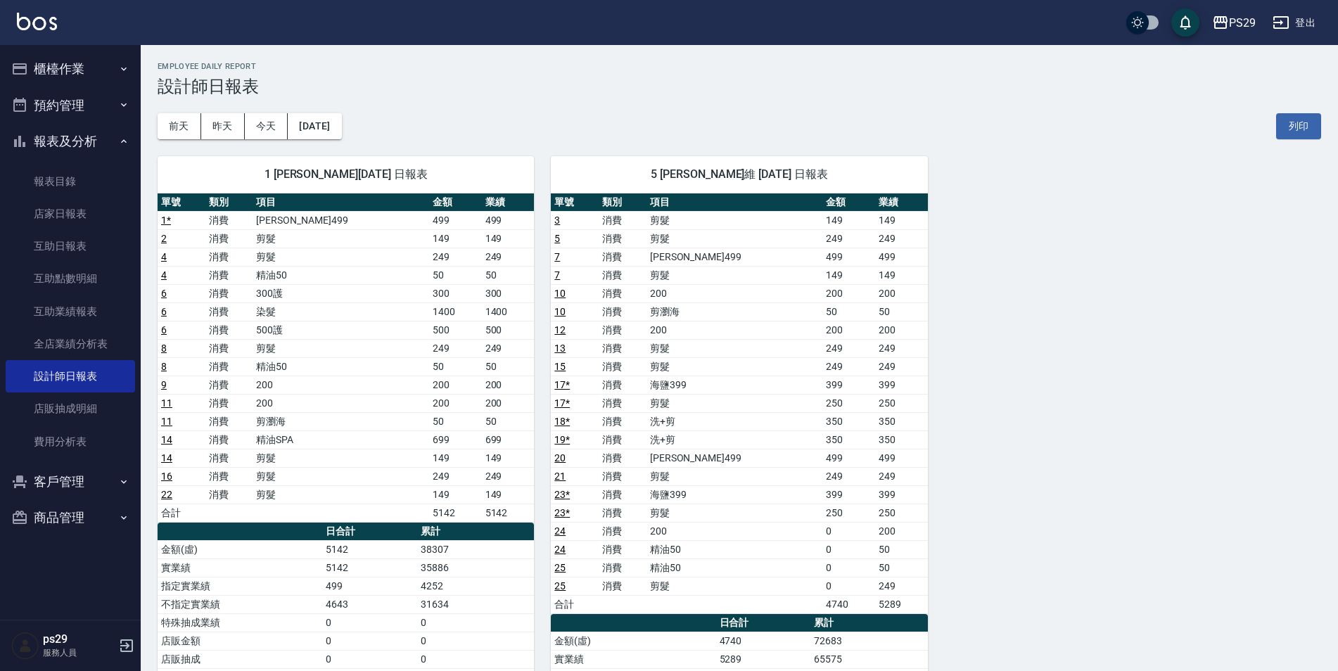
click at [63, 22] on div "PS29 登出" at bounding box center [669, 22] width 1338 height 45
click at [37, 25] on img at bounding box center [37, 22] width 40 height 18
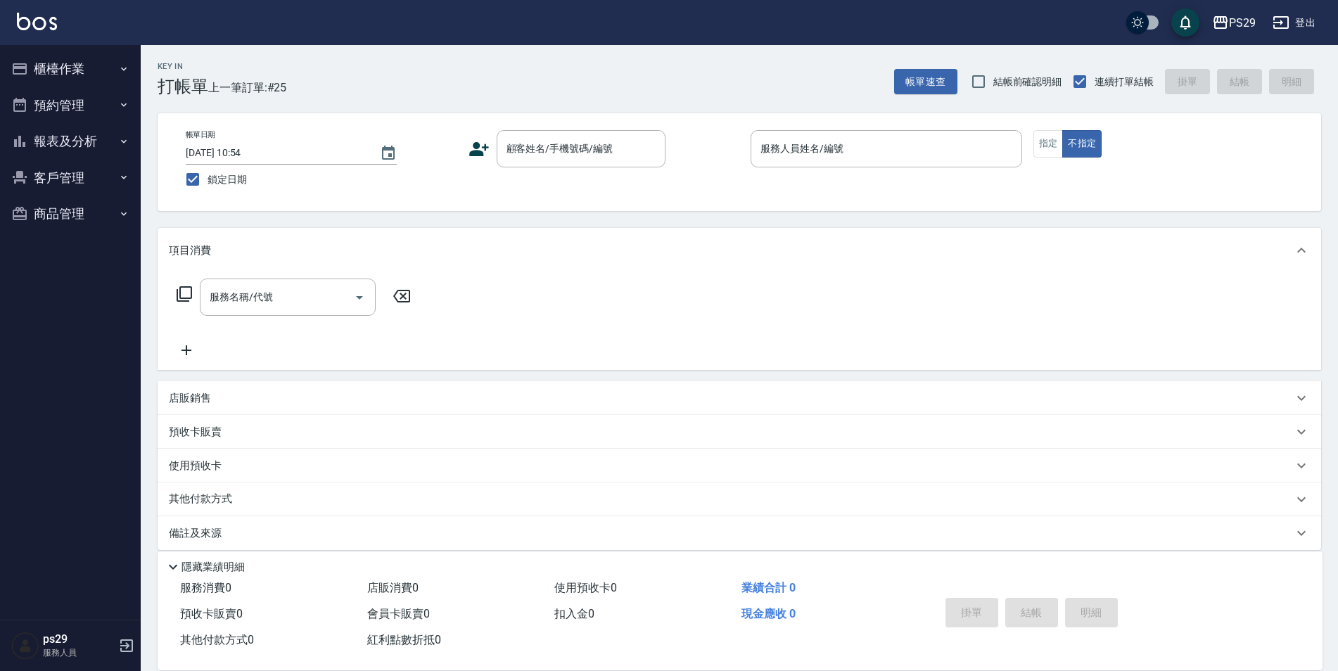
click at [46, 15] on img at bounding box center [37, 22] width 40 height 18
click at [210, 186] on span "鎖定日期" at bounding box center [226, 179] width 39 height 15
click at [207, 186] on input "鎖定日期" at bounding box center [193, 180] width 30 height 30
click at [210, 186] on span "鎖定日期" at bounding box center [226, 179] width 39 height 15
click at [207, 186] on input "鎖定日期" at bounding box center [193, 180] width 30 height 30
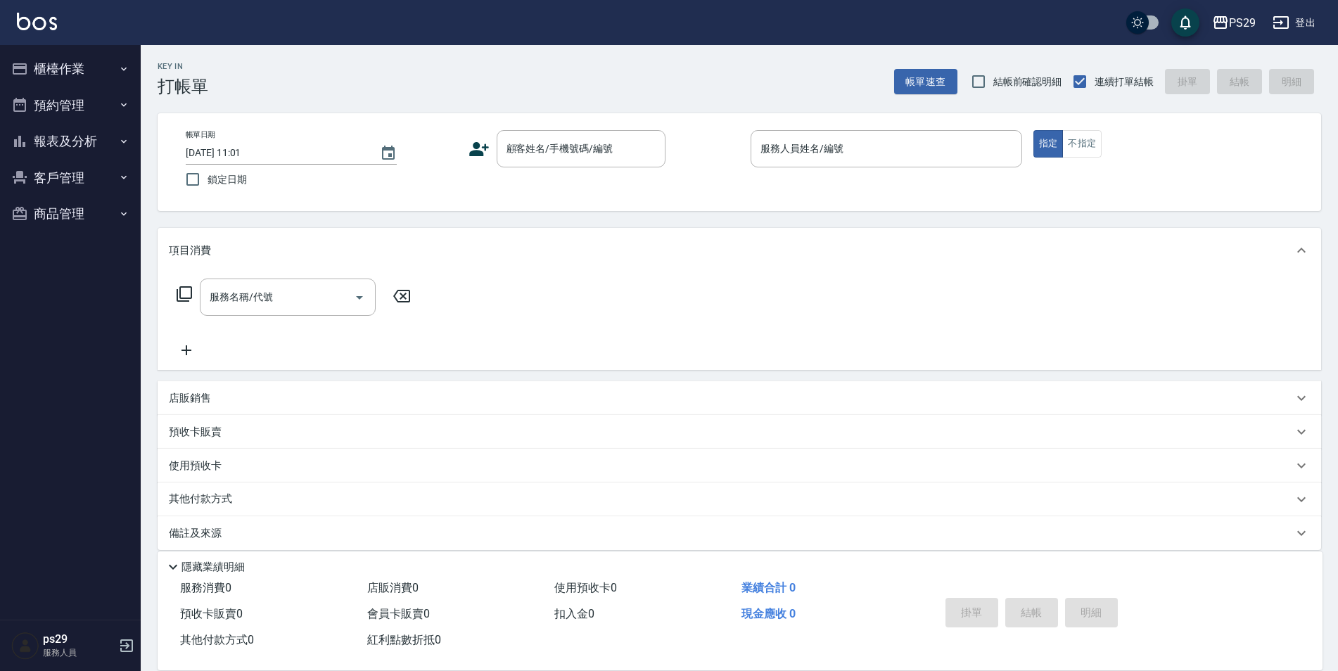
click at [400, 203] on div "帳單日期 [DATE] 11:01 鎖定日期 顧客姓名/手機號碼/編號 顧客姓名/手機號碼/編號 服務人員姓名/編號 服務人員姓名/編號 指定 不指定" at bounding box center [739, 162] width 1163 height 98
click at [49, 14] on img at bounding box center [37, 22] width 40 height 18
click at [53, 27] on img at bounding box center [37, 22] width 40 height 18
click at [30, 28] on img at bounding box center [37, 22] width 40 height 18
click at [100, 153] on button "報表及分析" at bounding box center [70, 141] width 129 height 37
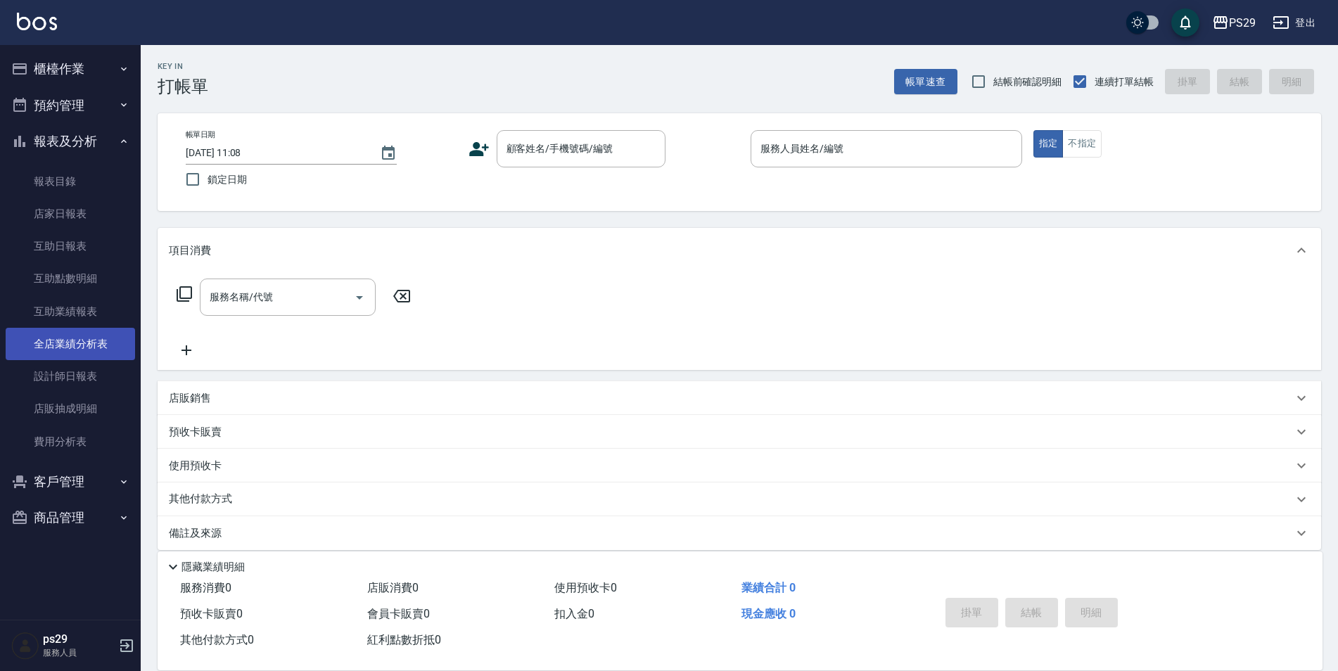
click at [124, 345] on link "全店業績分析表" at bounding box center [70, 344] width 129 height 32
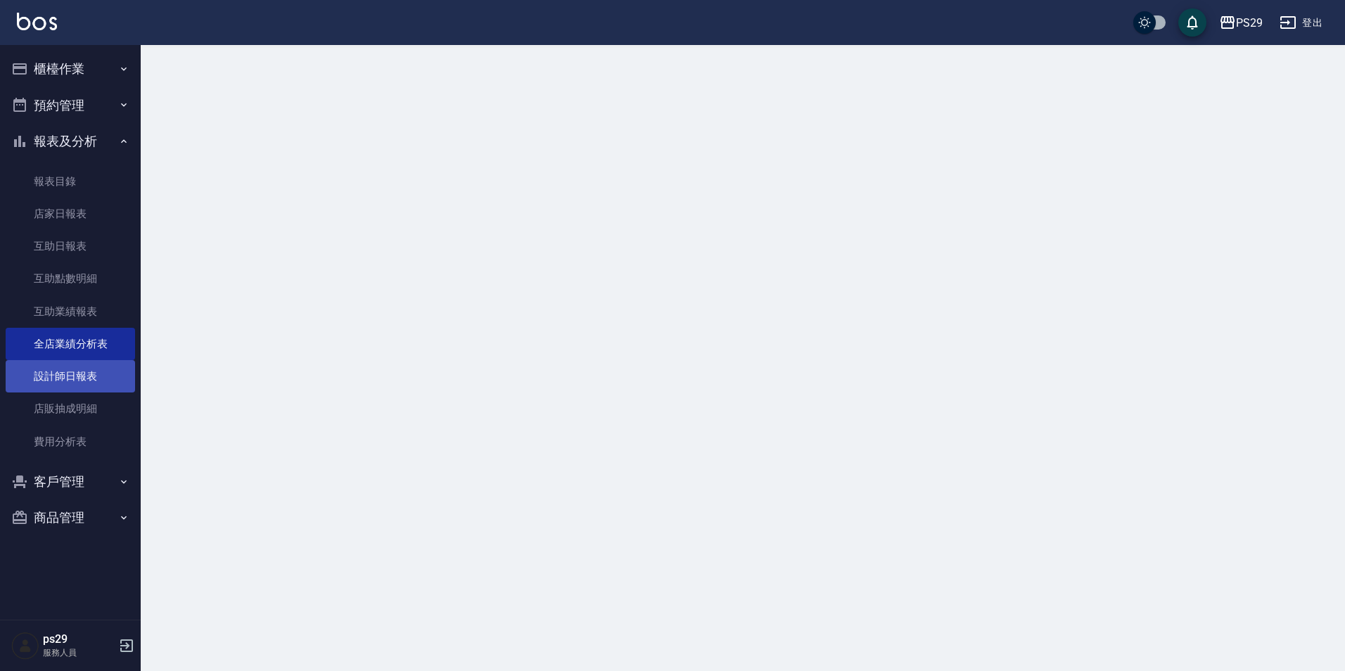
click at [82, 369] on link "設計師日報表" at bounding box center [70, 376] width 129 height 32
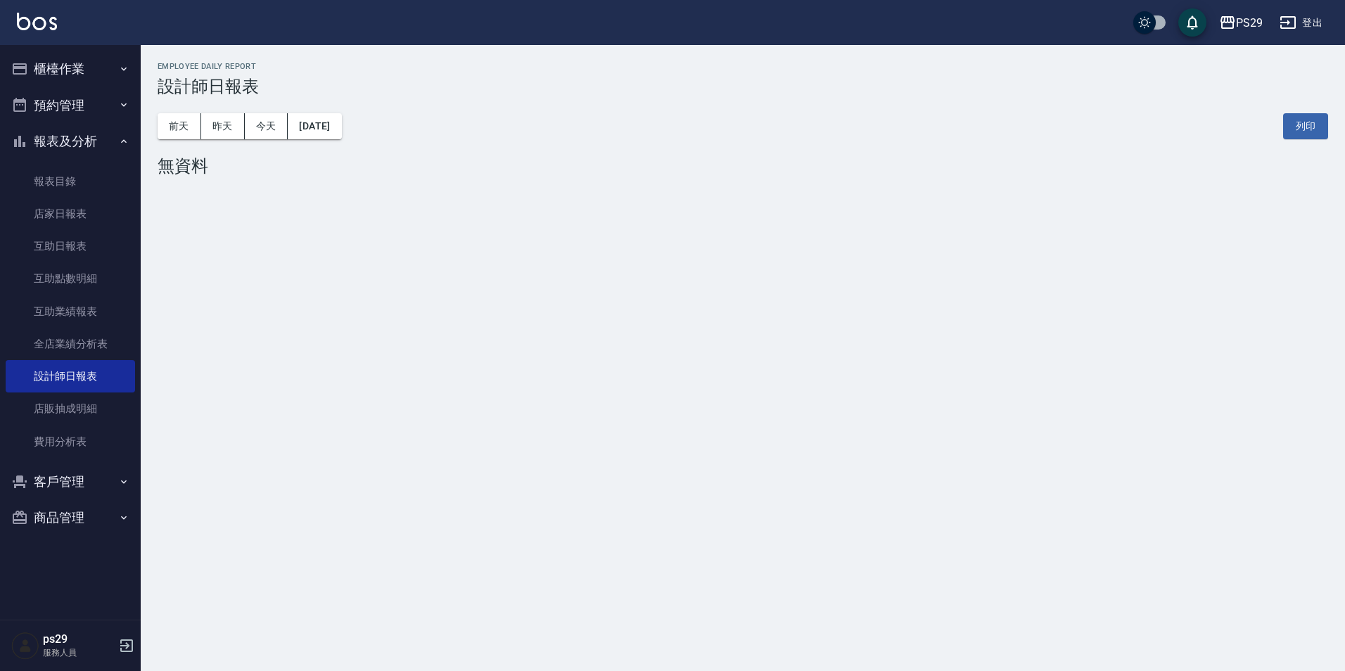
click at [49, 19] on img at bounding box center [37, 22] width 40 height 18
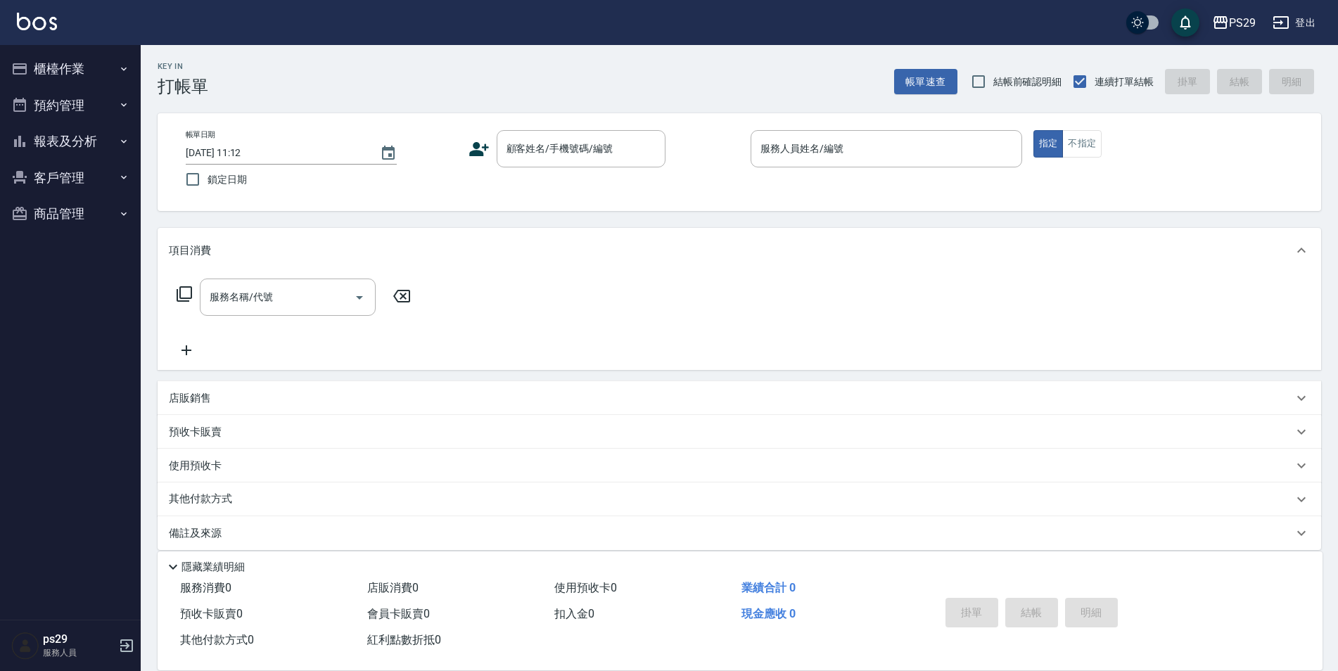
click at [34, 22] on img at bounding box center [37, 22] width 40 height 18
